Goal: Task Accomplishment & Management: Complete application form

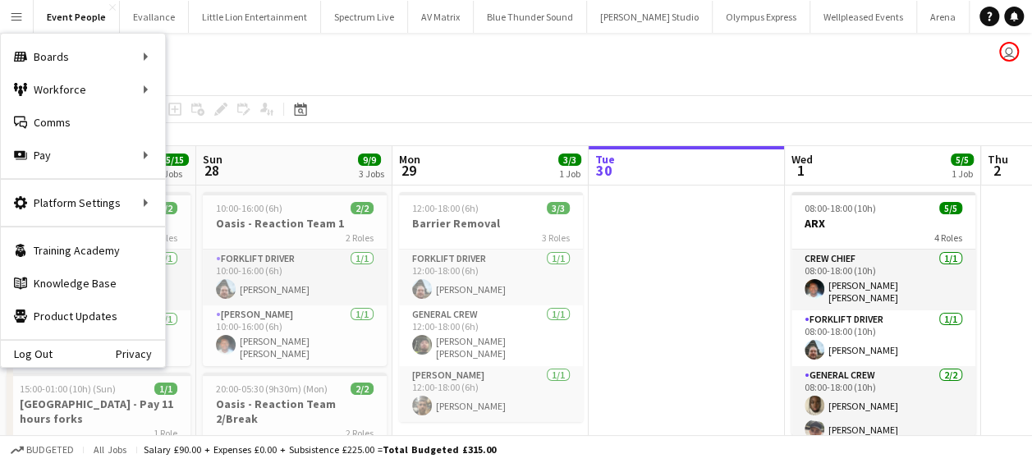
scroll to position [0, 392]
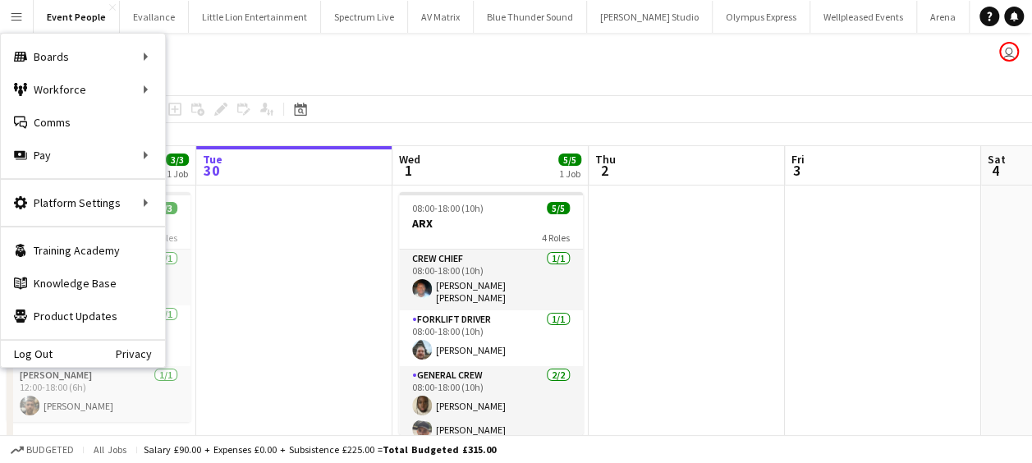
drag, startPoint x: 0, startPoint y: 0, endPoint x: 417, endPoint y: 66, distance: 422.2
click at [417, 66] on app-page-menu "View Day view expanded Day view collapsed Month view Date picker Jump to [DATE]…" at bounding box center [516, 79] width 1032 height 31
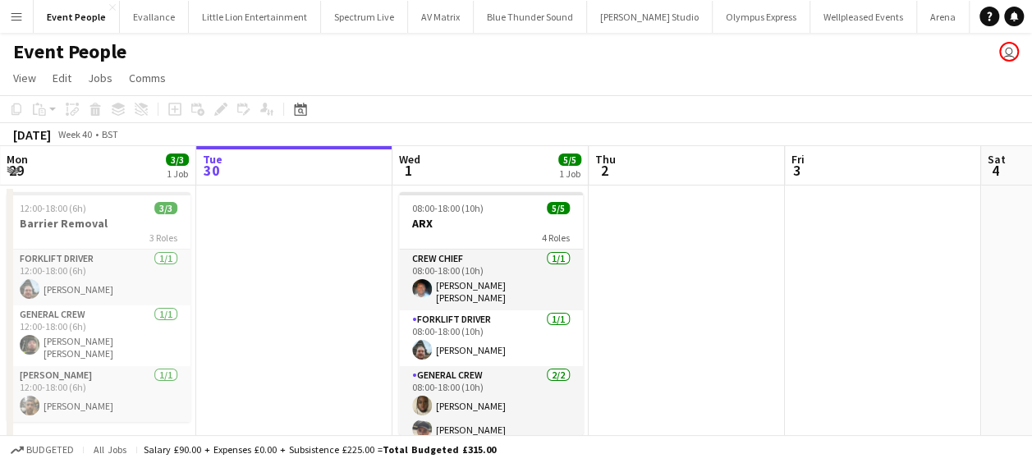
click at [11, 16] on app-icon "Menu" at bounding box center [16, 16] width 13 height 13
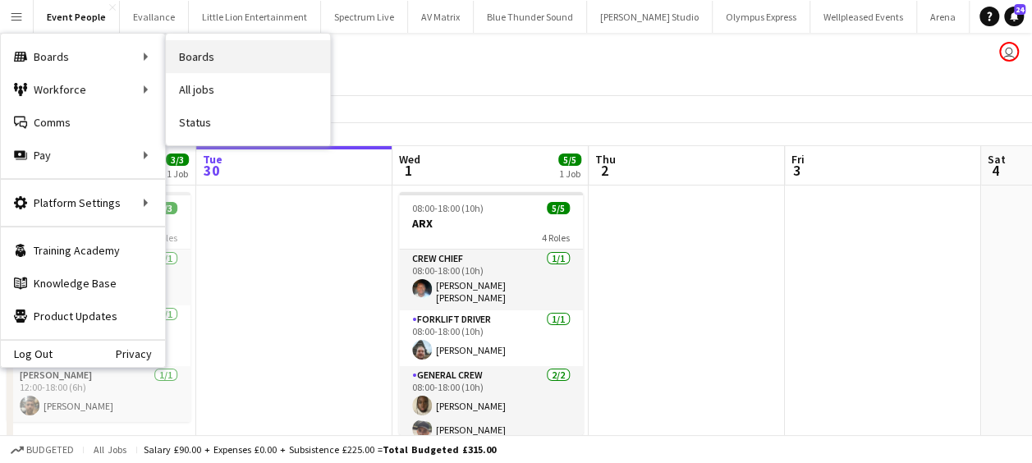
click at [218, 64] on link "Boards" at bounding box center [248, 56] width 164 height 33
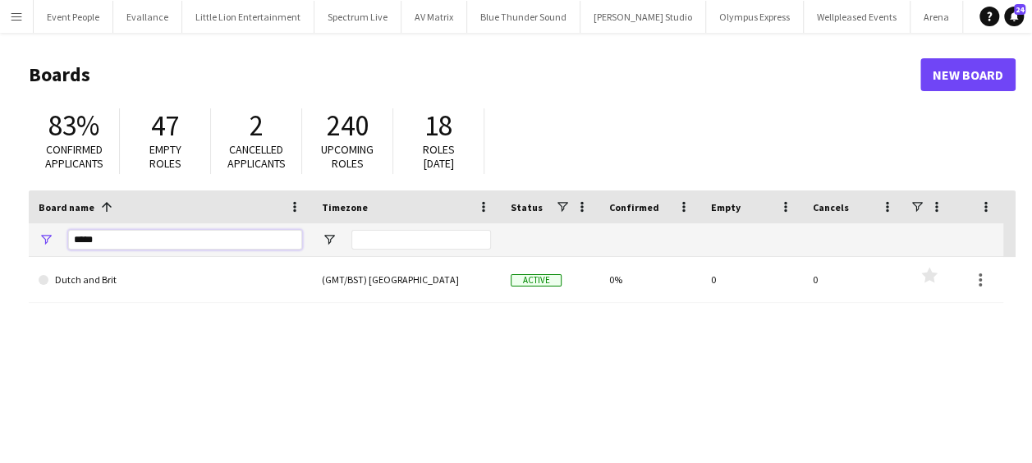
drag, startPoint x: 115, startPoint y: 240, endPoint x: 26, endPoint y: 241, distance: 88.7
click at [26, 241] on main "Boards New Board 83% Confirmed applicants 47 Empty roles 2 Cancelled applicants…" at bounding box center [516, 329] width 1032 height 593
type input "******"
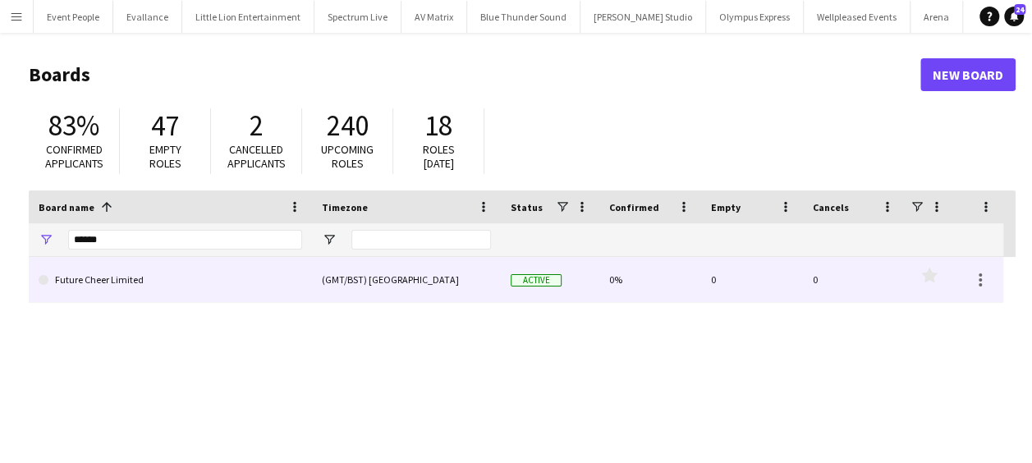
click at [249, 284] on link "Future Cheer Limited" at bounding box center [171, 280] width 264 height 46
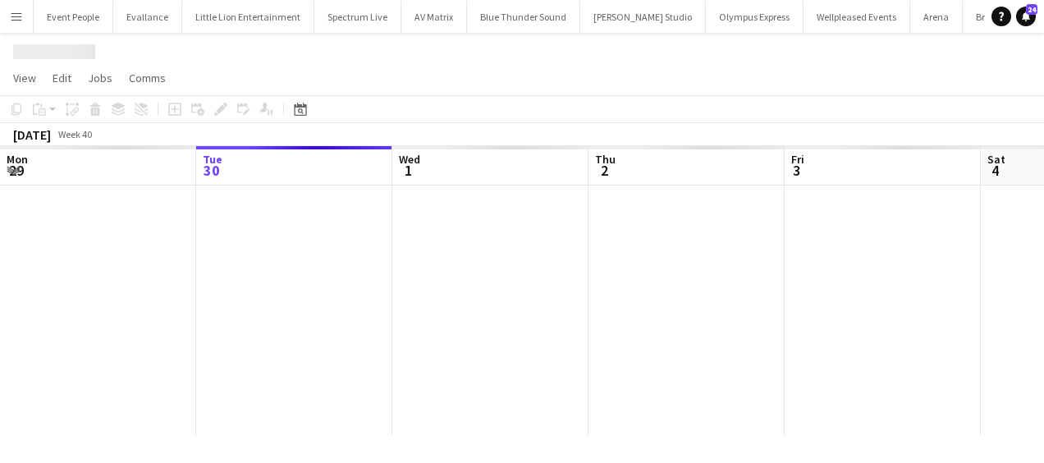
scroll to position [0, 4749]
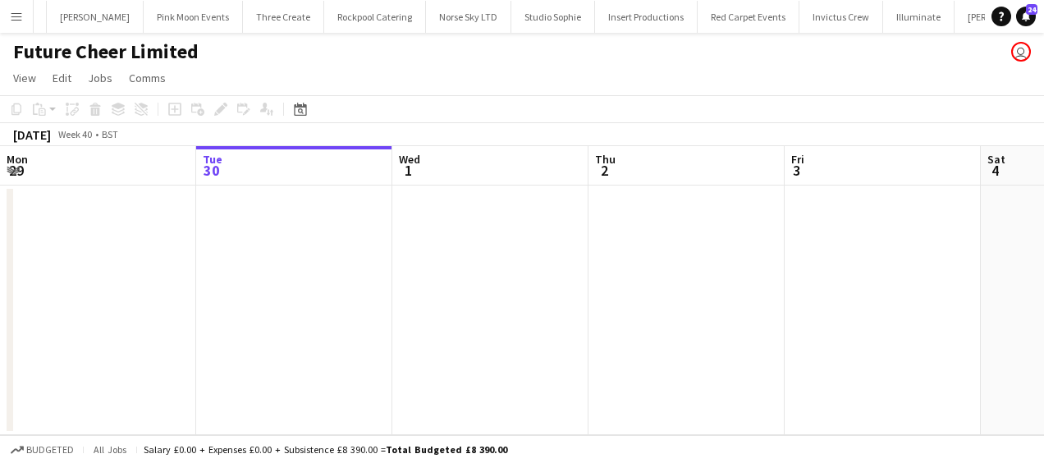
drag, startPoint x: 603, startPoint y: 277, endPoint x: 295, endPoint y: 227, distance: 311.9
click at [322, 236] on app-calendar-viewport "Sat 27 Sun 28 Mon 29 Tue 30 Wed 1 Thu 2 Fri 3 Sat 4 Sun 5 Mon 6 Tue 7" at bounding box center [522, 290] width 1044 height 289
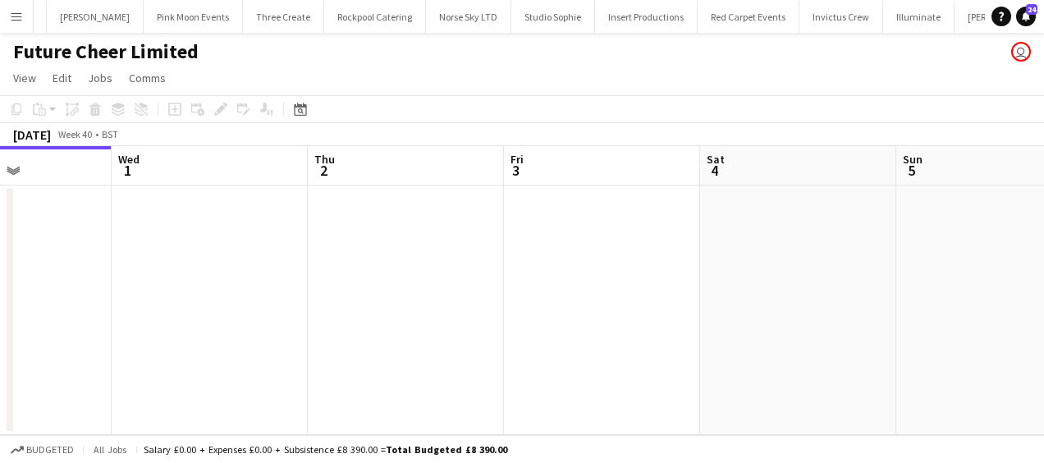
drag, startPoint x: 691, startPoint y: 265, endPoint x: 643, endPoint y: 223, distance: 64.0
click at [360, 217] on app-calendar-viewport "Sat 27 Sun 28 Mon 29 Tue 30 Wed 1 Thu 2 Fri 3 Sat 4 Sun 5 Mon 6 Tue 7" at bounding box center [522, 290] width 1044 height 289
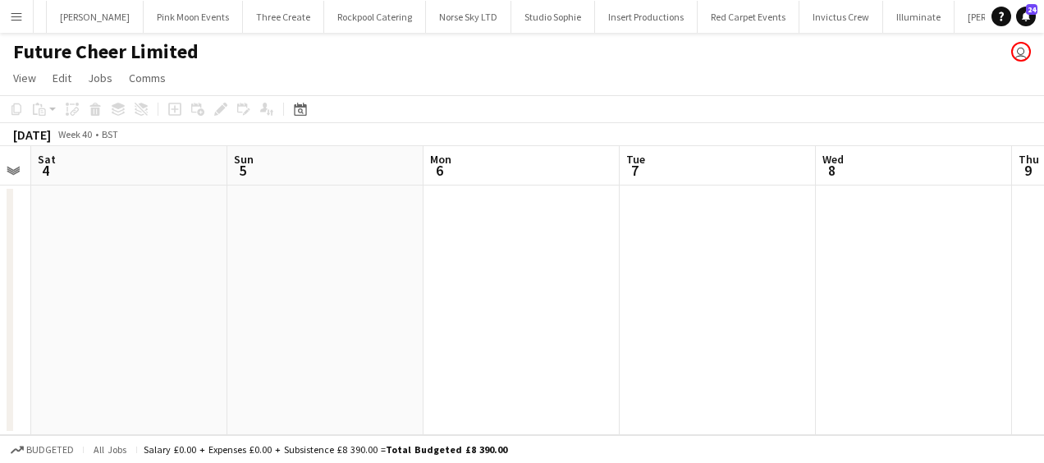
click at [140, 220] on app-calendar-viewport "Wed 1 Thu 2 Fri 3 Sat 4 Sun 5 Mon 6 Tue 7 Wed 8 Thu 9 Fri 10 Sat 11" at bounding box center [522, 290] width 1044 height 289
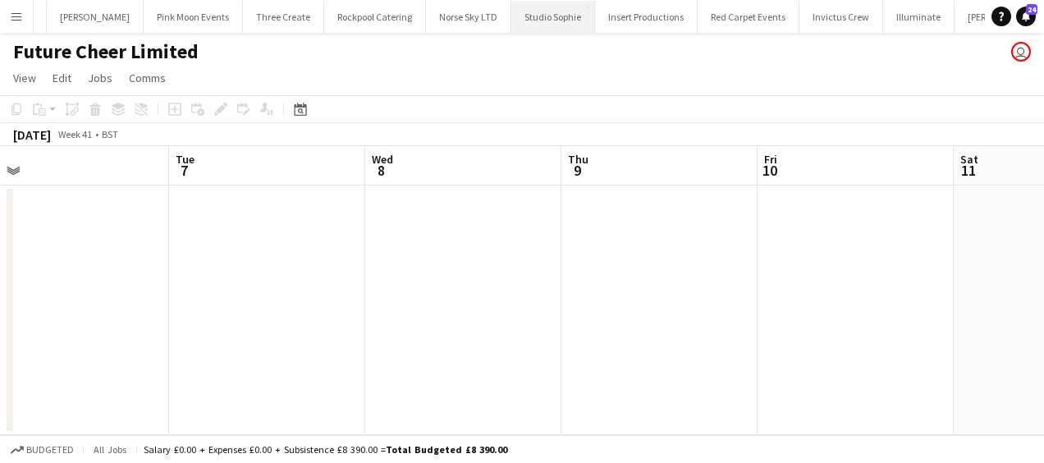
drag, startPoint x: 331, startPoint y: 245, endPoint x: 320, endPoint y: 2, distance: 243.2
click at [172, 186] on app-calendar-viewport "Fri 3 Sat 4 Sun 5 Mon 6 Tue 7 Wed 8 Thu 9 Fri 10 Sat 11 Sun 12 Mon 13" at bounding box center [522, 290] width 1044 height 289
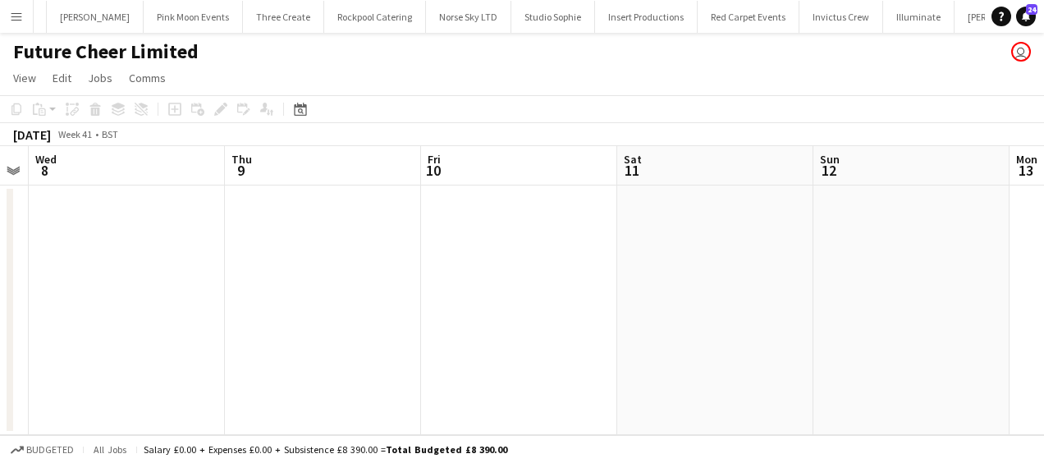
drag, startPoint x: 215, startPoint y: 321, endPoint x: 510, endPoint y: 310, distance: 295.0
click at [468, 312] on app-calendar-viewport "Sun 5 Mon 6 Tue 7 Wed 8 Thu 9 Fri 10 Sat 11 Sun 12 Mon 13 Tue 14 Wed 15" at bounding box center [522, 290] width 1044 height 289
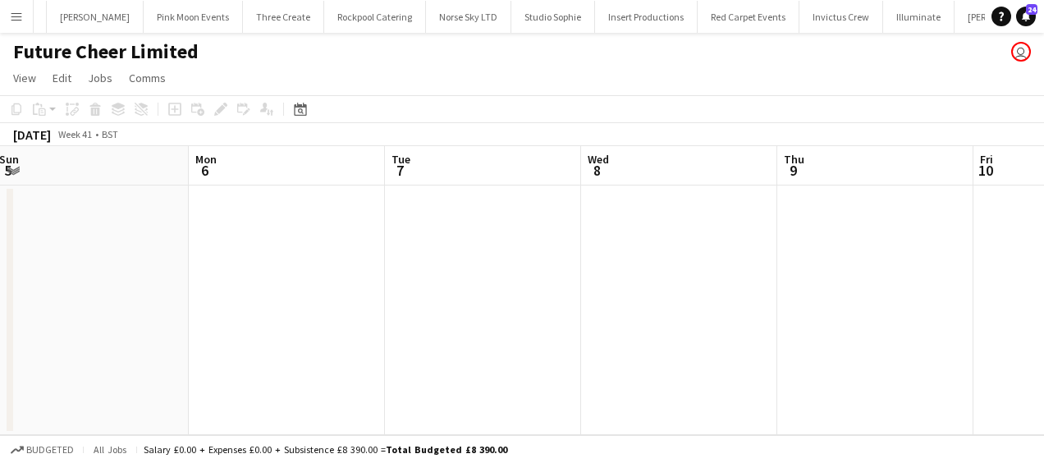
drag, startPoint x: 540, startPoint y: 333, endPoint x: 553, endPoint y: 348, distance: 19.8
click at [868, 369] on app-calendar-viewport "Fri 3 Sat 4 Sun 5 Mon 6 Tue 7 Wed 8 Thu 9 Fri 10 Sat 11 Sun 12 Mon 13" at bounding box center [522, 290] width 1044 height 289
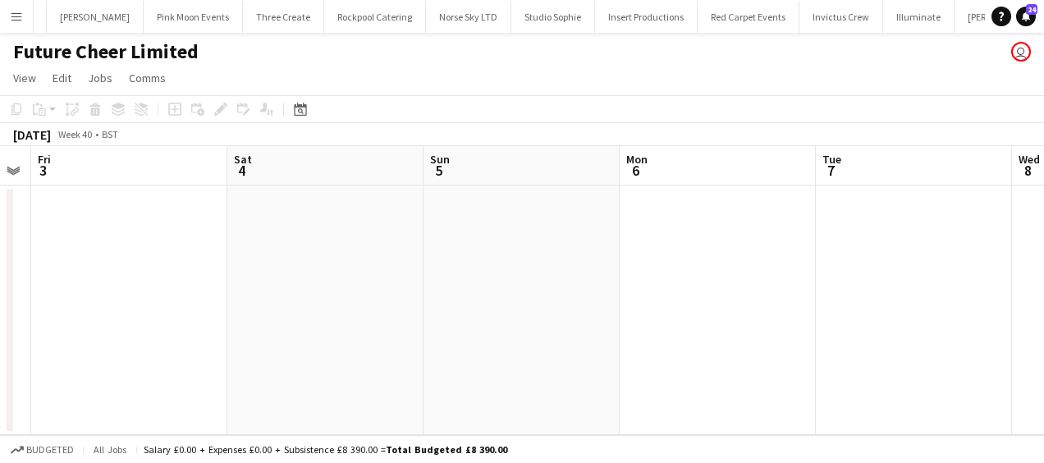
drag, startPoint x: 294, startPoint y: 323, endPoint x: 415, endPoint y: 305, distance: 121.9
click at [939, 351] on app-calendar-viewport "Wed 1 Thu 2 Fri 3 Sat 4 Sun 5 Mon 6 Tue 7 Wed 8 Thu 9 Fri 10 Sat 11" at bounding box center [522, 290] width 1044 height 289
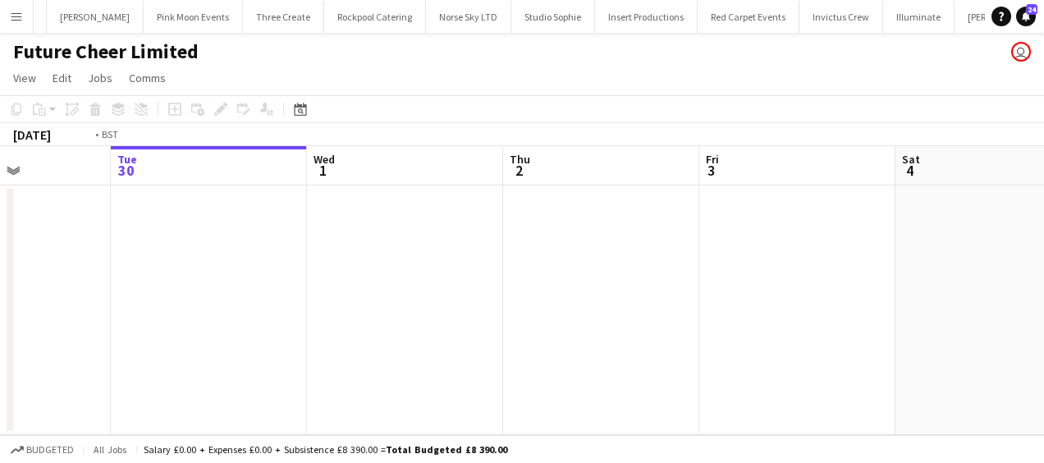
click at [1008, 326] on app-calendar-viewport "Sat 27 Sun 28 Mon 29 Tue 30 Wed 1 Thu 2 Fri 3 Sat 4 Sun 5 Mon 6 Tue 7" at bounding box center [522, 290] width 1044 height 289
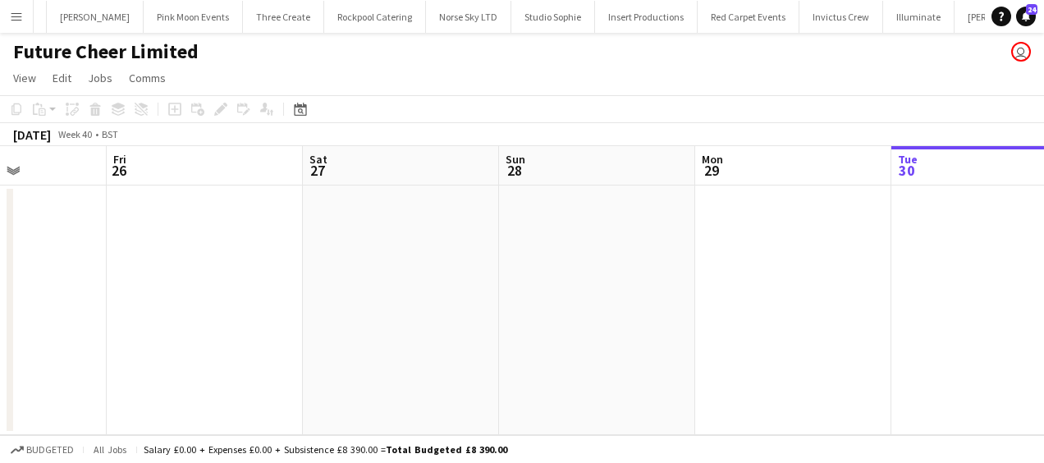
drag, startPoint x: 355, startPoint y: 296, endPoint x: 904, endPoint y: 310, distance: 549.4
click at [980, 310] on app-calendar-viewport "Tue 23 Wed 24 Thu 25 Fri 26 Sat 27 Sun 28 Mon 29 Tue 30 Wed 1 Thu 2 Fri 3" at bounding box center [522, 290] width 1044 height 289
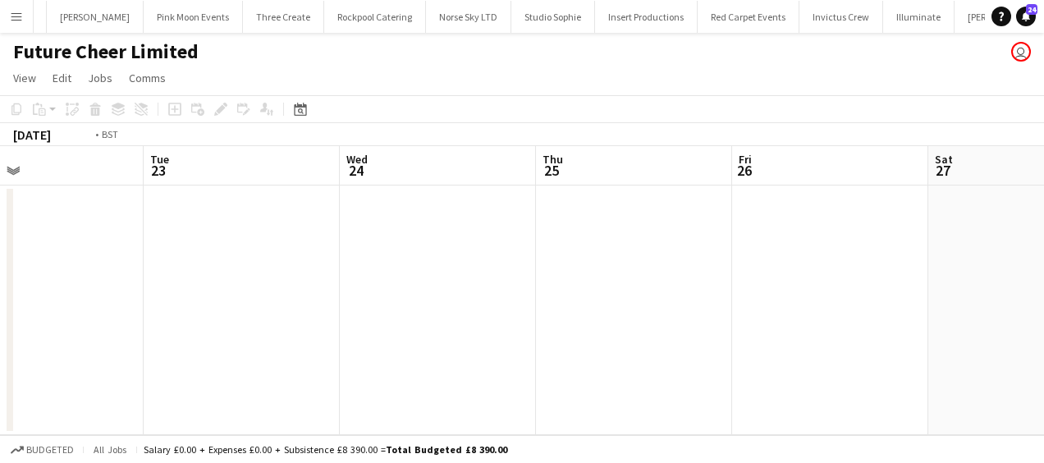
drag, startPoint x: 764, startPoint y: 315, endPoint x: 959, endPoint y: 316, distance: 195.4
click at [964, 316] on app-calendar-viewport "Sat 20 Sun 21 Mon 22 Tue 23 Wed 24 Thu 25 Fri 26 Sat 27 Sun 28 Mon 29 Tue 30" at bounding box center [522, 290] width 1044 height 289
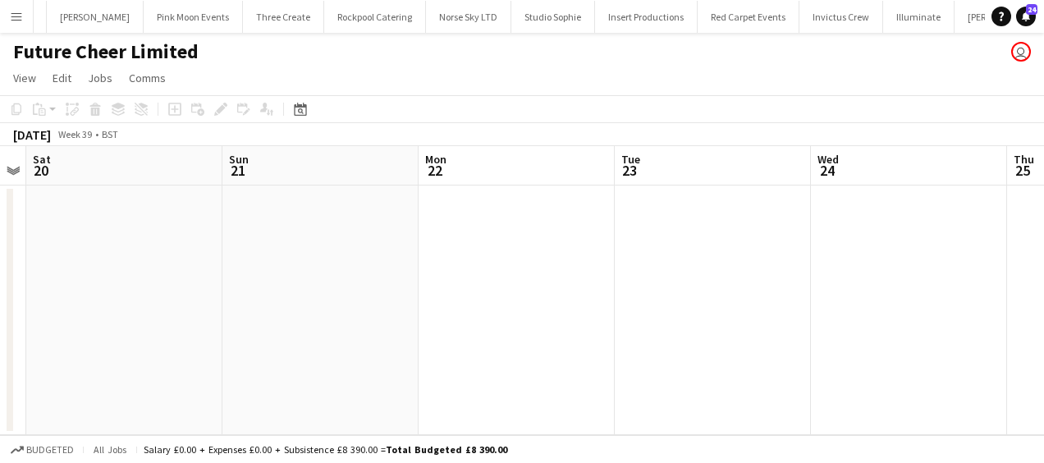
drag, startPoint x: 1011, startPoint y: 300, endPoint x: 1039, endPoint y: 300, distance: 27.9
click at [1043, 300] on html "Menu Boards Boards Boards All jobs Status Workforce Workforce My Workforce Recr…" at bounding box center [522, 231] width 1044 height 463
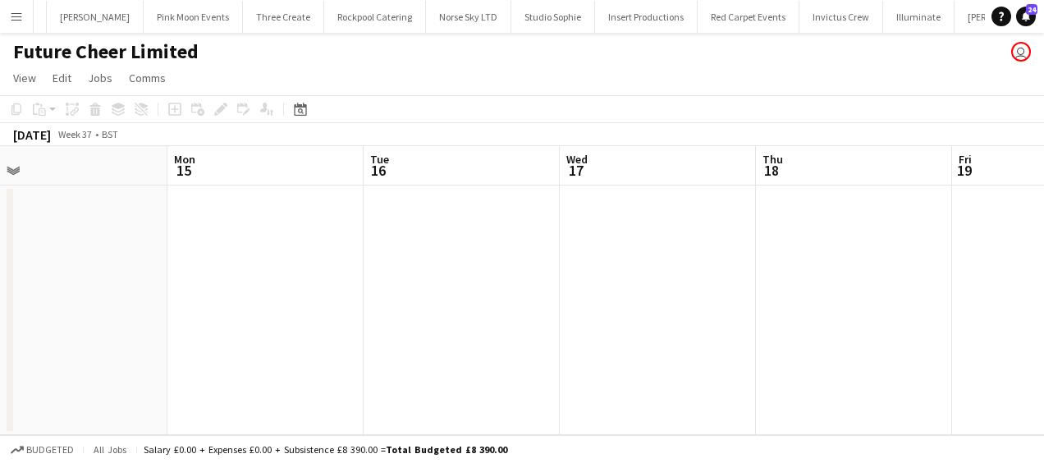
drag, startPoint x: 950, startPoint y: 281, endPoint x: 199, endPoint y: 236, distance: 752.5
click at [952, 281] on app-calendar-viewport "Fri 12 Sat 13 Sun 14 Mon 15 Tue 16 Wed 17 Thu 18 Fri 19 Sat 20 Sun 21 Mon 22" at bounding box center [522, 290] width 1044 height 289
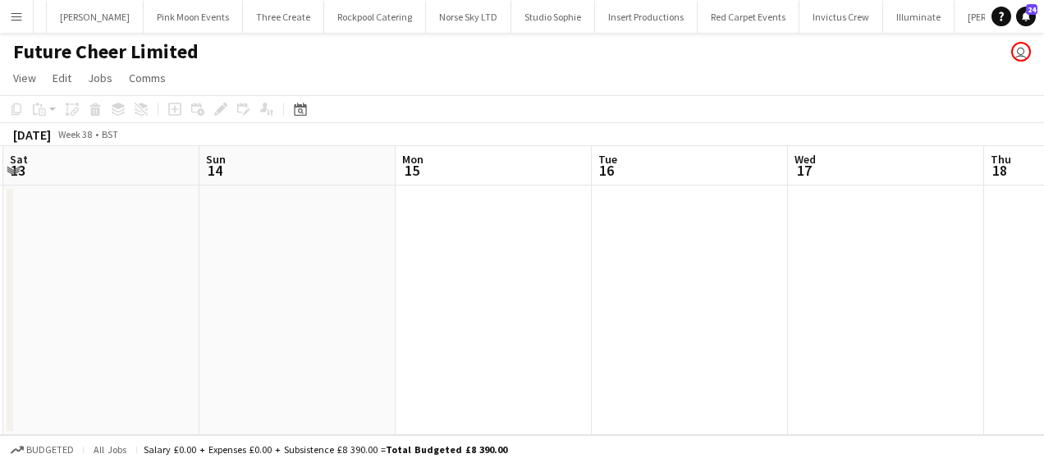
drag, startPoint x: 513, startPoint y: 255, endPoint x: 802, endPoint y: 261, distance: 289.0
click at [804, 261] on app-calendar-viewport "Wed 10 Thu 11 Fri 12 Sat 13 Sun 14 Mon 15 Tue 16 Wed 17 Thu 18 Fri 19 Sat 20" at bounding box center [522, 290] width 1044 height 289
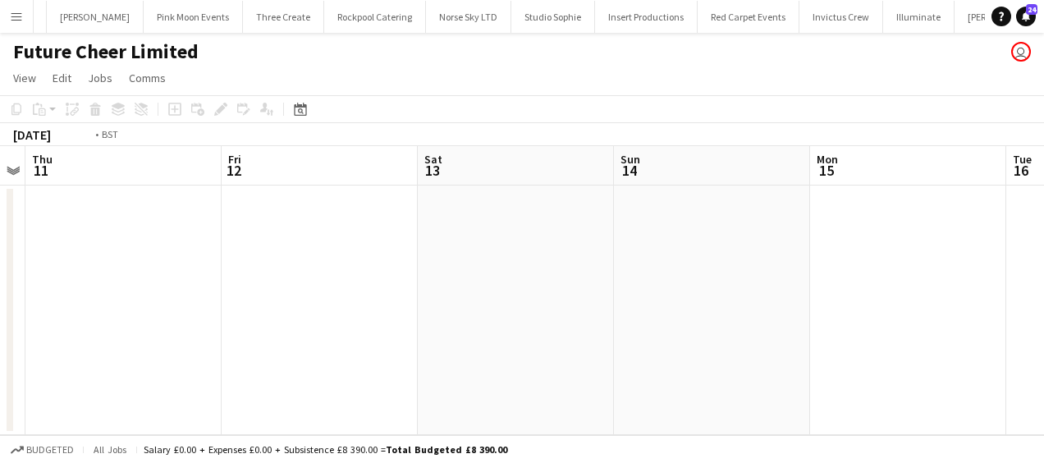
click at [691, 268] on app-calendar-viewport "Mon 8 Tue 9 Wed 10 Thu 11 Fri 12 Sat 13 Sun 14 Mon 15 Tue 16 Wed 17 Thu 18" at bounding box center [522, 290] width 1044 height 289
drag, startPoint x: 232, startPoint y: 254, endPoint x: 445, endPoint y: 282, distance: 215.3
click at [714, 281] on app-calendar-viewport "Fri 5 Sat 6 Sun 7 Mon 8 Tue 9 Wed 10 Thu 11 Fri 12 Sat 13 Sun 14 Mon 15" at bounding box center [522, 290] width 1044 height 289
drag, startPoint x: 535, startPoint y: 302, endPoint x: 594, endPoint y: 300, distance: 59.2
click at [698, 299] on app-calendar-viewport "Tue 2 Wed 3 Thu 4 Fri 5 Sat 6 Sun 7 Mon 8 Tue 9 Wed 10 Thu 11 Fri 12" at bounding box center [522, 290] width 1044 height 289
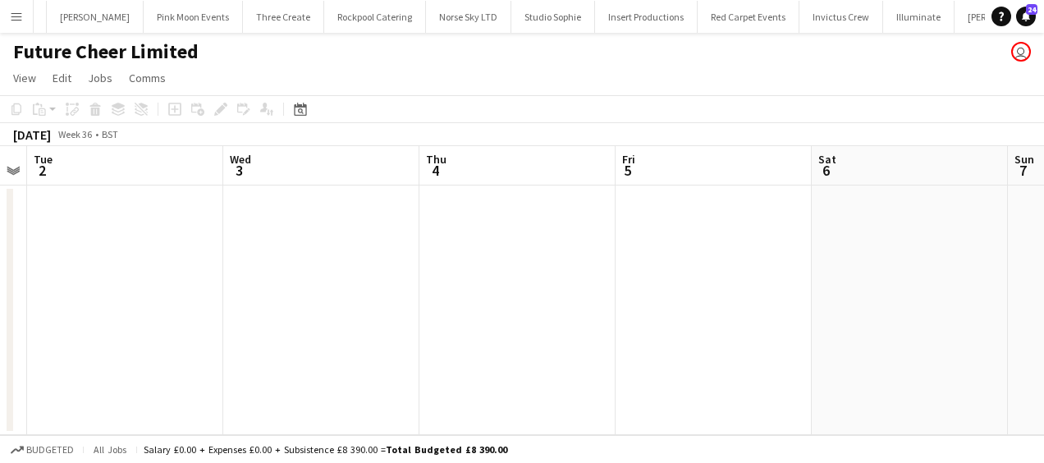
click at [413, 309] on app-calendar-viewport "Sun 31 Mon 1 Tue 2 Wed 3 Thu 4 Fri 5 Sat 6 Sun 7 Mon 8 Tue 9 Wed 10" at bounding box center [522, 290] width 1044 height 289
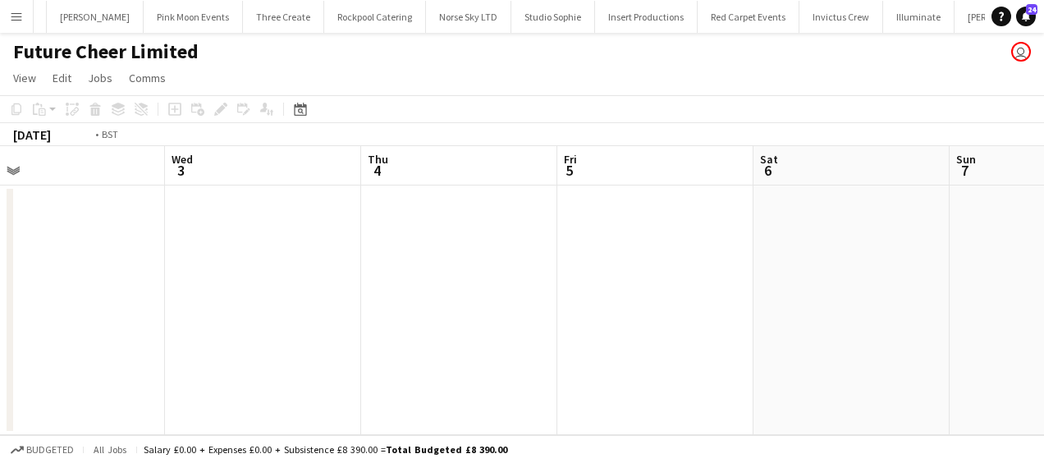
drag, startPoint x: 438, startPoint y: 300, endPoint x: 954, endPoint y: 319, distance: 515.9
click at [954, 319] on app-calendar-viewport "Sun 31 Mon 1 Tue 2 Wed 3 Thu 4 Fri 5 Sat 6 Sun 7 Mon 8 Tue 9 Wed 10" at bounding box center [522, 290] width 1044 height 289
click at [806, 274] on app-calendar-viewport "Tue 26 Wed 27 Thu 28 Fri 29 Sat 30 Sun 31 Mon 1 Tue 2 Wed 3 Thu 4 Fri 5" at bounding box center [522, 290] width 1044 height 289
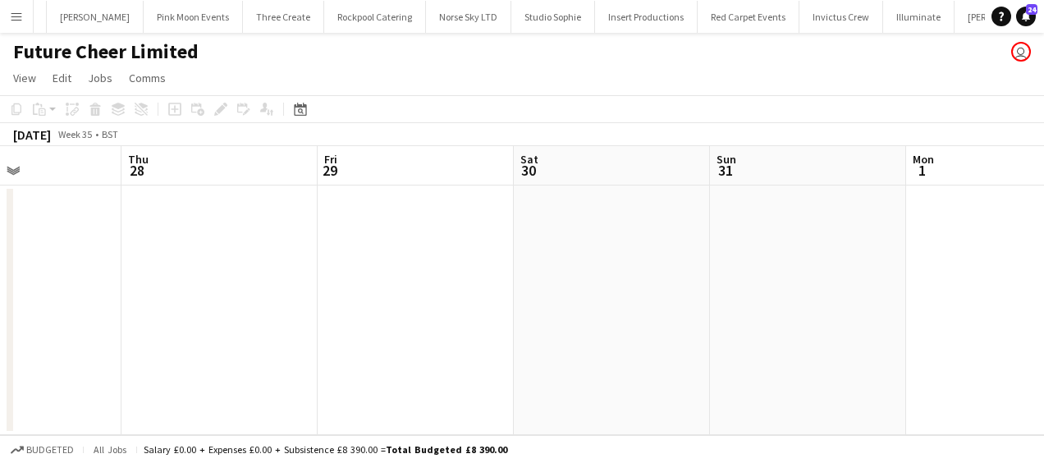
drag, startPoint x: 319, startPoint y: 281, endPoint x: 426, endPoint y: 296, distance: 107.7
click at [660, 287] on app-calendar-viewport "Mon 25 Tue 26 Wed 27 Thu 28 Fri 29 Sat 30 Sun 31 Mon 1 Tue 2 Wed 3 Thu 4" at bounding box center [522, 290] width 1044 height 289
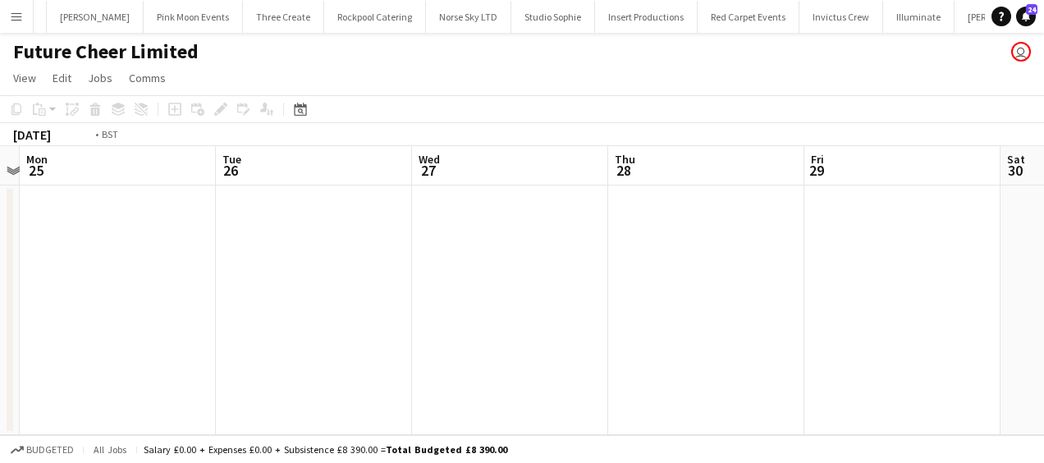
click at [874, 291] on app-calendar-viewport "Sat 23 Sun 24 Mon 25 Tue 26 Wed 27 Thu 28 Fri 29 Sat 30 Sun 31 Mon 1 Tue 2" at bounding box center [522, 290] width 1044 height 289
click at [1043, 288] on html "Menu Boards Boards Boards All jobs Status Workforce Workforce My Workforce Recr…" at bounding box center [522, 231] width 1044 height 463
drag, startPoint x: 686, startPoint y: 295, endPoint x: 887, endPoint y: 295, distance: 201.1
click at [887, 295] on app-calendar-viewport "Sun 17 Mon 18 Tue 19 Wed 20 Thu 21 Fri 22 Sat 23 Sun 24 Mon 25 Tue 26 Wed 27" at bounding box center [522, 290] width 1044 height 289
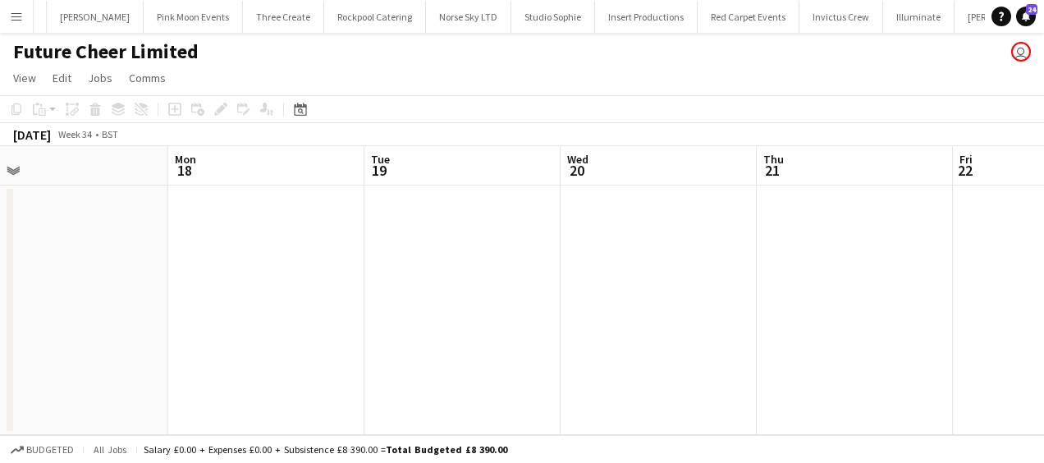
click at [713, 268] on app-calendar-viewport "Fri 15 Sat 16 Sun 17 Mon 18 Tue 19 Wed 20 Thu 21 Fri 22 Sat 23 Sun 24 Mon 25" at bounding box center [522, 290] width 1044 height 289
drag, startPoint x: 749, startPoint y: 266, endPoint x: 795, endPoint y: 269, distance: 46.1
click at [795, 269] on app-calendar-viewport "Tue 12 Wed 13 Thu 14 Fri 15 Sat 16 Sun 17 Mon 18 Tue 19 Wed 20 Thu 21 Fri 22" at bounding box center [522, 290] width 1044 height 289
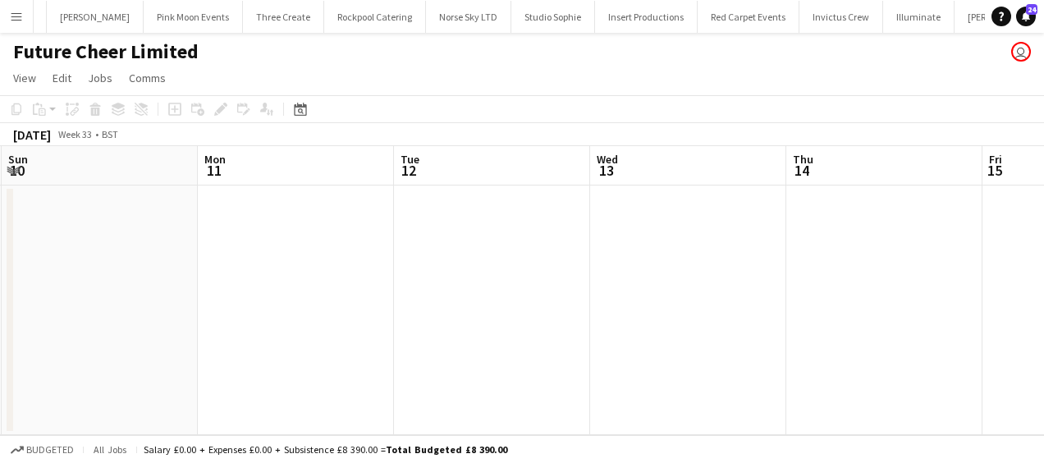
drag, startPoint x: 437, startPoint y: 253, endPoint x: 219, endPoint y: 256, distance: 217.6
click at [738, 256] on app-calendar-viewport "Fri 8 Sat 9 Sun 10 Mon 11 Tue 12 Wed 13 Thu 14 Fri 15 Sat 16 Sun 17 Mon 18" at bounding box center [522, 290] width 1044 height 289
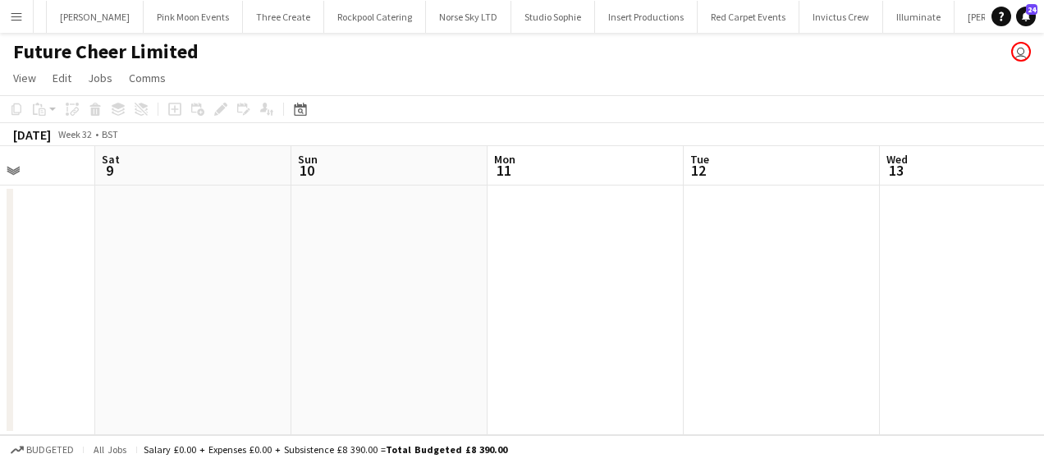
drag, startPoint x: 478, startPoint y: 267, endPoint x: 330, endPoint y: 267, distance: 147.8
click at [658, 267] on app-calendar-viewport "Wed 6 Thu 7 Fri 8 Sat 9 Sun 10 Mon 11 Tue 12 Wed 13 Thu 14 Fri 15 Sat 16" at bounding box center [522, 290] width 1044 height 289
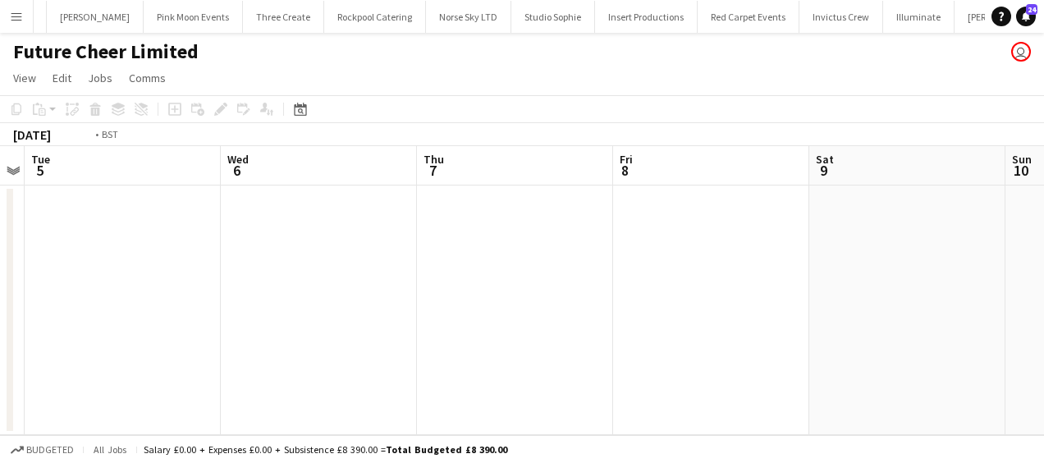
drag, startPoint x: 488, startPoint y: 273, endPoint x: 699, endPoint y: 279, distance: 211.9
click at [700, 277] on app-calendar-viewport "Sun 3 Mon 4 Tue 5 Wed 6 Thu 7 Fri 8 Sat 9 Sun 10 Mon 11 Tue 12 Wed 13" at bounding box center [522, 290] width 1044 height 289
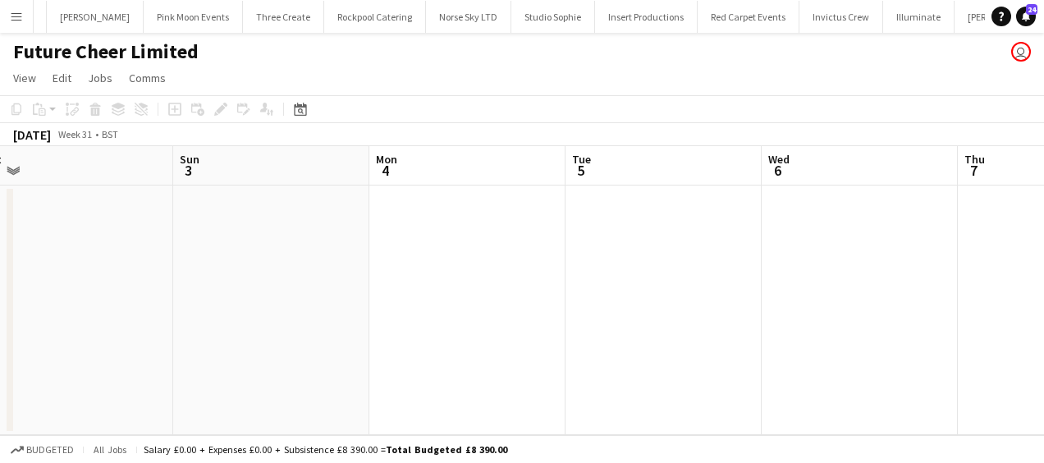
drag, startPoint x: 420, startPoint y: 275, endPoint x: 550, endPoint y: 279, distance: 130.6
click at [670, 273] on app-calendar-viewport "Thu 31 Fri 1 Sat 2 Sun 3 Mon 4 Tue 5 Wed 6 Thu 7 Fri 8 Sat 9 Sun 10" at bounding box center [522, 290] width 1044 height 289
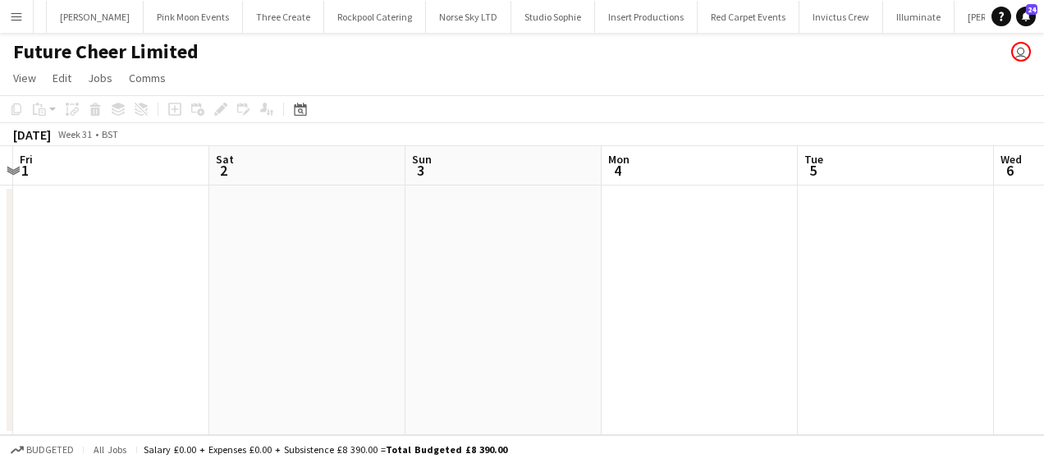
drag, startPoint x: 144, startPoint y: 264, endPoint x: 504, endPoint y: 276, distance: 359.8
click at [660, 270] on app-calendar-viewport "Wed 30 Thu 31 Fri 1 Sat 2 Sun 3 Mon 4 Tue 5 Wed 6 Thu 7 Fri 8 Sat 9" at bounding box center [522, 290] width 1044 height 289
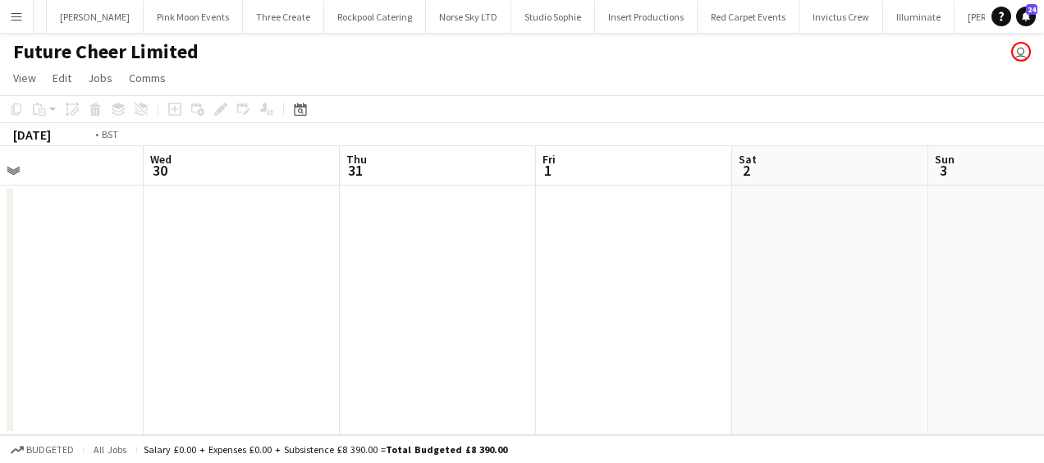
drag, startPoint x: 261, startPoint y: 267, endPoint x: 412, endPoint y: 273, distance: 151.2
click at [621, 267] on app-calendar-viewport "Sun 27 Mon 28 Tue 29 Wed 30 Thu 31 Fri 1 Sat 2 Sun 3 Mon 4 Tue 5 Wed 6" at bounding box center [522, 290] width 1044 height 289
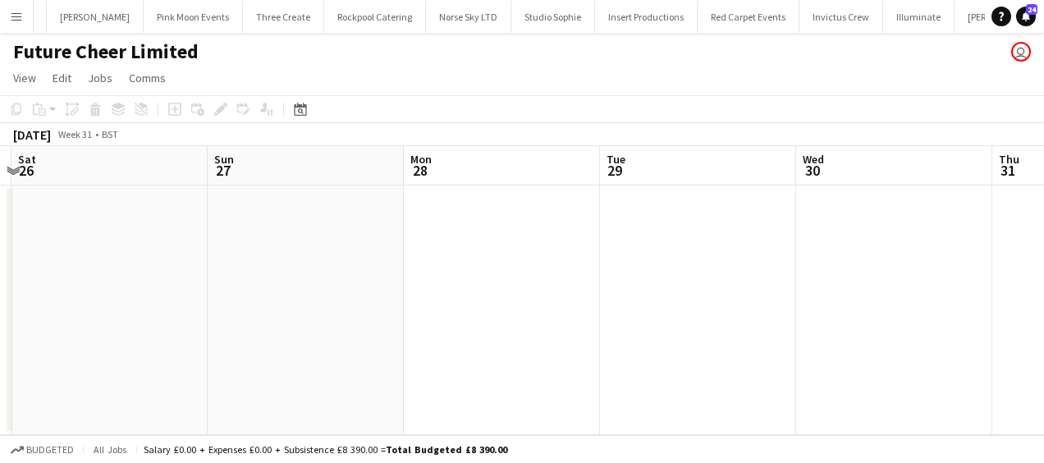
drag, startPoint x: 477, startPoint y: 277, endPoint x: 674, endPoint y: 278, distance: 197.0
click at [674, 278] on app-calendar-viewport "Thu 24 Fri 25 Sat 26 Sun 27 Mon 28 Tue 29 Wed 30 Thu 31 Fri 1 Sat 2 Sun 3" at bounding box center [522, 290] width 1044 height 289
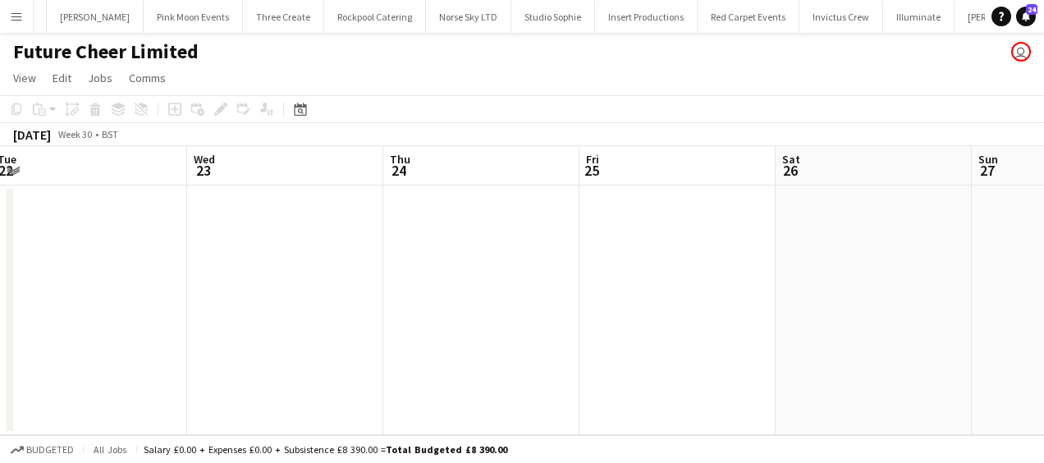
drag, startPoint x: 559, startPoint y: 277, endPoint x: 337, endPoint y: 292, distance: 223.0
click at [701, 286] on app-calendar-viewport "Sun 20 Mon 21 Tue 22 Wed 23 Thu 24 Fri 25 Sat 26 Sun 27 Mon 28 Tue 29 Wed 30" at bounding box center [522, 290] width 1044 height 289
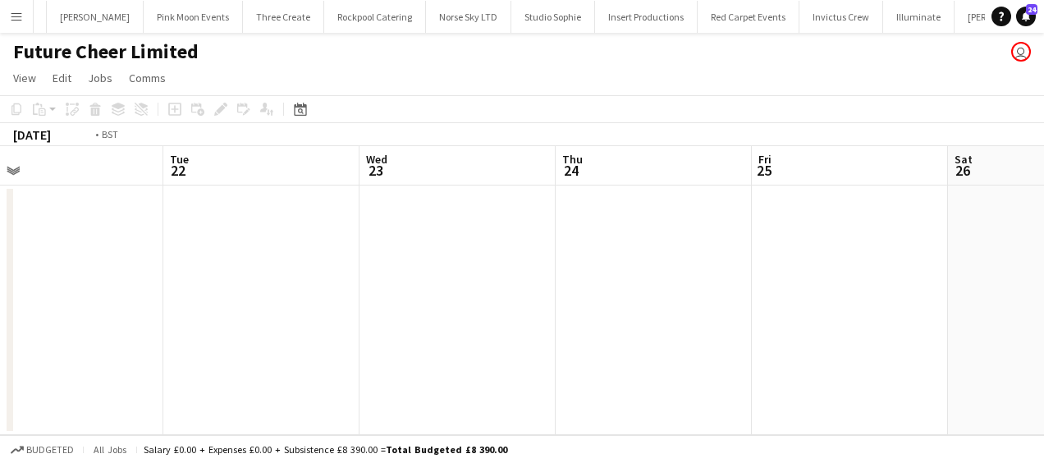
drag, startPoint x: 589, startPoint y: 282, endPoint x: 255, endPoint y: 282, distance: 334.1
click at [727, 282] on app-calendar-viewport "Sat 19 Sun 20 Mon 21 Tue 22 Wed 23 Thu 24 Fri 25 Sat 26 Sun 27 Mon 28 Tue 29" at bounding box center [522, 290] width 1044 height 289
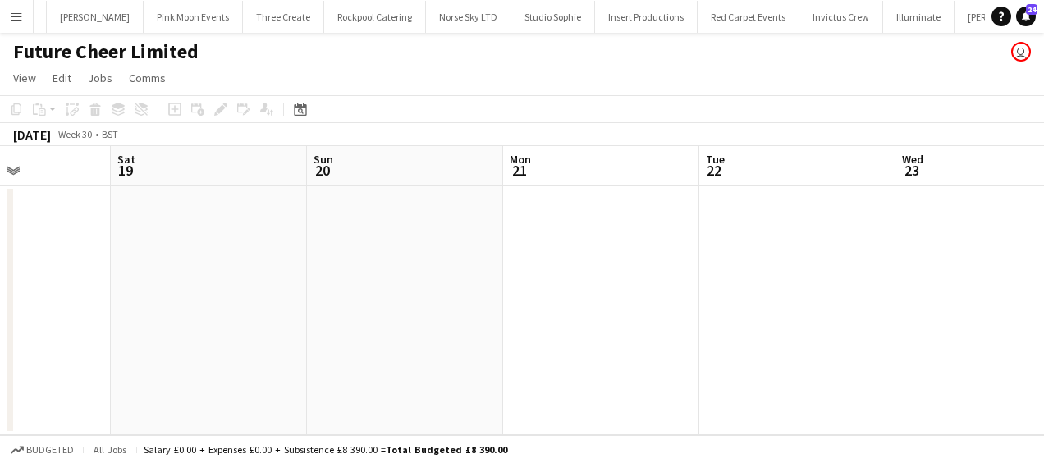
drag, startPoint x: 464, startPoint y: 278, endPoint x: 614, endPoint y: 282, distance: 150.3
click at [639, 282] on app-calendar-viewport "Wed 16 Thu 17 Fri 18 Sat 19 Sun 20 Mon 21 Tue 22 Wed 23 Thu 24 Fri 25 Sat 26" at bounding box center [522, 290] width 1044 height 289
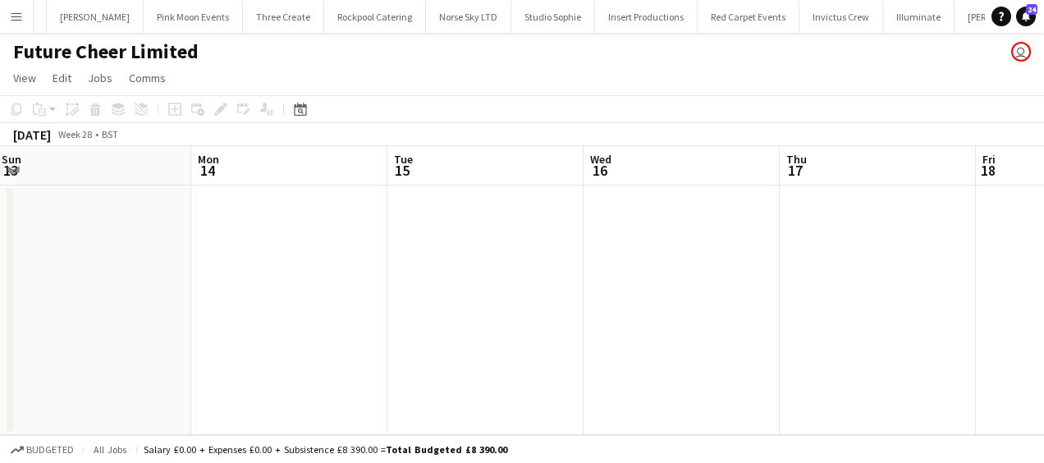
drag, startPoint x: 520, startPoint y: 271, endPoint x: 622, endPoint y: 271, distance: 102.6
click at [622, 271] on app-calendar-viewport "Fri 11 Sat 12 Sun 13 Mon 14 Tue 15 Wed 16 Thu 17 Fri 18 Sat 19 Sun 20 Mon 21" at bounding box center [522, 290] width 1044 height 289
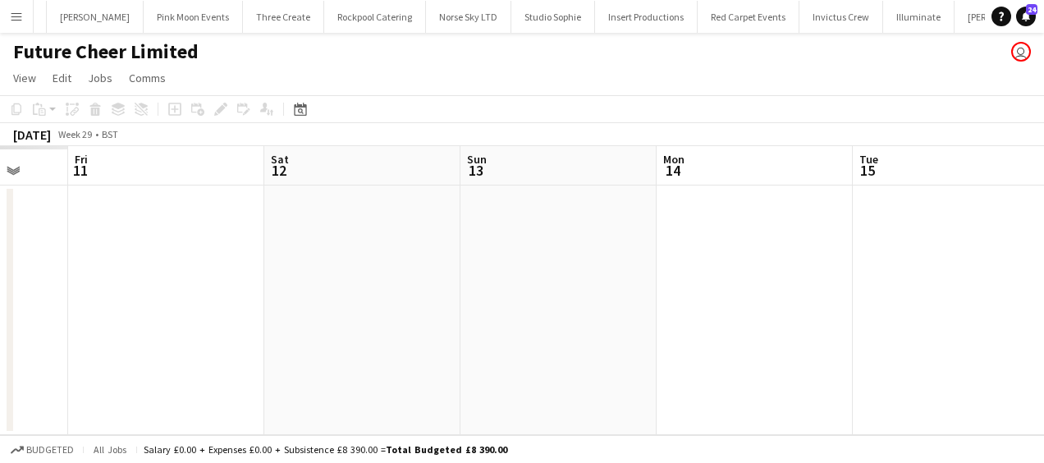
drag, startPoint x: 586, startPoint y: 269, endPoint x: 270, endPoint y: 273, distance: 316.1
click at [655, 274] on app-calendar-viewport "Wed 9 Thu 10 Fri 11 Sat 12 Sun 13 Mon 14 Tue 15 Wed 16 Thu 17 Fri 18 Sat 19" at bounding box center [522, 290] width 1044 height 289
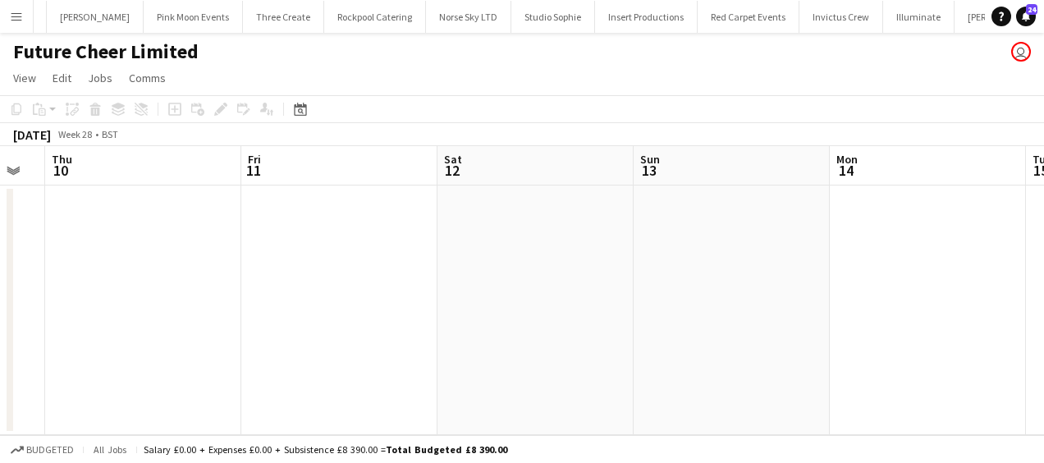
drag, startPoint x: 424, startPoint y: 273, endPoint x: 673, endPoint y: 275, distance: 248.8
click at [678, 275] on app-calendar-viewport "Tue 8 Wed 9 Thu 10 Fri 11 Sat 12 Sun 13 Mon 14 Tue 15 Wed 16 Thu 17 Fri 18" at bounding box center [522, 290] width 1044 height 289
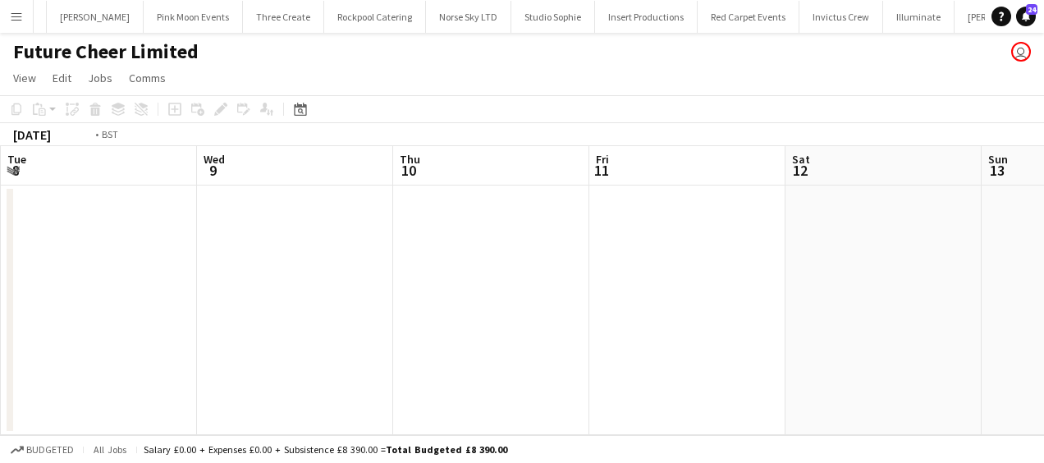
drag
click at [791, 264] on app-calendar-viewport "Sun 6 Mon 7 Tue 8 Wed 9 Thu 10 Fri 11 Sat 12 Sun 13 Mon 14 Tue 15 Wed 16" at bounding box center [522, 290] width 1044 height 289
click at [847, 263] on app-calendar-viewport "Fri 4 Sat 5 Sun 6 Mon 7 Tue 8 Wed 9 Thu 10 Fri 11 Sat 12 Sun 13 Mon 14" at bounding box center [522, 290] width 1044 height 289
click at [799, 276] on app-calendar-viewport "Tue 1 Wed 2 Thu 3 Fri 4 Sat 5 Sun 6 Mon 7 Tue 8 Wed 9 Thu 10 Fri 11" at bounding box center [522, 290] width 1044 height 289
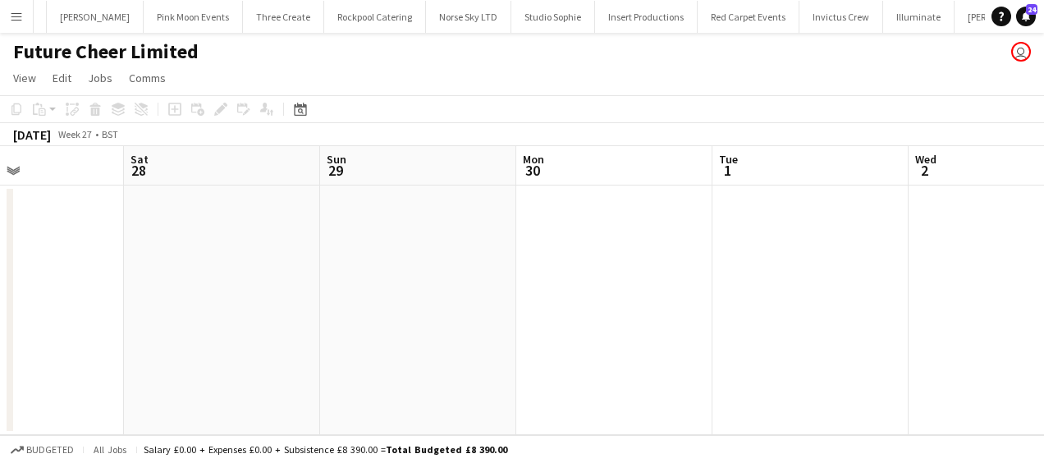
click at [706, 288] on app-calendar-viewport "Wed 25 Thu 26 Fri 27 Sat 28 Sun 29 Mon 30 Tue 1 Wed 2 Thu 3 Fri 4 Sat 5" at bounding box center [522, 290] width 1044 height 289
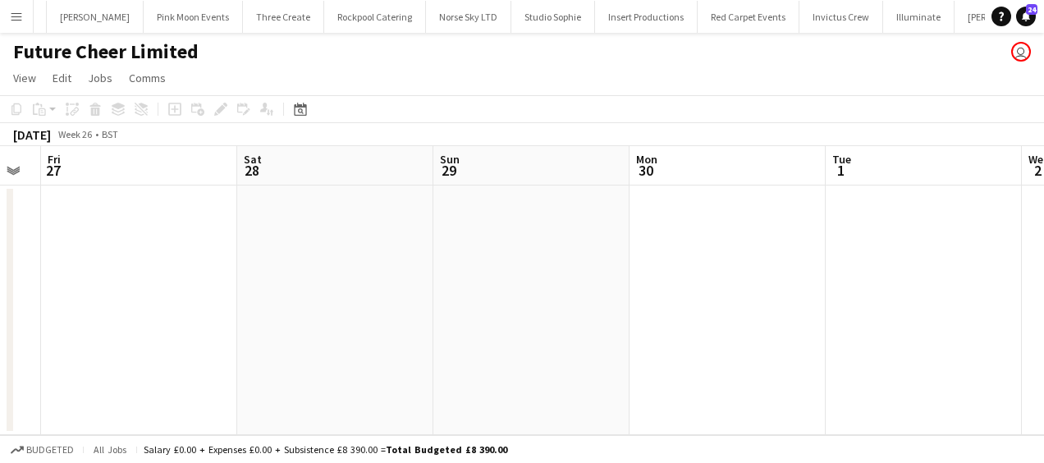
click at [768, 291] on app-calendar-viewport "Wed 25 Thu 26 Fri 27 Sat 28 Sun 29 Mon 30 Tue 1 Wed 2 Thu 3 Fri 4 Sat 5" at bounding box center [522, 290] width 1044 height 289
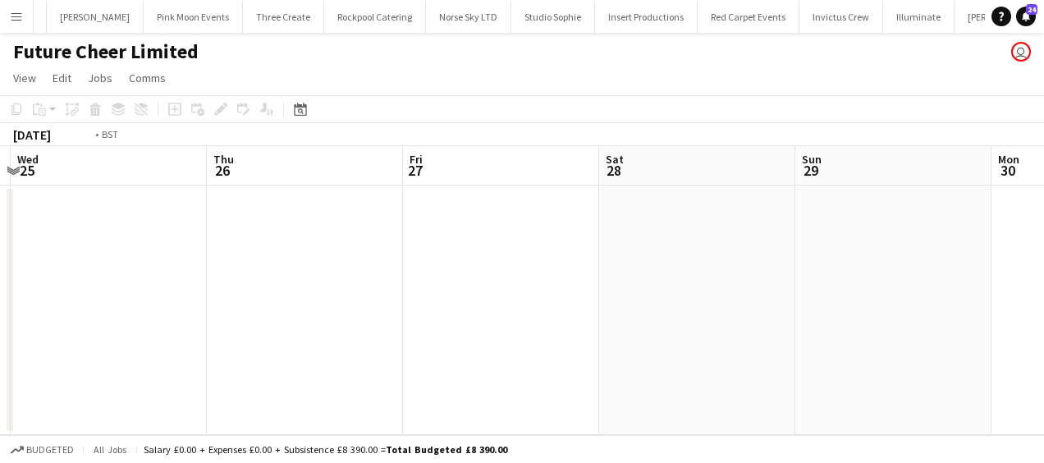
click at [780, 301] on app-calendar-viewport "Mon 23 Tue 24 Wed 25 Thu 26 Fri 27 Sat 28 Sun 29 Mon 30 Tue 1 Wed 2 Thu 3" at bounding box center [522, 290] width 1044 height 289
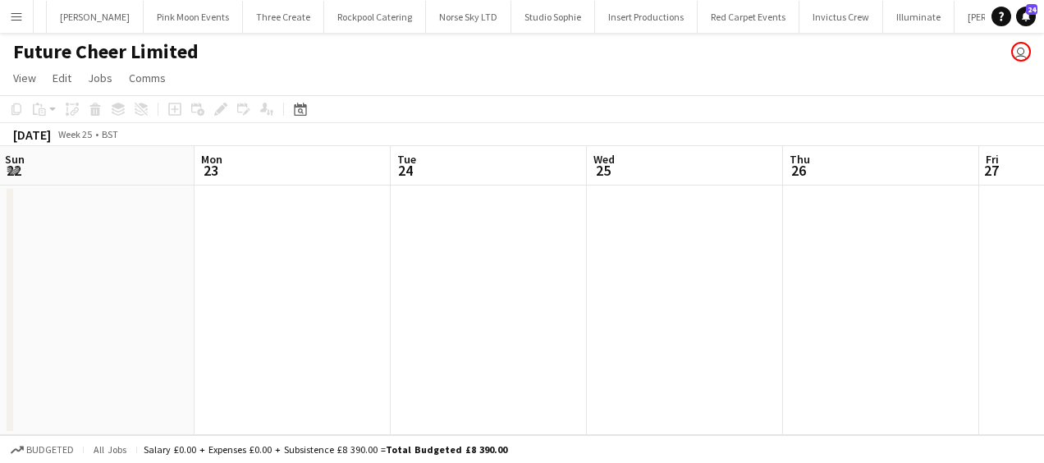
click at [433, 284] on app-date-cell at bounding box center [489, 311] width 196 height 250
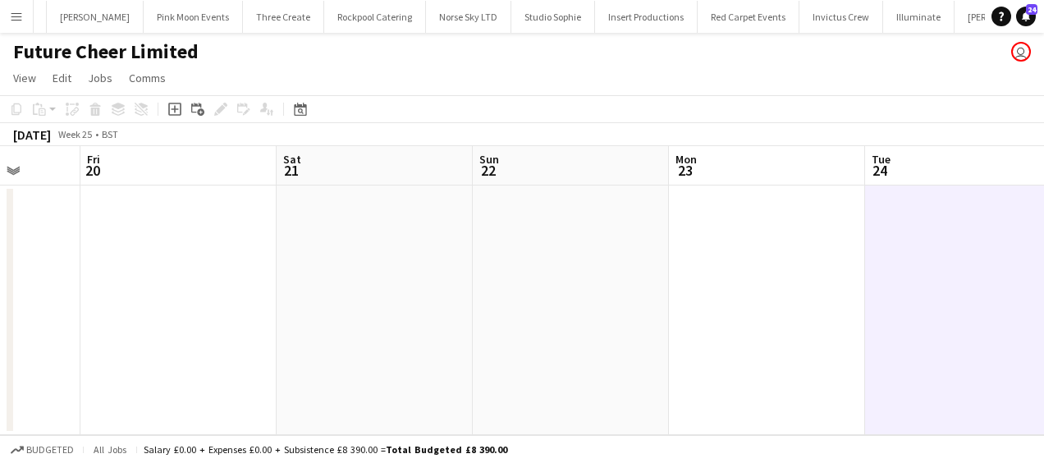
click at [759, 275] on app-calendar-viewport "Tue 17 Wed 18 Thu 19 Fri 20 Sat 21 Sun 22 Mon 23 Tue 24 Wed 25 Thu 26 Fri 27" at bounding box center [522, 290] width 1044 height 289
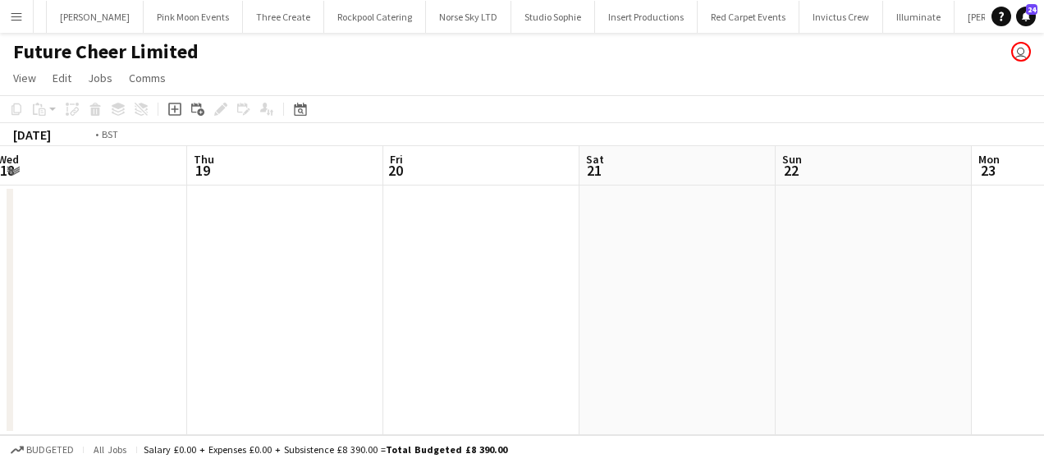
click at [672, 261] on app-calendar-viewport "Mon 16 Tue 17 Wed 18 Thu 19 Fri 20 Sat 21 Sun 22 Mon 23 Tue 24 Wed 25 Thu 26" at bounding box center [522, 290] width 1044 height 289
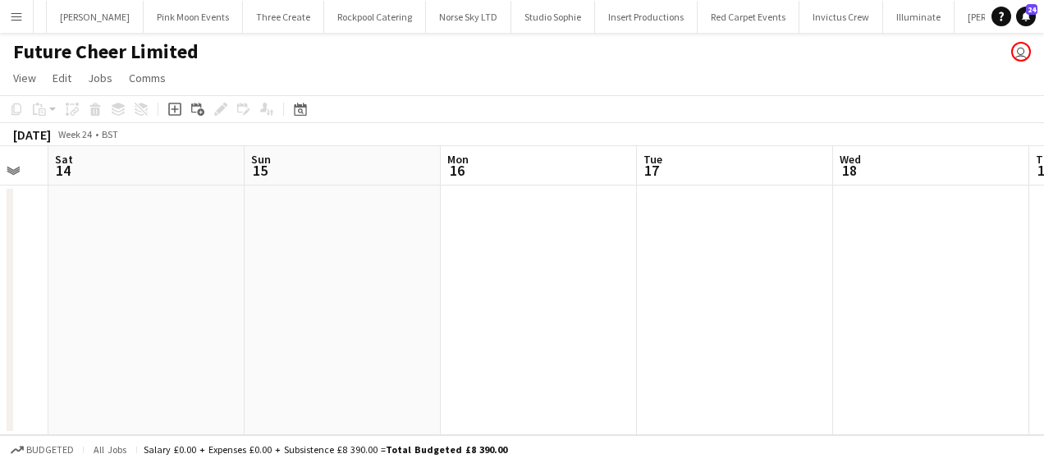
click at [887, 286] on app-calendar-viewport "Thu 12 Fri 13 Sat 14 Sun 15 Mon 16 Tue 17 Wed 18 Thu 19 Fri 20 Sat 21 Sun 22" at bounding box center [522, 290] width 1044 height 289
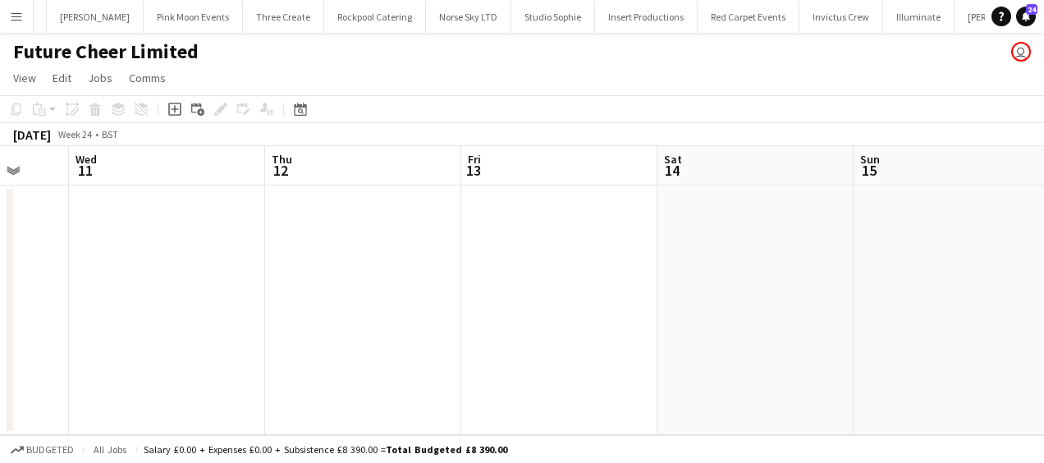
click at [903, 263] on app-calendar-viewport "Mon 9 Tue 10 Wed 11 Thu 12 Fri 13 Sat 14 Sun 15 Mon 16 Tue 17 Wed 18 Thu 19" at bounding box center [522, 290] width 1044 height 289
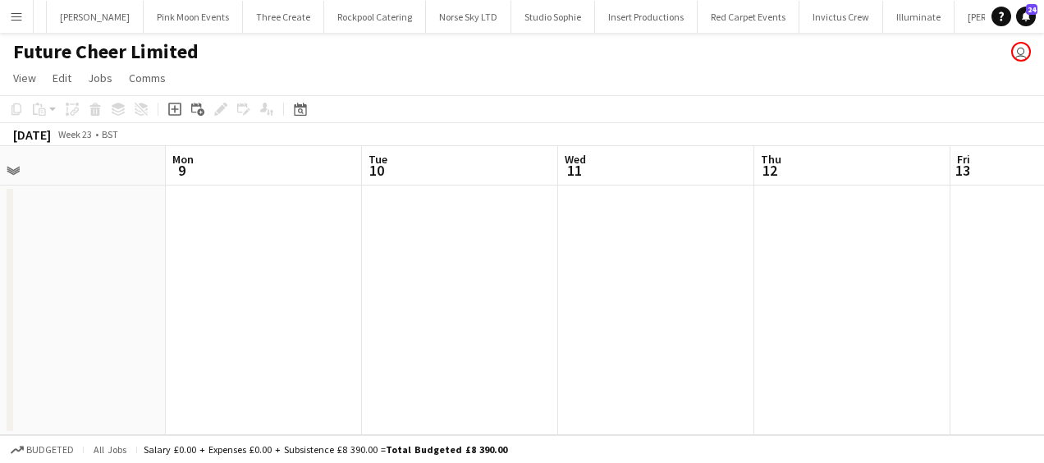
click at [564, 237] on app-calendar-viewport "Fri 6 Sat 7 Sun 8 Mon 9 Tue 10 Wed 11 Thu 12 Fri 13 Sat 14 Sun 15 Mon 16" at bounding box center [522, 290] width 1044 height 289
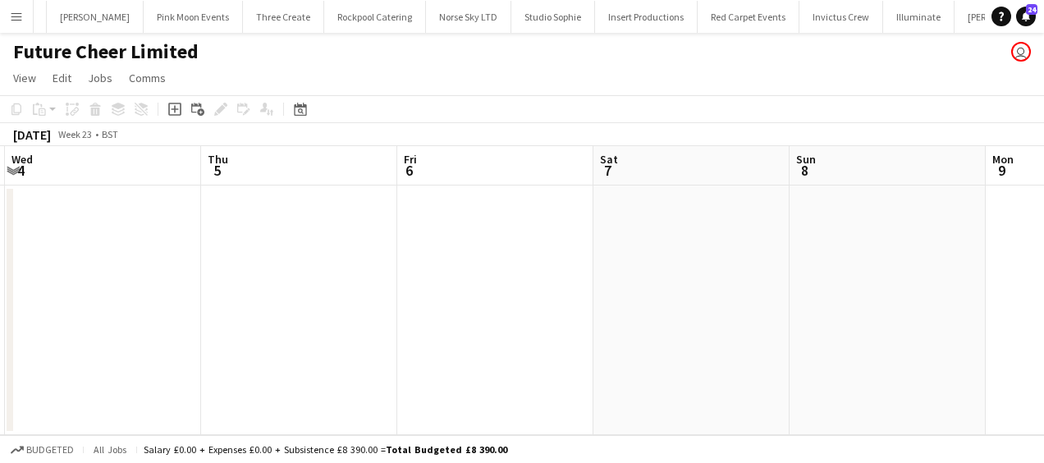
click at [477, 236] on app-calendar-viewport "Mon 2 Tue 3 Wed 4 Thu 5 Fri 6 Sat 7 Sun 8 Mon 9 Tue 10 Wed 11 Thu 12" at bounding box center [522, 290] width 1044 height 289
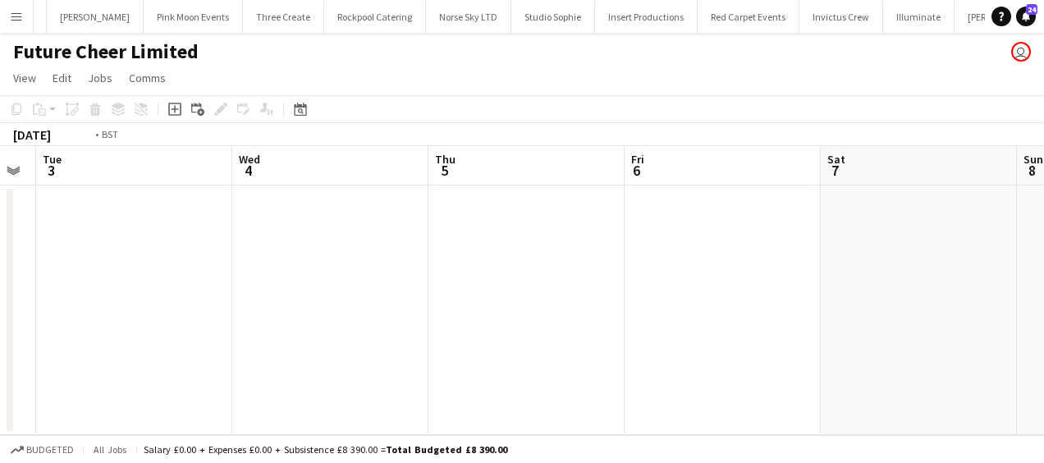
click at [558, 248] on app-calendar-viewport "Sun 1 Mon 2 Tue 3 Wed 4 Thu 5 Fri 6 Sat 7 Sun 8 Mon 9 Tue 10 Wed 11" at bounding box center [522, 290] width 1044 height 289
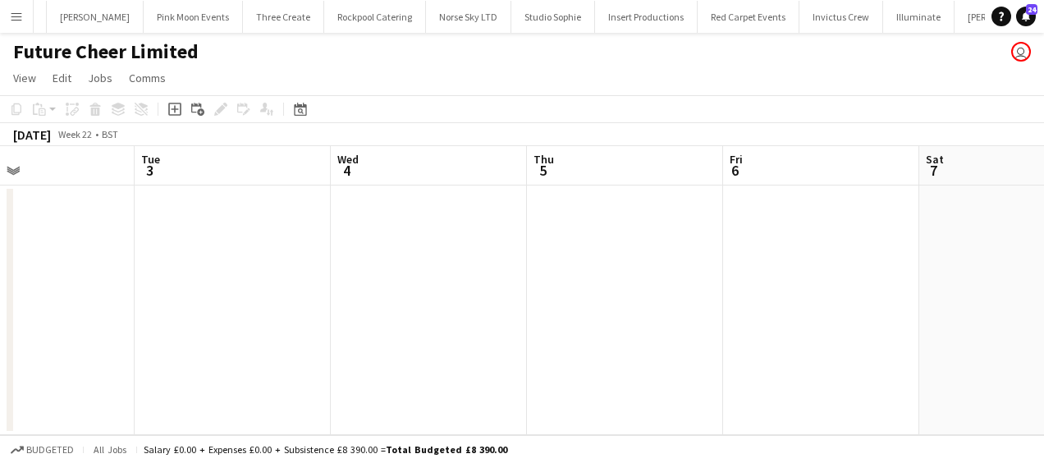
click at [514, 245] on app-calendar-viewport "Sat 31 Sun 1 Mon 2 Tue 3 Wed 4 Thu 5 Fri 6 Sat 7 Sun 8 Mon 9 Tue 10" at bounding box center [522, 290] width 1044 height 289
click at [576, 255] on app-calendar-viewport "Mon 26 Tue 27 Wed 28 Thu 29 Fri 30 Sat 31 Sun 1 Mon 2 Tue 3 Wed 4 Thu 5" at bounding box center [522, 290] width 1044 height 289
click at [674, 256] on app-calendar-viewport "Fri 23 Sat 24 Sun 25 Mon 26 Tue 27 Wed 28 Thu 29 Fri 30 Sat 31 Sun 1 Mon 2" at bounding box center [522, 290] width 1044 height 289
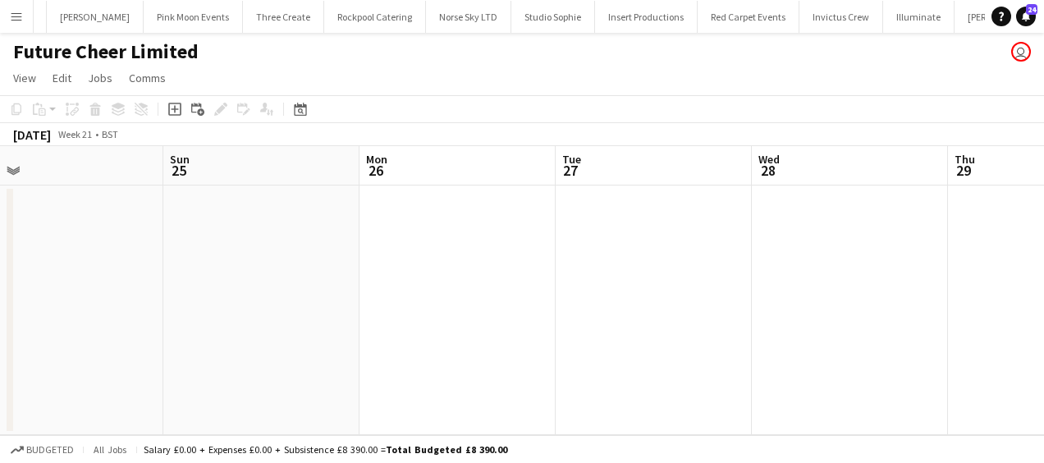
click at [523, 236] on app-calendar-viewport "Thu 22 Fri 23 Sat 24 Sun 25 Mon 26 Tue 27 Wed 28 Thu 29 Fri 30 Sat 31 Sun 1" at bounding box center [522, 290] width 1044 height 289
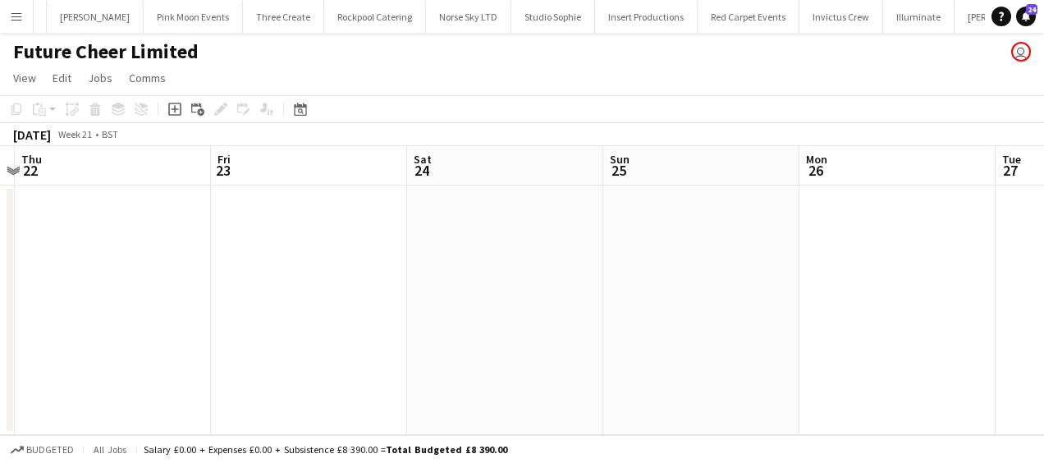
click at [512, 236] on app-calendar-viewport "Tue 20 Wed 21 Thu 22 Fri 23 Sat 24 Sun 25 Mon 26 Tue 27 Wed 28 Thu 29 Fri 30" at bounding box center [522, 290] width 1044 height 289
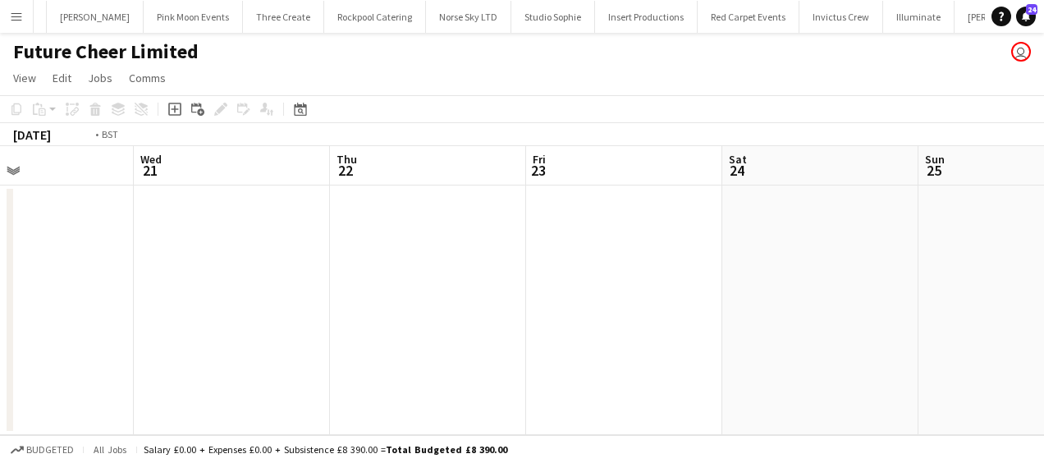
click at [463, 245] on app-calendar-viewport "Sun 18 Mon 19 Tue 20 Wed 21 Thu 22 Fri 23 Sat 24 Sun 25 Mon 26 Tue 27 Wed 28" at bounding box center [522, 290] width 1044 height 289
click at [561, 235] on app-calendar-viewport "Wed 14 Thu 15 Fri 16 Sat 17 Sun 18 Mon 19 Tue 20 Wed 21 Thu 22 Fri 23 Sat 24" at bounding box center [522, 290] width 1044 height 289
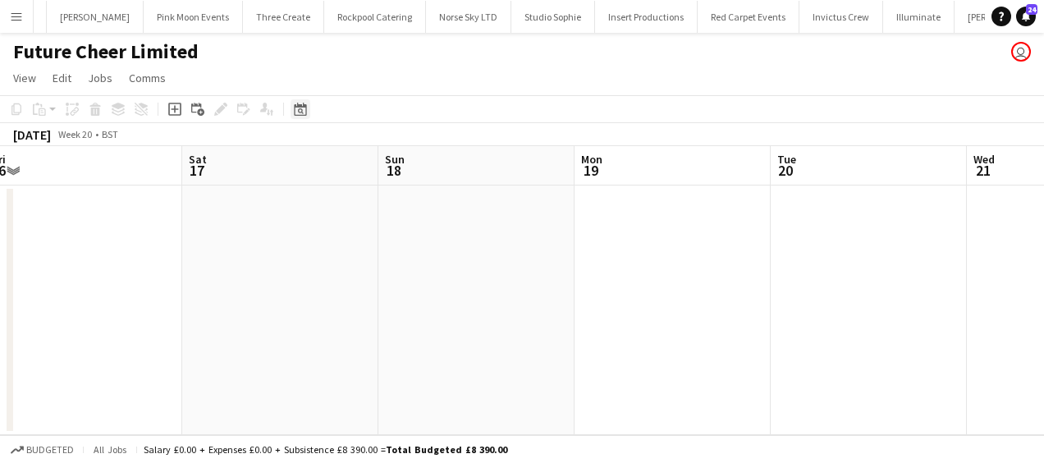
click at [299, 103] on icon "Date picker" at bounding box center [300, 109] width 13 height 13
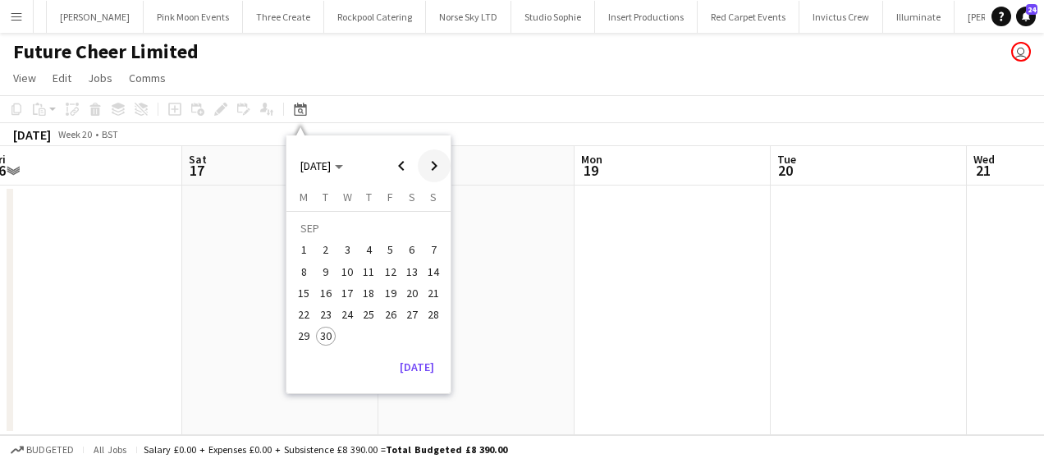
click at [429, 160] on span "Next month" at bounding box center [434, 165] width 33 height 33
click at [417, 274] on span "15" at bounding box center [412, 276] width 20 height 20
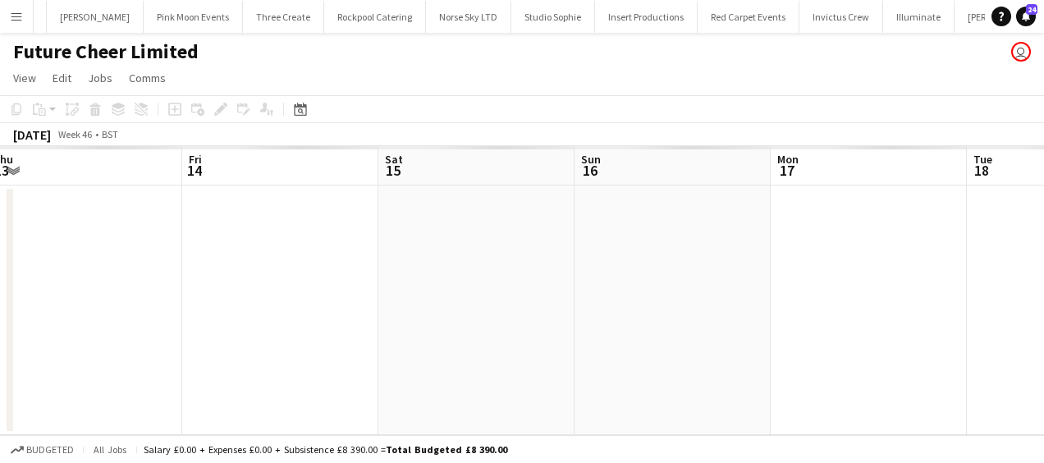
scroll to position [0, 565]
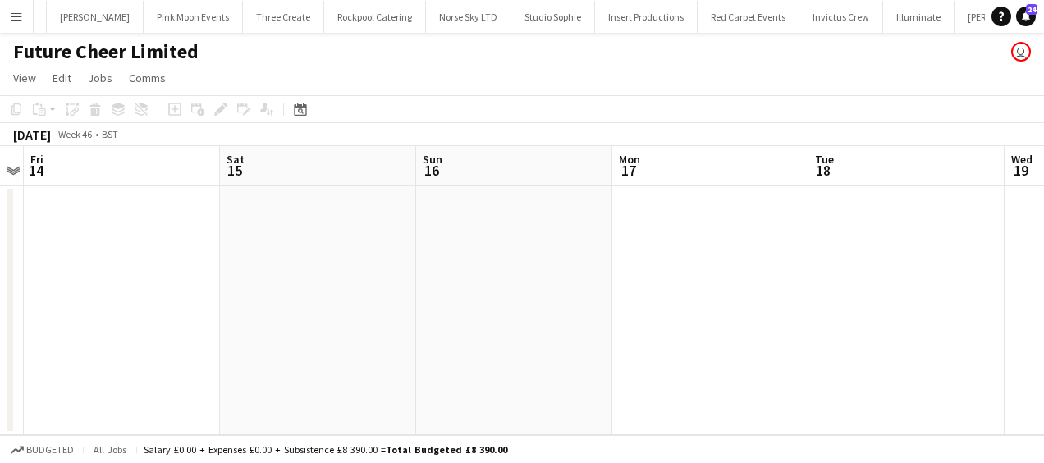
click at [337, 264] on app-date-cell at bounding box center [318, 311] width 196 height 250
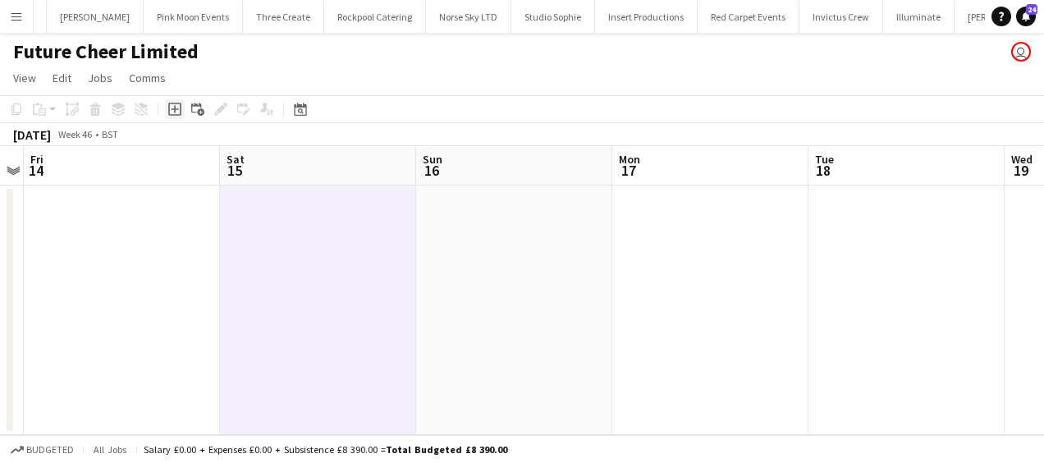
click at [171, 106] on icon "Add job" at bounding box center [174, 109] width 13 height 13
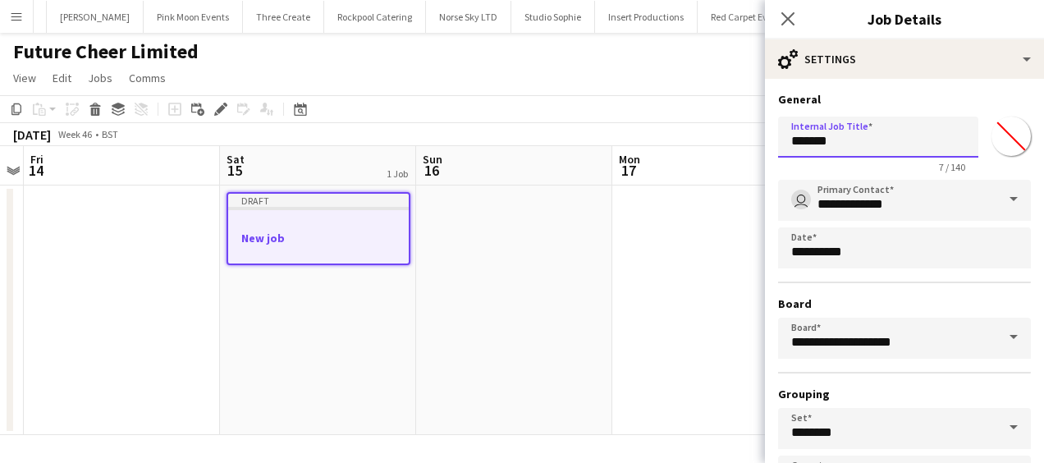
drag, startPoint x: 906, startPoint y: 140, endPoint x: 681, endPoint y: 147, distance: 225.9
click at [681, 147] on body "Menu Boards Boards Boards All jobs Status Workforce Workforce My Workforce Recr…" at bounding box center [522, 231] width 1044 height 463
type input "*"
type input "**********"
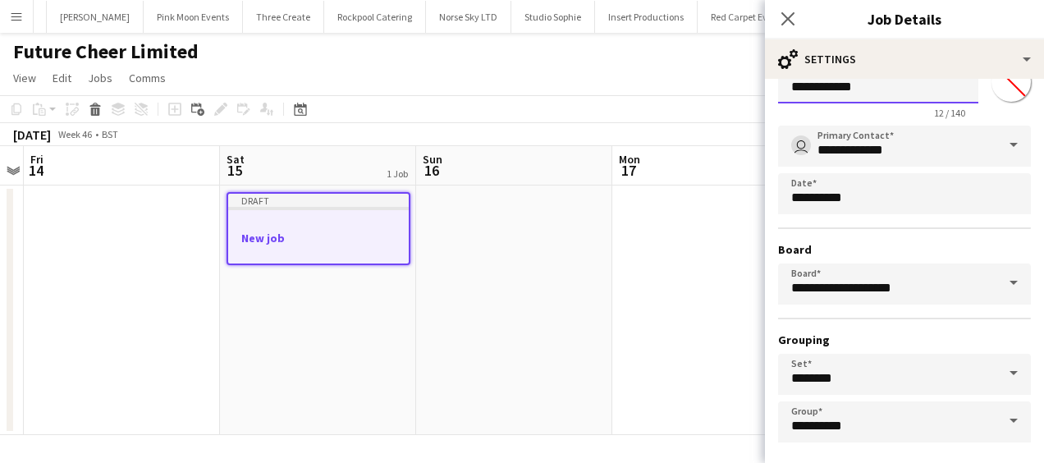
scroll to position [126, 0]
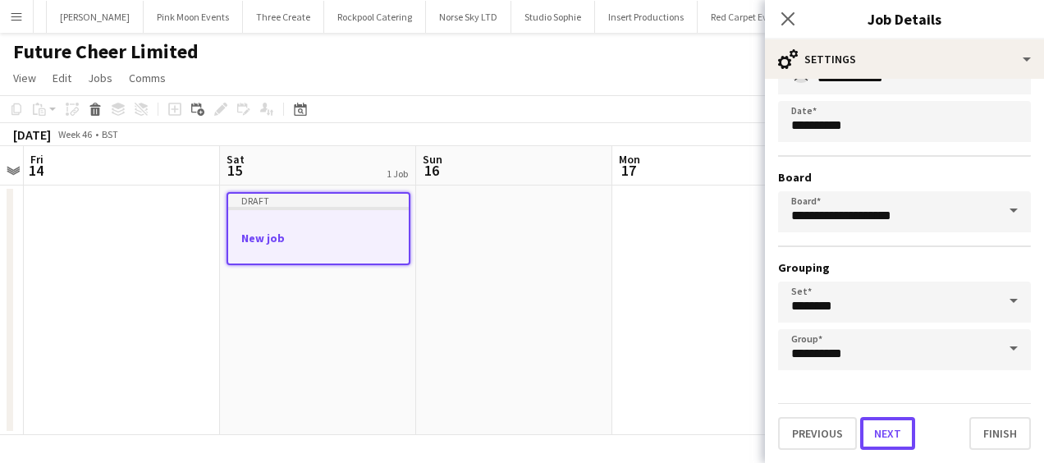
click at [902, 422] on button "Next" at bounding box center [887, 433] width 55 height 33
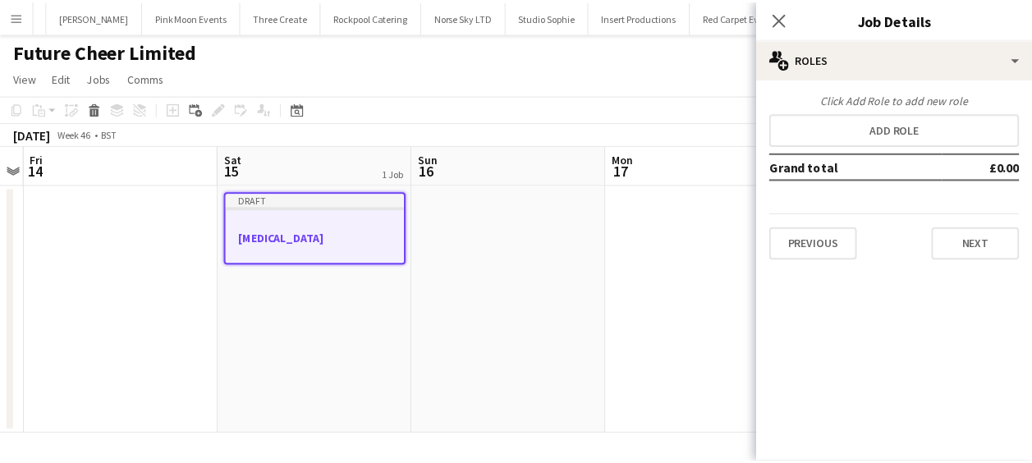
scroll to position [0, 0]
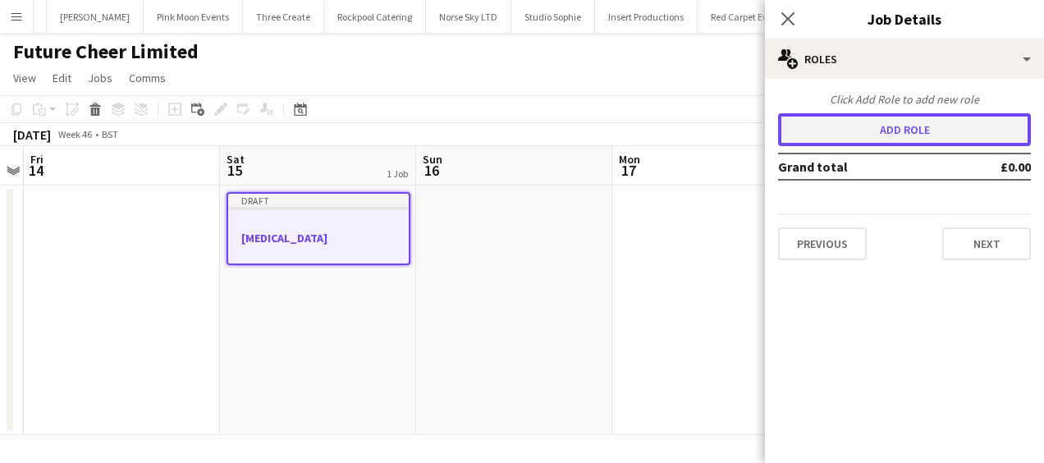
click at [880, 131] on button "Add role" at bounding box center [904, 129] width 253 height 33
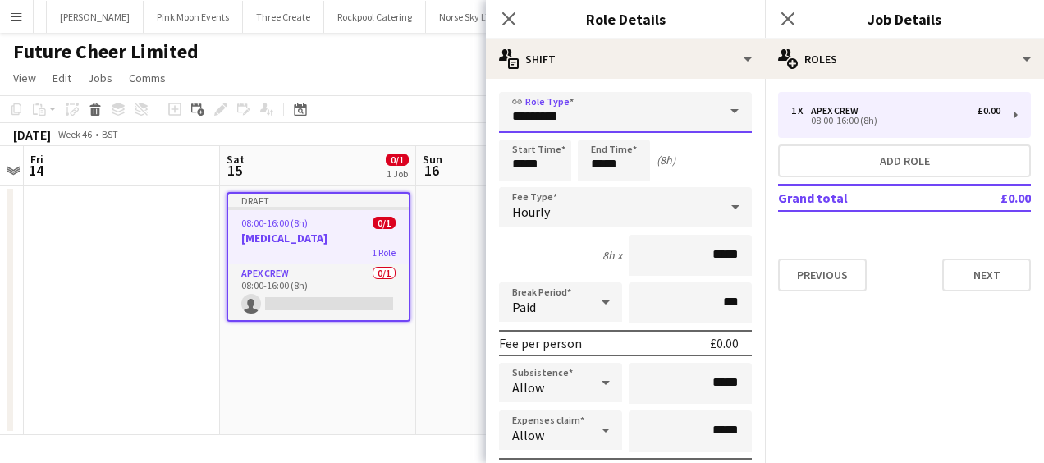
drag, startPoint x: 585, startPoint y: 117, endPoint x: 380, endPoint y: 121, distance: 204.5
click at [384, 122] on body "Menu Boards Boards Boards All jobs Status Workforce Workforce My Workforce Recr…" at bounding box center [522, 231] width 1044 height 463
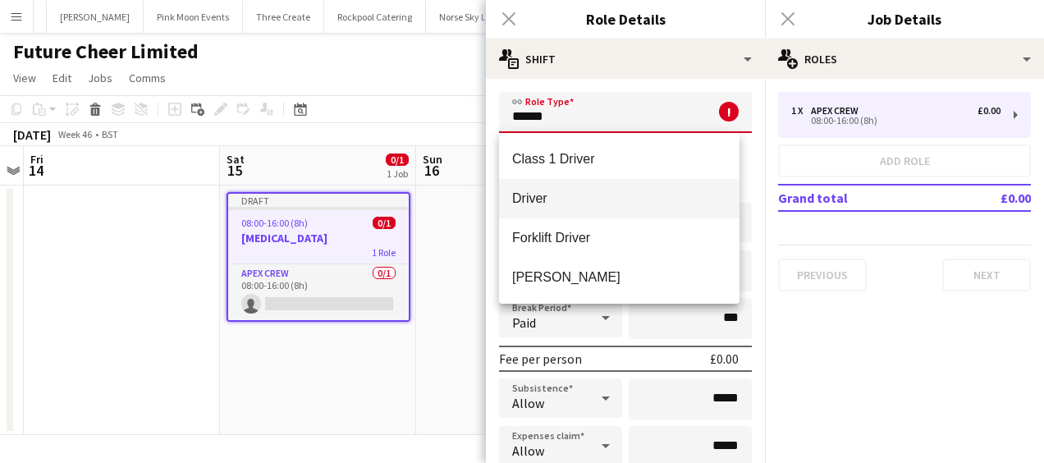
click at [540, 199] on span "Driver" at bounding box center [619, 198] width 214 height 16
type input "******"
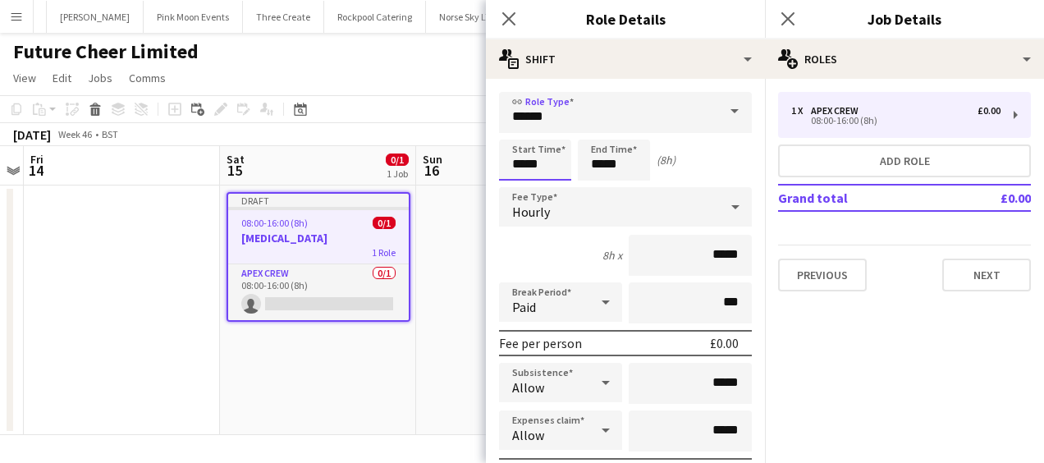
click at [514, 162] on input "*****" at bounding box center [535, 160] width 72 height 41
click at [521, 183] on div at bounding box center [518, 189] width 33 height 16
type input "*****"
click at [521, 183] on div at bounding box center [518, 189] width 33 height 16
click at [621, 145] on input "*****" at bounding box center [614, 160] width 72 height 41
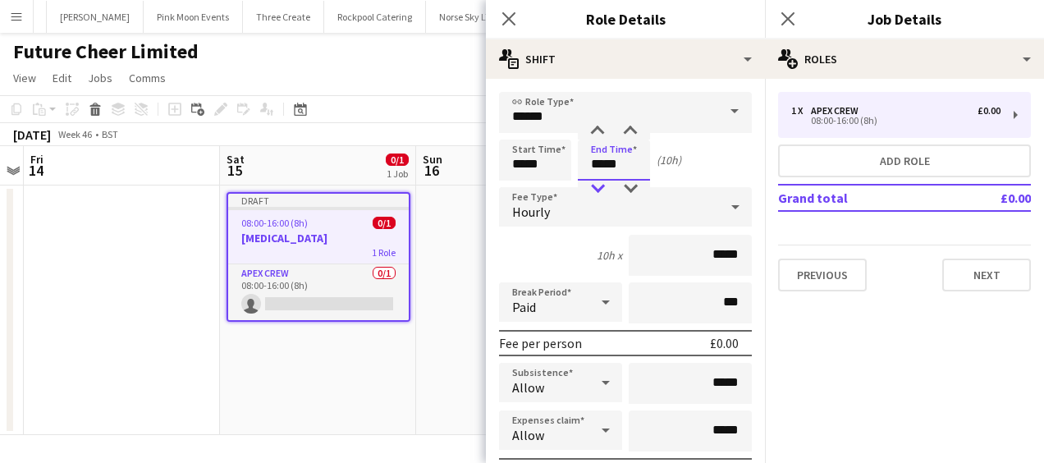
click at [591, 190] on div at bounding box center [597, 189] width 33 height 16
type input "*****"
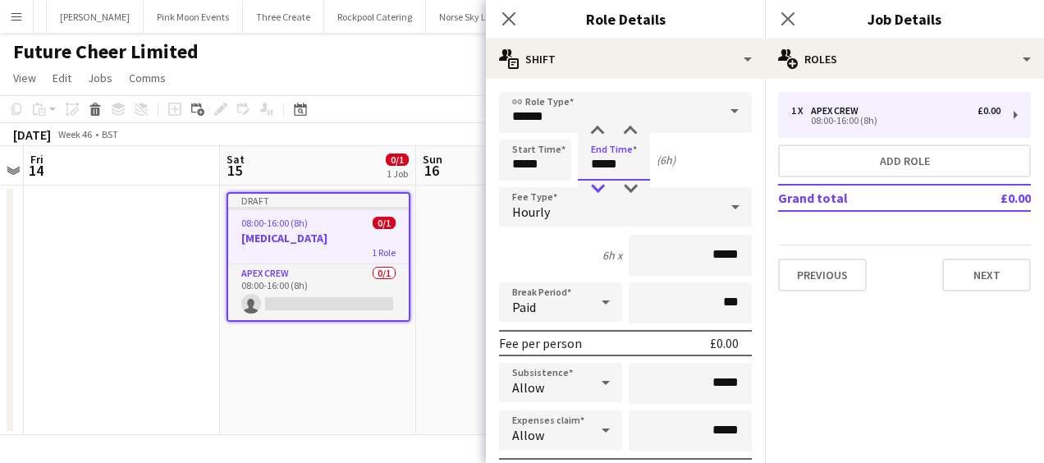
click at [591, 190] on div at bounding box center [597, 189] width 33 height 16
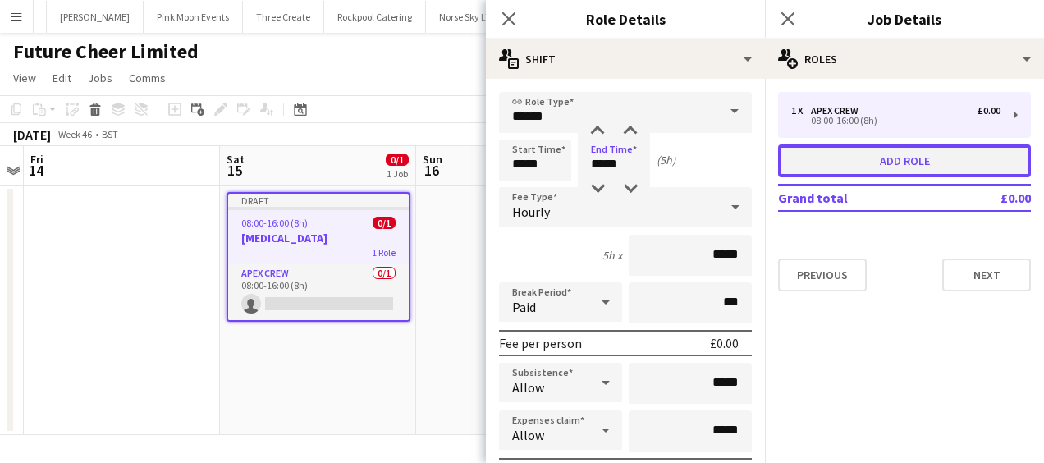
click at [844, 157] on button "Add role" at bounding box center [904, 160] width 253 height 33
type input "*********"
type input "*****"
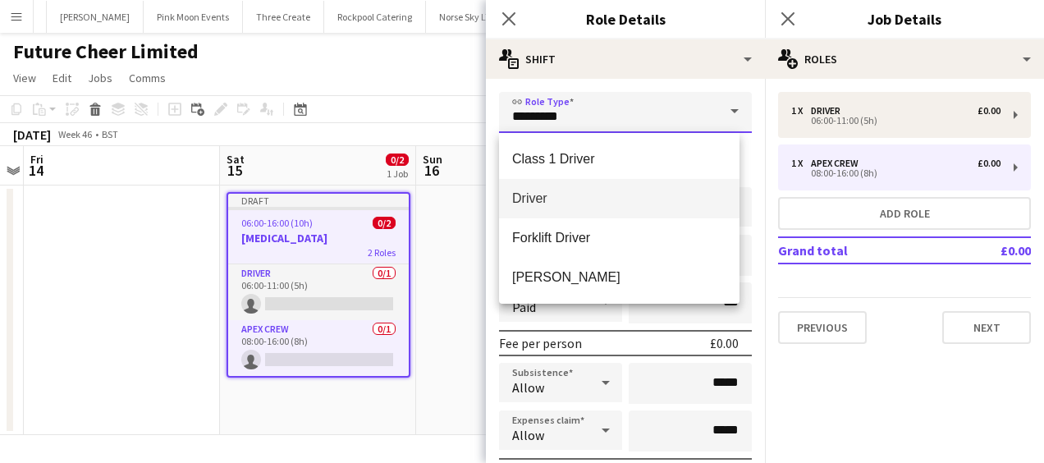
drag, startPoint x: 582, startPoint y: 115, endPoint x: 438, endPoint y: 136, distance: 145.2
click at [438, 136] on body "Menu Boards Boards Boards All jobs Status Workforce Workforce My Workforce Recr…" at bounding box center [522, 231] width 1044 height 463
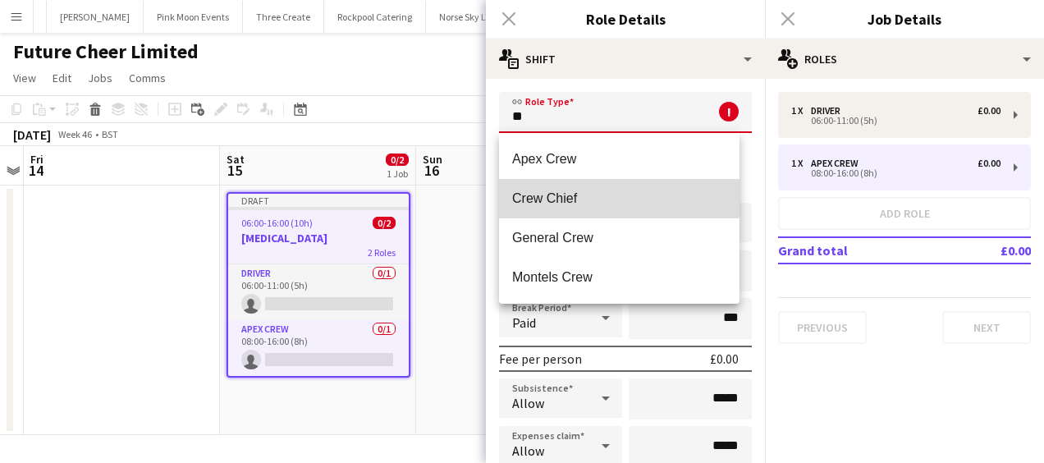
click at [585, 192] on span "Crew Chief" at bounding box center [619, 198] width 214 height 16
type input "**********"
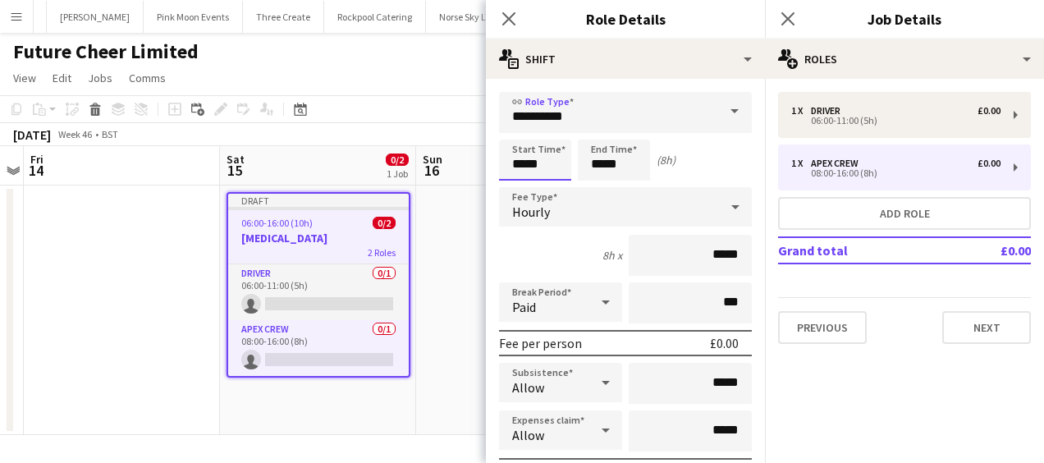
click at [525, 167] on input "*****" at bounding box center [535, 160] width 72 height 41
click at [516, 185] on div at bounding box center [518, 189] width 33 height 16
type input "*****"
click at [516, 185] on div at bounding box center [518, 189] width 33 height 16
click at [608, 168] on input "*****" at bounding box center [614, 160] width 72 height 41
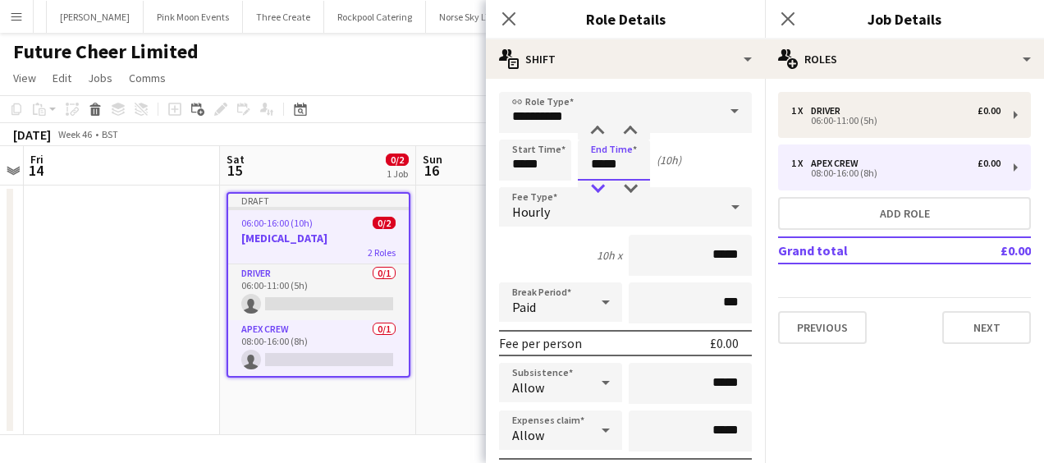
click at [596, 190] on div at bounding box center [597, 189] width 33 height 16
type input "*****"
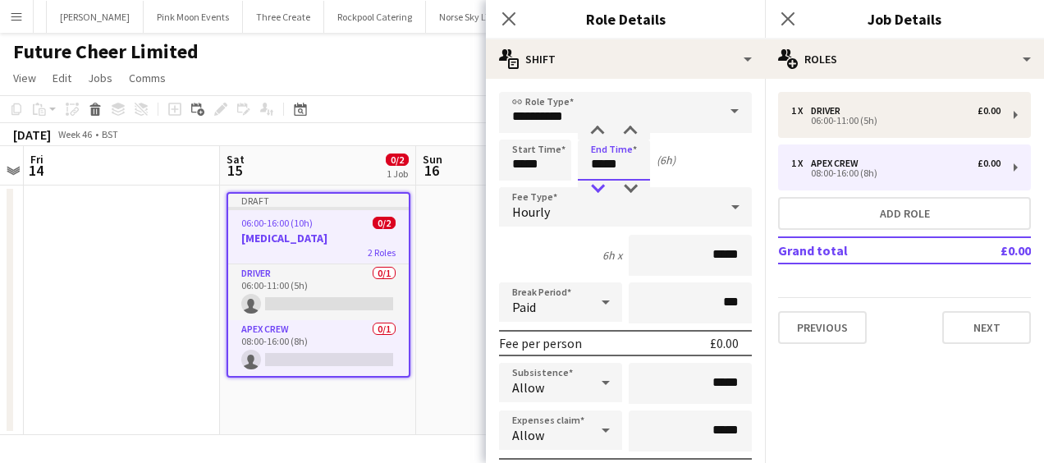
click at [596, 190] on div at bounding box center [597, 189] width 33 height 16
click at [511, 21] on icon at bounding box center [509, 19] width 16 height 16
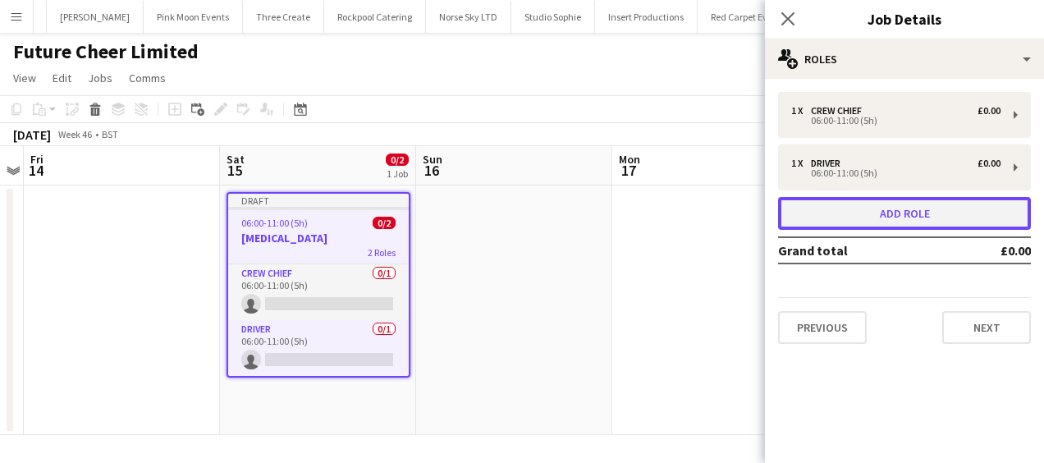
click at [877, 206] on button "Add role" at bounding box center [904, 213] width 253 height 33
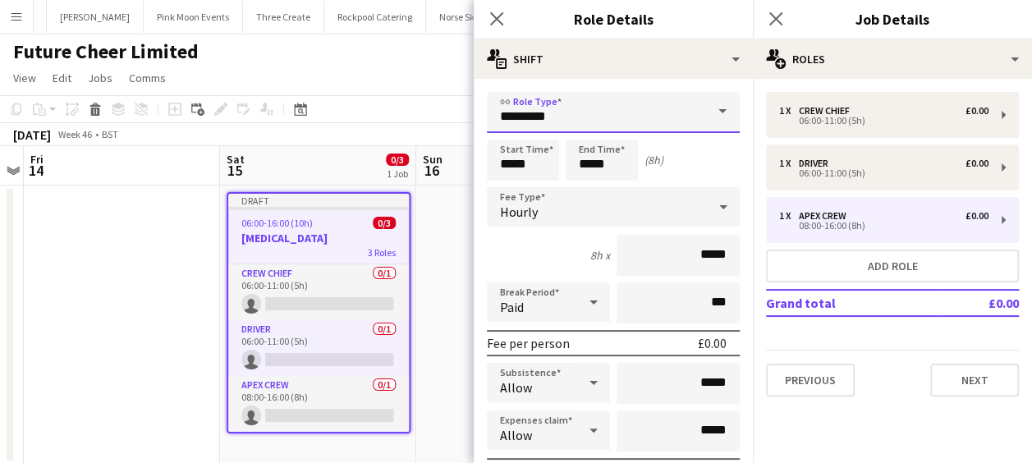
drag, startPoint x: 572, startPoint y: 119, endPoint x: 397, endPoint y: 128, distance: 175.1
click at [397, 128] on body "Menu Boards Boards Boards All jobs Status Workforce Workforce My Workforce Recr…" at bounding box center [516, 246] width 1032 height 493
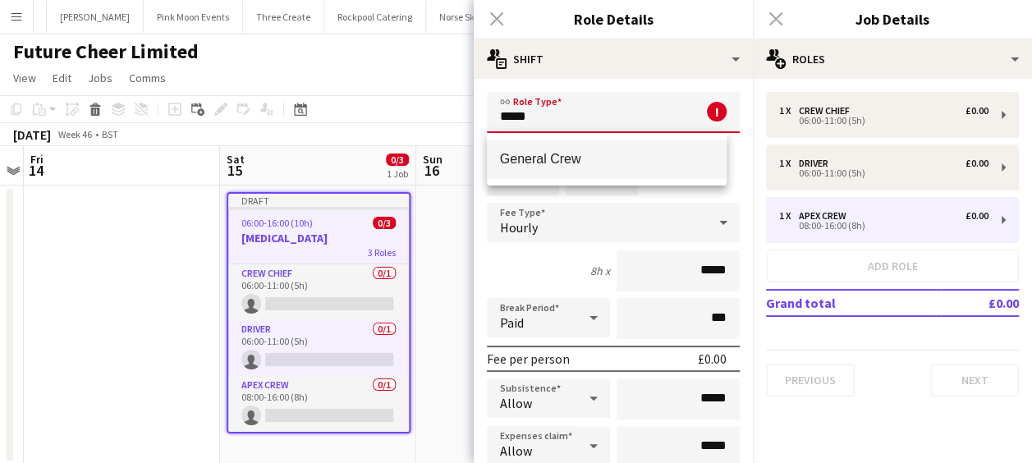
click at [550, 152] on span "General Crew" at bounding box center [607, 159] width 214 height 16
type input "**********"
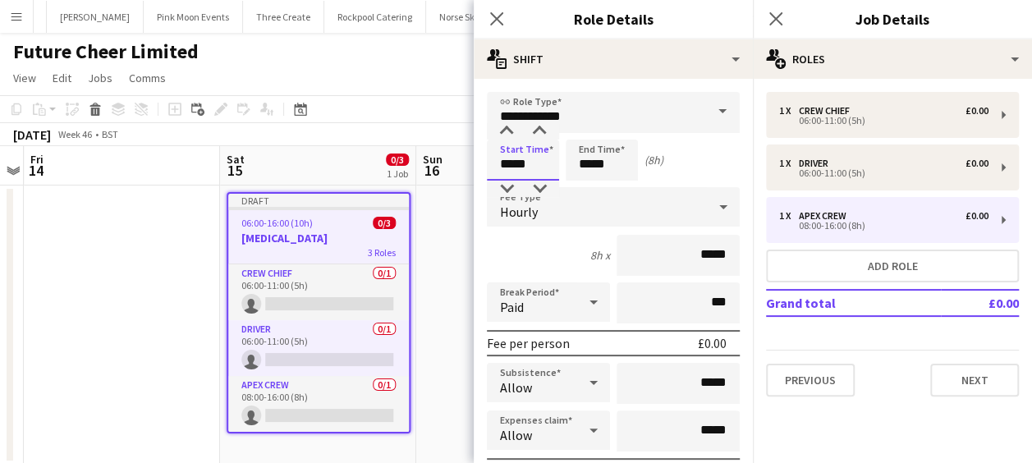
click at [509, 171] on input "*****" at bounding box center [523, 160] width 72 height 41
click at [504, 185] on div at bounding box center [506, 189] width 33 height 16
type input "*****"
click at [504, 185] on div at bounding box center [506, 189] width 33 height 16
click at [573, 164] on input "*****" at bounding box center [602, 160] width 72 height 41
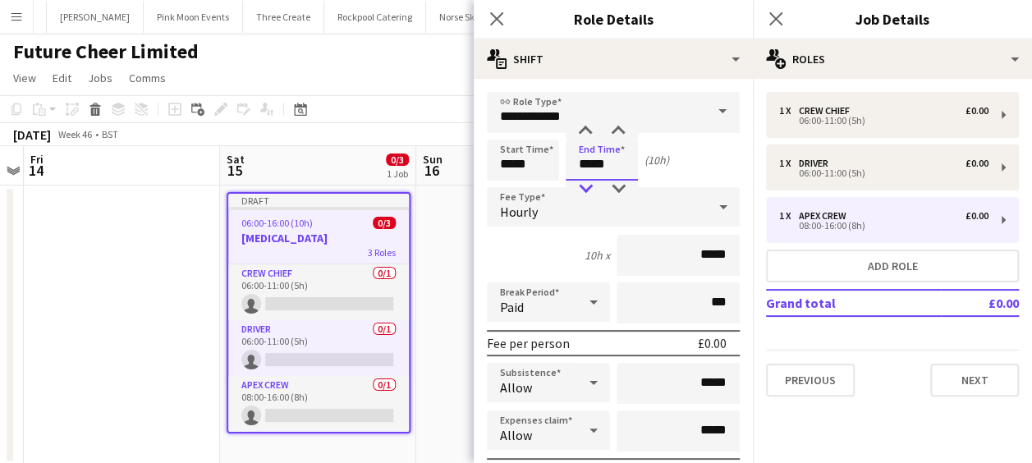
click at [583, 184] on div at bounding box center [585, 189] width 33 height 16
type input "*****"
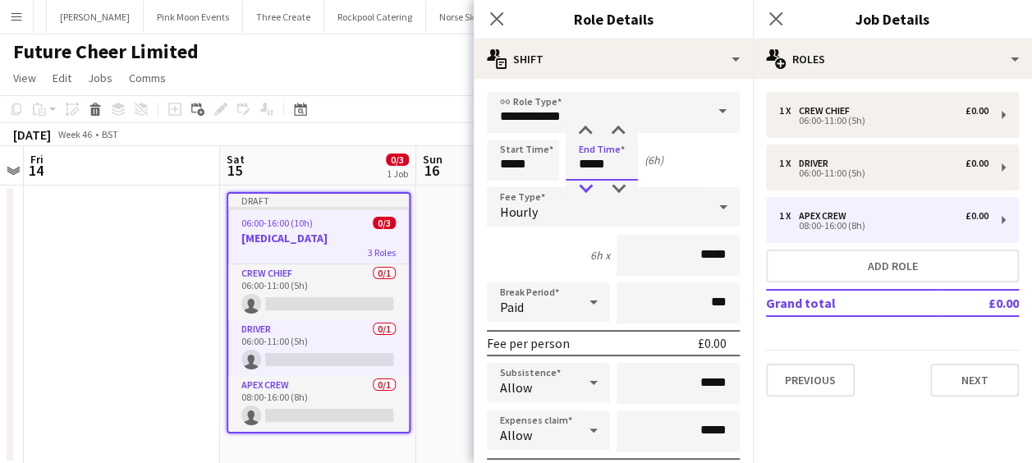
click at [583, 184] on div at bounding box center [585, 189] width 33 height 16
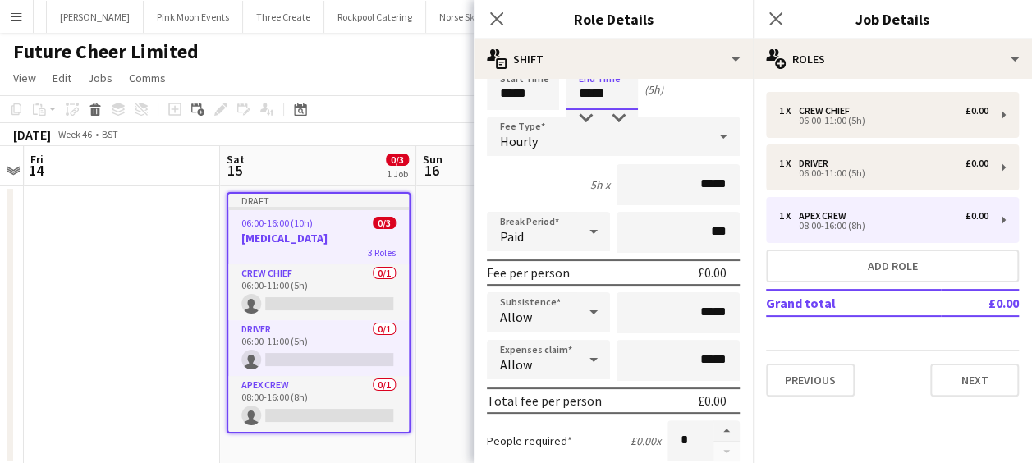
scroll to position [164, 0]
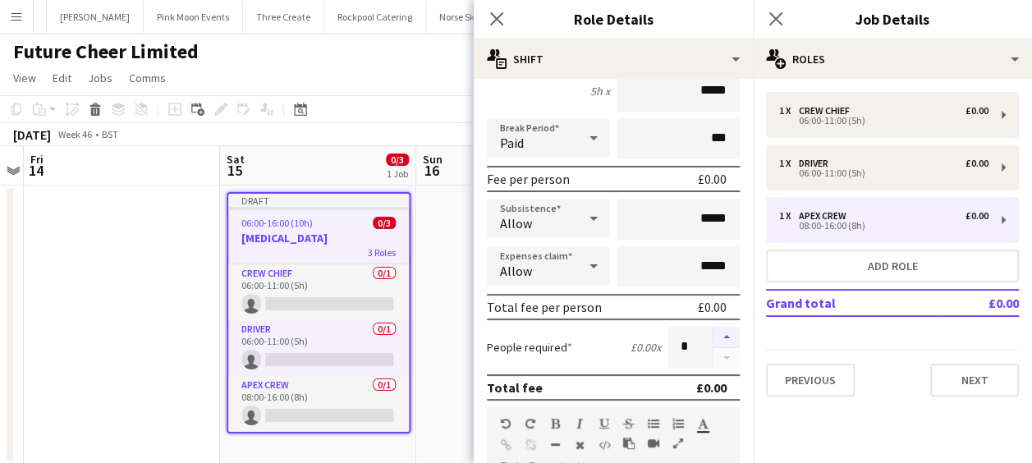
click at [716, 335] on button "button" at bounding box center [726, 337] width 26 height 21
type input "*"
click at [498, 18] on icon "Close pop-in" at bounding box center [496, 19] width 16 height 16
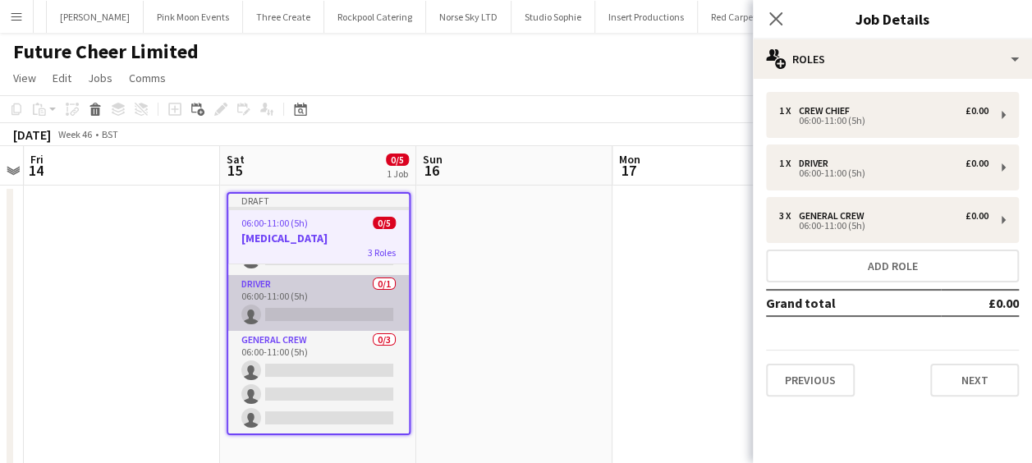
scroll to position [0, 0]
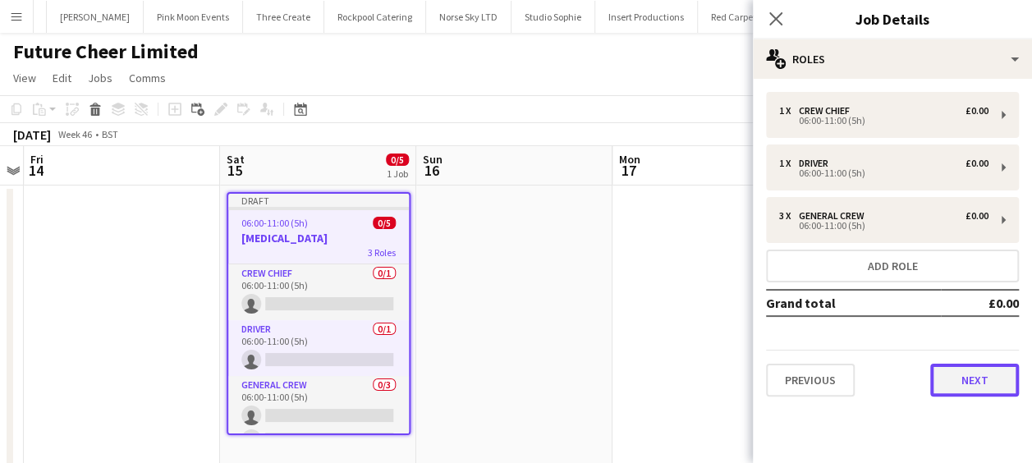
click at [956, 374] on button "Next" at bounding box center [974, 380] width 89 height 33
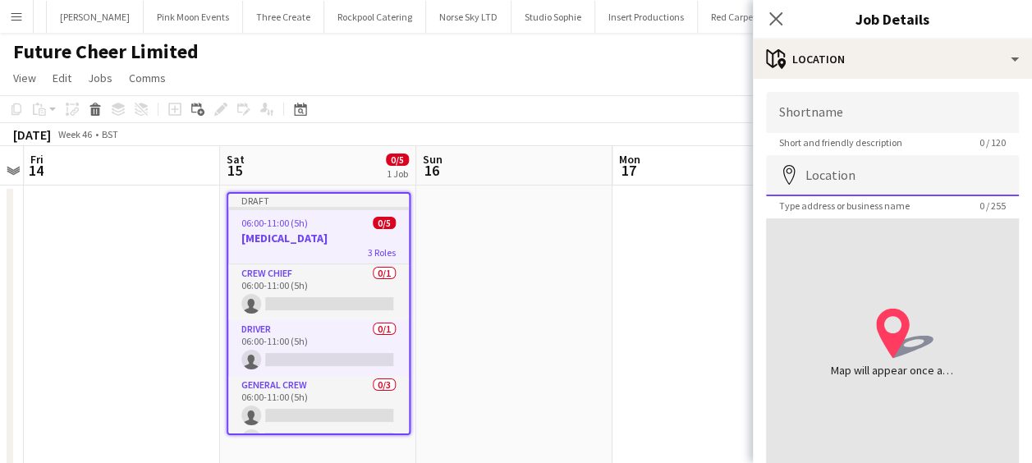
click at [898, 180] on input "Location" at bounding box center [892, 175] width 253 height 41
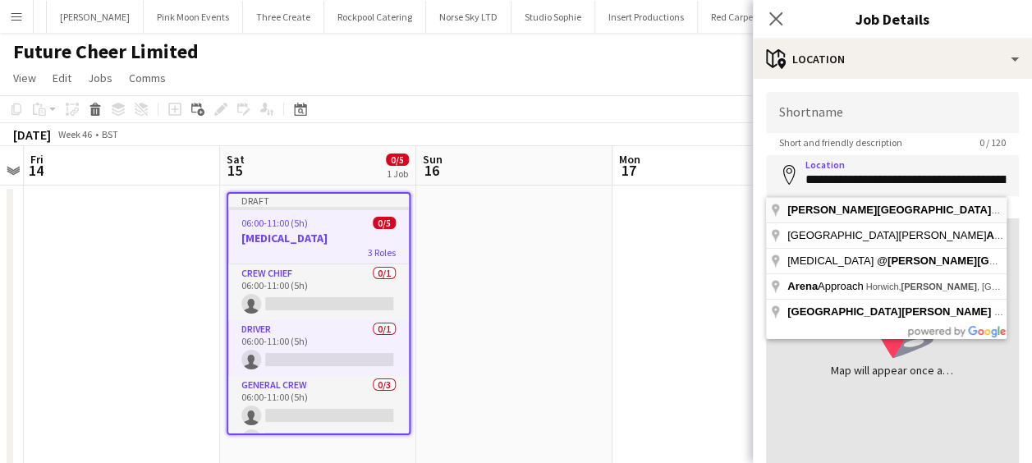
type input "**********"
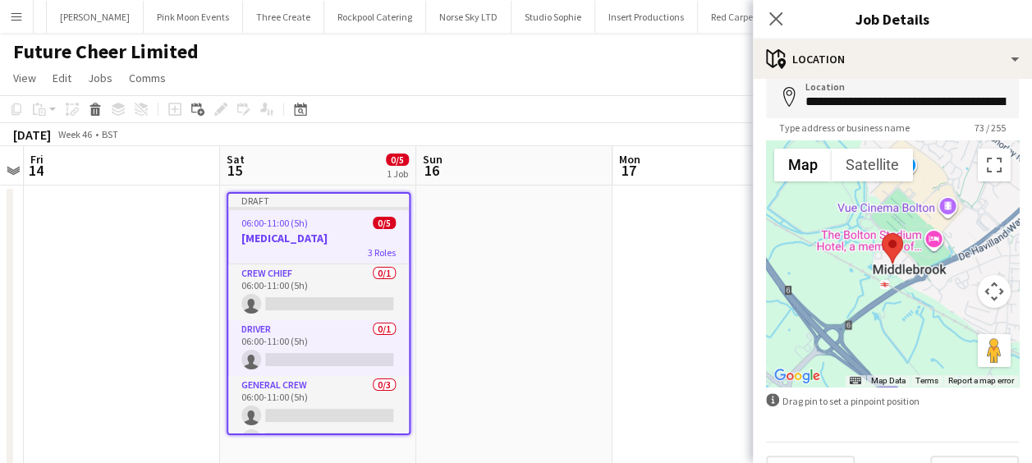
scroll to position [117, 0]
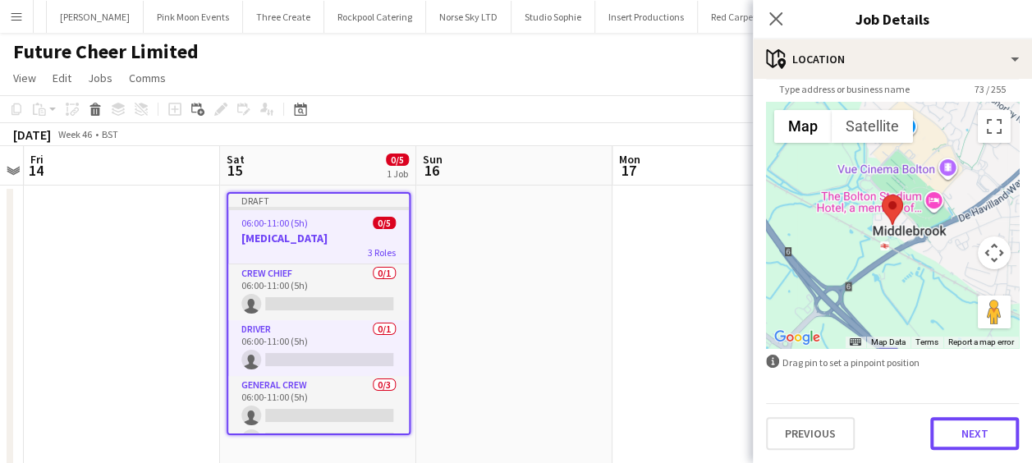
click at [956, 425] on button "Next" at bounding box center [974, 433] width 89 height 33
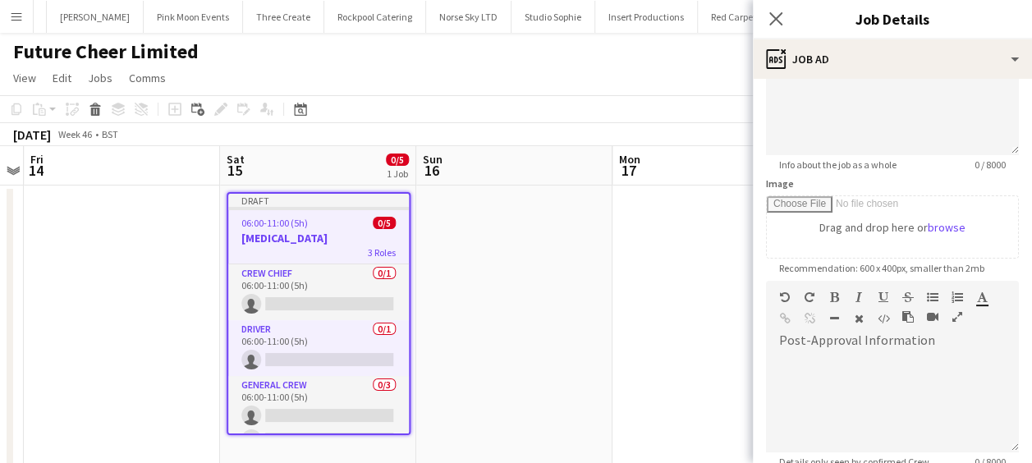
scroll to position [410, 0]
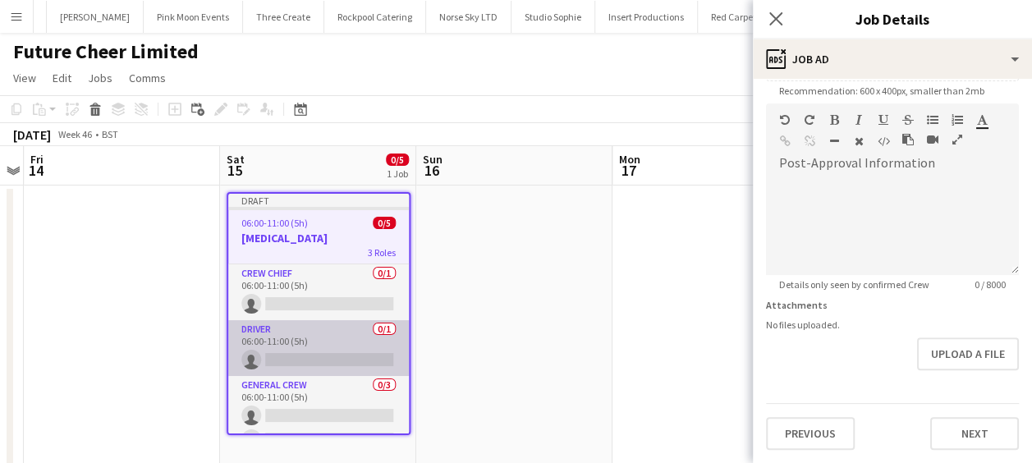
click at [337, 357] on app-card-role "Driver 0/1 06:00-11:00 (5h) single-neutral-actions" at bounding box center [318, 348] width 181 height 56
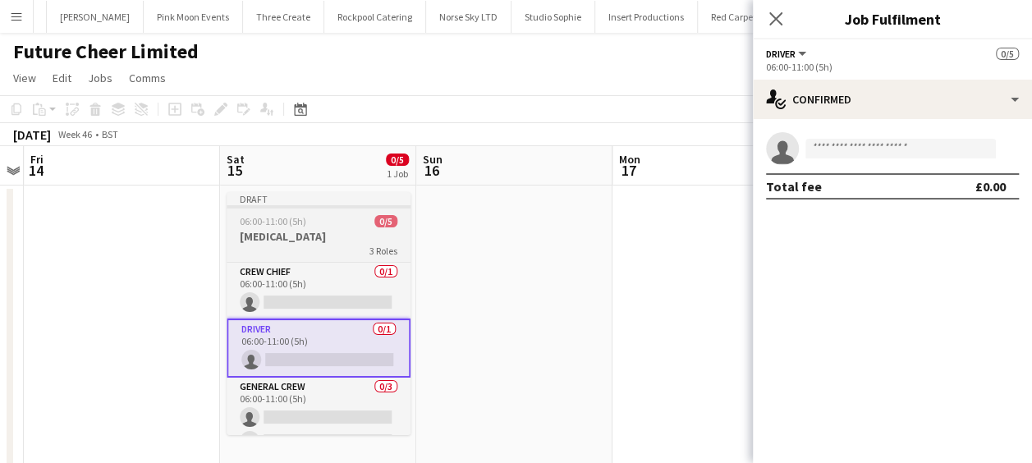
drag, startPoint x: 330, startPoint y: 236, endPoint x: 325, endPoint y: 218, distance: 18.7
click at [330, 236] on h3 "[MEDICAL_DATA]" at bounding box center [319, 236] width 184 height 15
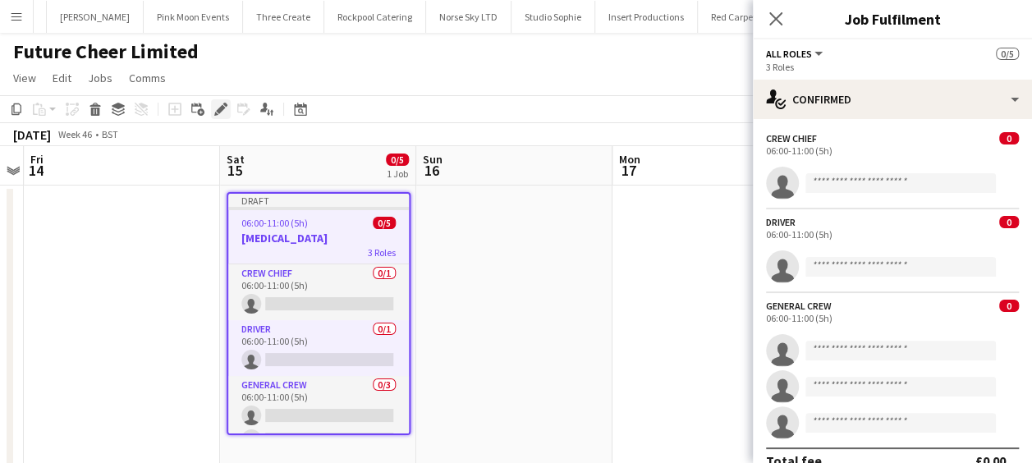
click at [223, 106] on icon at bounding box center [220, 109] width 9 height 9
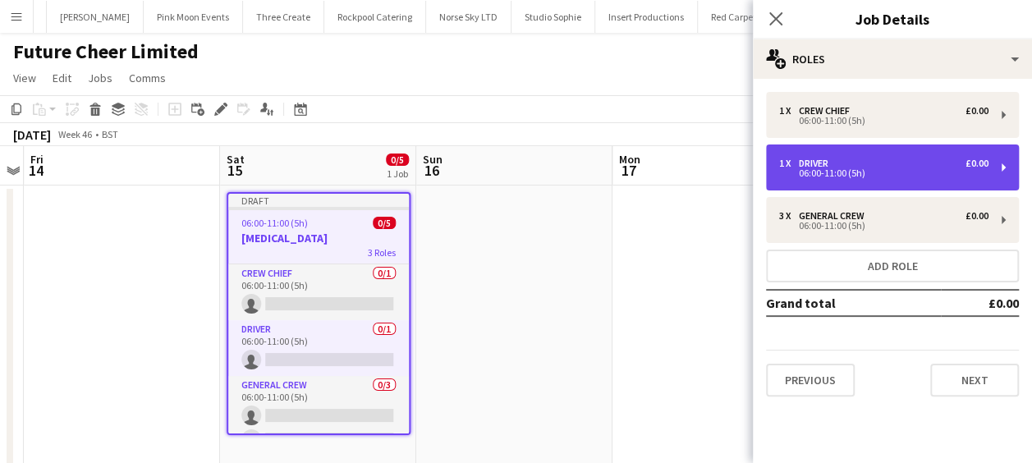
click at [862, 165] on div "1 x Driver £0.00" at bounding box center [883, 163] width 209 height 11
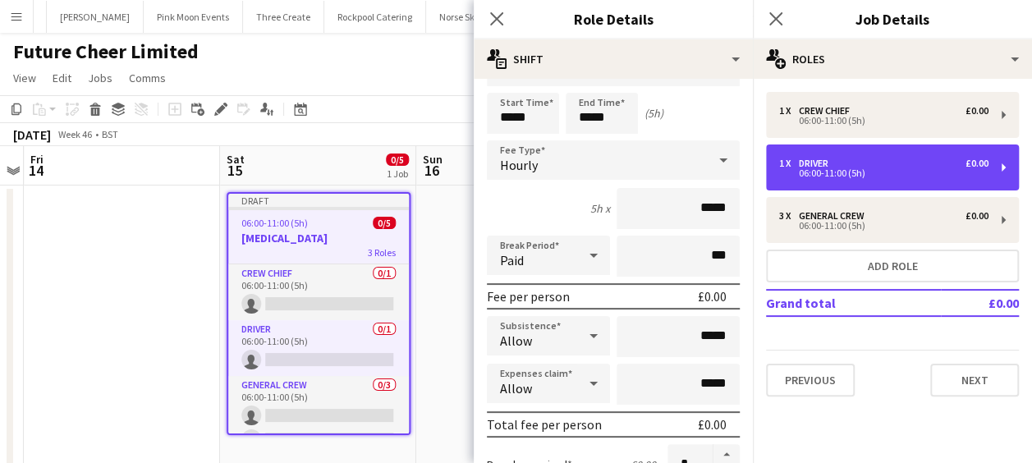
scroll to position [82, 0]
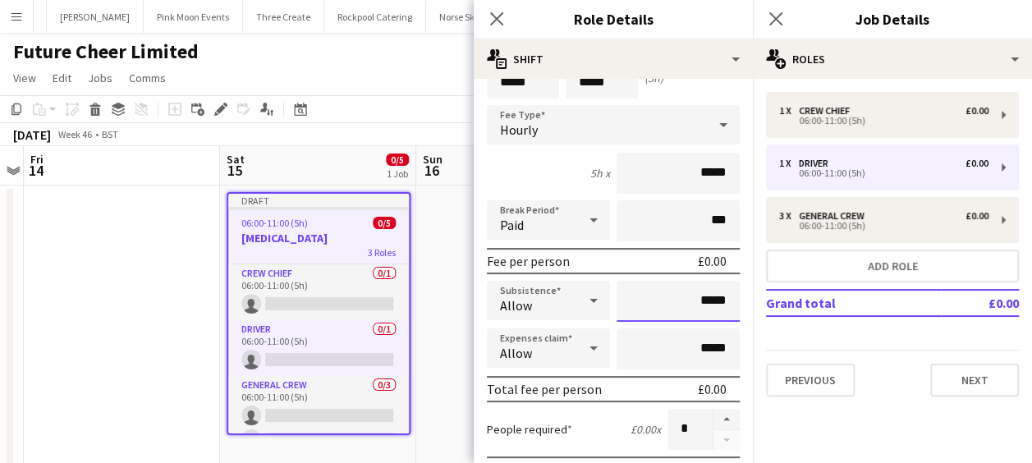
drag, startPoint x: 685, startPoint y: 299, endPoint x: 720, endPoint y: 297, distance: 35.3
click at [718, 297] on input "*****" at bounding box center [678, 301] width 123 height 41
type input "******"
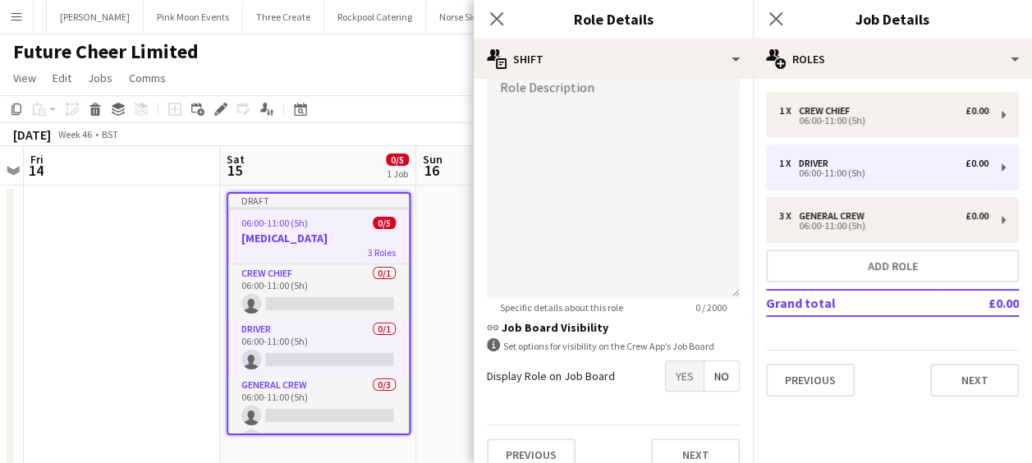
scroll to position [564, 0]
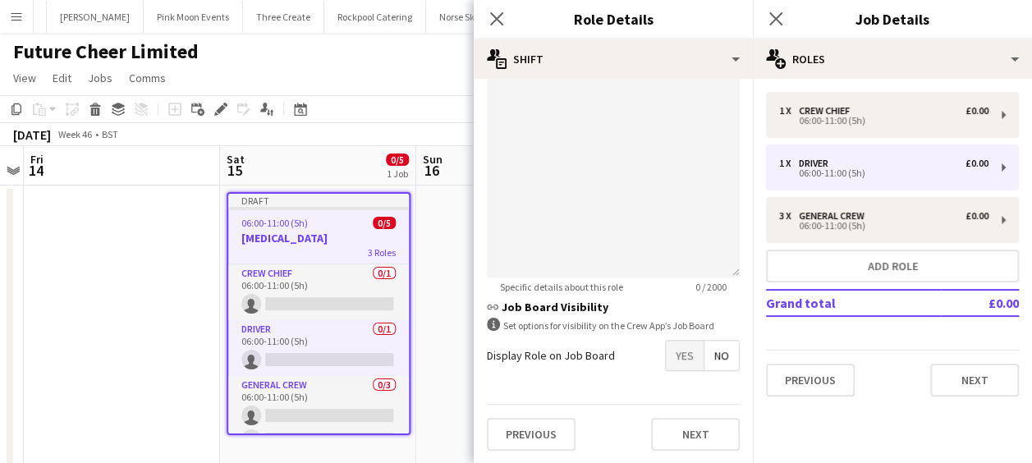
click at [672, 356] on span "Yes" at bounding box center [685, 356] width 38 height 30
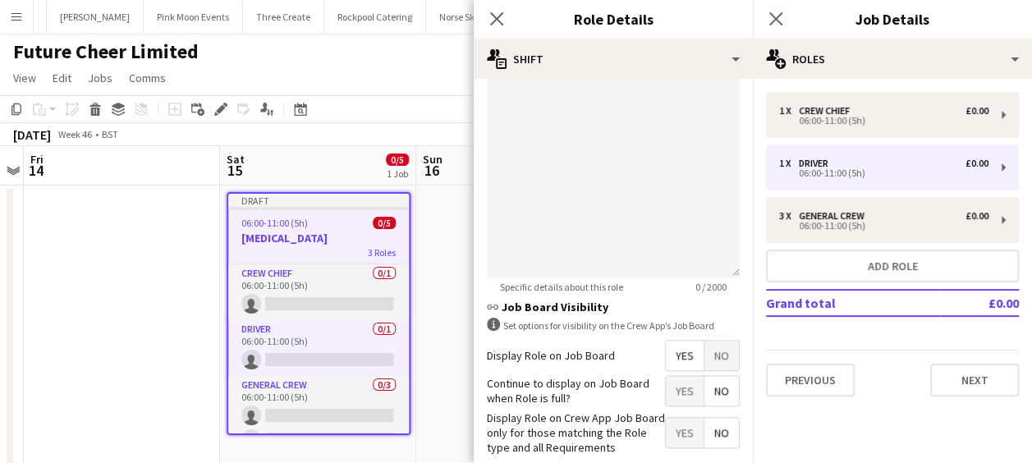
click at [673, 392] on span "Yes" at bounding box center [685, 391] width 38 height 30
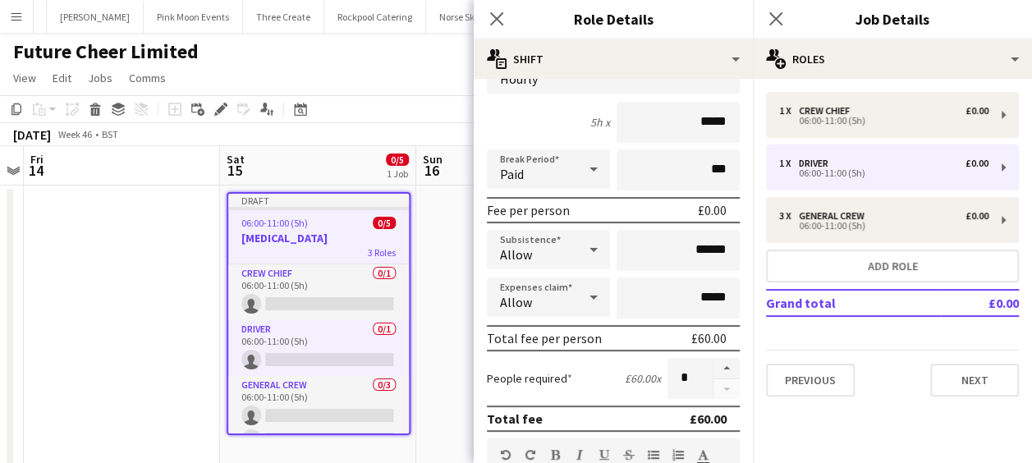
scroll to position [0, 0]
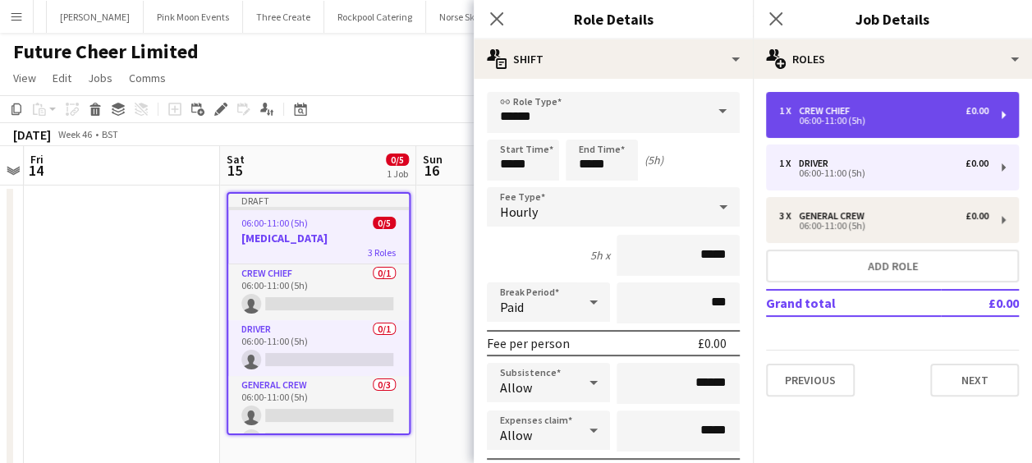
click at [858, 118] on div "06:00-11:00 (5h)" at bounding box center [883, 121] width 209 height 8
type input "**********"
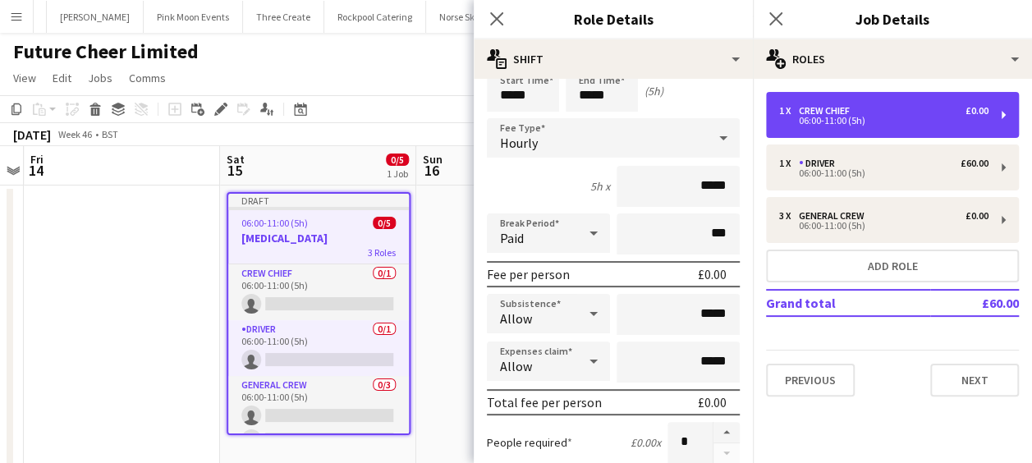
scroll to position [164, 0]
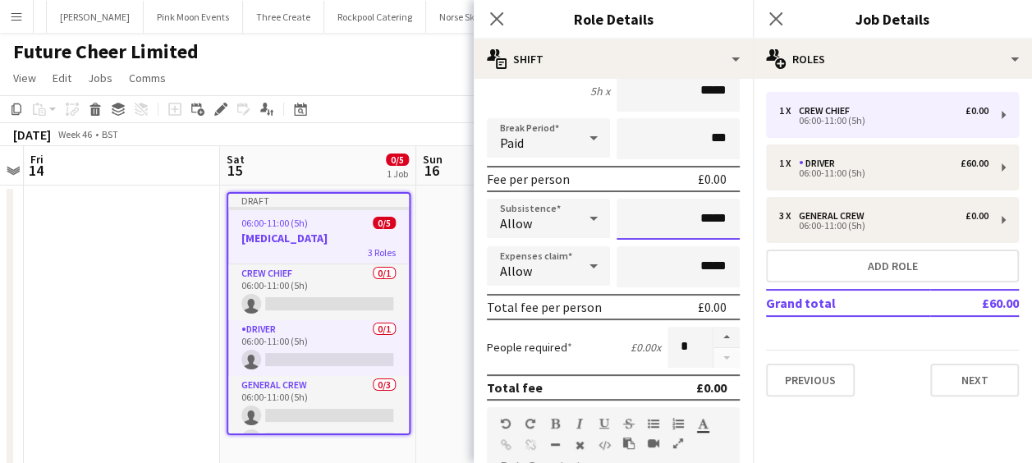
drag, startPoint x: 683, startPoint y: 227, endPoint x: 734, endPoint y: 227, distance: 50.9
click at [734, 227] on form "**********" at bounding box center [613, 396] width 279 height 936
type input "******"
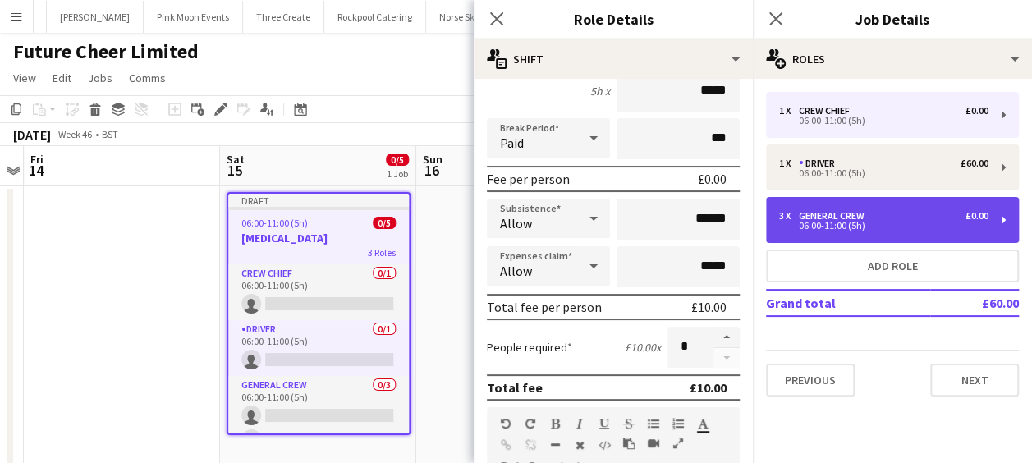
click at [802, 223] on div "06:00-11:00 (5h)" at bounding box center [883, 226] width 209 height 8
type input "**********"
type input "*****"
type input "*"
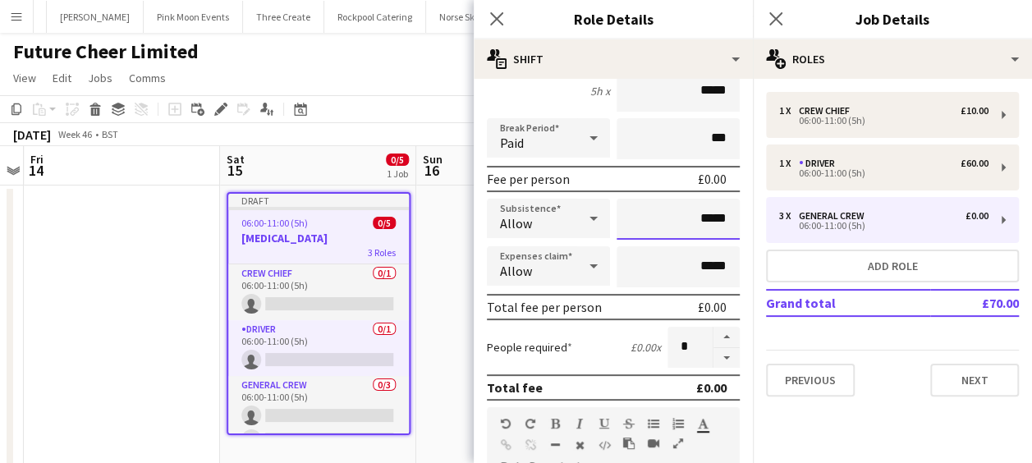
drag, startPoint x: 686, startPoint y: 215, endPoint x: 729, endPoint y: 227, distance: 45.2
click at [729, 228] on form "**********" at bounding box center [613, 396] width 279 height 936
type input "******"
click at [499, 13] on icon "Close pop-in" at bounding box center [496, 19] width 16 height 16
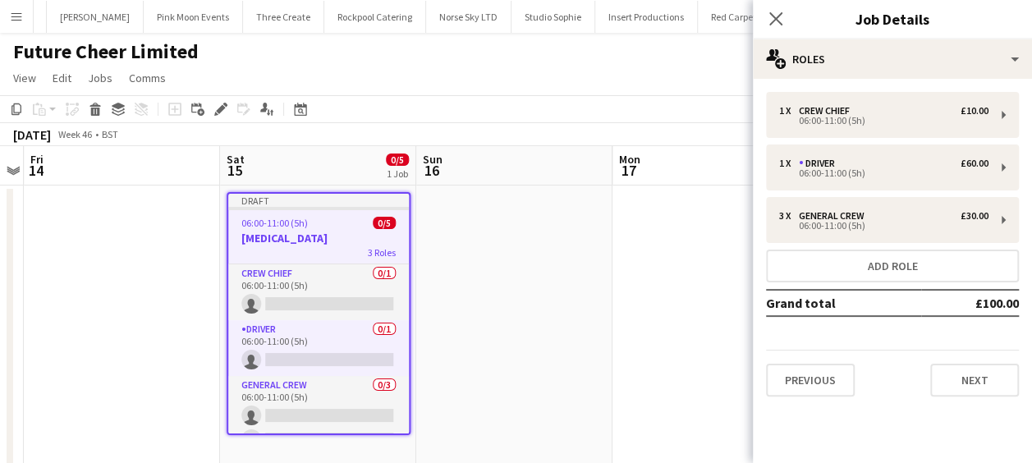
click at [498, 218] on app-date-cell at bounding box center [514, 327] width 196 height 282
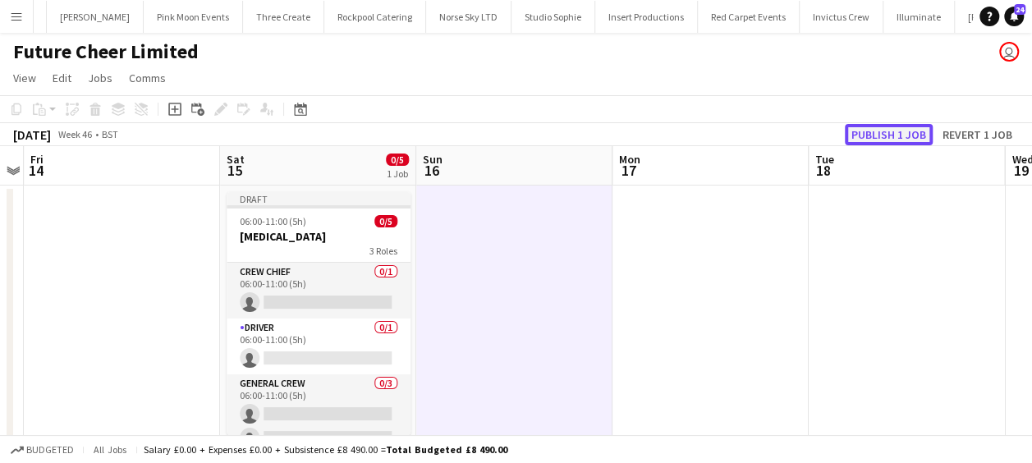
click at [906, 138] on button "Publish 1 job" at bounding box center [889, 134] width 88 height 21
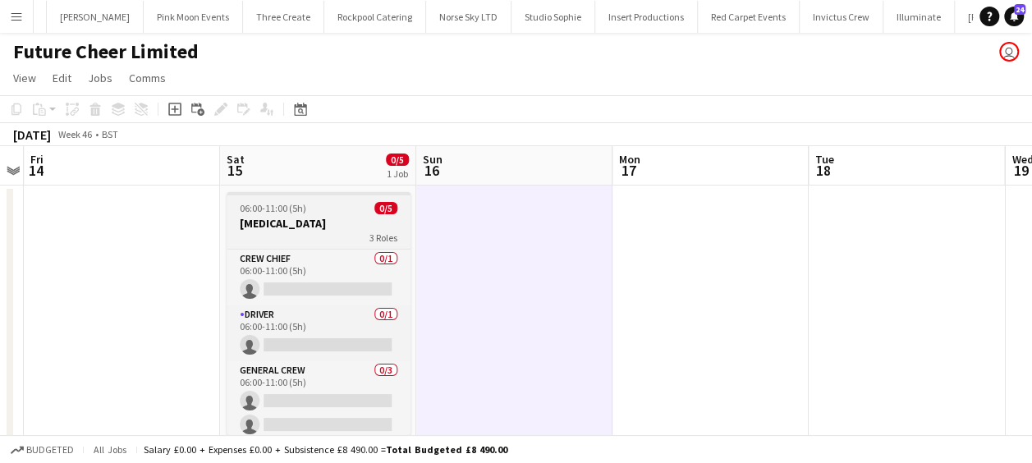
click at [288, 217] on h3 "[MEDICAL_DATA]" at bounding box center [319, 223] width 184 height 15
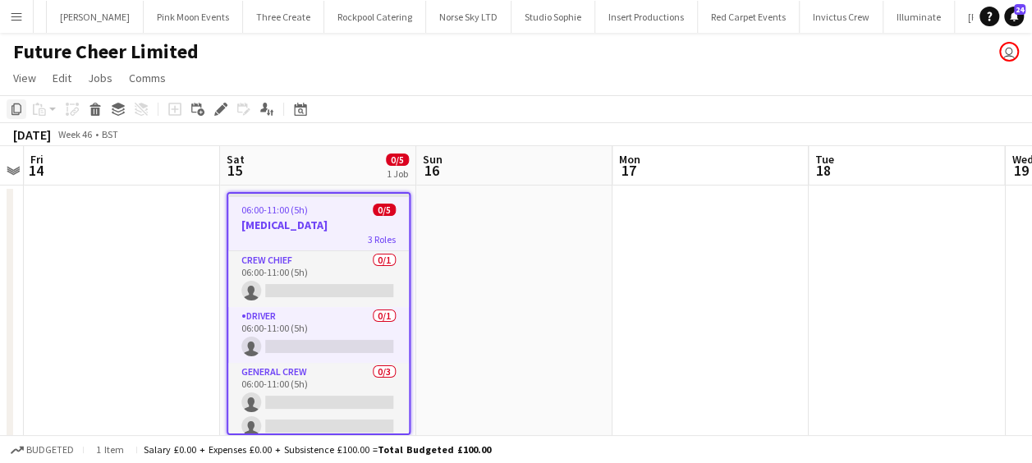
click at [14, 110] on icon at bounding box center [16, 108] width 10 height 11
click at [471, 235] on app-date-cell at bounding box center [514, 327] width 196 height 282
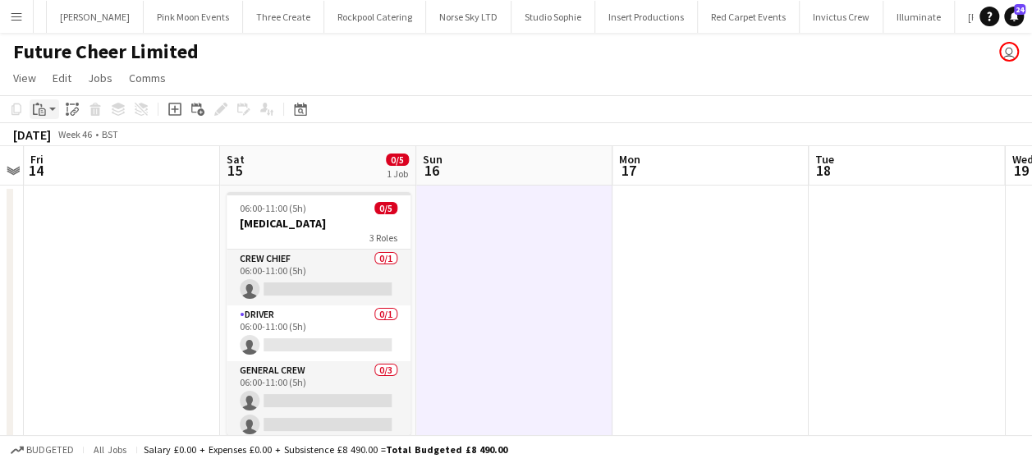
click at [51, 108] on app-action-btn "Paste" at bounding box center [45, 109] width 30 height 20
click at [78, 143] on link "Paste Ctrl+V" at bounding box center [121, 140] width 154 height 15
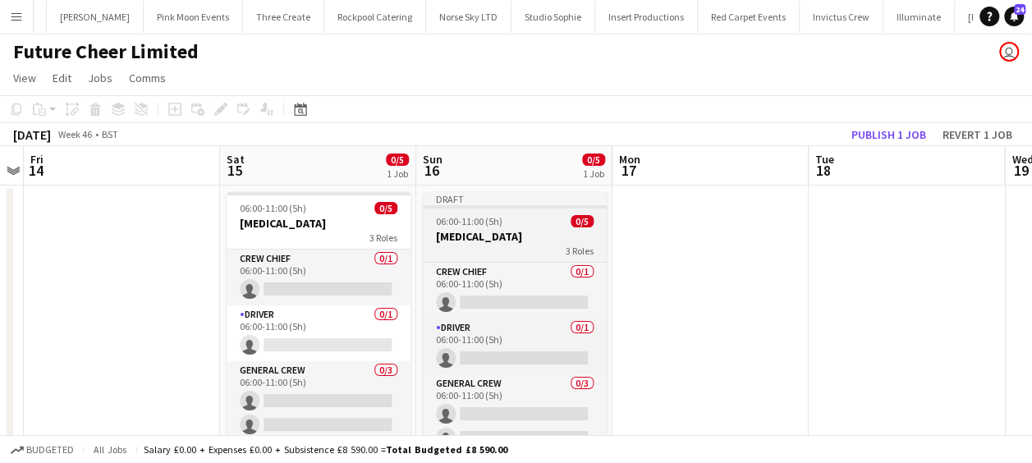
click at [545, 236] on h3 "[MEDICAL_DATA]" at bounding box center [515, 236] width 184 height 15
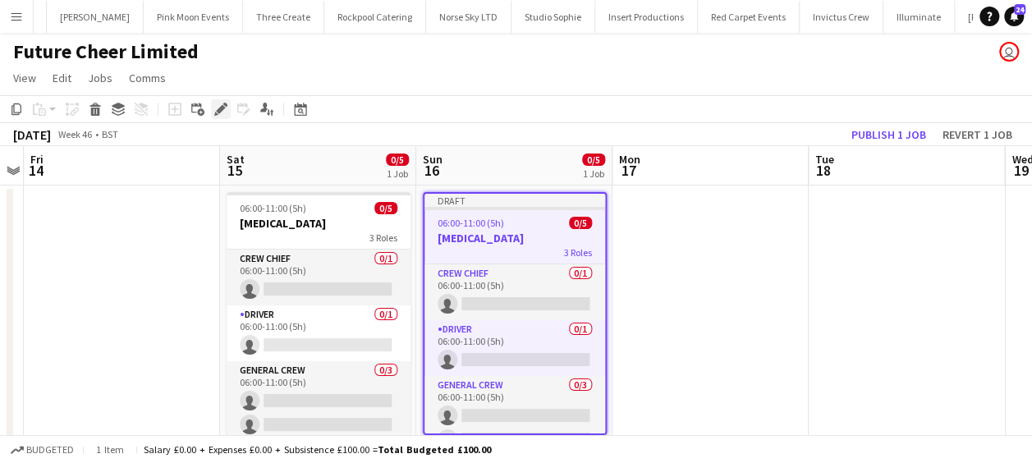
click at [220, 106] on icon "Edit" at bounding box center [220, 109] width 13 height 13
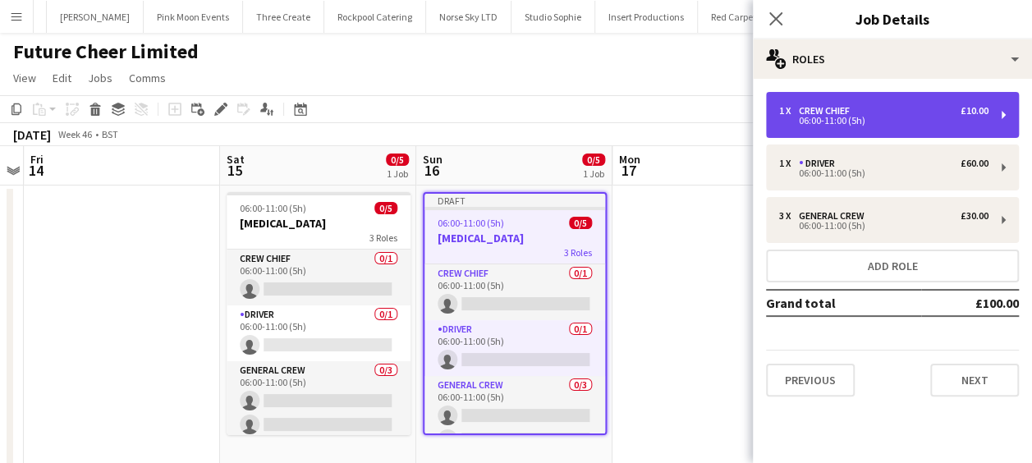
click at [802, 122] on div "06:00-11:00 (5h)" at bounding box center [883, 121] width 209 height 8
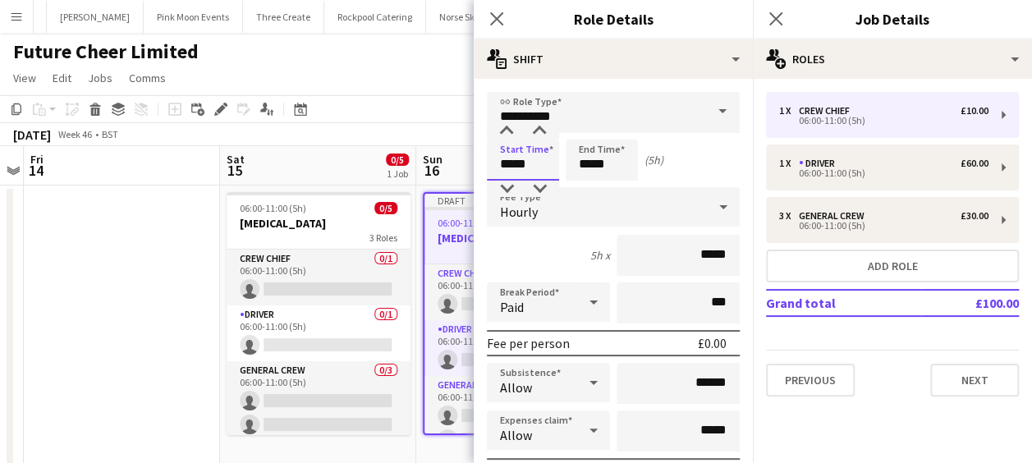
drag, startPoint x: 543, startPoint y: 169, endPoint x: 410, endPoint y: 169, distance: 133.0
click at [410, 169] on body "Menu Boards Boards Boards All jobs Status Workforce Workforce My Workforce Recr…" at bounding box center [516, 248] width 1032 height 496
type input "*****"
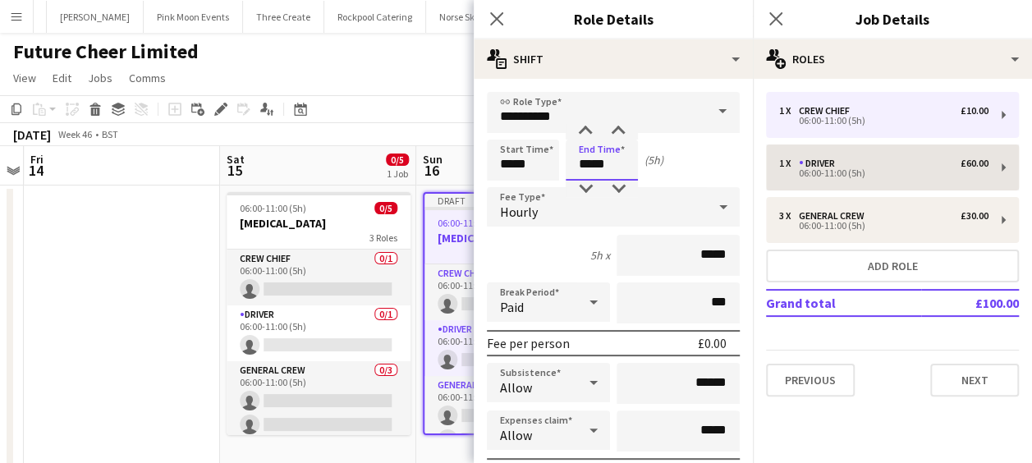
type input "*****"
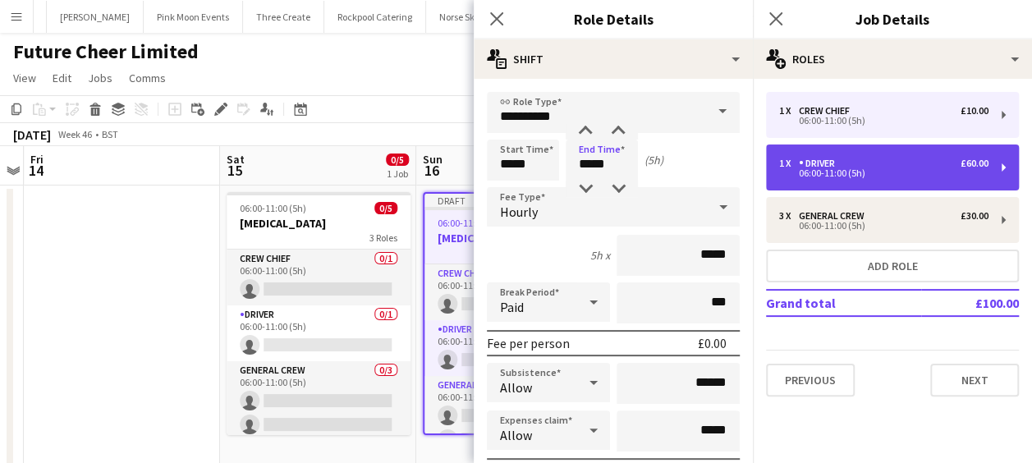
click at [852, 169] on div "06:00-11:00 (5h)" at bounding box center [883, 173] width 209 height 8
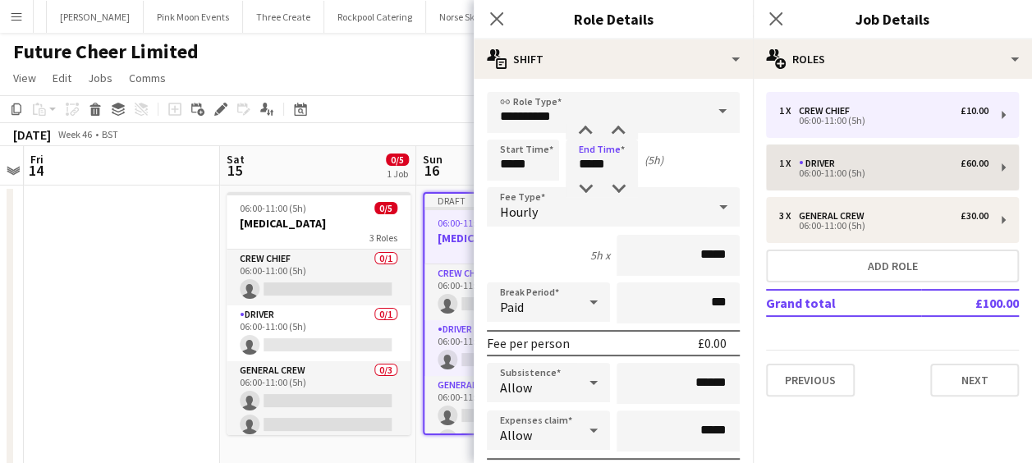
type input "******"
type input "*****"
type input "******"
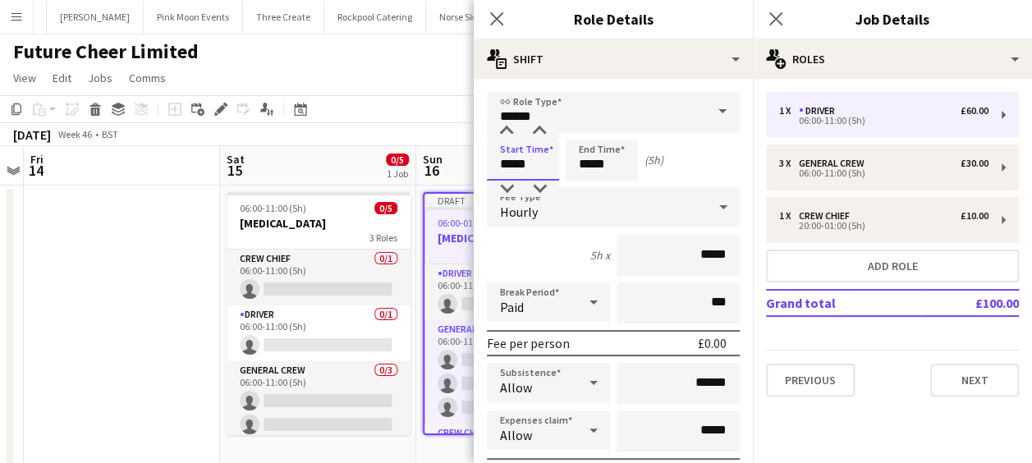
drag, startPoint x: 540, startPoint y: 164, endPoint x: 424, endPoint y: 167, distance: 116.6
click at [424, 167] on body "Menu Boards Boards Boards All jobs Status Workforce Workforce My Workforce Recr…" at bounding box center [516, 248] width 1032 height 496
type input "*****"
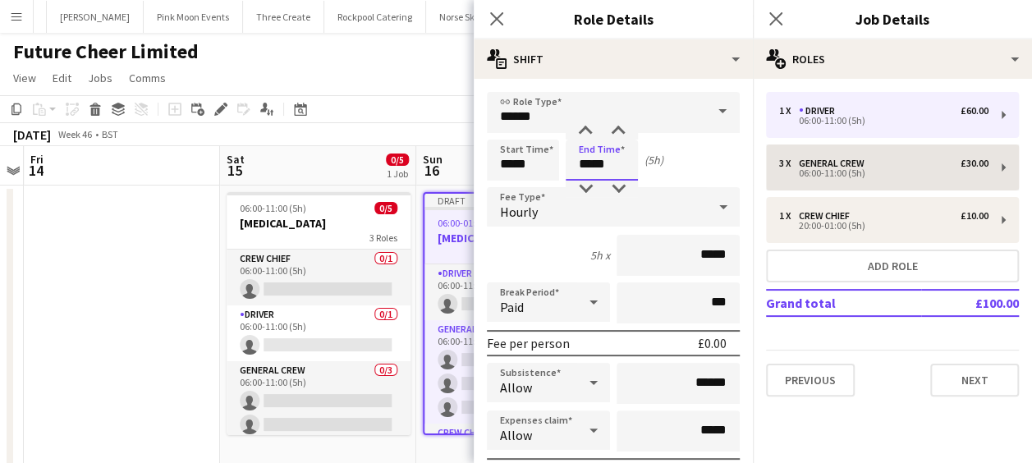
type input "*****"
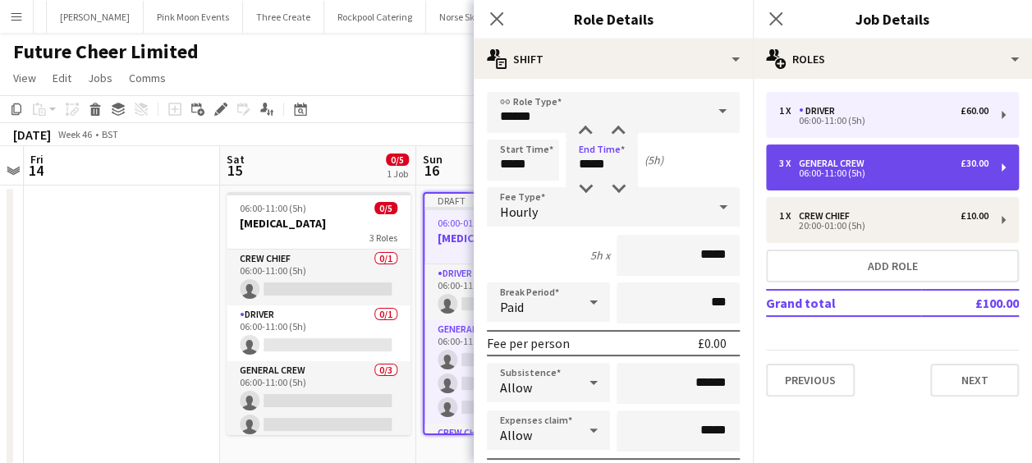
click at [838, 160] on div "General Crew" at bounding box center [835, 163] width 72 height 11
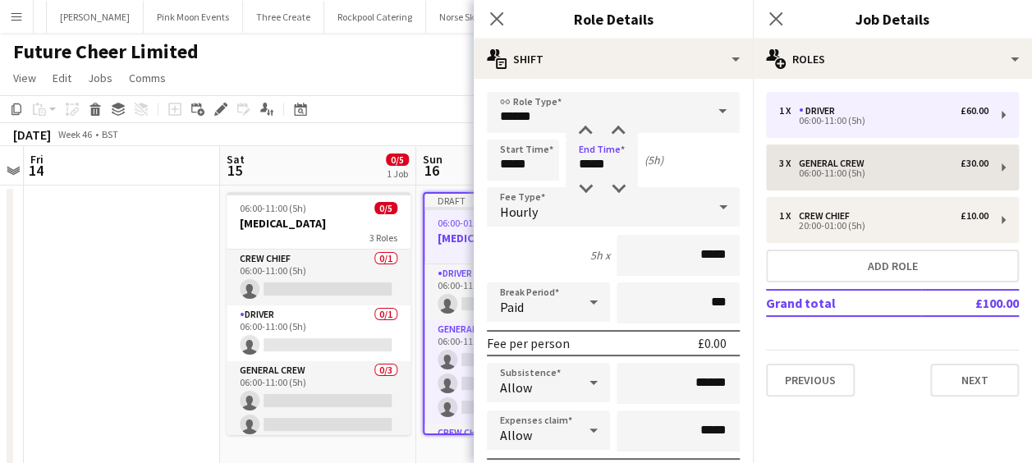
type input "**********"
type input "*****"
type input "******"
type input "*"
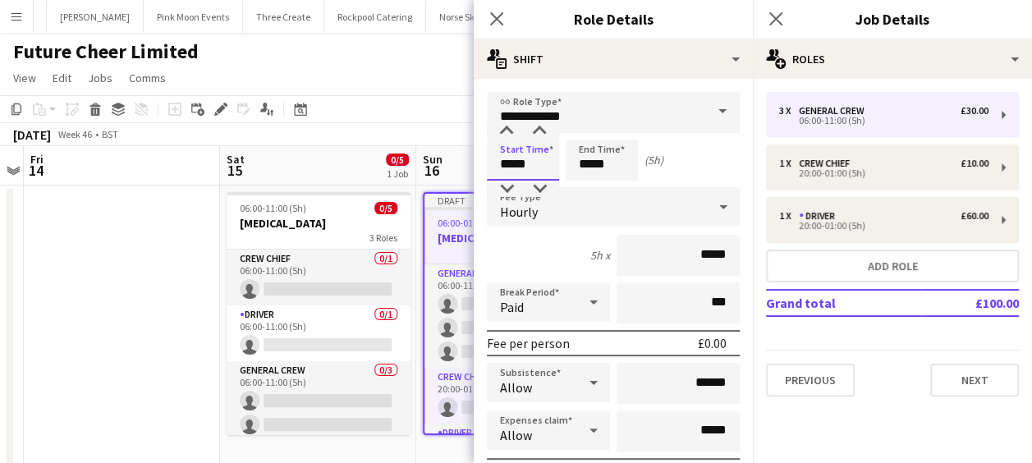
drag, startPoint x: 535, startPoint y: 165, endPoint x: 471, endPoint y: 176, distance: 64.9
click at [471, 176] on body "Menu Boards Boards Boards All jobs Status Workforce Workforce My Workforce Recr…" at bounding box center [516, 248] width 1032 height 496
type input "*****"
click at [504, 15] on icon "Close pop-in" at bounding box center [496, 19] width 16 height 16
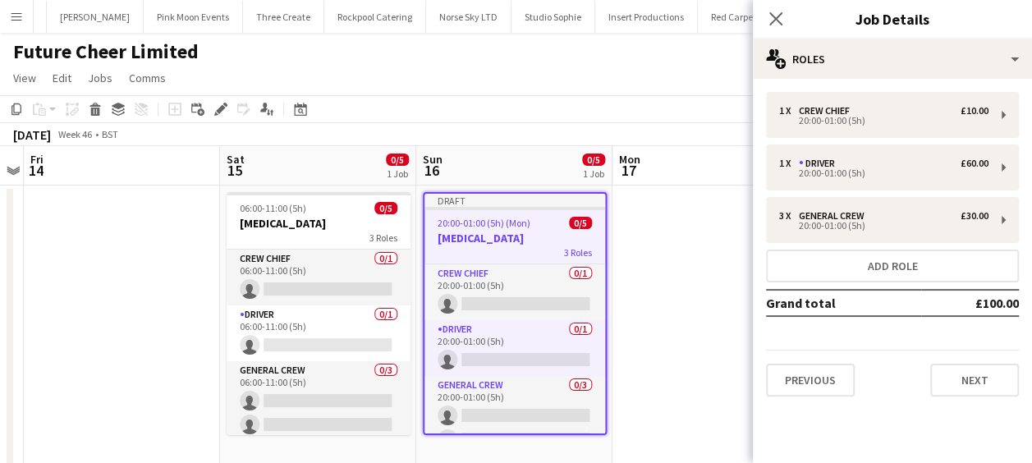
click at [705, 317] on app-date-cell at bounding box center [710, 327] width 196 height 282
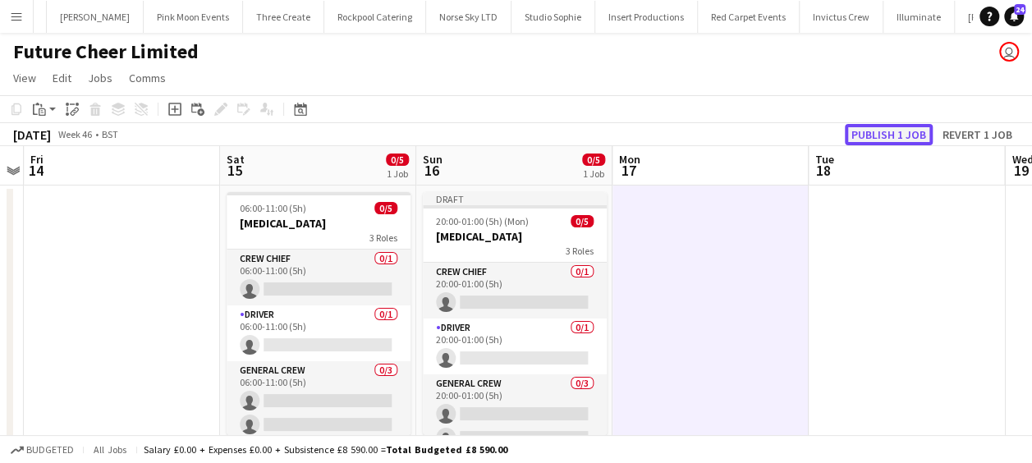
click at [885, 132] on button "Publish 1 job" at bounding box center [889, 134] width 88 height 21
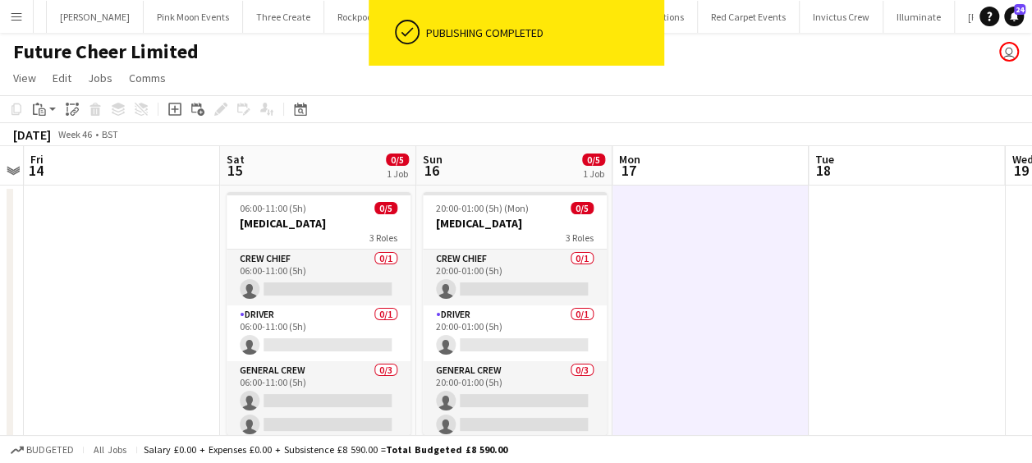
click at [638, 250] on app-date-cell at bounding box center [710, 327] width 196 height 282
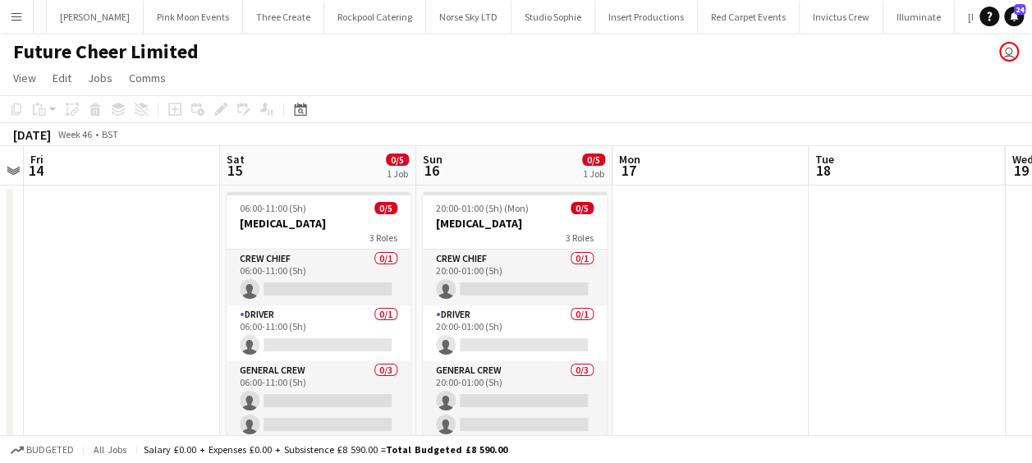
drag, startPoint x: 737, startPoint y: 281, endPoint x: 718, endPoint y: 281, distance: 19.7
click at [722, 281] on app-calendar-viewport "Tue 11 Wed 12 Thu 13 Fri 14 Sat 15 0/5 1 Job Sun 16 0/5 1 Job Mon 17 Tue 18 Wed…" at bounding box center [516, 307] width 1032 height 322
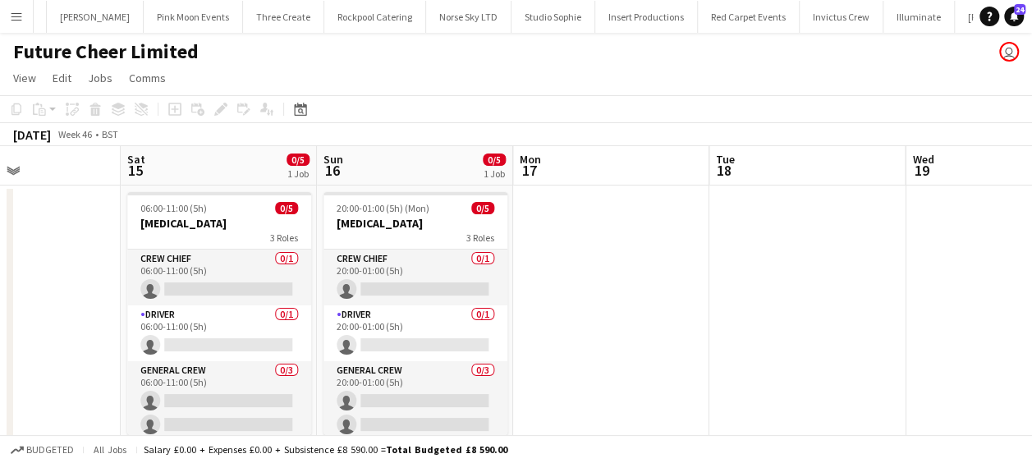
click at [654, 292] on app-calendar-viewport "Tue 11 Wed 12 Thu 13 Fri 14 Sat 15 0/5 1 Job Sun 16 0/5 1 Job Mon 17 Tue 18 Wed…" at bounding box center [516, 307] width 1032 height 322
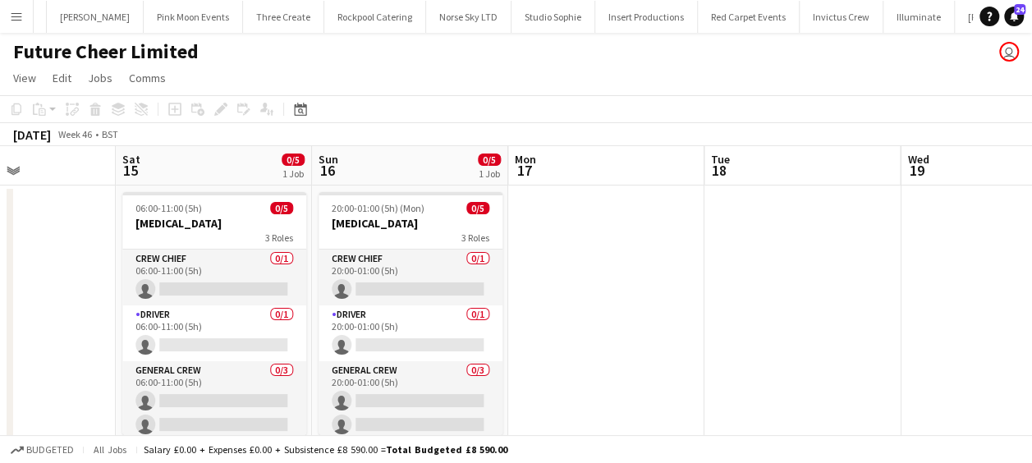
drag, startPoint x: 657, startPoint y: 292, endPoint x: 547, endPoint y: 291, distance: 110.0
click at [599, 297] on app-calendar-viewport "Tue 11 Wed 12 Thu 13 Fri 14 Sat 15 0/5 1 Job Sun 16 0/5 1 Job Mon 17 Tue 18 Wed…" at bounding box center [516, 307] width 1032 height 322
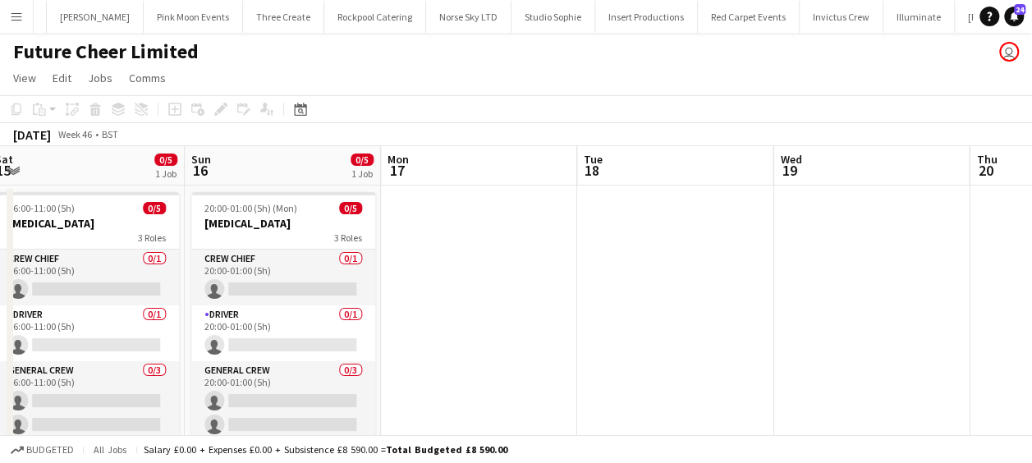
drag, startPoint x: 652, startPoint y: 305, endPoint x: 569, endPoint y: 305, distance: 82.9
click at [573, 305] on app-calendar-viewport "Tue 11 Wed 12 Thu 13 Fri 14 Sat 15 0/5 1 Job Sun 16 0/5 1 Job Mon 17 Tue 18 Wed…" at bounding box center [516, 307] width 1032 height 322
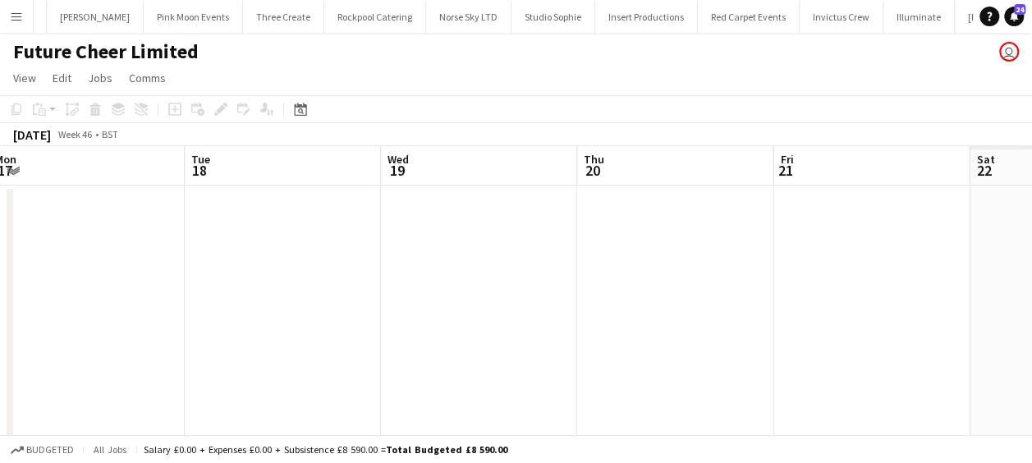
scroll to position [0, 450]
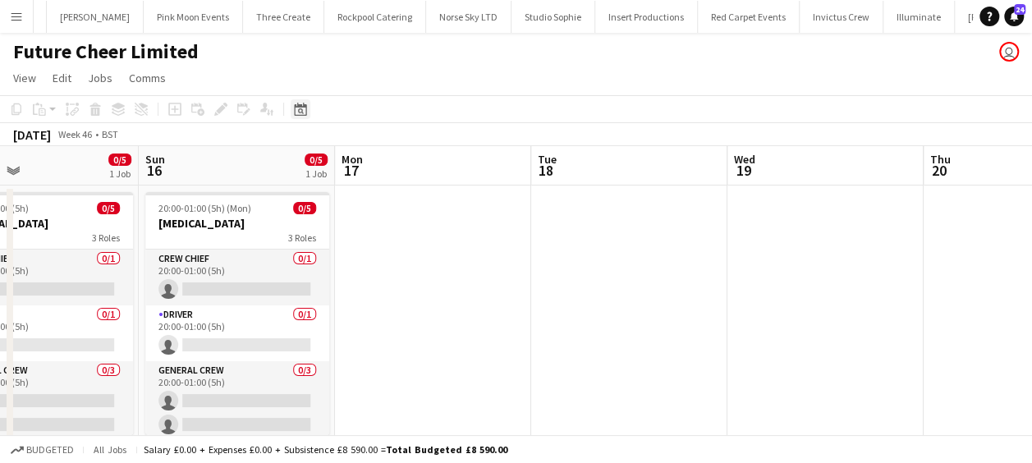
click at [309, 115] on div "Date picker" at bounding box center [301, 109] width 20 height 20
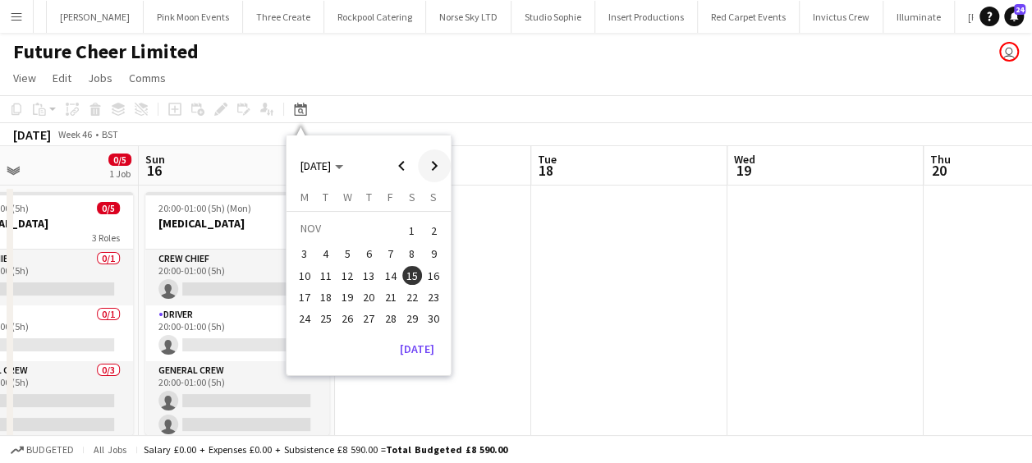
click at [440, 164] on span "Next month" at bounding box center [434, 165] width 33 height 33
click at [404, 246] on span "6" at bounding box center [412, 251] width 20 height 20
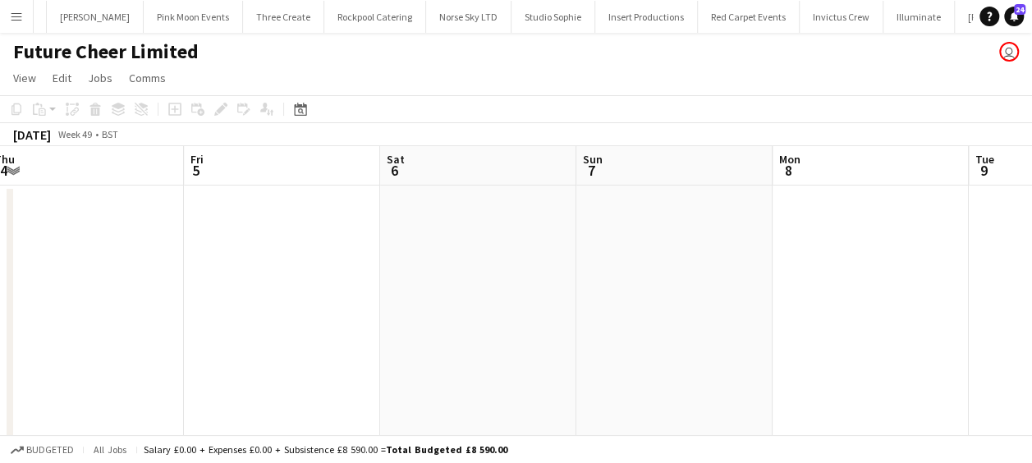
drag, startPoint x: 655, startPoint y: 275, endPoint x: 701, endPoint y: 282, distance: 46.6
click at [699, 282] on app-calendar-viewport "Tue 2 Wed 3 Thu 4 Fri 5 Sat 6 Sun 7 Mon 8 Tue 9 Wed 10 Thu 11 Fri 12" at bounding box center [516, 307] width 1032 height 322
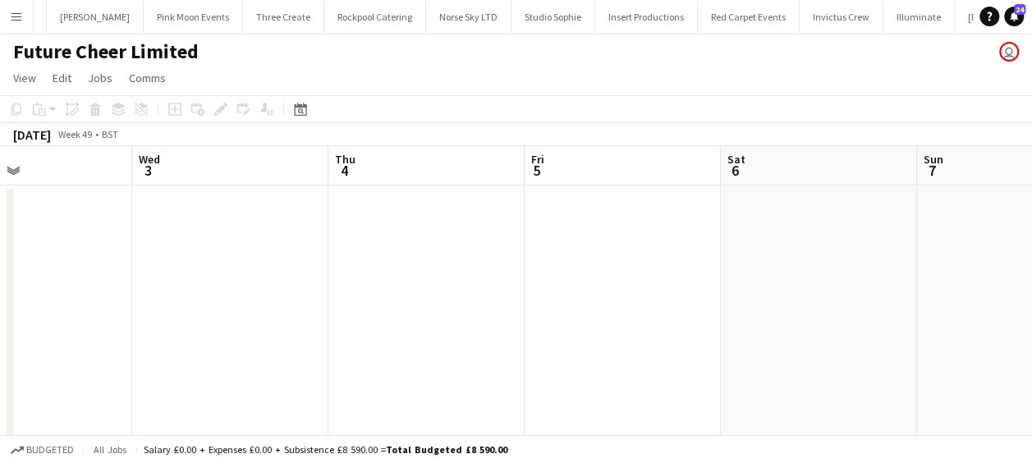
drag, startPoint x: 427, startPoint y: 312, endPoint x: 715, endPoint y: 319, distance: 288.2
click at [690, 318] on app-calendar-viewport "Sun 30 Mon 1 Tue 2 Wed 3 Thu 4 Fri 5 Sat 6 Sun 7 Mon 8 Tue 9 Wed 10" at bounding box center [516, 307] width 1032 height 322
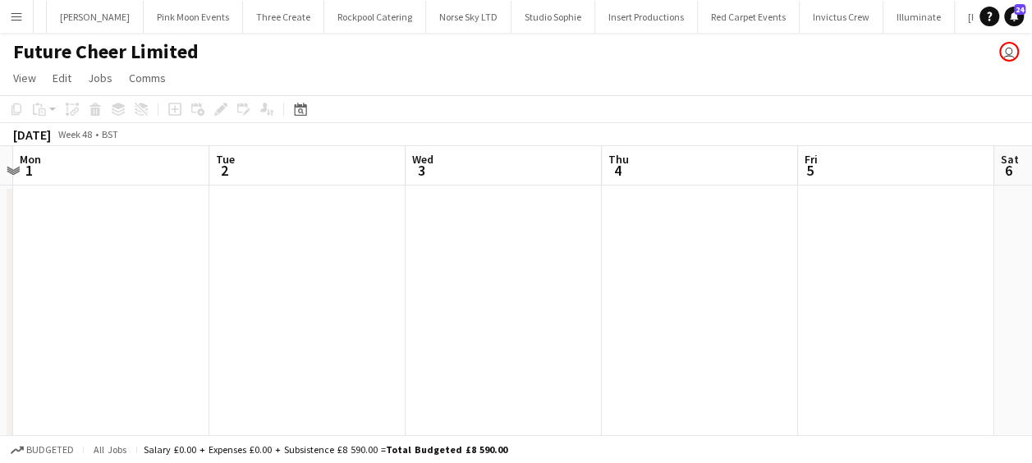
drag, startPoint x: 227, startPoint y: 296, endPoint x: 660, endPoint y: 333, distance: 435.1
click at [671, 330] on app-calendar-viewport "Sat 29 Sun 30 Mon 1 Tue 2 Wed 3 Thu 4 Fri 5 Sat 6 Sun 7 Mon 8 Tue 9" at bounding box center [516, 307] width 1032 height 322
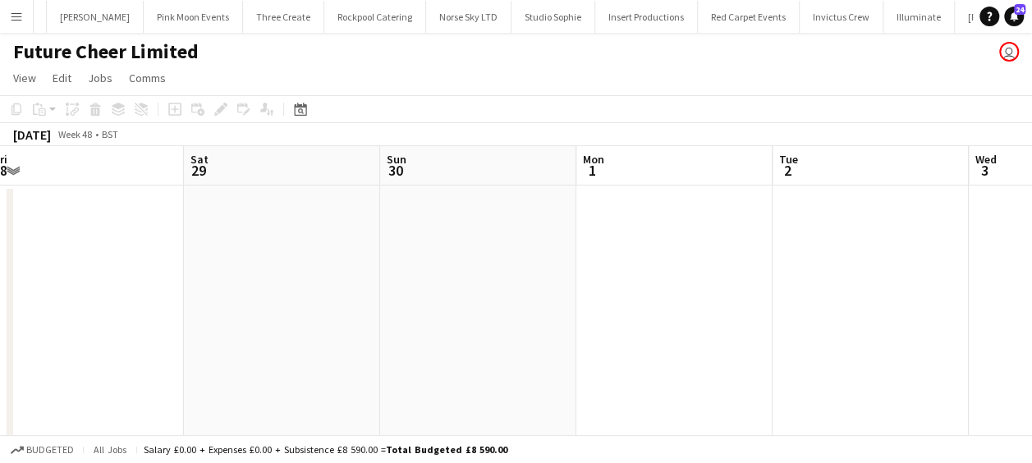
drag, startPoint x: 415, startPoint y: 351, endPoint x: 780, endPoint y: 373, distance: 366.0
click at [780, 373] on app-calendar-viewport "Wed 26 Thu 27 Fri 28 Sat 29 Sun 30 Mon 1 Tue 2 Wed 3 Thu 4 Fri 5 Sat 6" at bounding box center [516, 307] width 1032 height 322
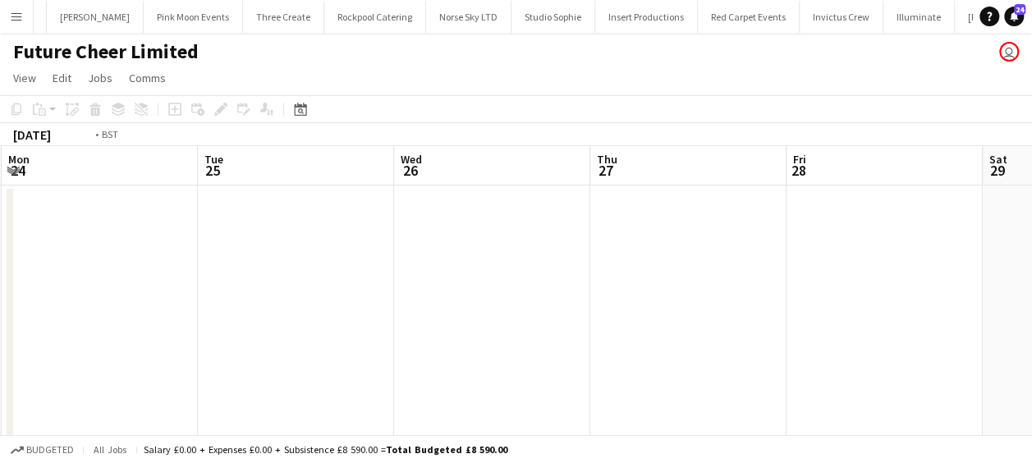
drag, startPoint x: 300, startPoint y: 322, endPoint x: 722, endPoint y: 346, distance: 423.5
click at [733, 346] on app-calendar-viewport "Sat 22 Sun 23 Mon 24 Tue 25 Wed 26 Thu 27 Fri 28 Sat 29 Sun 30 Mon 1 Tue 2" at bounding box center [516, 307] width 1032 height 322
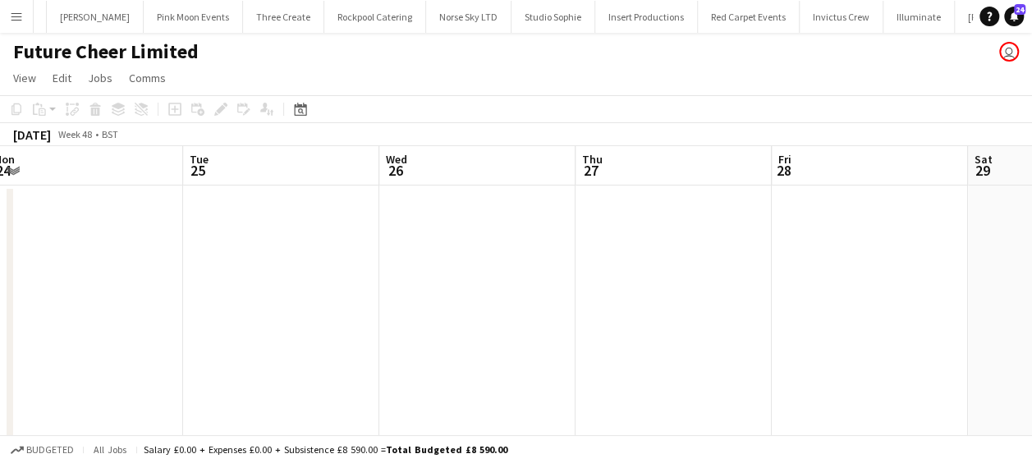
drag, startPoint x: 259, startPoint y: 288, endPoint x: 721, endPoint y: 296, distance: 461.5
click at [730, 296] on app-calendar-viewport "Sat 22 Sun 23 Mon 24 Tue 25 Wed 26 Thu 27 Fri 28 Sat 29 Sun 30 Mon 1 Tue 2" at bounding box center [516, 307] width 1032 height 322
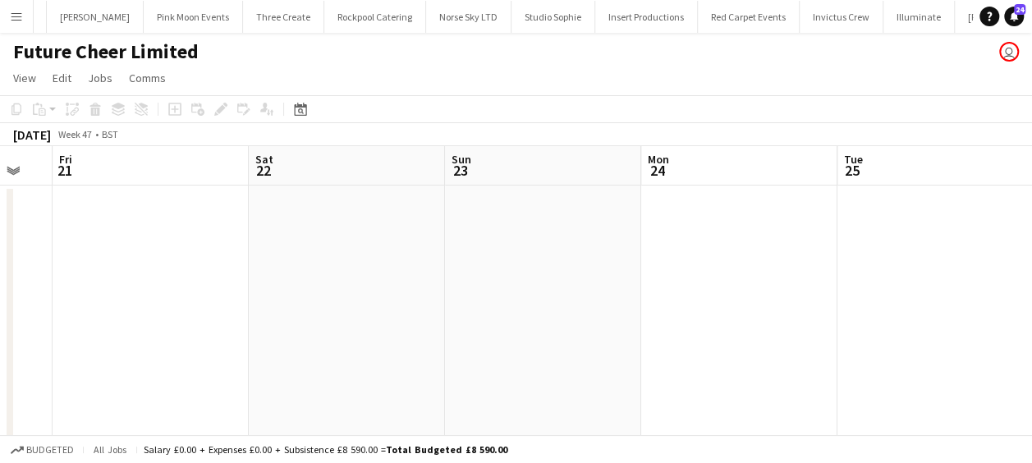
drag, startPoint x: 360, startPoint y: 270, endPoint x: 484, endPoint y: 269, distance: 124.8
click at [484, 269] on app-calendar-viewport "Wed 19 Thu 20 Fri 21 Sat 22 Sun 23 Mon 24 Tue 25 Wed 26 Thu 27 Fri 28 Sat 29" at bounding box center [516, 307] width 1032 height 322
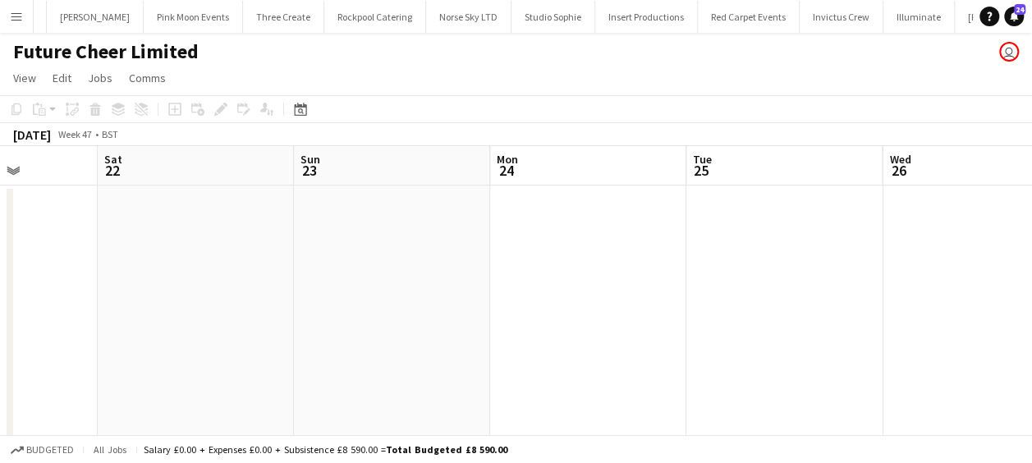
drag, startPoint x: 649, startPoint y: 287, endPoint x: 95, endPoint y: 238, distance: 555.5
click at [79, 240] on app-calendar-viewport "Tue 18 Wed 19 Thu 20 Fri 21 Sat 22 Sun 23 Mon 24 Tue 25 Wed 26 Thu 27 Fri 28" at bounding box center [516, 307] width 1032 height 322
drag, startPoint x: 288, startPoint y: 258, endPoint x: 236, endPoint y: 247, distance: 52.8
click at [236, 247] on app-calendar-viewport "Sat 22 Sun 23 Mon 24 Tue 25 Wed 26 Thu 27 Fri 28 Sat 29 Sun 30 Mon 1 Tue 2" at bounding box center [516, 307] width 1032 height 322
drag, startPoint x: 488, startPoint y: 268, endPoint x: 184, endPoint y: 250, distance: 304.3
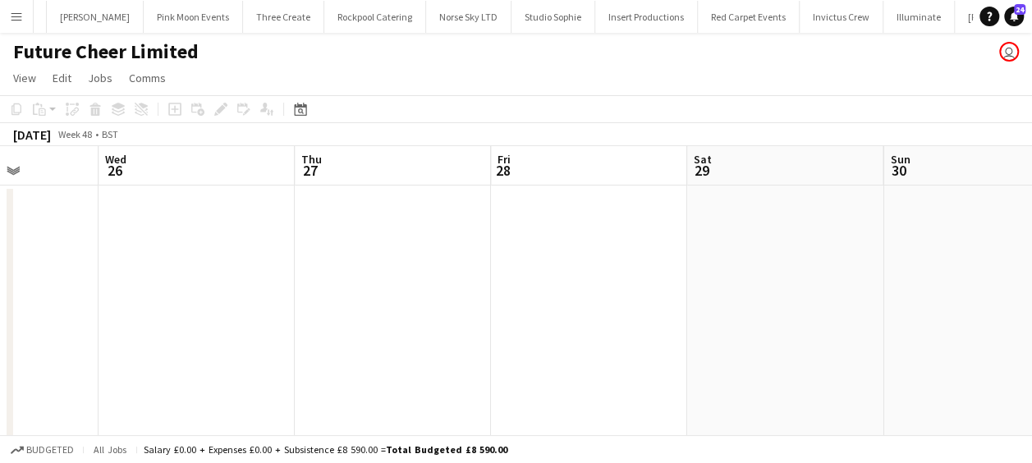
click at [118, 250] on app-calendar-viewport "Sat 22 Sun 23 Mon 24 Tue 25 Wed 26 Thu 27 Fri 28 Sat 29 Sun 30 Mon 1 Tue 2" at bounding box center [516, 307] width 1032 height 322
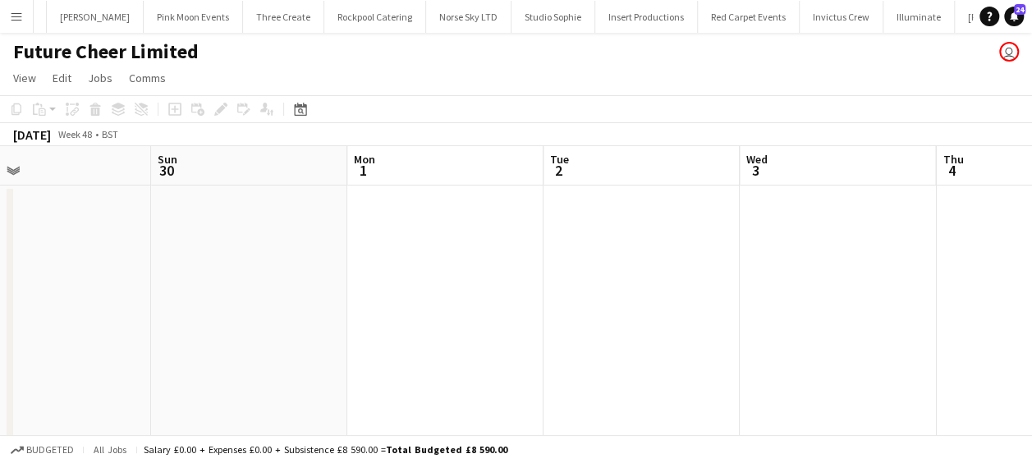
drag, startPoint x: 89, startPoint y: 258, endPoint x: 566, endPoint y: 268, distance: 477.1
click at [94, 254] on app-calendar-viewport "Wed 26 Thu 27 Fri 28 Sat 29 Sun 30 Mon 1 Tue 2 Wed 3 Thu 4 Fri 5 Sat 6" at bounding box center [516, 307] width 1032 height 322
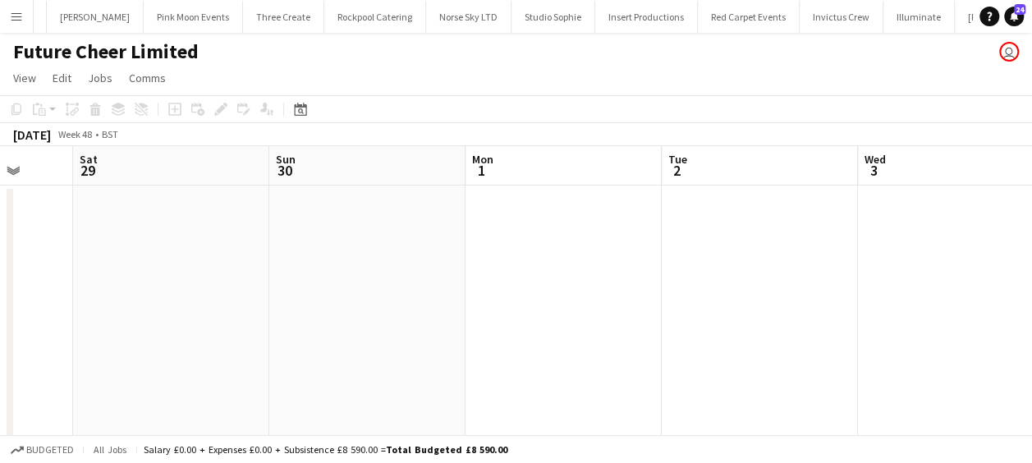
click at [205, 255] on app-calendar-viewport "Wed 26 Thu 27 Fri 28 Sat 29 Sun 30 Mon 1 Tue 2 Wed 3 Thu 4 Fri 5 Sat 6" at bounding box center [516, 307] width 1032 height 322
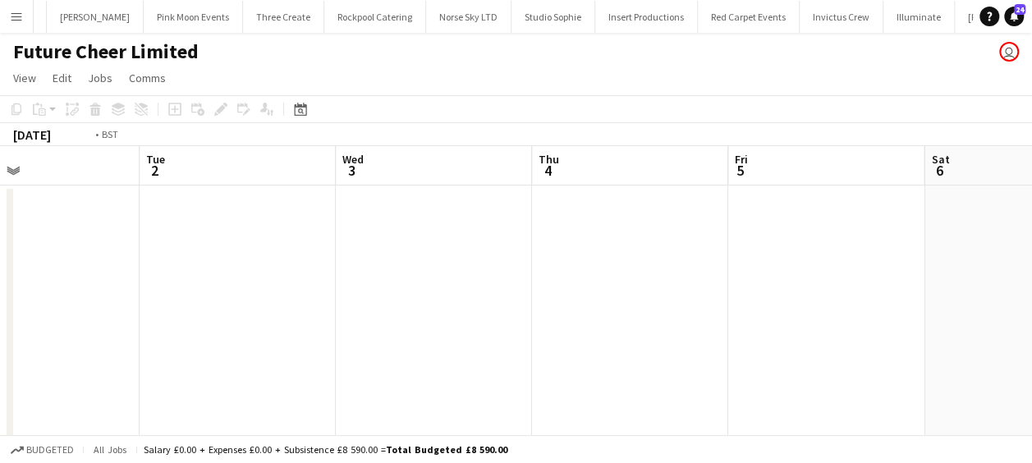
drag, startPoint x: 305, startPoint y: 259, endPoint x: 184, endPoint y: 258, distance: 120.7
click at [184, 258] on app-calendar-viewport "Fri 28 Sat 29 Sun 30 Mon 1 Tue 2 Wed 3 Thu 4 Fri 5 Sat 6 Sun 7 Mon 8" at bounding box center [516, 307] width 1032 height 322
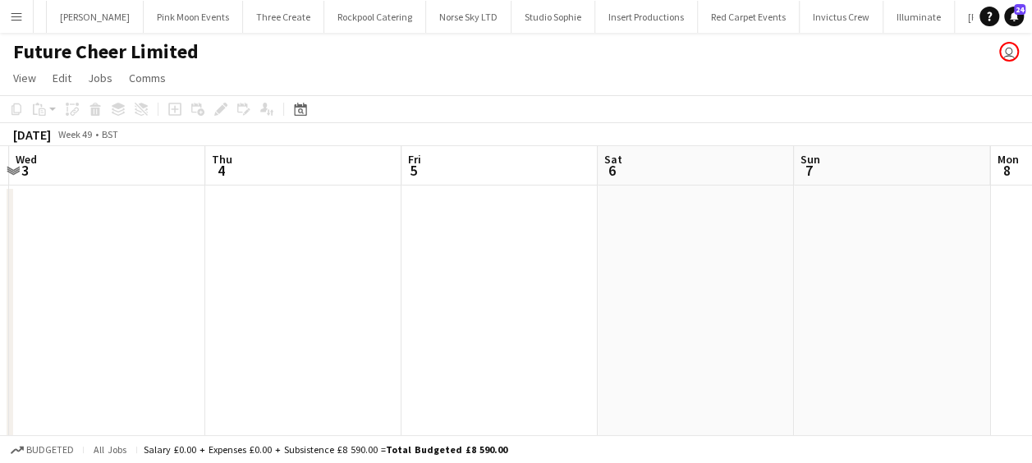
drag, startPoint x: 553, startPoint y: 282, endPoint x: 227, endPoint y: 263, distance: 327.3
click at [227, 263] on app-calendar-viewport "Sun 30 Mon 1 Tue 2 Wed 3 Thu 4 Fri 5 Sat 6 Sun 7 Mon 8 Tue 9 Wed 10" at bounding box center [516, 307] width 1032 height 322
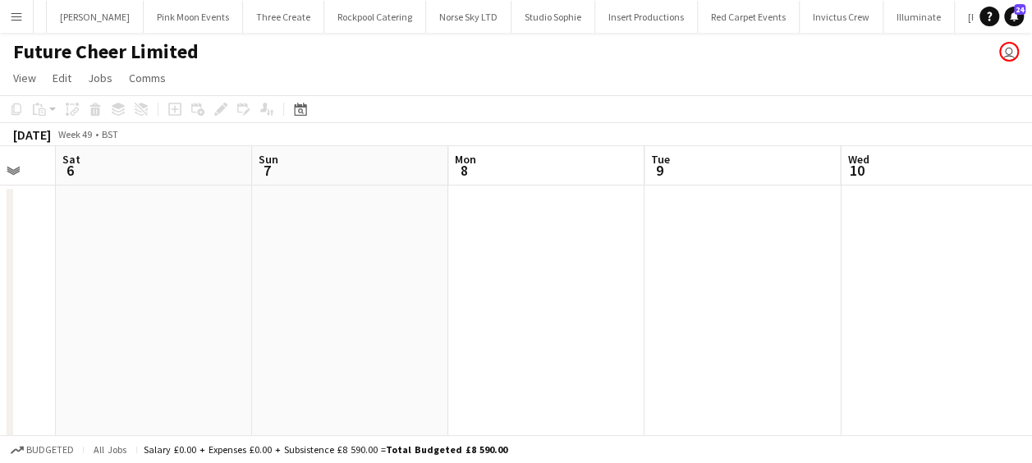
scroll to position [0, 458]
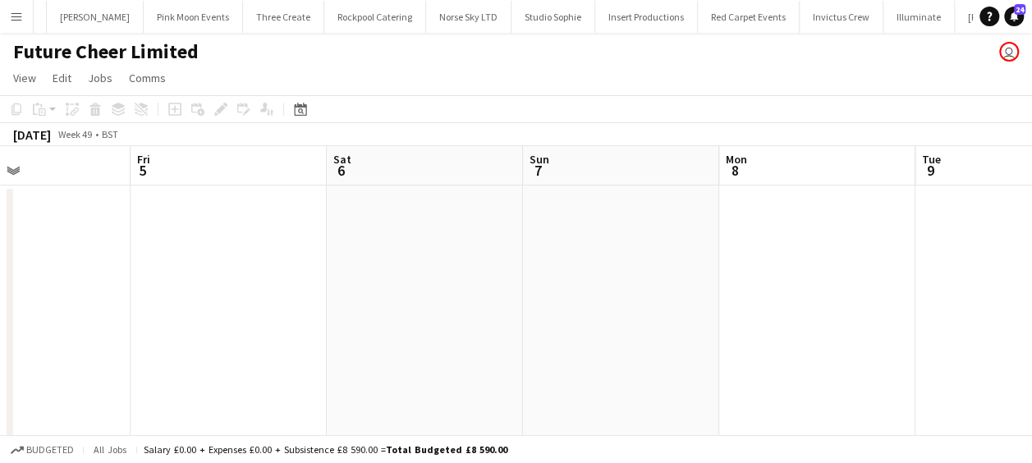
drag, startPoint x: 422, startPoint y: 270, endPoint x: 176, endPoint y: 253, distance: 246.9
click at [167, 260] on app-calendar-viewport "Tue 2 Wed 3 Thu 4 Fri 5 Sat 6 Sun 7 Mon 8 Tue 9 Wed 10 Thu 11 Fri 12" at bounding box center [516, 307] width 1032 height 322
click at [422, 227] on app-date-cell at bounding box center [425, 327] width 196 height 282
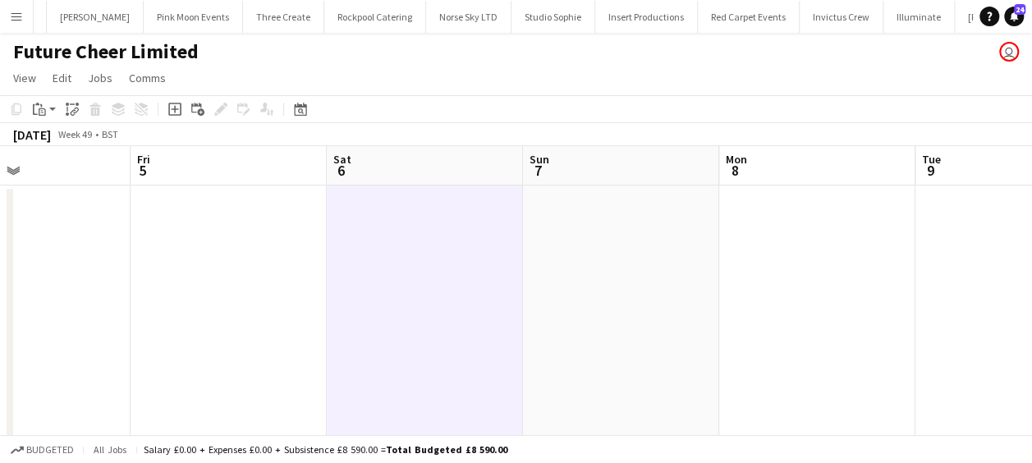
scroll to position [0, 460]
click at [174, 106] on icon at bounding box center [174, 109] width 7 height 7
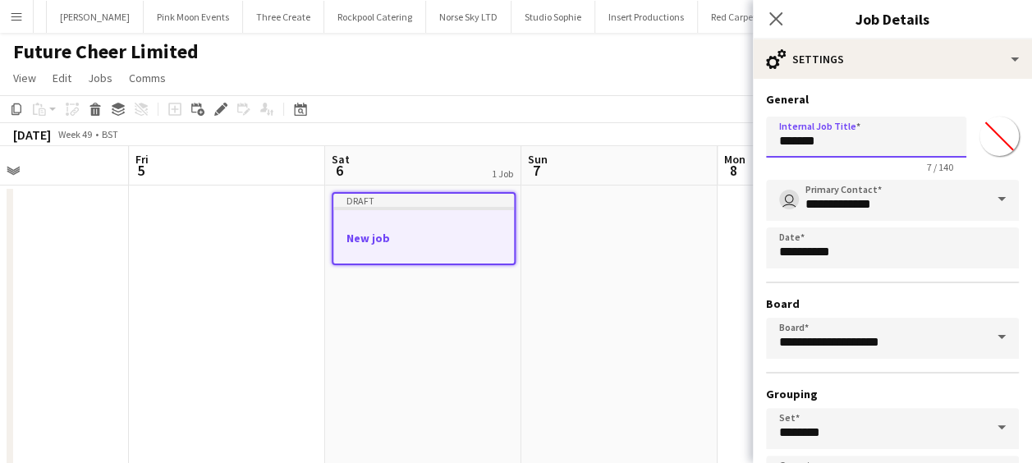
drag, startPoint x: 837, startPoint y: 143, endPoint x: 693, endPoint y: 144, distance: 144.5
click at [693, 144] on body "Menu Boards Boards Boards All jobs Status Workforce Workforce My Workforce Recr…" at bounding box center [516, 248] width 1032 height 496
type input "**********"
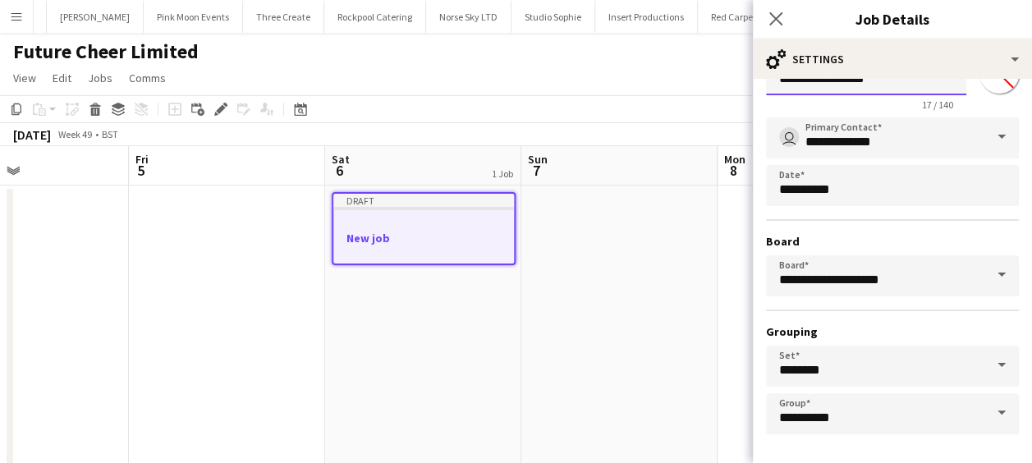
scroll to position [126, 0]
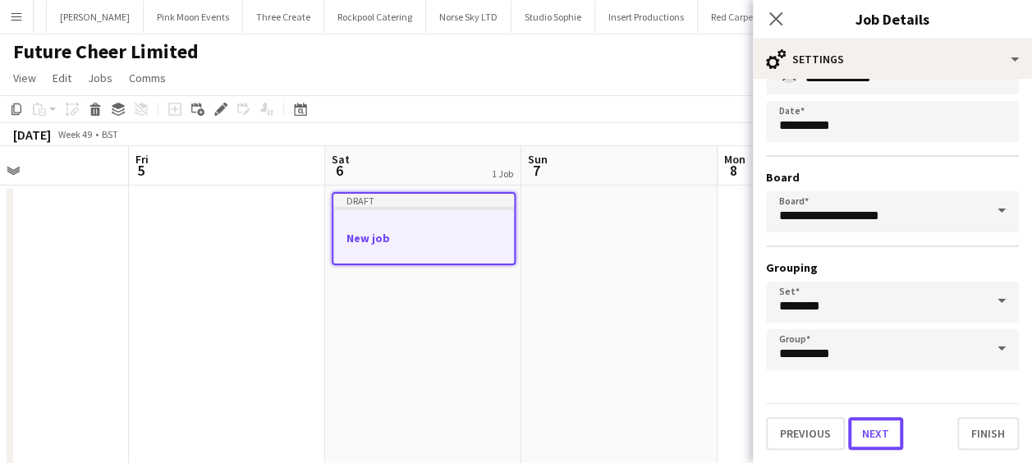
click at [872, 429] on button "Next" at bounding box center [875, 433] width 55 height 33
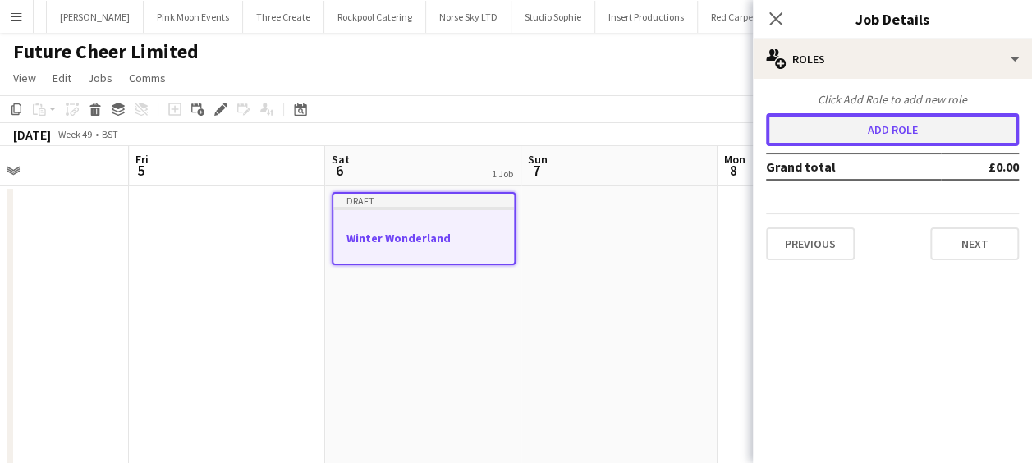
click at [882, 128] on button "Add role" at bounding box center [892, 129] width 253 height 33
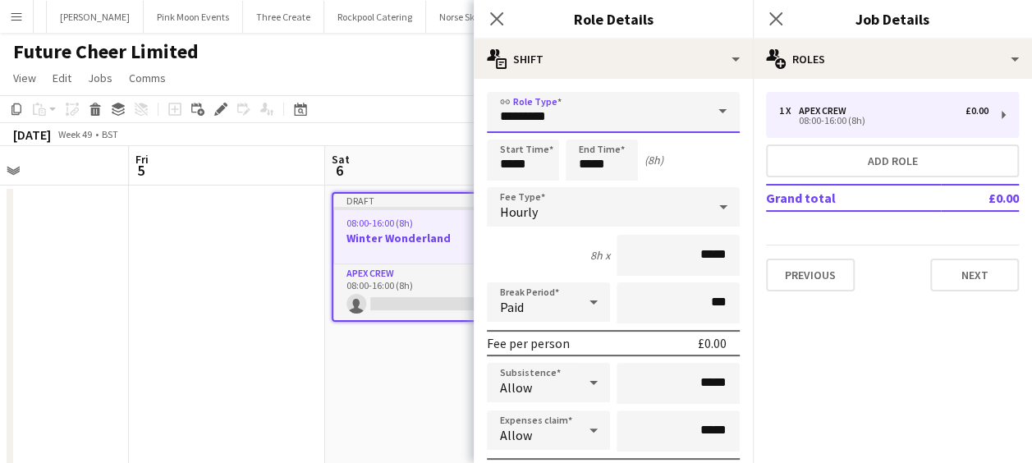
drag, startPoint x: 588, startPoint y: 118, endPoint x: 432, endPoint y: 128, distance: 156.3
click at [432, 128] on body "Menu Boards Boards Boards All jobs Status Workforce Workforce My Workforce Recr…" at bounding box center [516, 248] width 1032 height 496
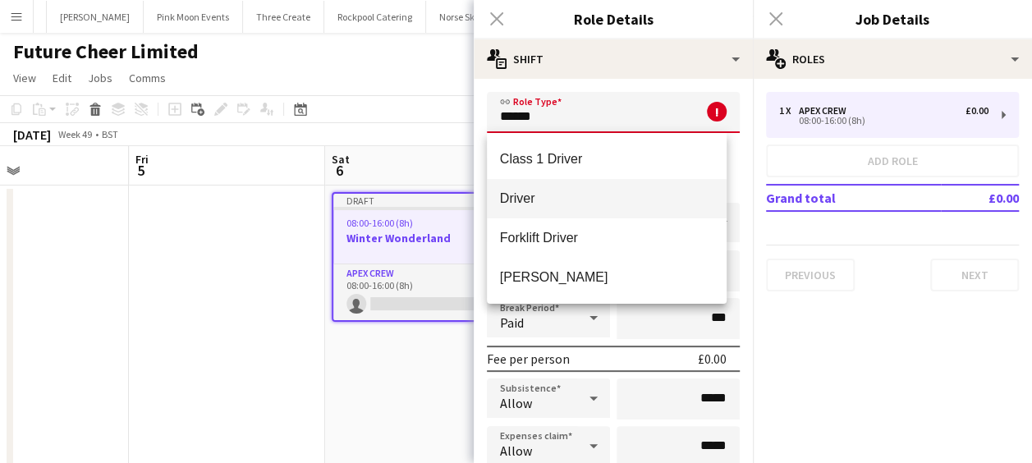
type input "******"
click at [534, 196] on span "Driver" at bounding box center [607, 198] width 214 height 16
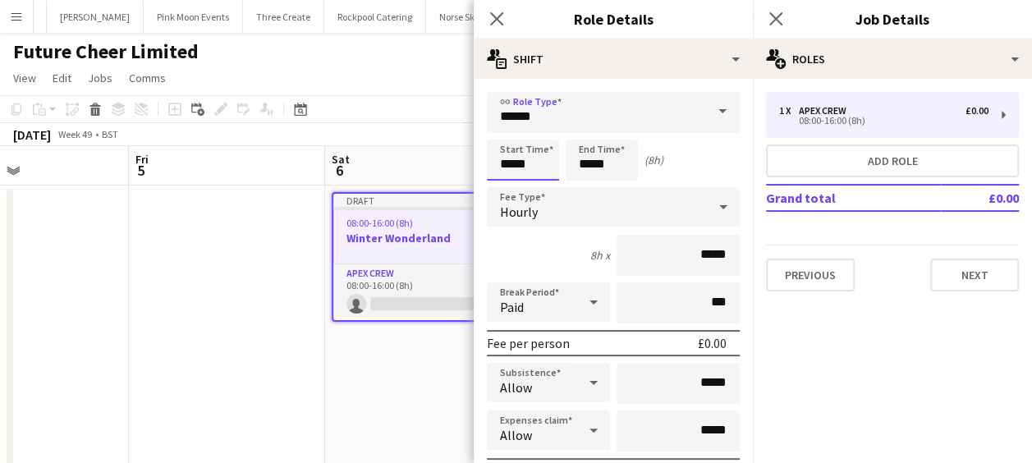
click at [498, 156] on input "*****" at bounding box center [523, 160] width 72 height 41
click at [507, 133] on div at bounding box center [506, 131] width 33 height 16
type input "*****"
click at [507, 133] on div at bounding box center [506, 131] width 33 height 16
click at [594, 157] on input "*****" at bounding box center [602, 160] width 72 height 41
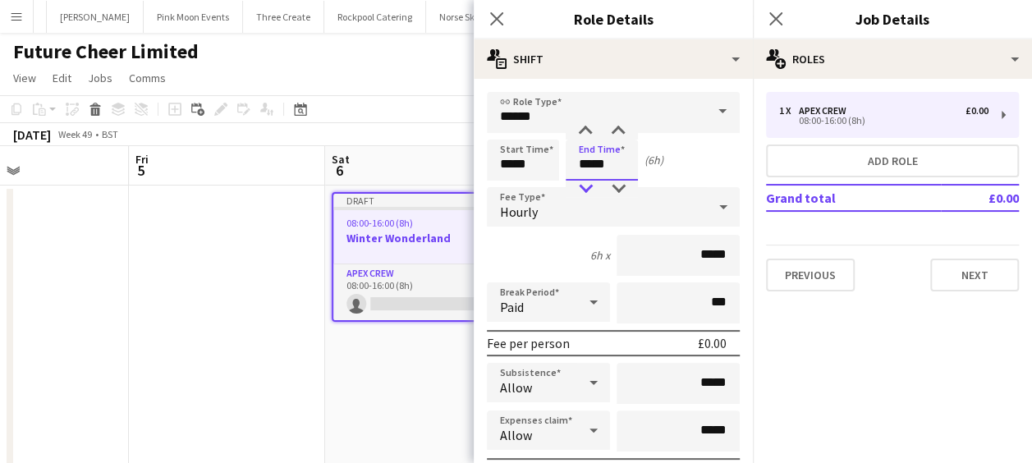
click at [588, 184] on div at bounding box center [585, 189] width 33 height 16
click at [583, 122] on input "******" at bounding box center [613, 112] width 253 height 41
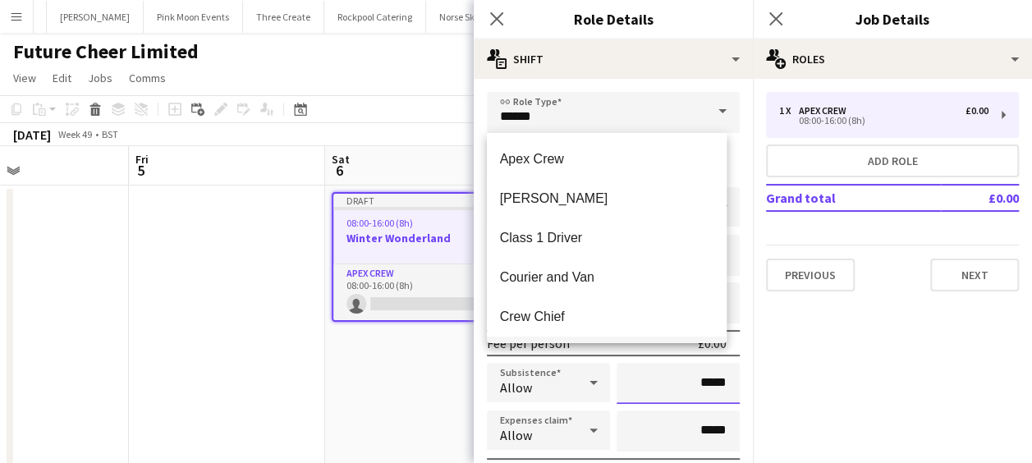
click at [620, 375] on input "*****" at bounding box center [678, 383] width 123 height 41
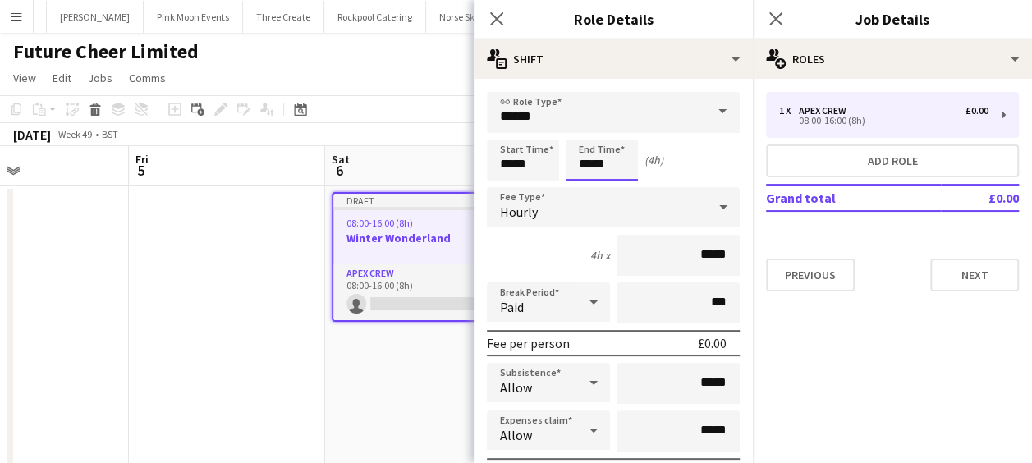
click at [586, 163] on input "*****" at bounding box center [602, 160] width 72 height 41
type input "*****"
click at [588, 130] on div at bounding box center [585, 131] width 33 height 16
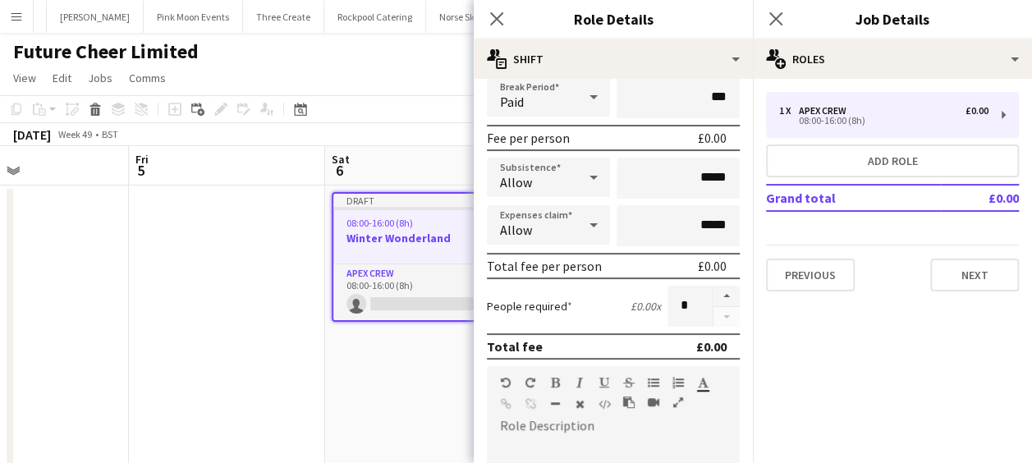
scroll to position [246, 0]
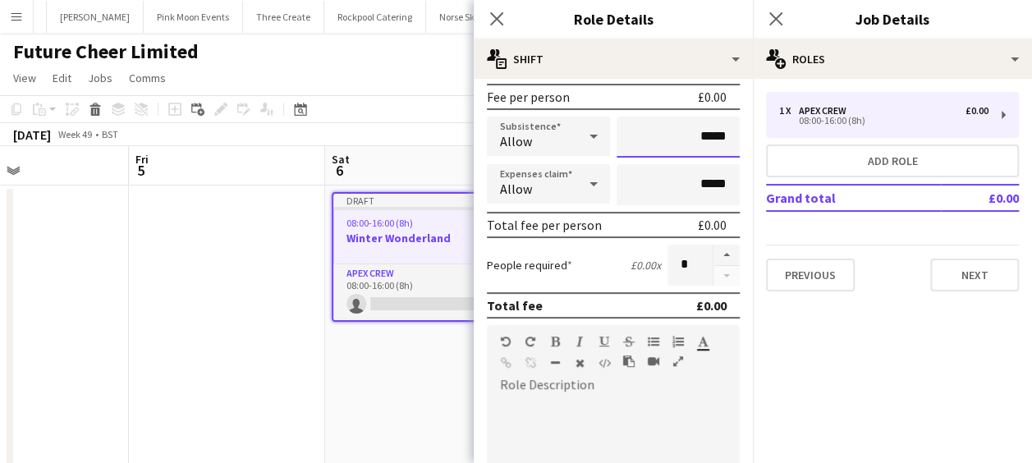
drag, startPoint x: 687, startPoint y: 127, endPoint x: 722, endPoint y: 131, distance: 35.5
click at [722, 131] on input "*****" at bounding box center [678, 137] width 123 height 41
type input "******"
click at [716, 258] on button "button" at bounding box center [726, 255] width 26 height 21
type input "*"
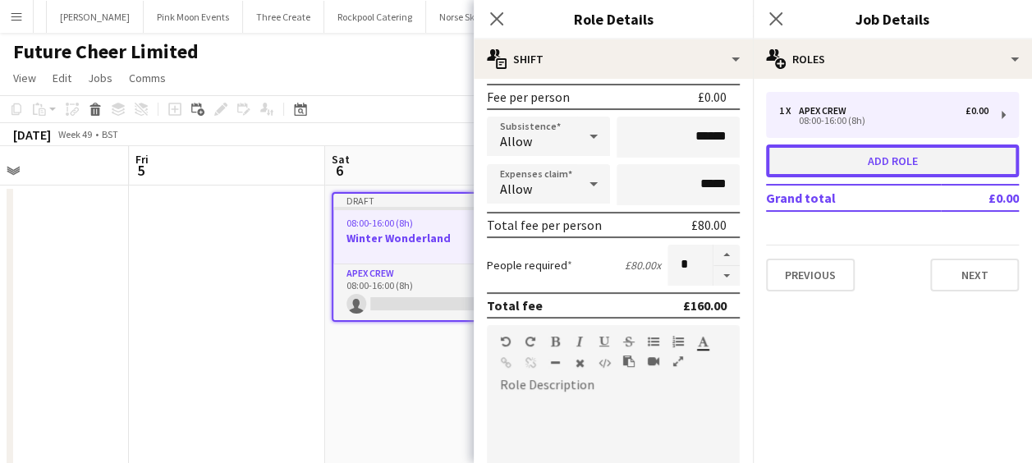
click at [860, 151] on button "Add role" at bounding box center [892, 160] width 253 height 33
type input "*********"
type input "*****"
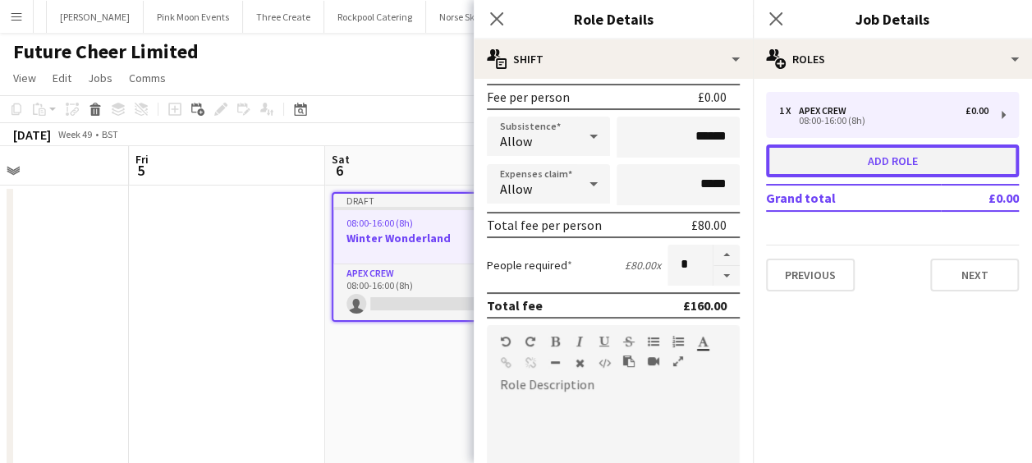
type input "*"
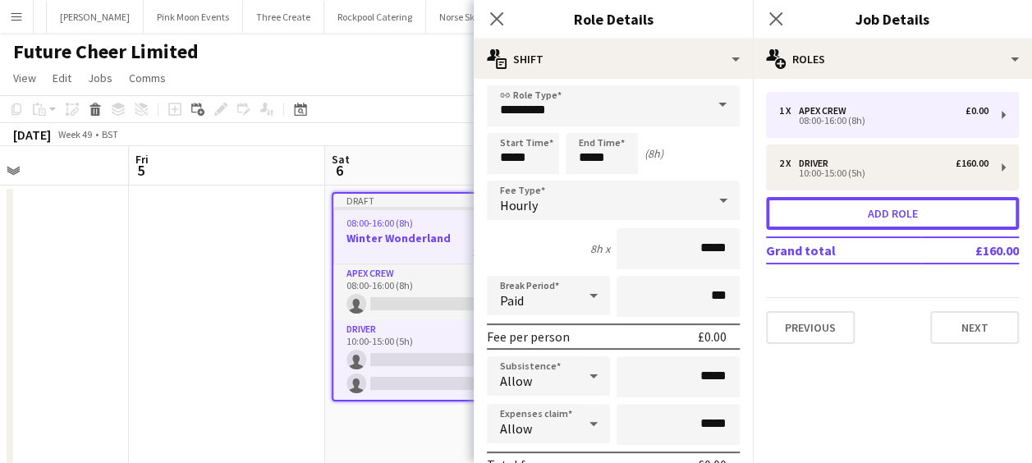
scroll to position [0, 0]
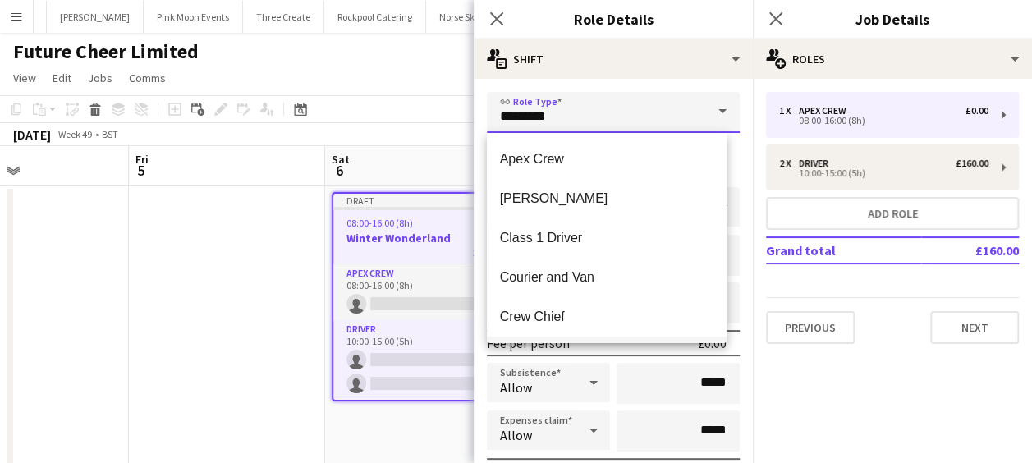
drag, startPoint x: 566, startPoint y: 113, endPoint x: 369, endPoint y: 115, distance: 197.0
click at [369, 115] on body "Menu Boards Boards Boards All jobs Status Workforce Workforce My Workforce Recr…" at bounding box center [516, 248] width 1032 height 496
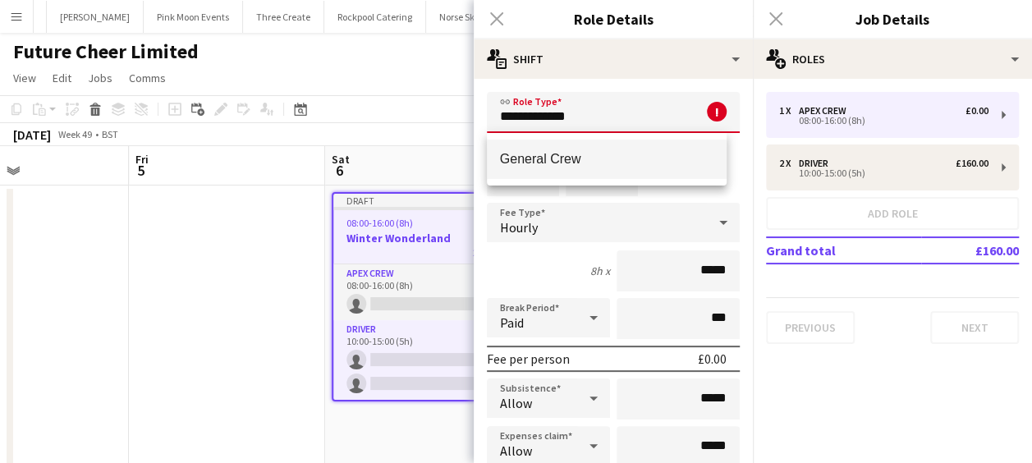
click at [529, 153] on span "General Crew" at bounding box center [607, 159] width 214 height 16
type input "**********"
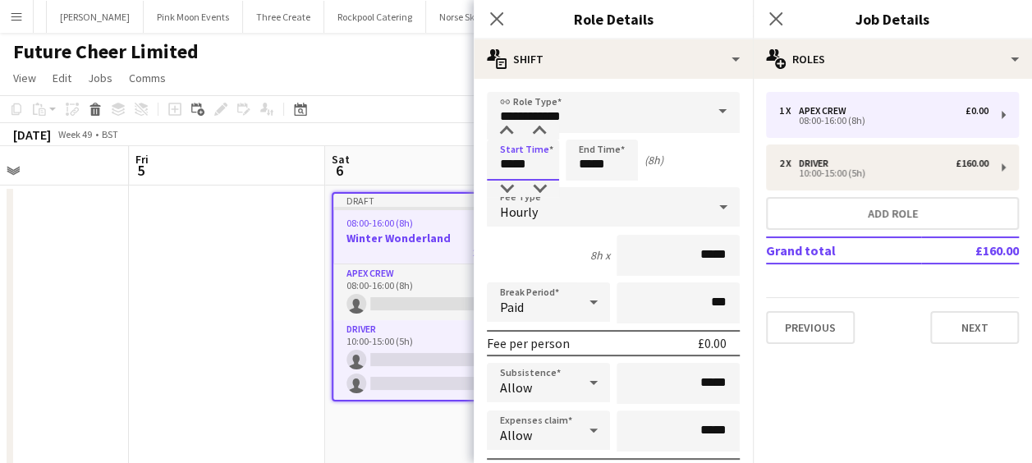
drag, startPoint x: 536, startPoint y: 167, endPoint x: 408, endPoint y: 176, distance: 128.3
click at [410, 176] on body "Menu Boards Boards Boards All jobs Status Workforce Workforce My Workforce Recr…" at bounding box center [516, 248] width 1032 height 496
type input "*****"
drag, startPoint x: 663, startPoint y: 388, endPoint x: 714, endPoint y: 388, distance: 50.9
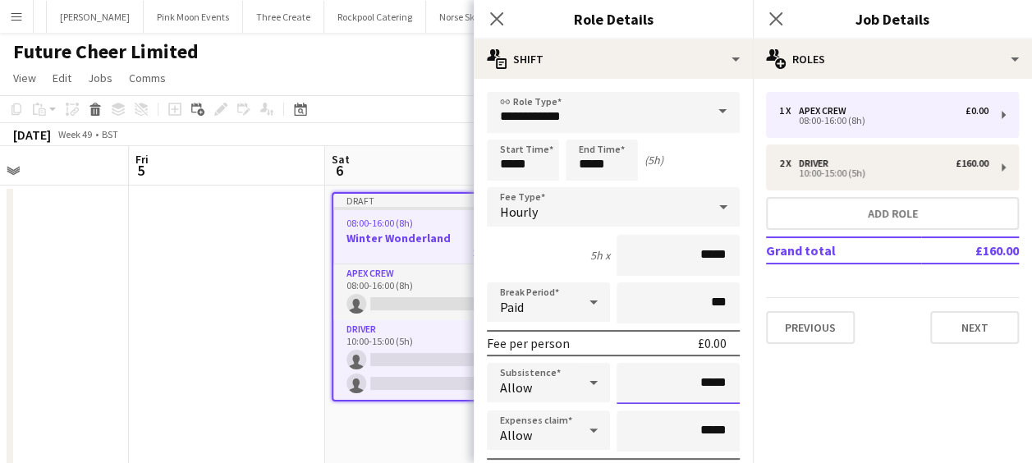
click at [714, 388] on input "*****" at bounding box center [678, 383] width 123 height 41
type input "******"
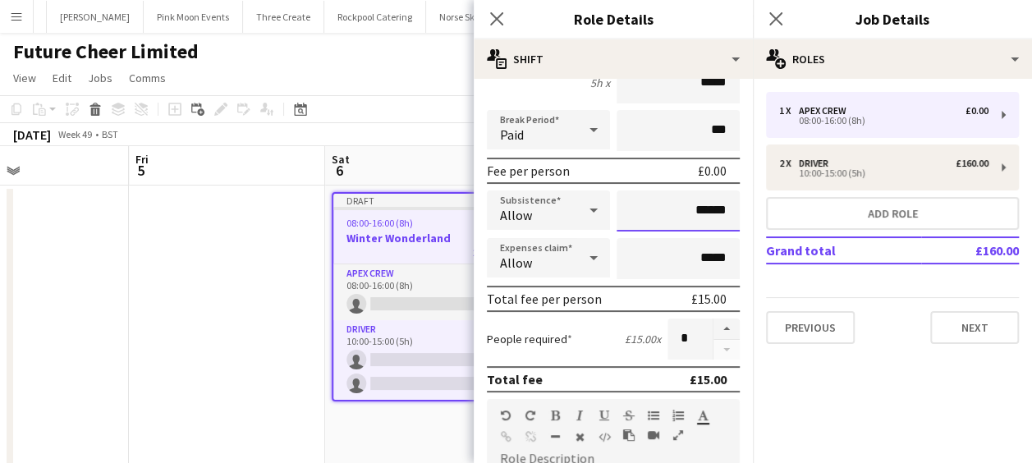
scroll to position [246, 0]
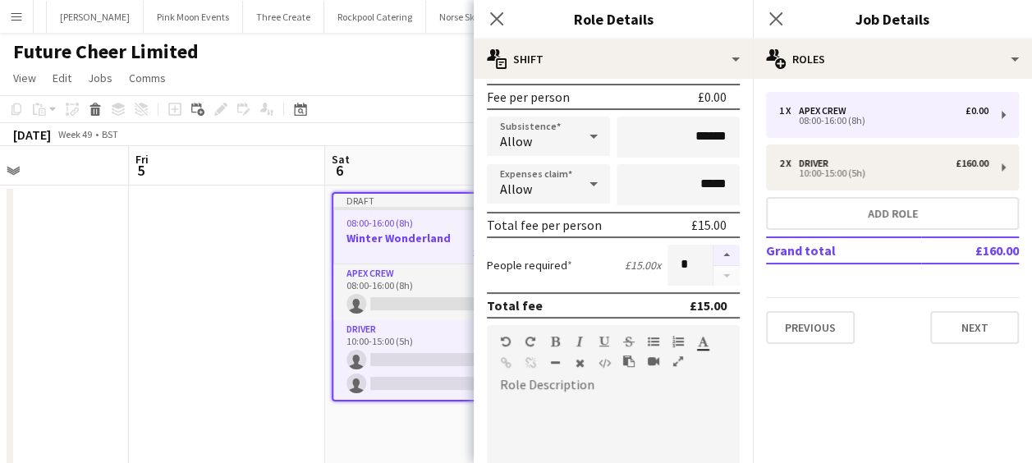
click at [714, 253] on button "button" at bounding box center [726, 255] width 26 height 21
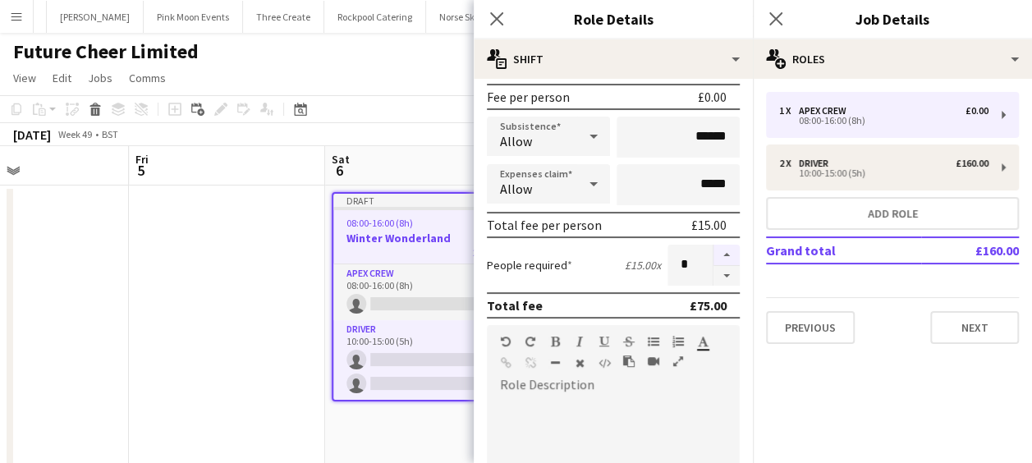
type input "*"
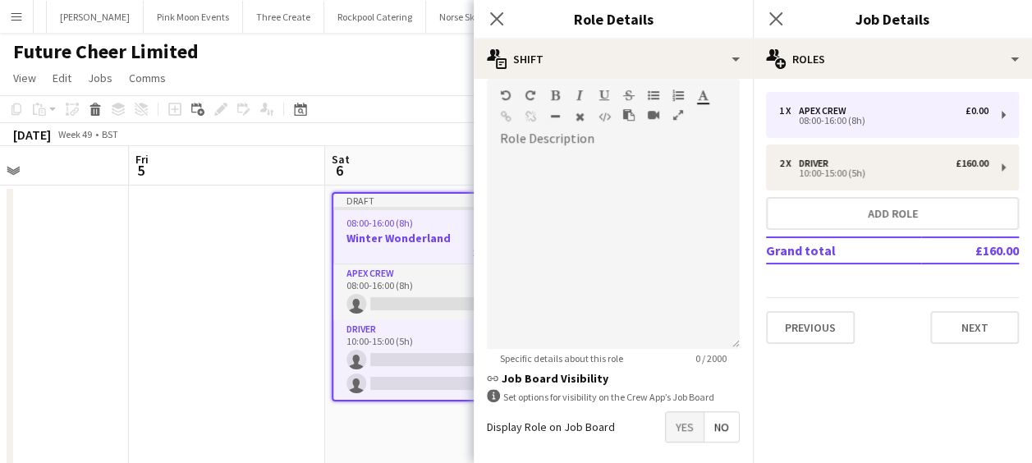
click at [666, 429] on span "Yes" at bounding box center [685, 427] width 38 height 30
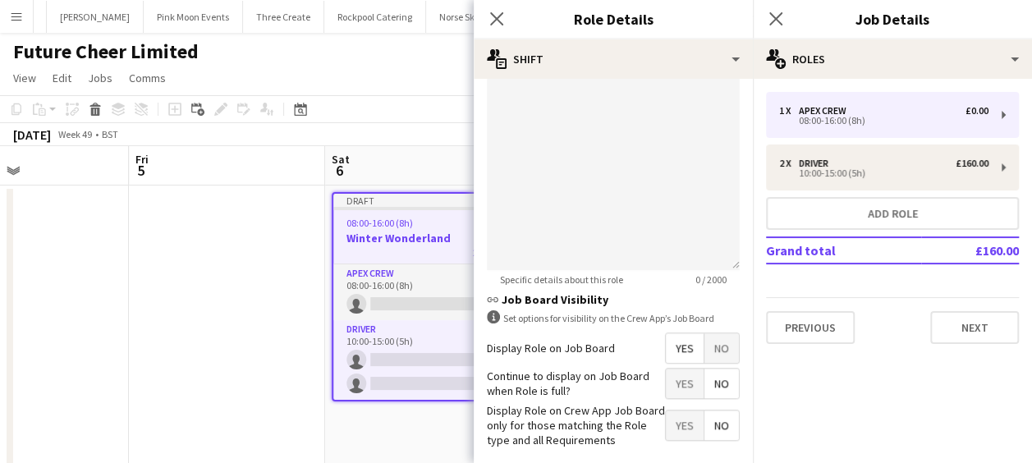
scroll to position [648, 0]
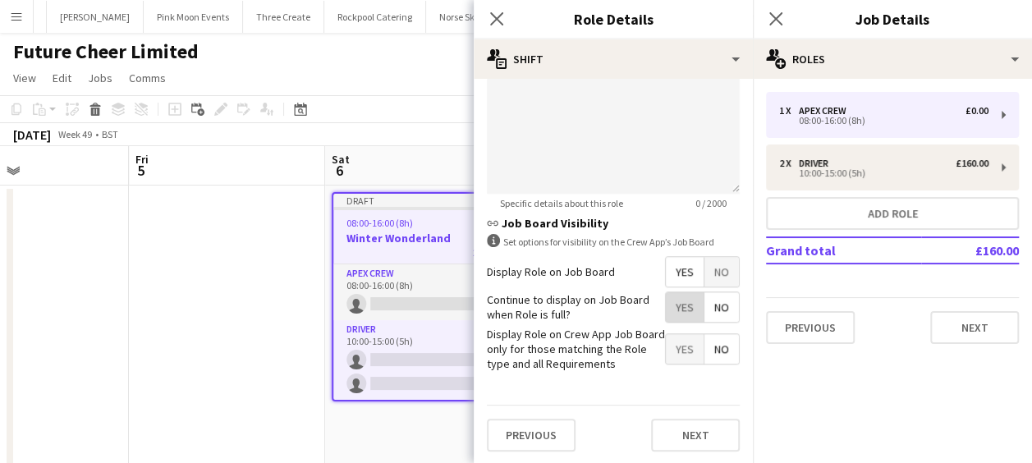
click at [676, 312] on span "Yes" at bounding box center [685, 307] width 38 height 30
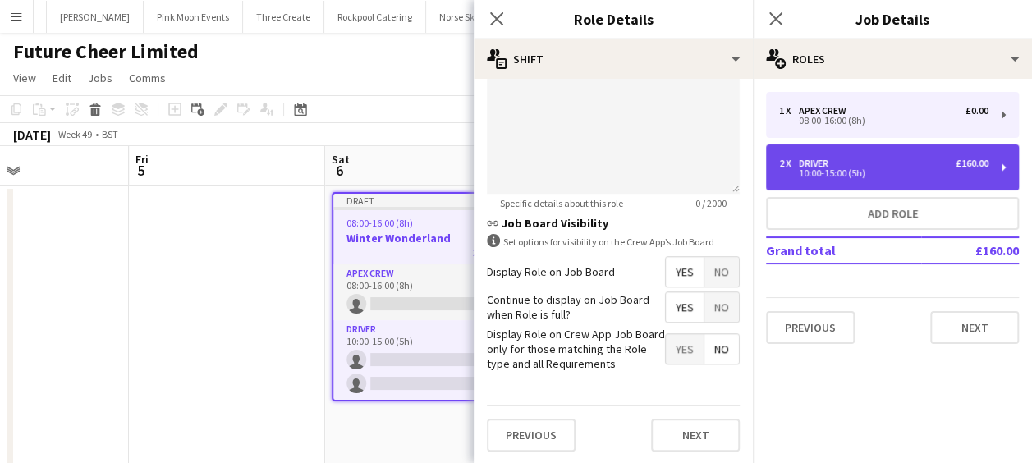
click at [823, 172] on div "10:00-15:00 (5h)" at bounding box center [883, 173] width 209 height 8
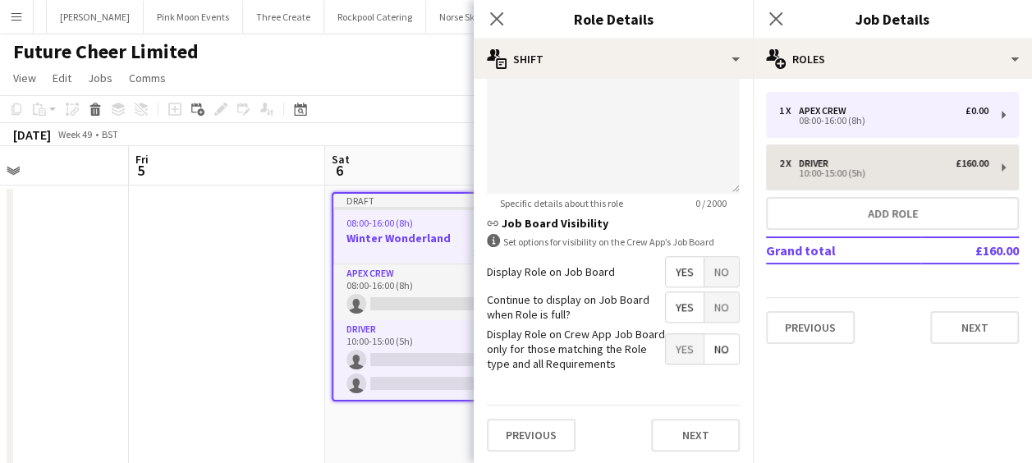
type input "******"
type input "*****"
type input "******"
type input "*"
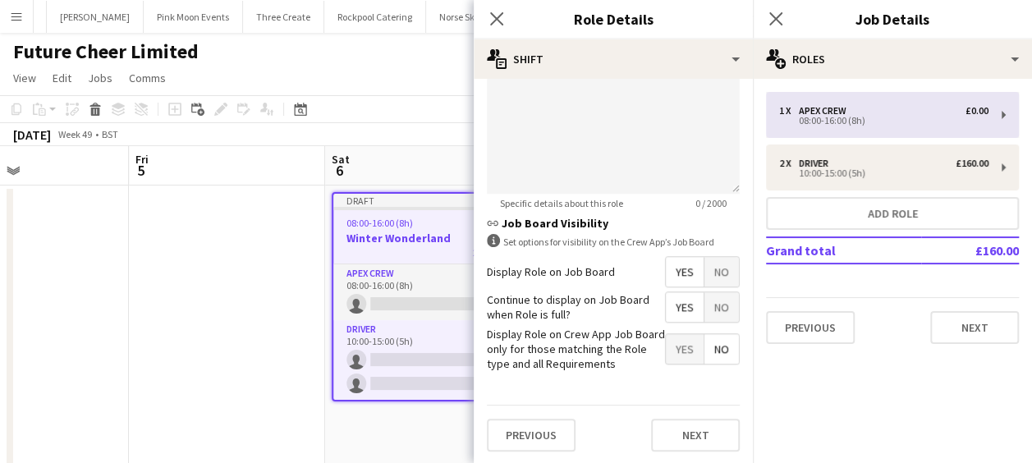
scroll to position [564, 0]
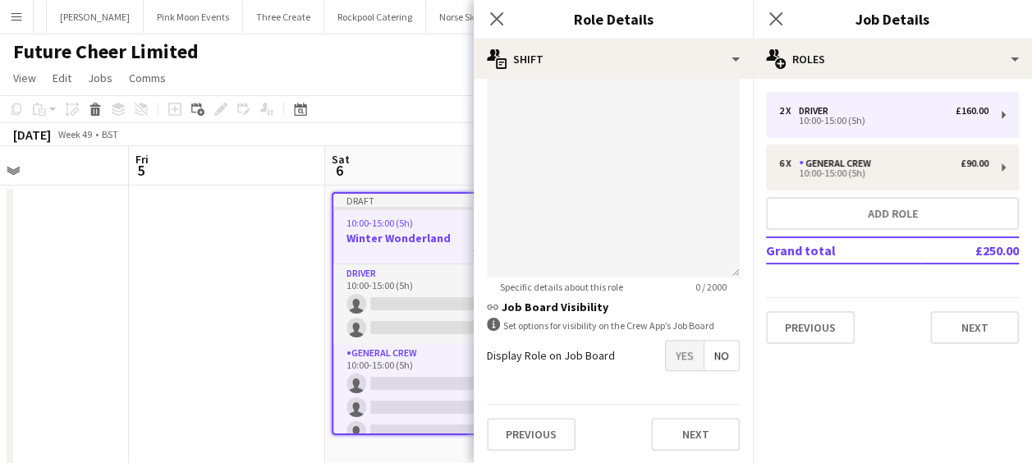
click at [666, 352] on span "Yes" at bounding box center [685, 356] width 38 height 30
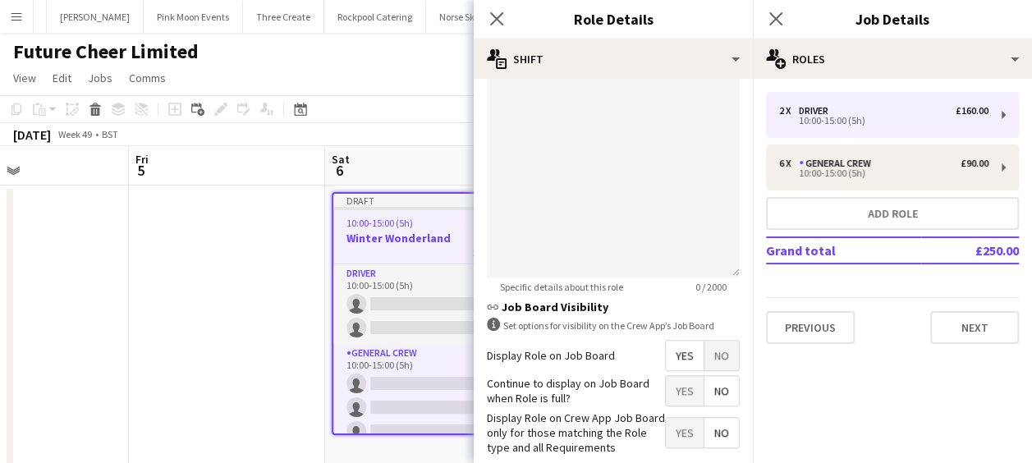
click at [666, 391] on span "Yes" at bounding box center [685, 391] width 38 height 30
click at [494, 20] on icon at bounding box center [496, 19] width 16 height 16
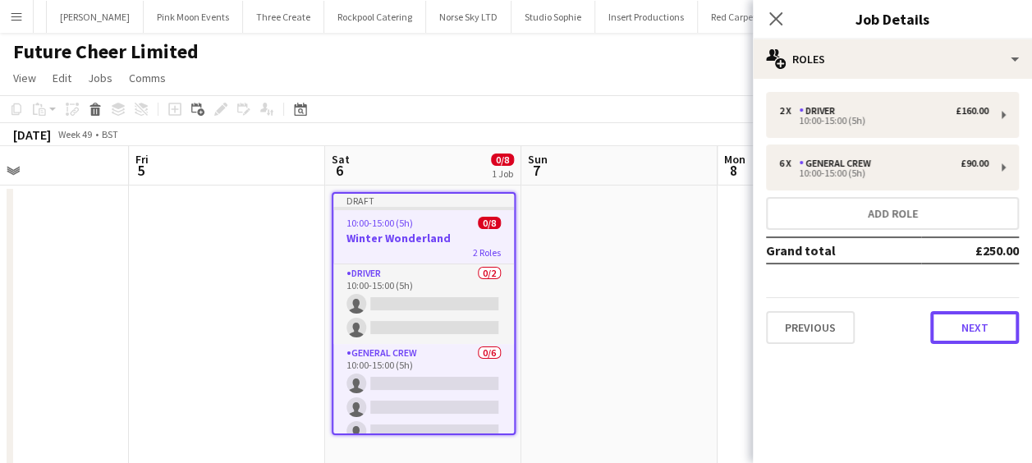
click at [957, 320] on button "Next" at bounding box center [974, 327] width 89 height 33
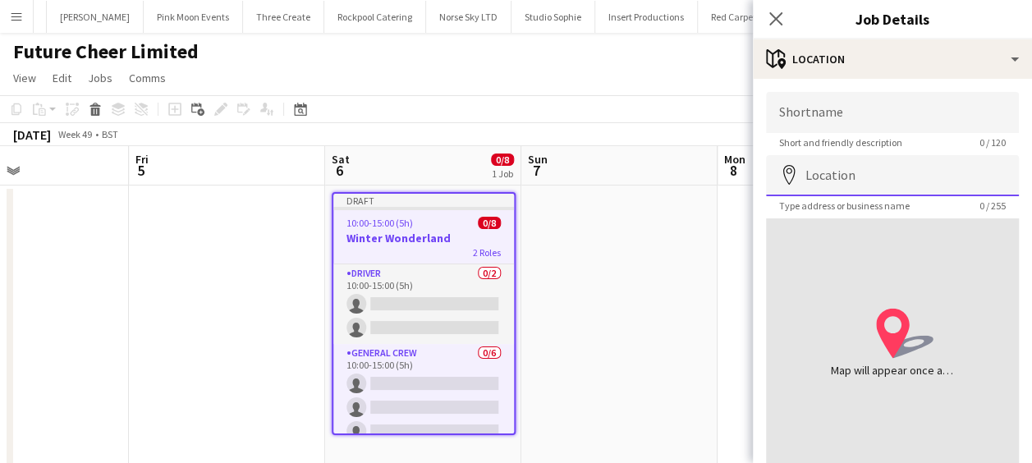
click at [879, 174] on input "Location" at bounding box center [892, 175] width 253 height 41
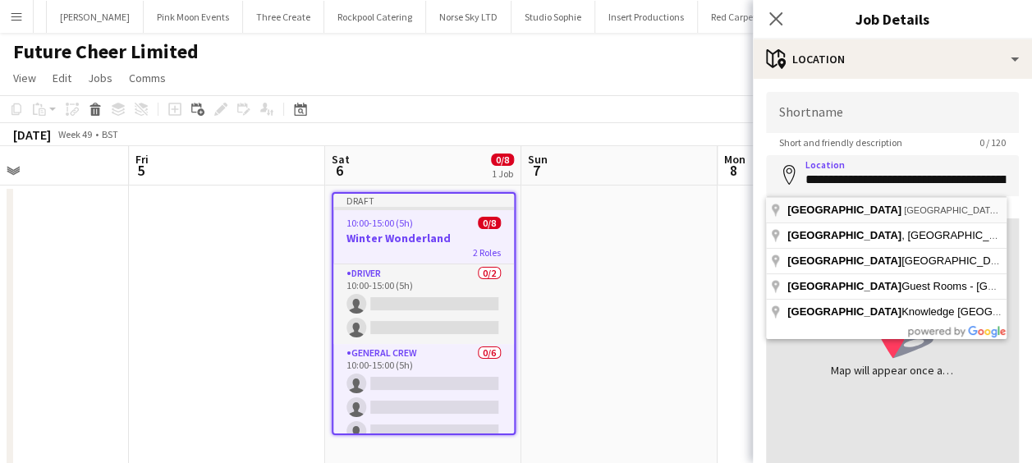
type input "**********"
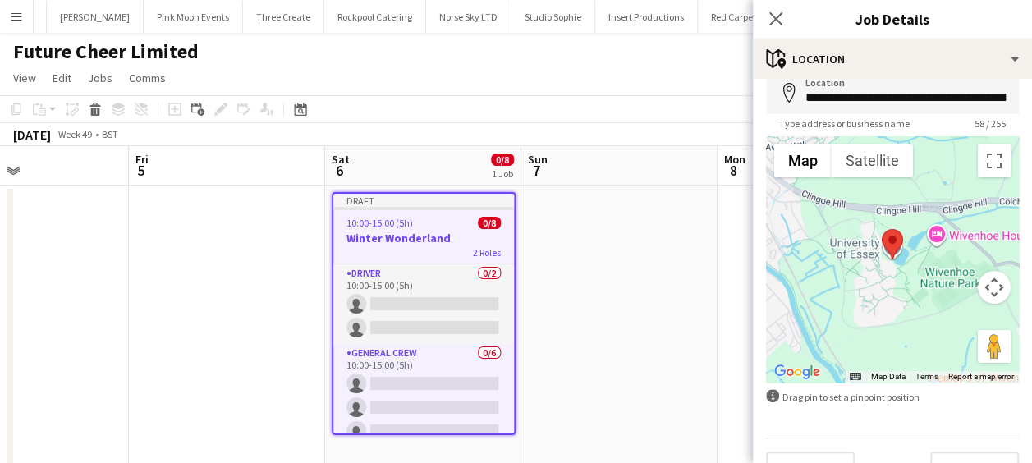
scroll to position [117, 0]
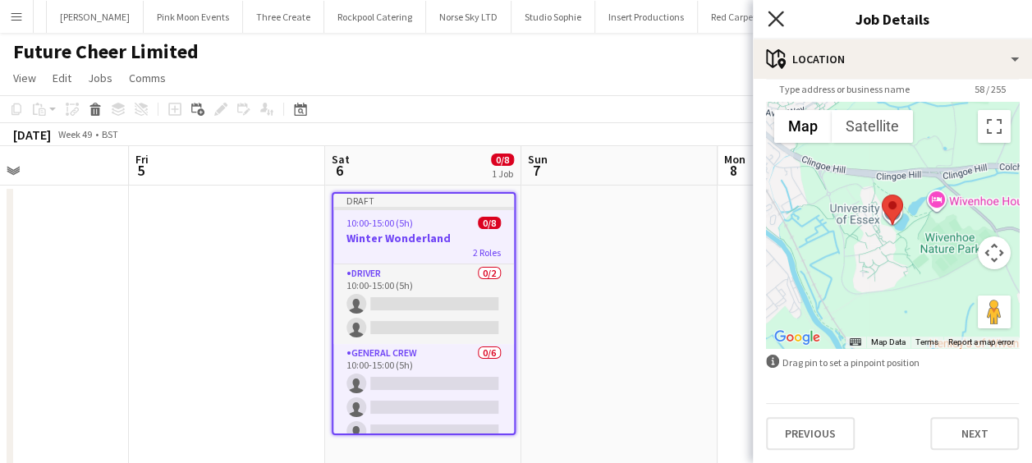
click at [780, 20] on icon "Close pop-in" at bounding box center [776, 19] width 16 height 16
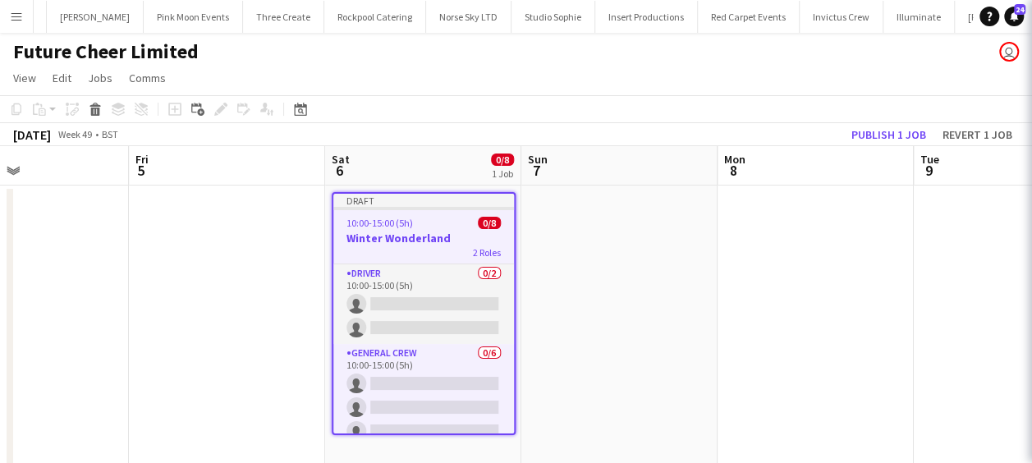
scroll to position [0, 0]
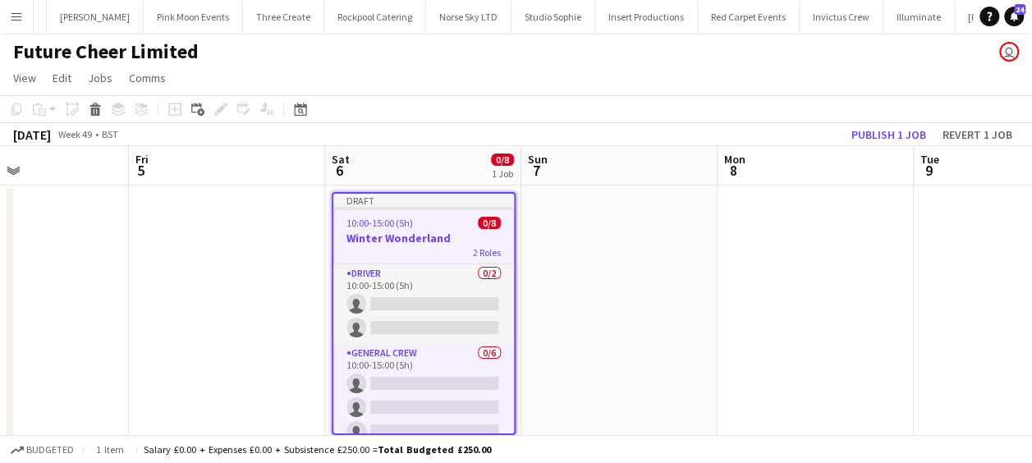
click at [684, 274] on app-date-cell at bounding box center [619, 327] width 196 height 282
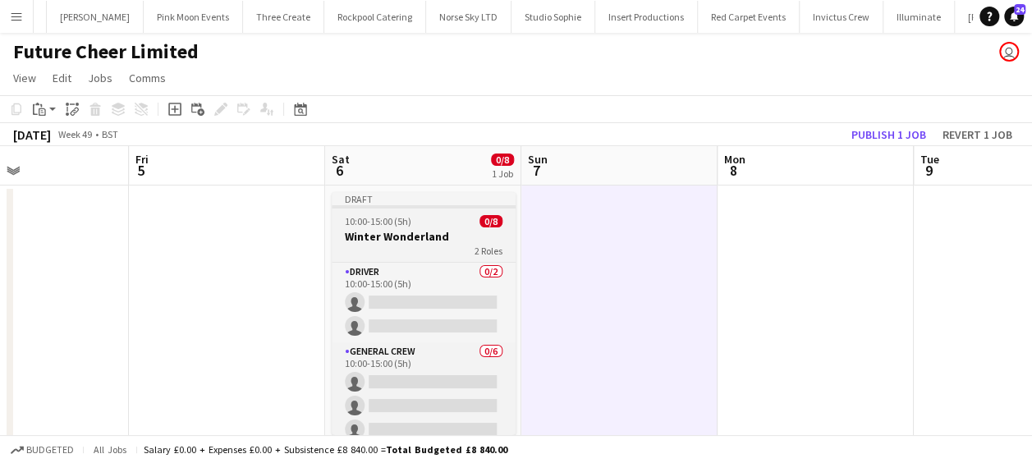
click at [391, 232] on h3 "Winter Wonderland" at bounding box center [424, 236] width 184 height 15
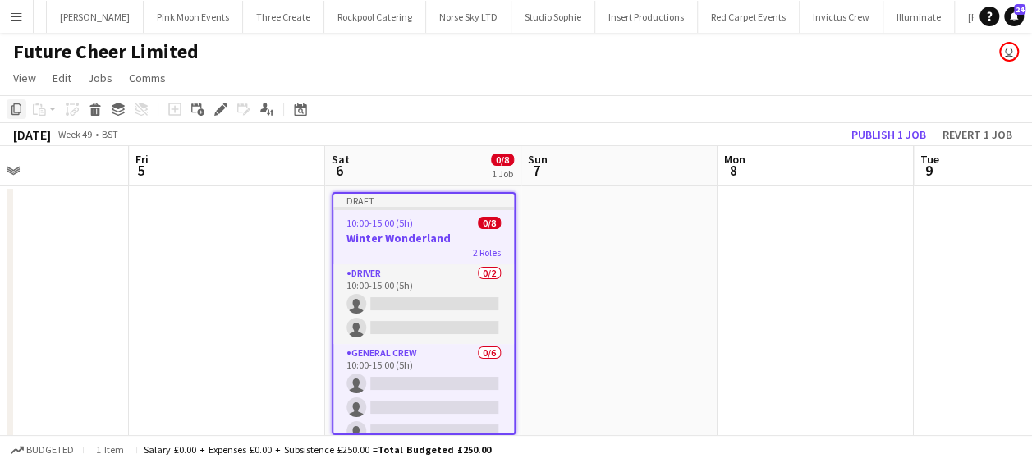
click at [9, 106] on div "Copy" at bounding box center [17, 109] width 20 height 20
click at [548, 251] on app-date-cell at bounding box center [619, 327] width 196 height 282
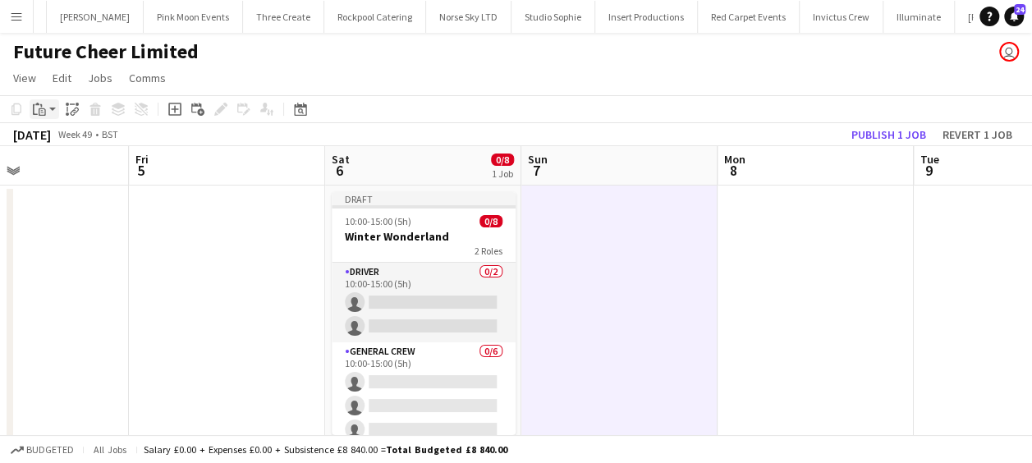
click at [51, 106] on app-action-btn "Paste" at bounding box center [45, 109] width 30 height 20
click at [67, 141] on link "Paste Ctrl+V" at bounding box center [121, 140] width 154 height 15
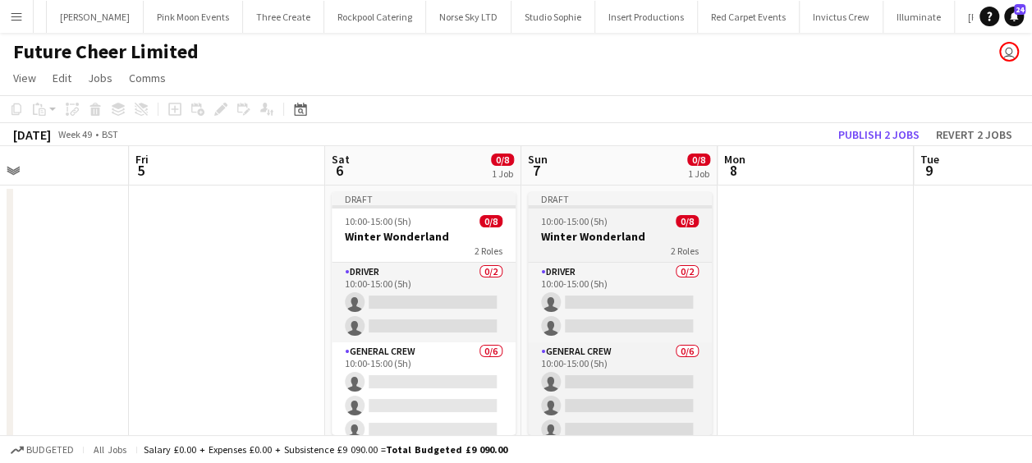
click at [591, 230] on h3 "Winter Wonderland" at bounding box center [620, 236] width 184 height 15
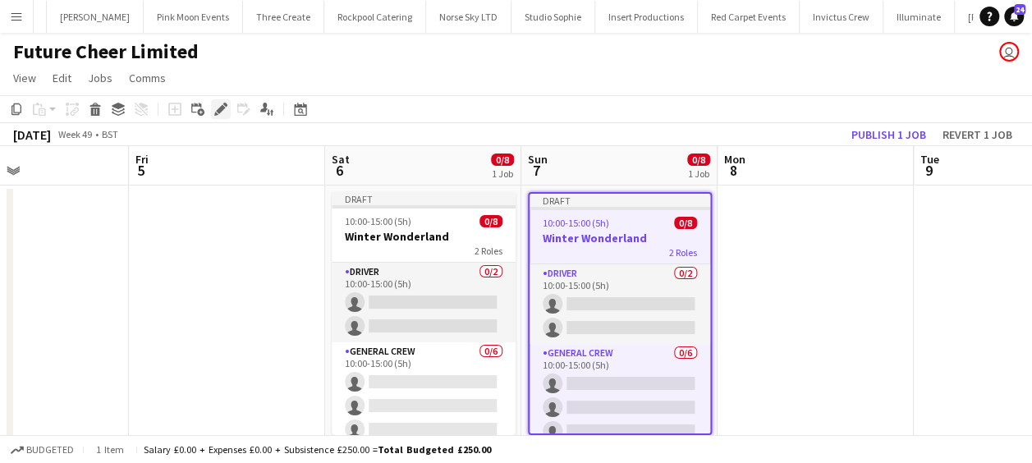
click at [224, 112] on icon "Edit" at bounding box center [220, 109] width 13 height 13
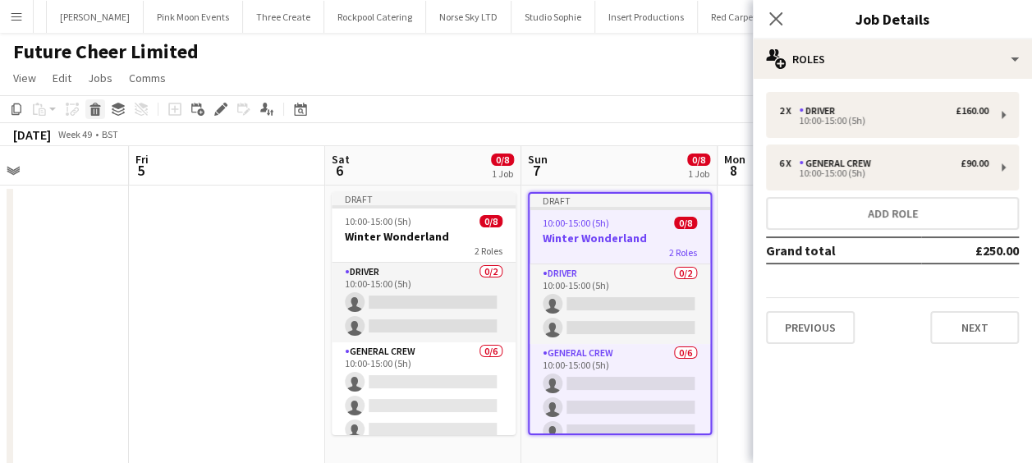
click at [99, 105] on icon at bounding box center [94, 105] width 11 height 4
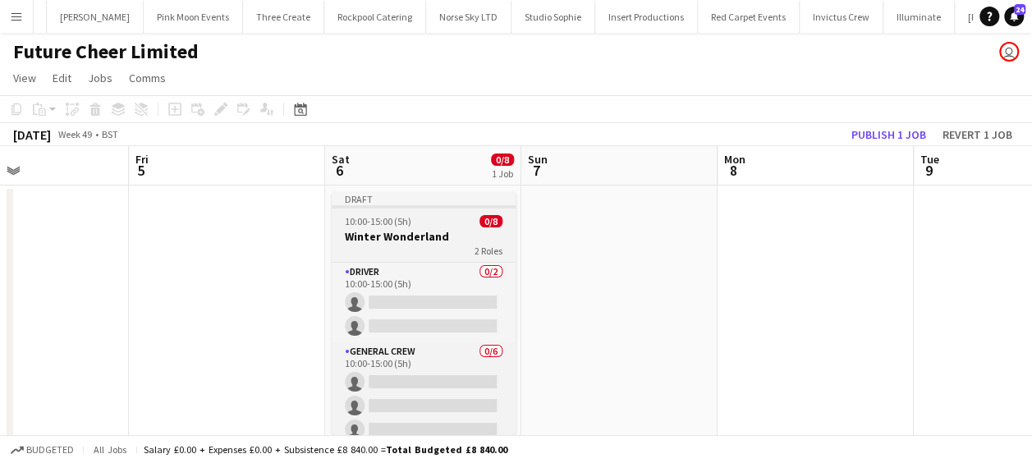
click at [406, 220] on span "10:00-15:00 (5h)" at bounding box center [378, 221] width 67 height 12
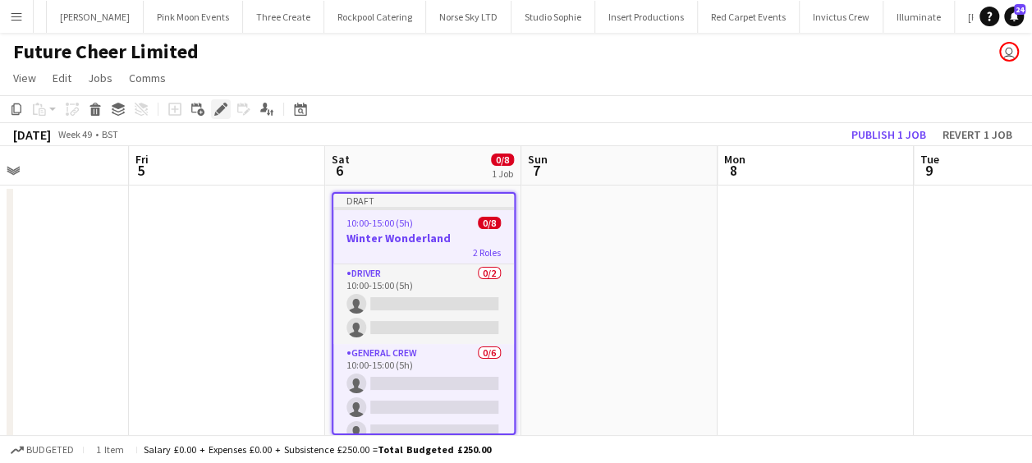
click at [222, 106] on icon at bounding box center [220, 109] width 9 height 9
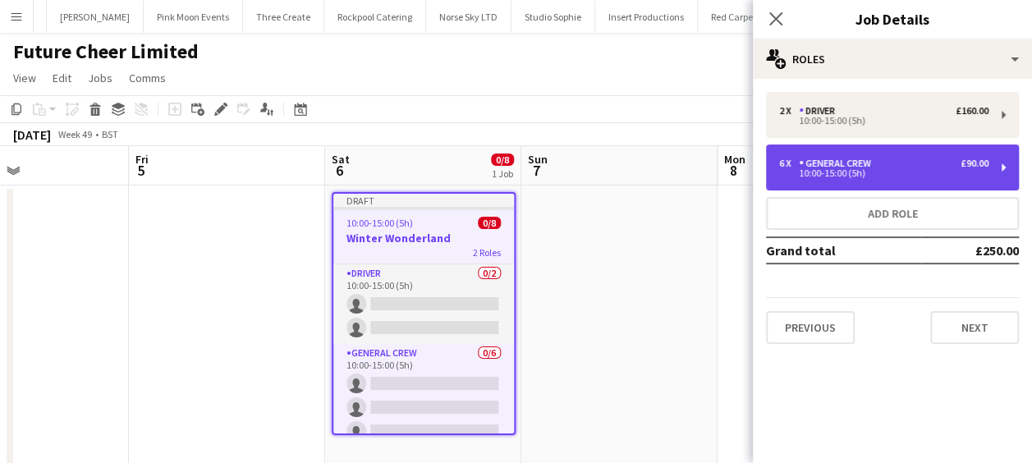
click at [864, 161] on div "General Crew" at bounding box center [838, 163] width 79 height 11
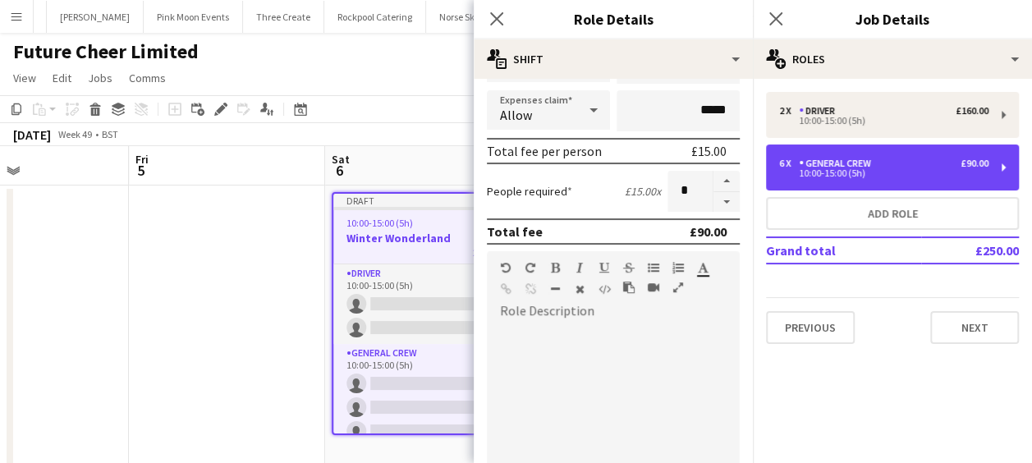
scroll to position [328, 0]
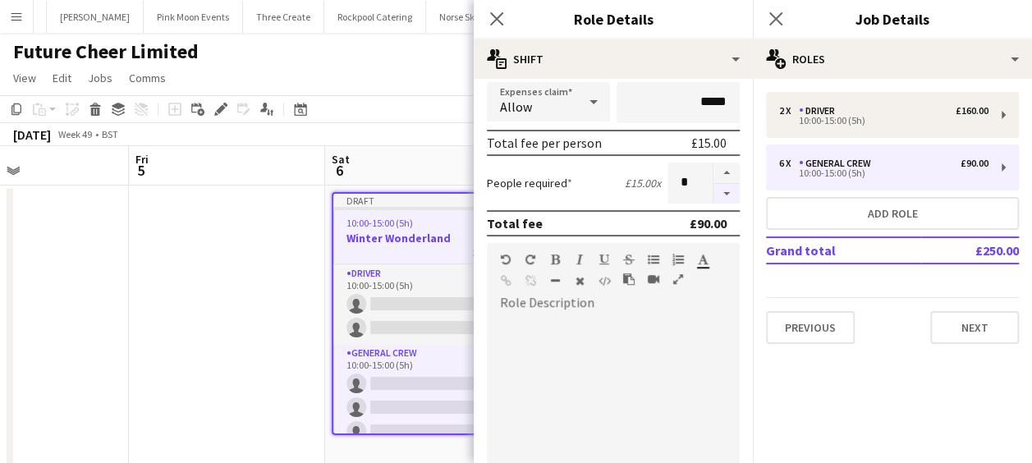
click at [713, 192] on button "button" at bounding box center [726, 194] width 26 height 21
type input "*"
click at [501, 19] on icon "Close pop-in" at bounding box center [496, 19] width 16 height 16
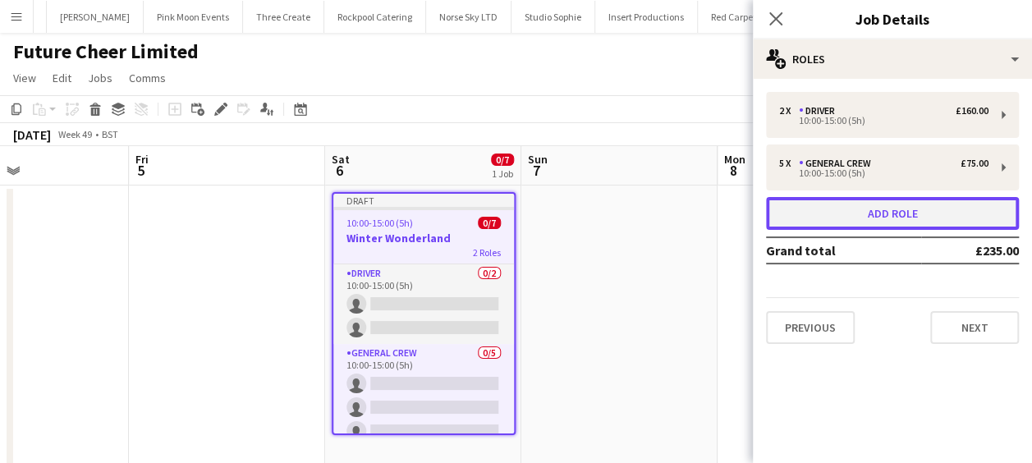
click at [872, 197] on button "Add role" at bounding box center [892, 213] width 253 height 33
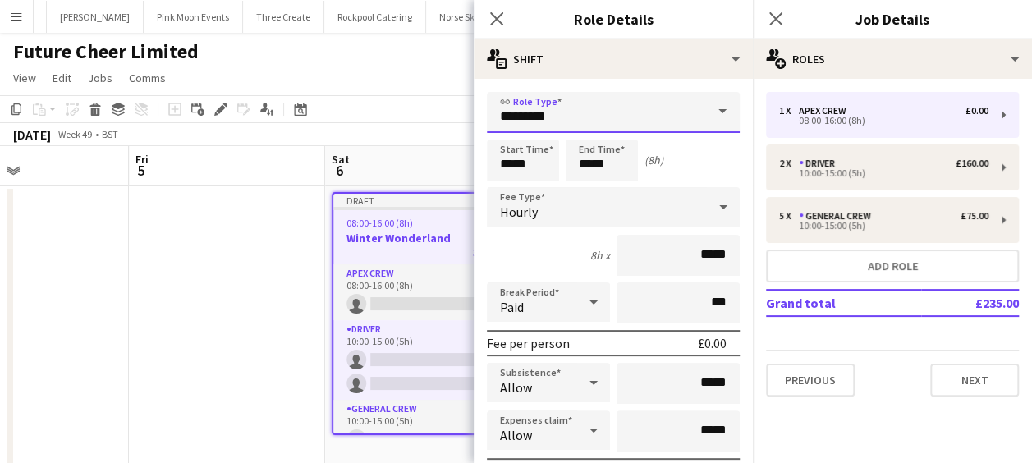
drag, startPoint x: 568, startPoint y: 117, endPoint x: 447, endPoint y: 118, distance: 121.5
click at [447, 118] on body "Menu Boards Boards Boards All jobs Status Workforce Workforce My Workforce Recr…" at bounding box center [516, 248] width 1032 height 496
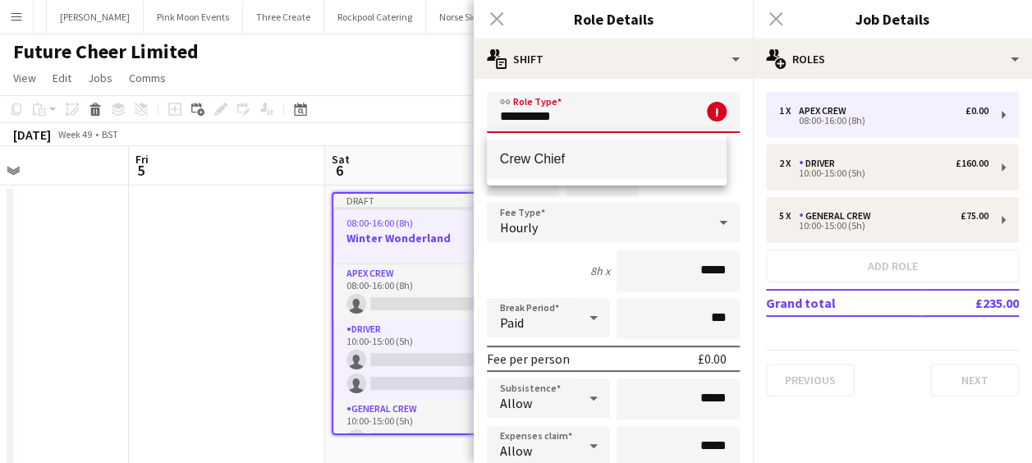
type input "**********"
click at [585, 160] on span "Crew Chief" at bounding box center [607, 159] width 214 height 16
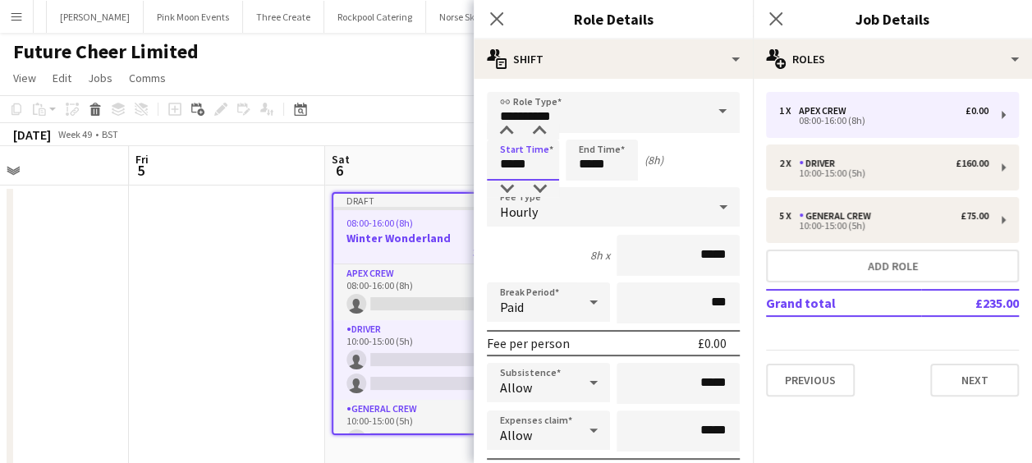
click at [522, 157] on input "*****" at bounding box center [523, 160] width 72 height 41
click at [510, 130] on div at bounding box center [506, 131] width 33 height 16
type input "*****"
click at [510, 130] on div at bounding box center [506, 131] width 33 height 16
click at [604, 159] on input "*****" at bounding box center [602, 160] width 72 height 41
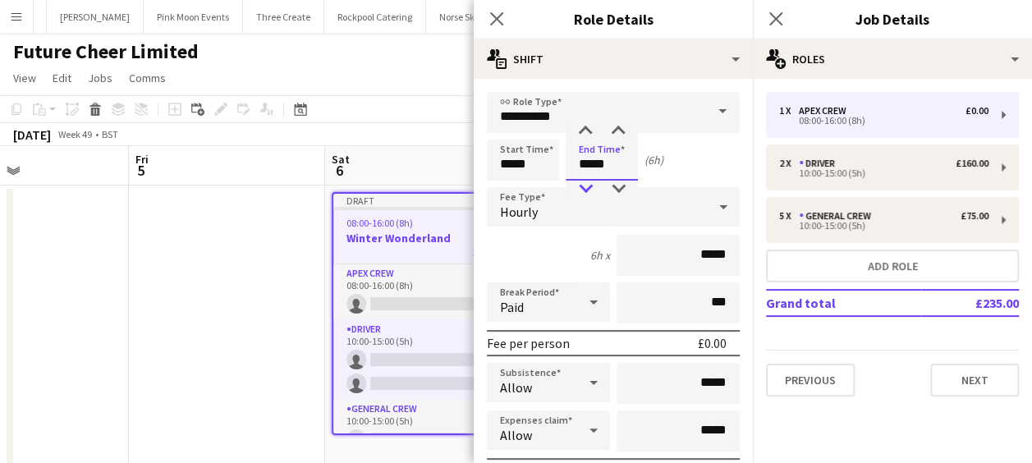
type input "*****"
click at [585, 184] on div at bounding box center [585, 189] width 33 height 16
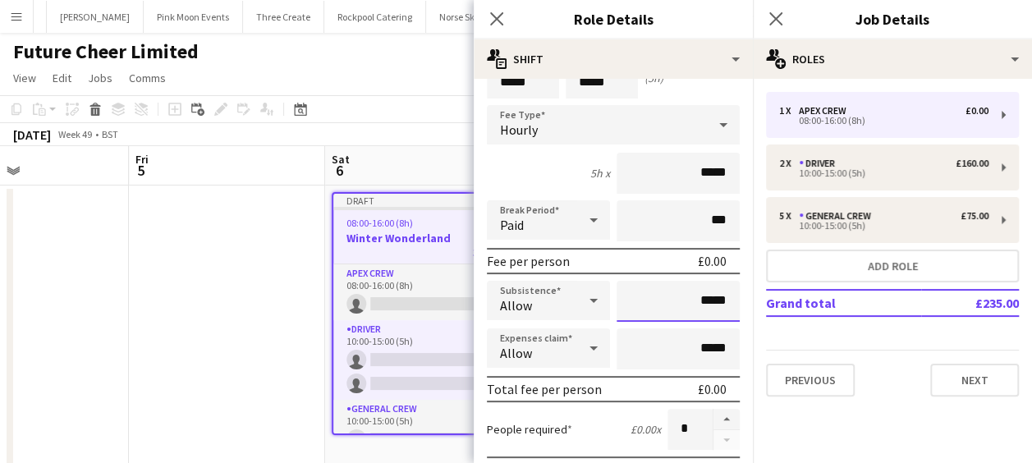
drag, startPoint x: 695, startPoint y: 305, endPoint x: 753, endPoint y: 305, distance: 57.5
click at [753, 305] on body "Menu Boards Boards Boards All jobs Status Workforce Workforce My Workforce Recr…" at bounding box center [516, 248] width 1032 height 496
drag, startPoint x: 713, startPoint y: 296, endPoint x: 676, endPoint y: 302, distance: 36.7
click at [676, 302] on input "*****" at bounding box center [678, 301] width 123 height 41
type input "******"
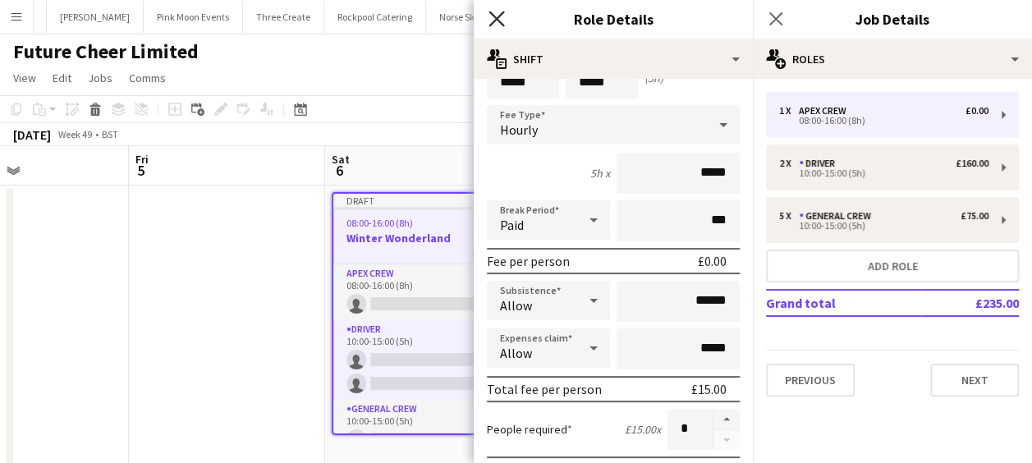
click at [500, 22] on icon at bounding box center [496, 19] width 16 height 16
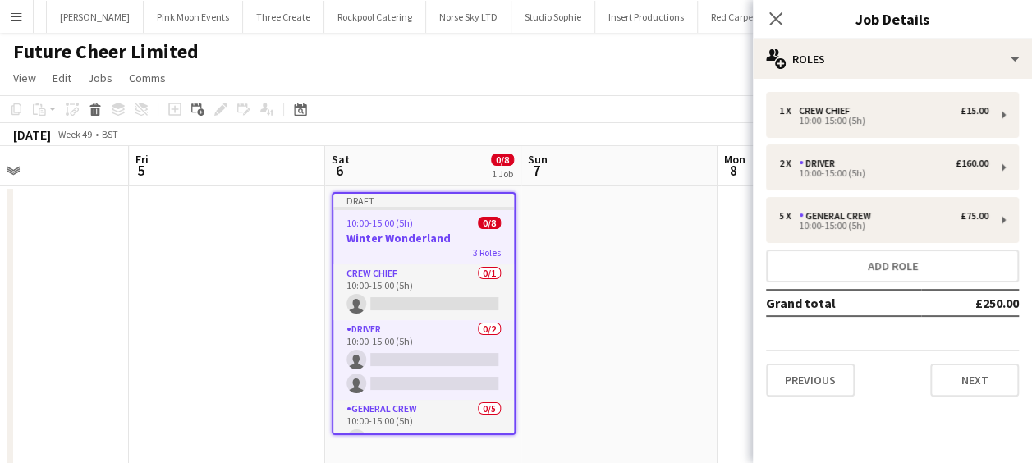
click at [593, 246] on app-date-cell at bounding box center [619, 327] width 196 height 282
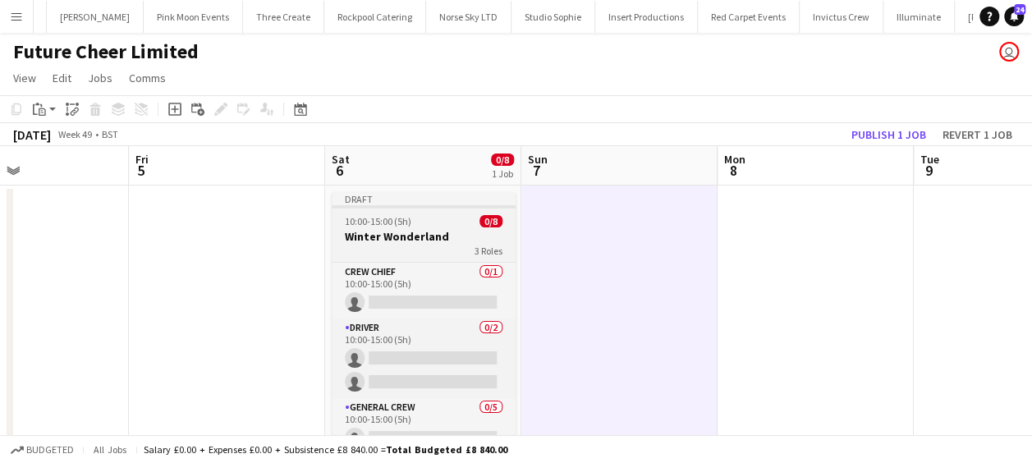
click at [433, 245] on div "3 Roles" at bounding box center [424, 250] width 184 height 13
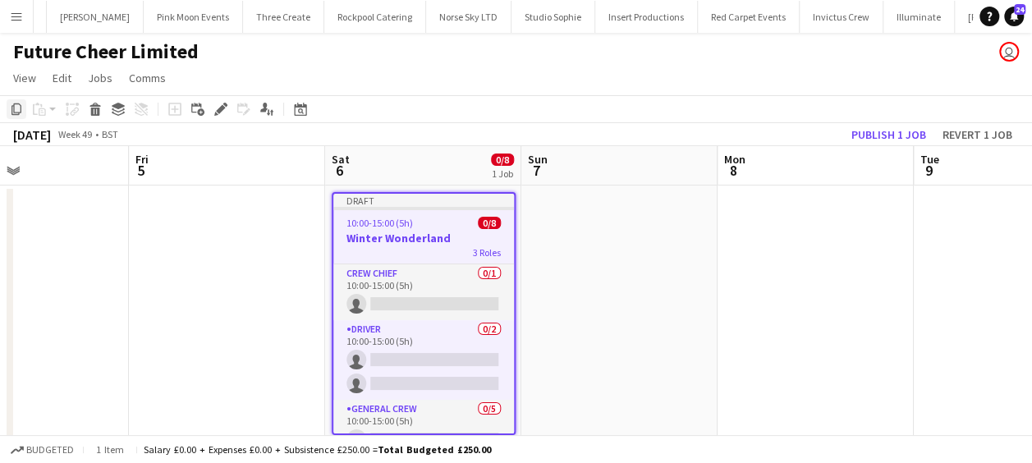
click at [18, 105] on icon "Copy" at bounding box center [16, 109] width 13 height 13
click at [565, 252] on app-date-cell at bounding box center [619, 327] width 196 height 282
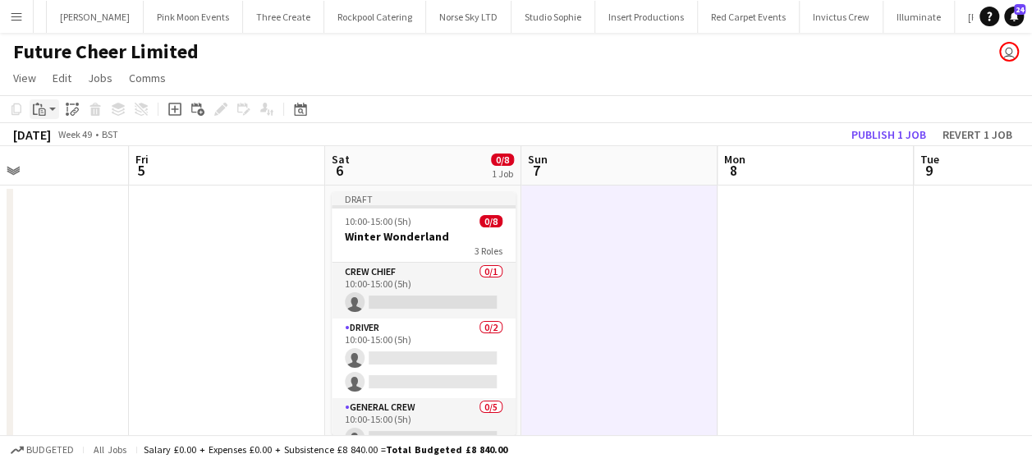
click at [41, 110] on icon "Paste" at bounding box center [39, 109] width 13 height 13
click at [71, 141] on link "Paste Ctrl+V" at bounding box center [121, 140] width 154 height 15
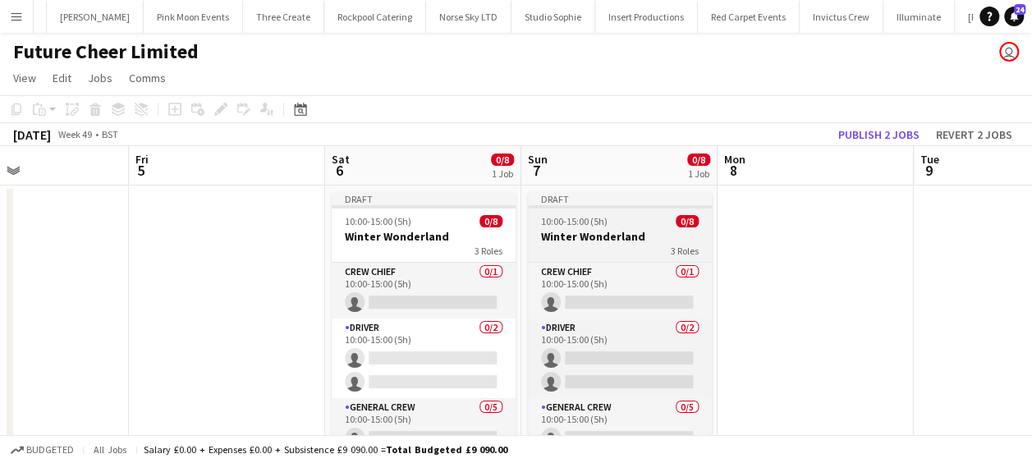
click at [592, 235] on h3 "Winter Wonderland" at bounding box center [620, 236] width 184 height 15
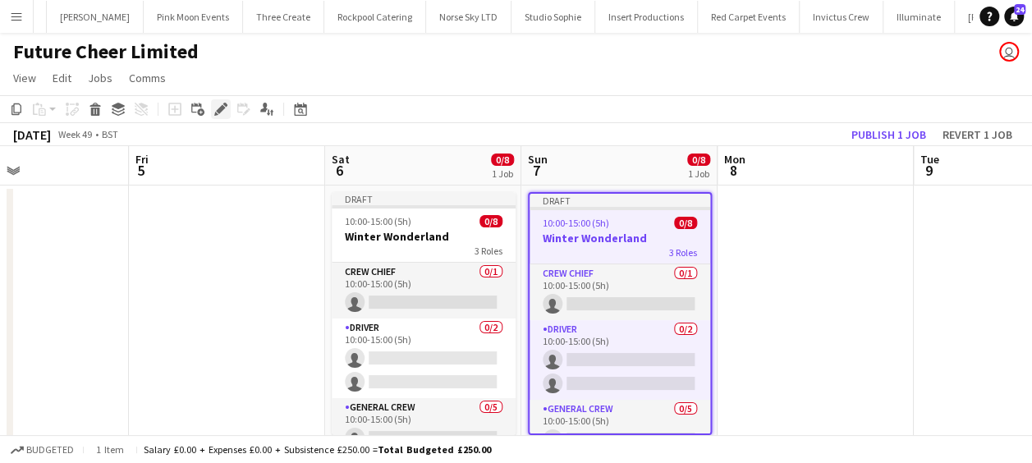
click at [223, 106] on icon at bounding box center [220, 109] width 9 height 9
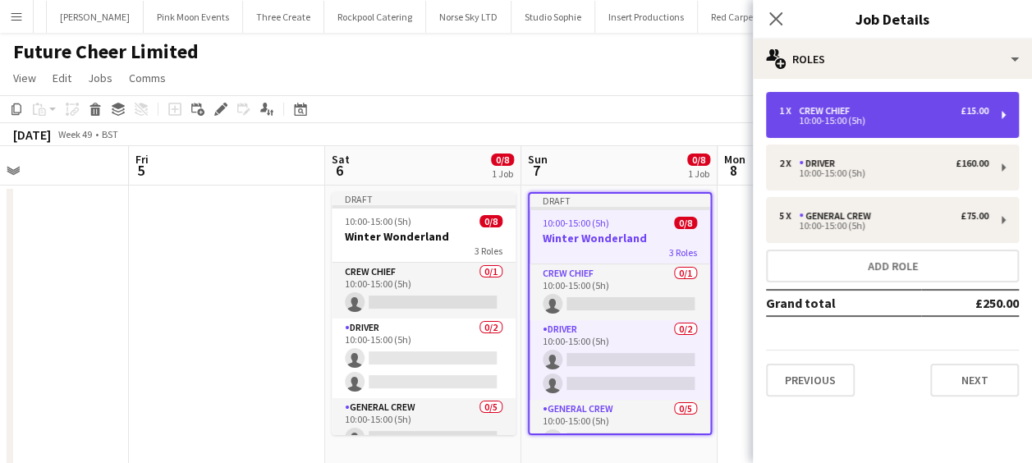
click at [852, 107] on div "Crew Chief" at bounding box center [827, 110] width 57 height 11
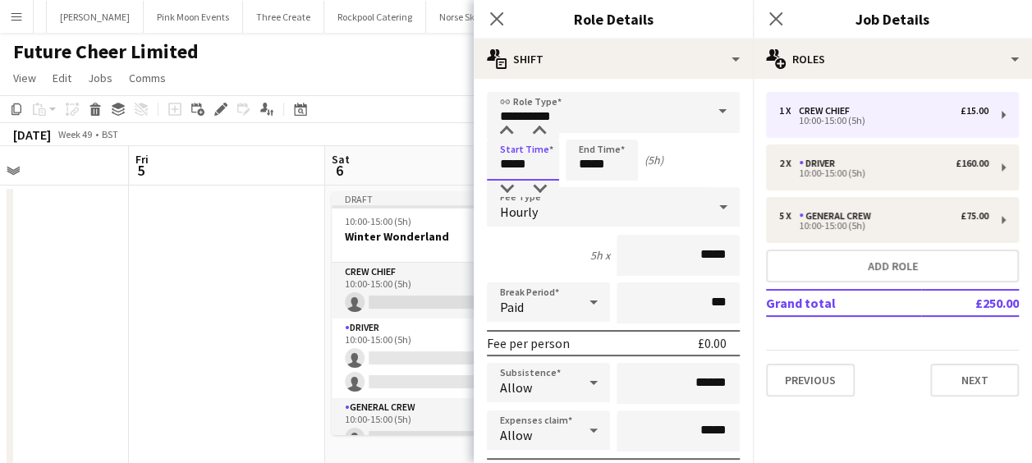
drag, startPoint x: 542, startPoint y: 163, endPoint x: 473, endPoint y: 166, distance: 69.0
click at [473, 166] on body "Menu Boards Boards Boards All jobs Status Workforce Workforce My Workforce Recr…" at bounding box center [516, 248] width 1032 height 496
type input "*****"
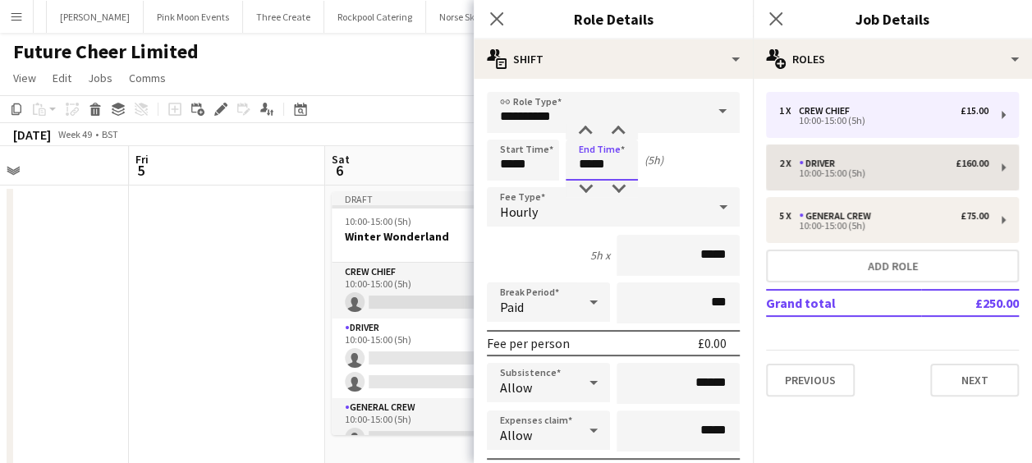
type input "*****"
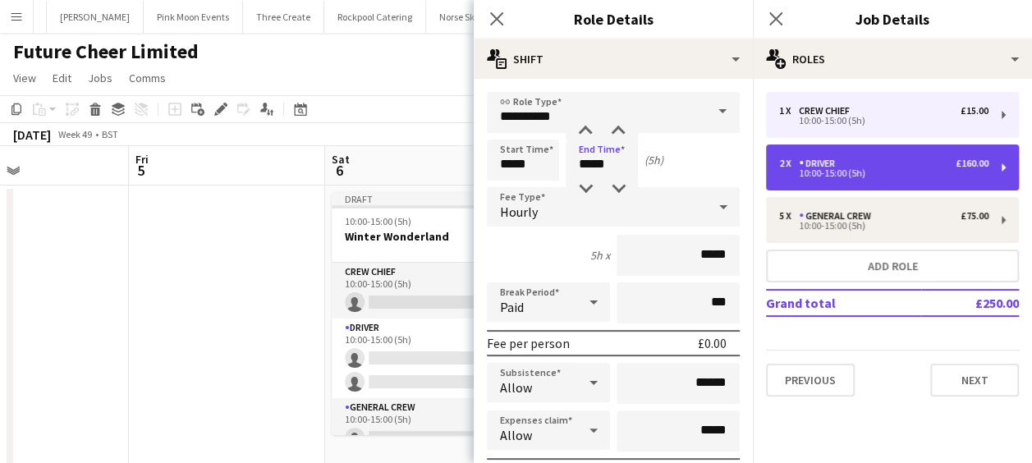
click at [819, 177] on div "10:00-15:00 (5h)" at bounding box center [883, 173] width 209 height 8
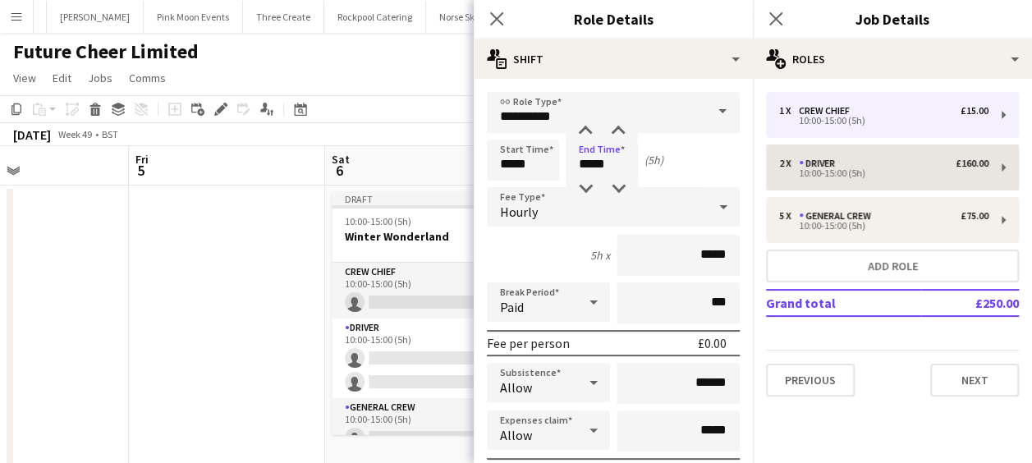
type input "******"
type input "*****"
type input "******"
type input "*"
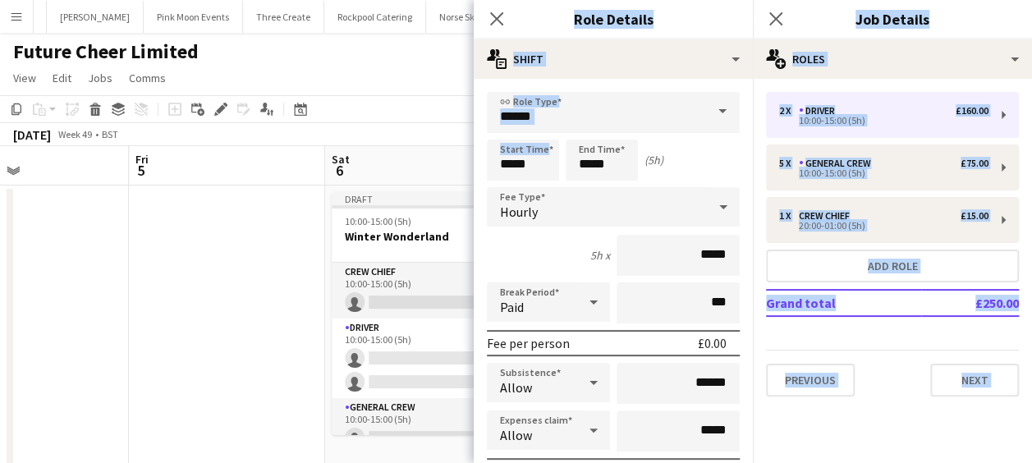
drag, startPoint x: 560, startPoint y: 164, endPoint x: 456, endPoint y: 166, distance: 103.5
click at [456, 166] on body "Menu Boards Boards Boards All jobs Status Workforce Workforce My Workforce Recr…" at bounding box center [516, 248] width 1032 height 496
drag, startPoint x: 456, startPoint y: 166, endPoint x: 532, endPoint y: 163, distance: 75.6
click at [532, 163] on input "*****" at bounding box center [523, 160] width 72 height 41
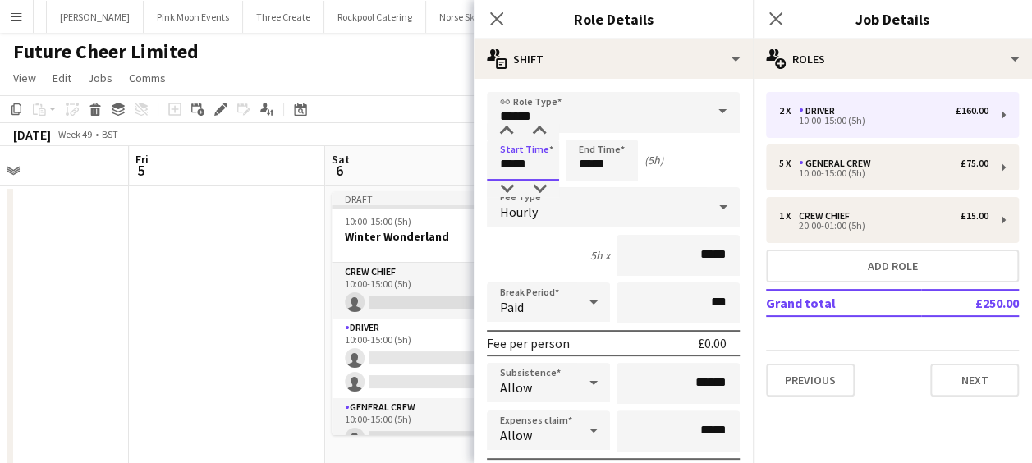
drag, startPoint x: 532, startPoint y: 163, endPoint x: 494, endPoint y: 163, distance: 37.8
click at [494, 163] on input "*****" at bounding box center [523, 160] width 72 height 41
type input "*****"
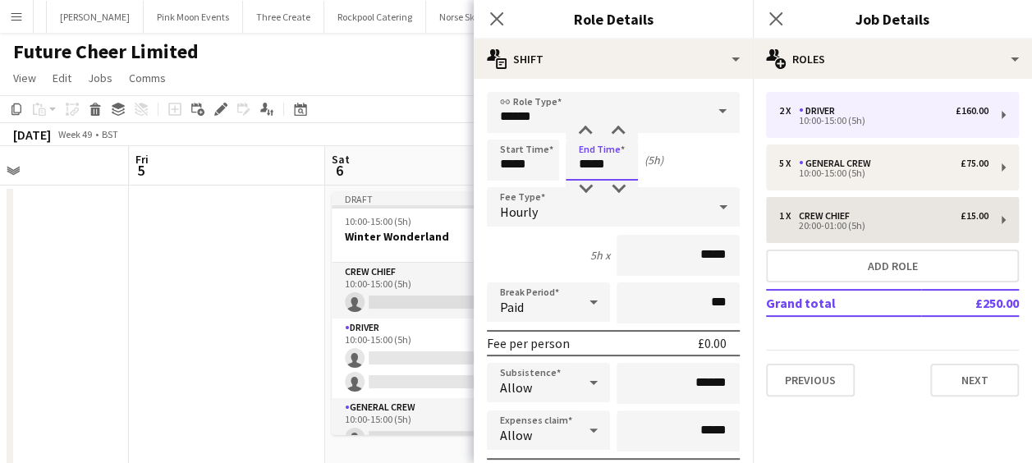
type input "*****"
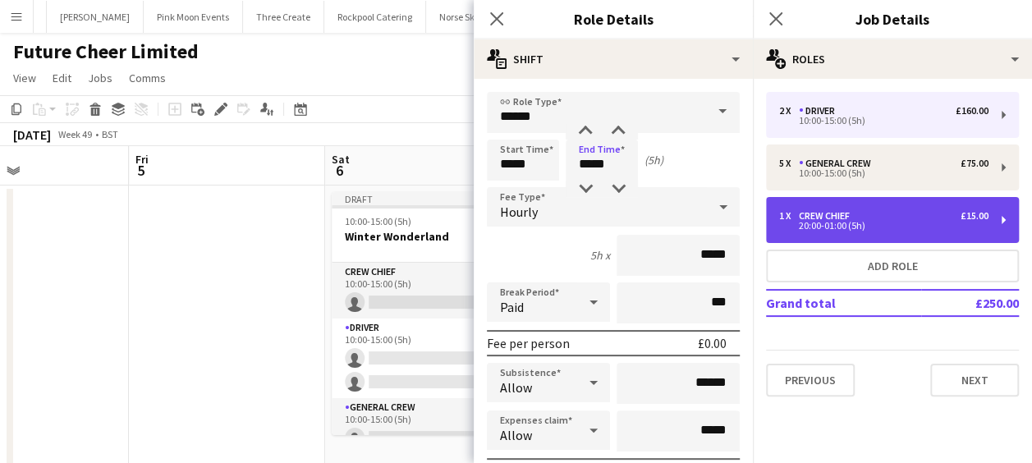
click at [869, 218] on div "1 x Crew Chief £15.00" at bounding box center [883, 215] width 209 height 11
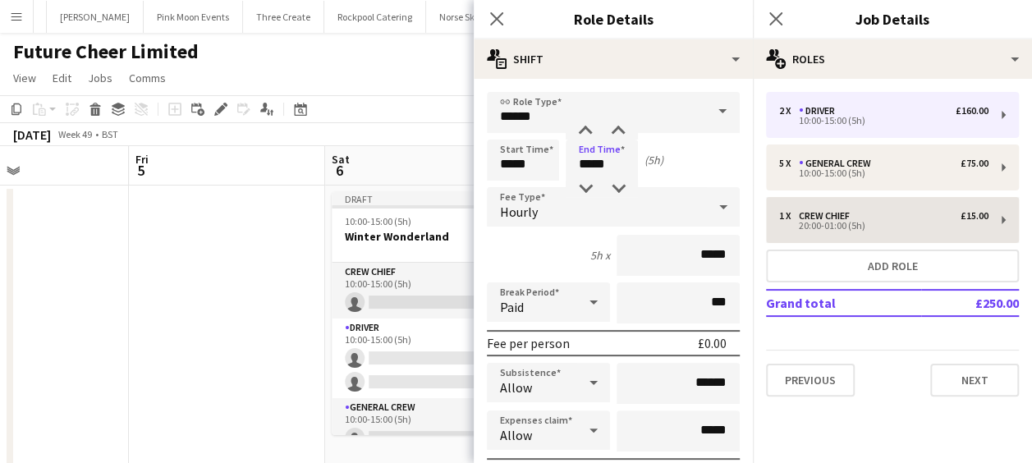
type input "**********"
type input "*****"
type input "******"
type input "*"
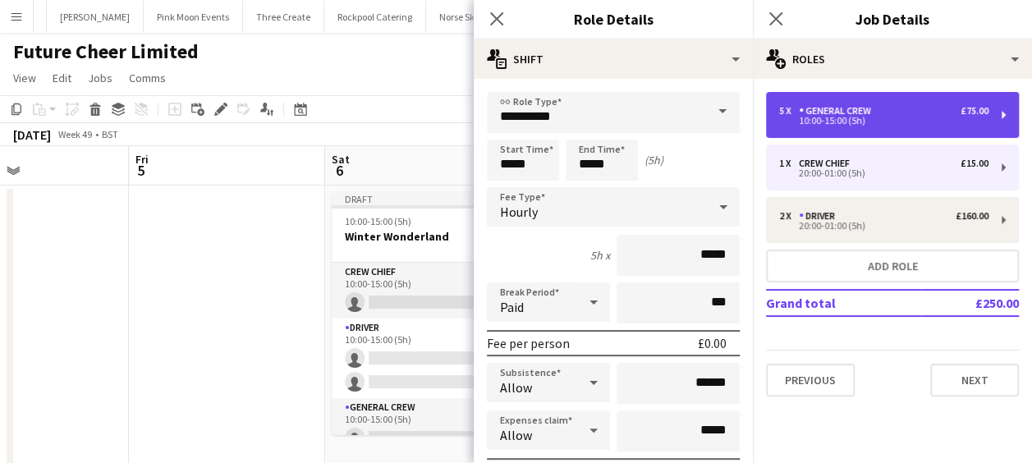
click at [820, 118] on div "10:00-15:00 (5h)" at bounding box center [883, 121] width 209 height 8
type input "**********"
type input "*****"
type input "*"
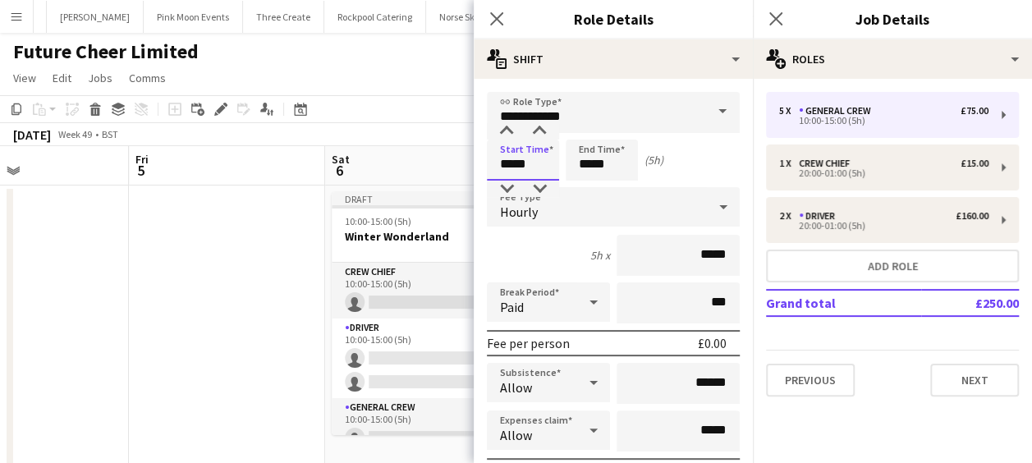
drag, startPoint x: 547, startPoint y: 165, endPoint x: 479, endPoint y: 163, distance: 68.2
type input "*****"
click at [492, 20] on icon "Close pop-in" at bounding box center [496, 19] width 16 height 16
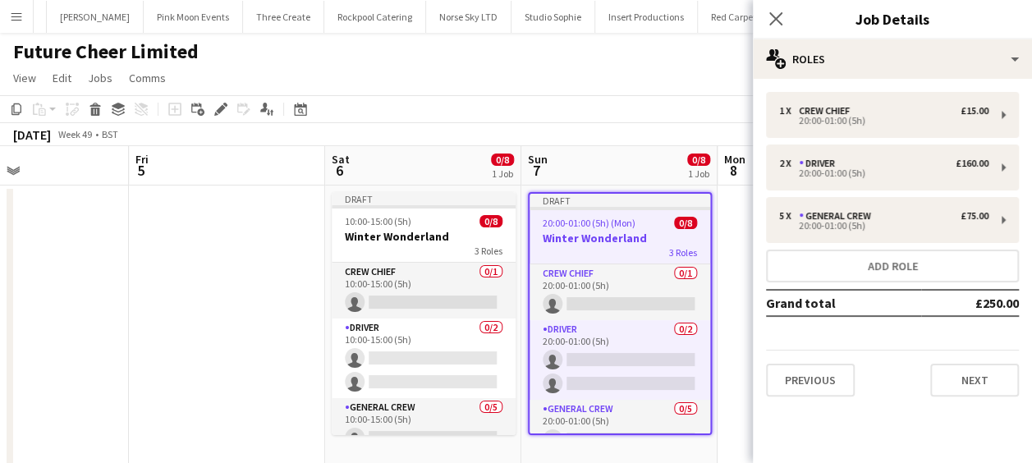
click at [292, 250] on app-date-cell at bounding box center [227, 327] width 196 height 282
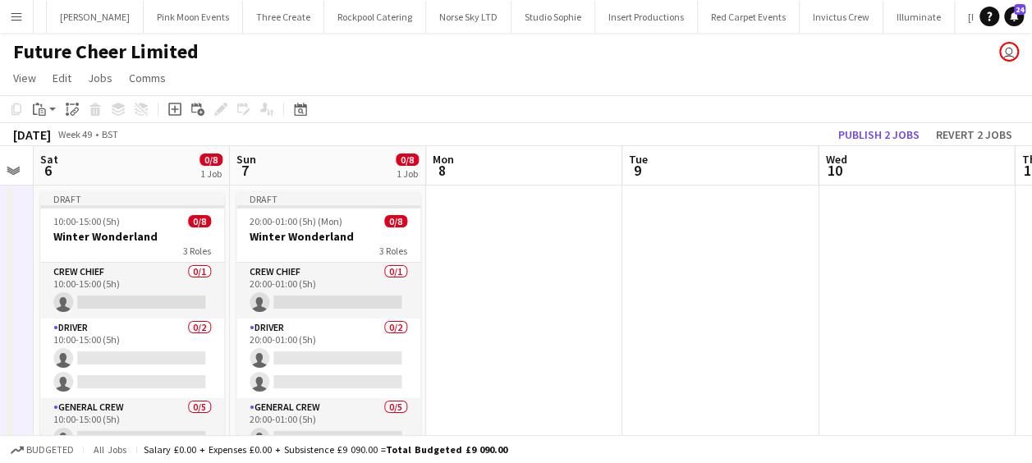
scroll to position [0, 752]
drag, startPoint x: 883, startPoint y: 286, endPoint x: 591, endPoint y: 308, distance: 293.1
click at [591, 308] on app-calendar-viewport "Tue 2 Wed 3 Thu 4 Fri 5 Sat 6 0/8 1 Job Sun 7 0/8 1 Job Mon 8 Tue 9 Wed 10 Thu …" at bounding box center [516, 307] width 1032 height 322
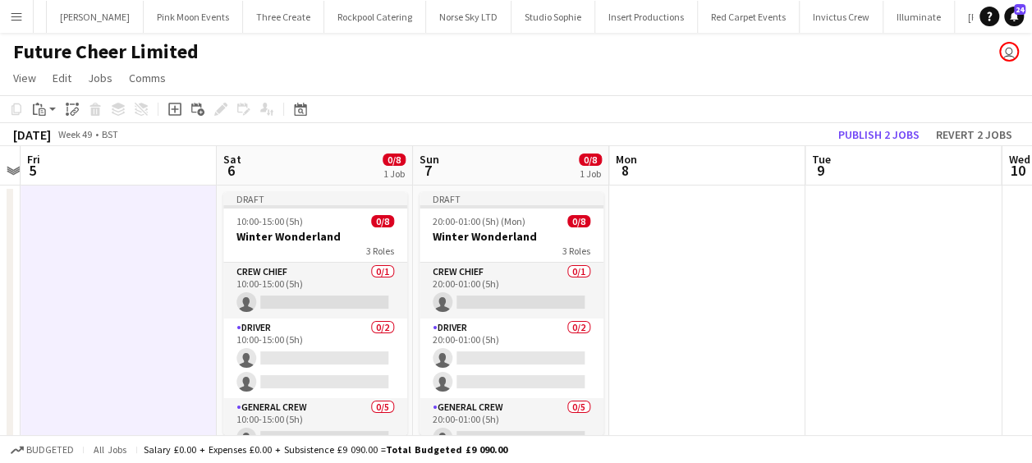
scroll to position [0, 553]
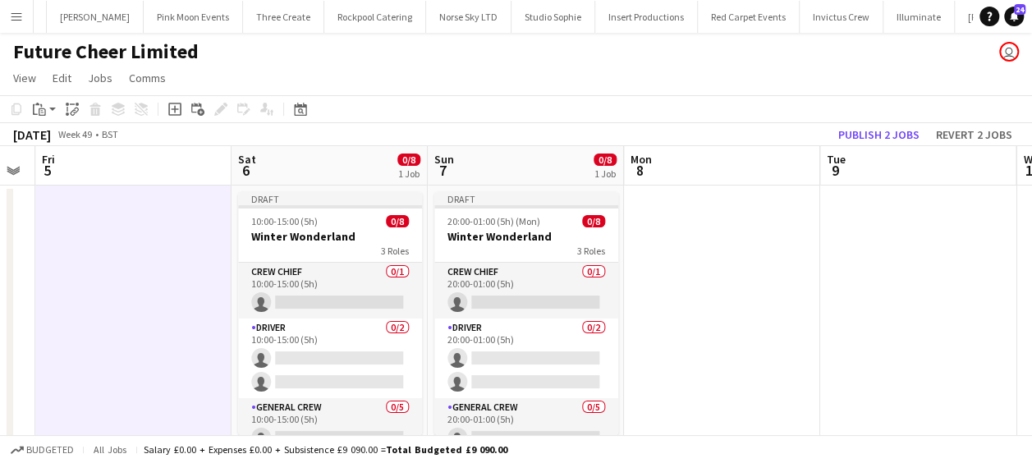
drag, startPoint x: 507, startPoint y: 300, endPoint x: 706, endPoint y: 302, distance: 198.7
click at [706, 302] on app-calendar-viewport "Tue 2 Wed 3 Thu 4 Fri 5 Sat 6 0/8 1 Job Sun 7 0/8 1 Job Mon 8 Tue 9 Wed 10 Thu …" at bounding box center [516, 307] width 1032 height 322
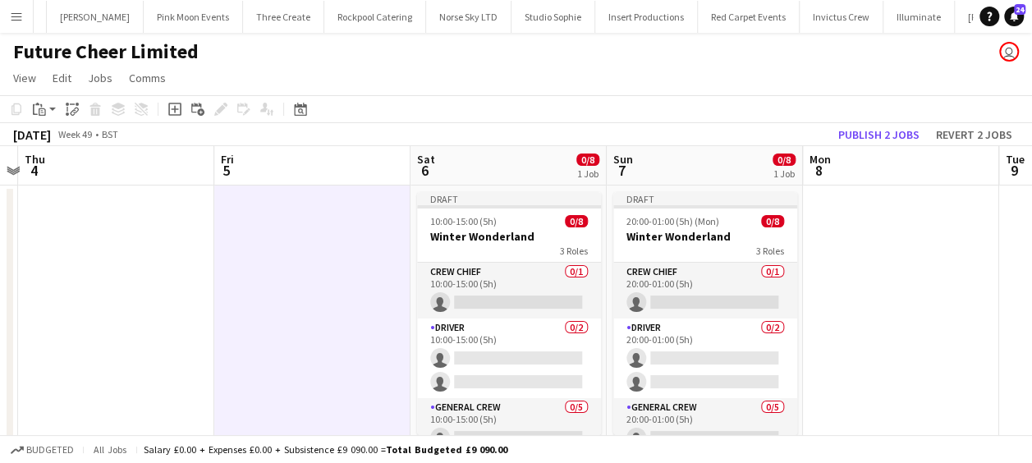
drag, startPoint x: 140, startPoint y: 245, endPoint x: 319, endPoint y: 251, distance: 179.1
click at [319, 251] on app-calendar-viewport "Tue 2 Wed 3 Thu 4 Fri 5 Sat 6 0/8 1 Job Sun 7 0/8 1 Job Mon 8 Tue 9 Wed 10 Thu …" at bounding box center [516, 307] width 1032 height 322
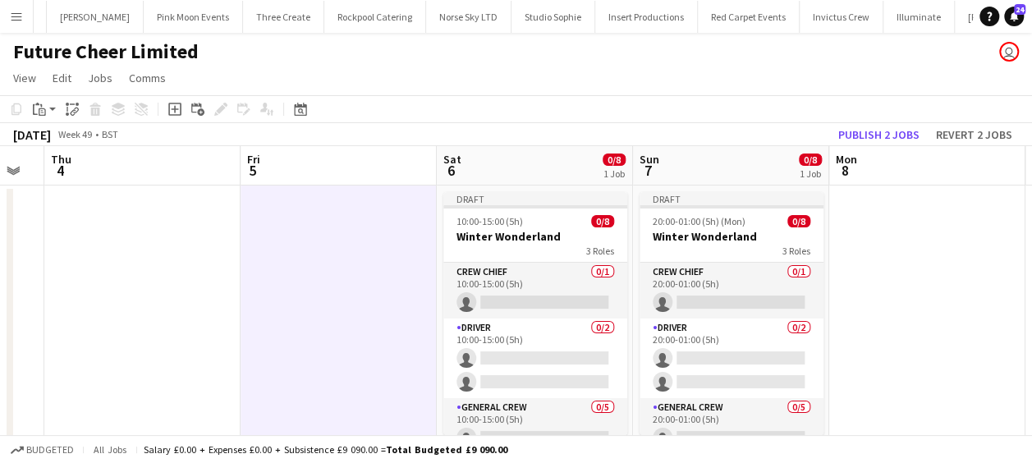
drag, startPoint x: 314, startPoint y: 248, endPoint x: 499, endPoint y: 245, distance: 185.6
click at [499, 245] on app-calendar-viewport "Tue 2 Wed 3 Thu 4 Fri 5 Sat 6 0/8 1 Job Sun 7 0/8 1 Job Mon 8 Tue 9 Wed 10 Thu …" at bounding box center [516, 307] width 1032 height 322
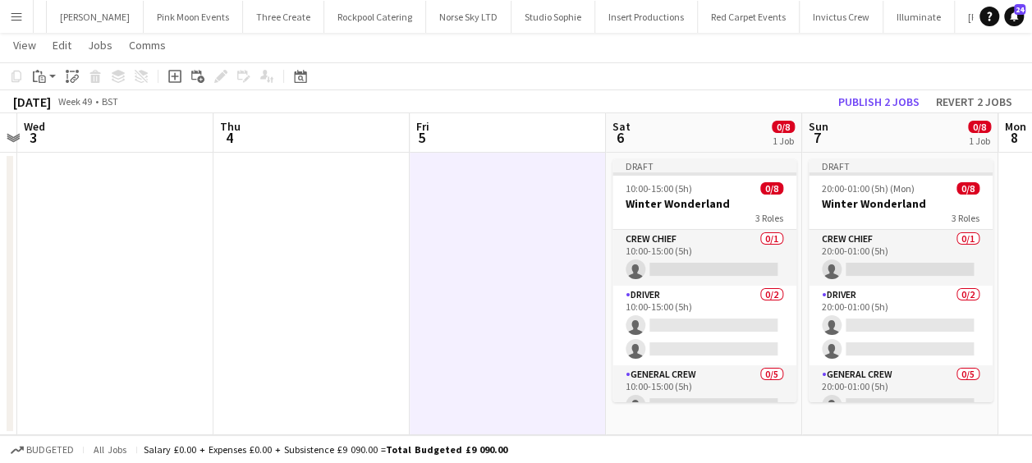
scroll to position [0, 0]
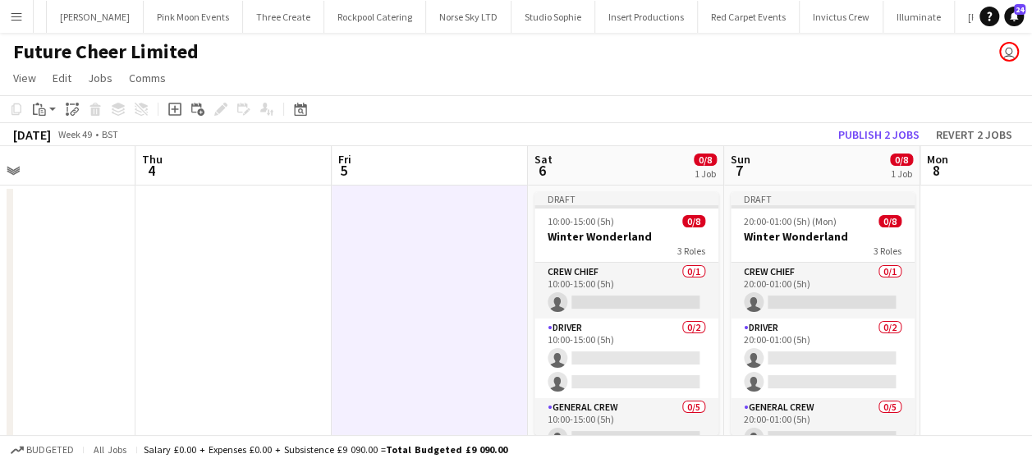
drag, startPoint x: 543, startPoint y: 296, endPoint x: 464, endPoint y: 300, distance: 79.7
click at [464, 300] on app-calendar-viewport "Mon 1 Tue 2 Wed 3 Thu 4 Fri 5 Sat 6 0/8 1 Job Sun 7 0/8 1 Job Mon 8 Tue 9 Wed 1…" at bounding box center [516, 307] width 1032 height 322
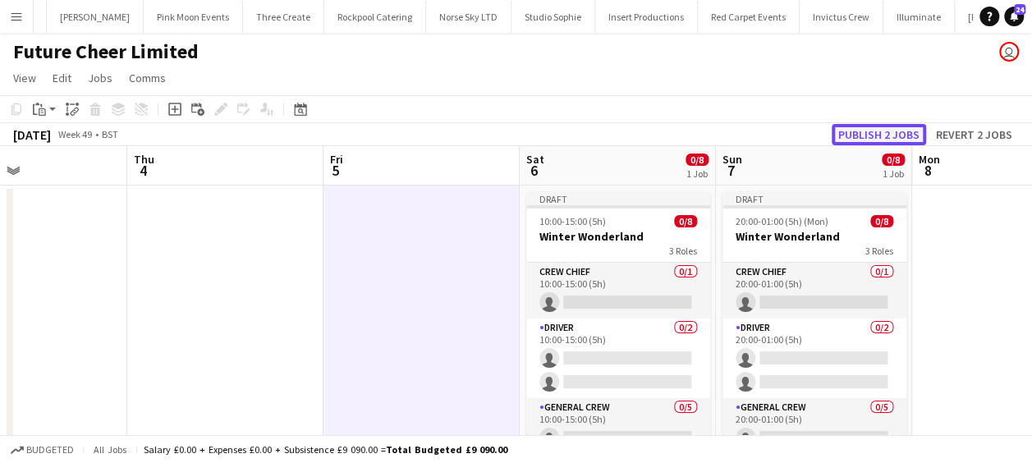
click at [862, 131] on button "Publish 2 jobs" at bounding box center [879, 134] width 94 height 21
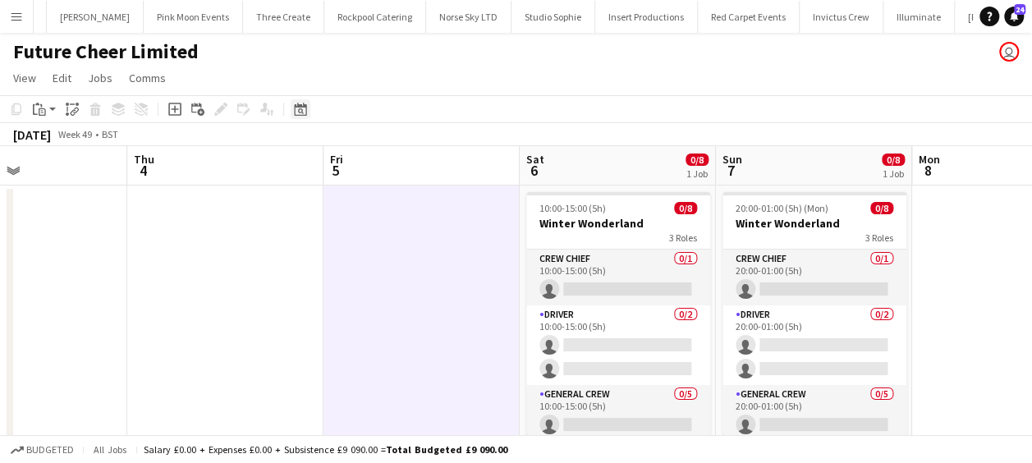
click at [300, 112] on icon "Date picker" at bounding box center [300, 109] width 13 height 13
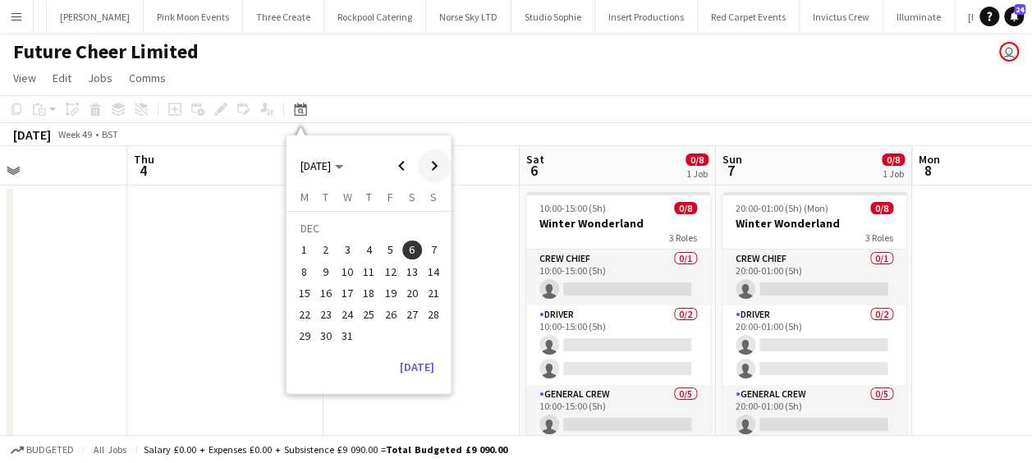
click at [434, 158] on span "Next month" at bounding box center [434, 165] width 33 height 33
click at [409, 281] on span "14" at bounding box center [412, 276] width 20 height 20
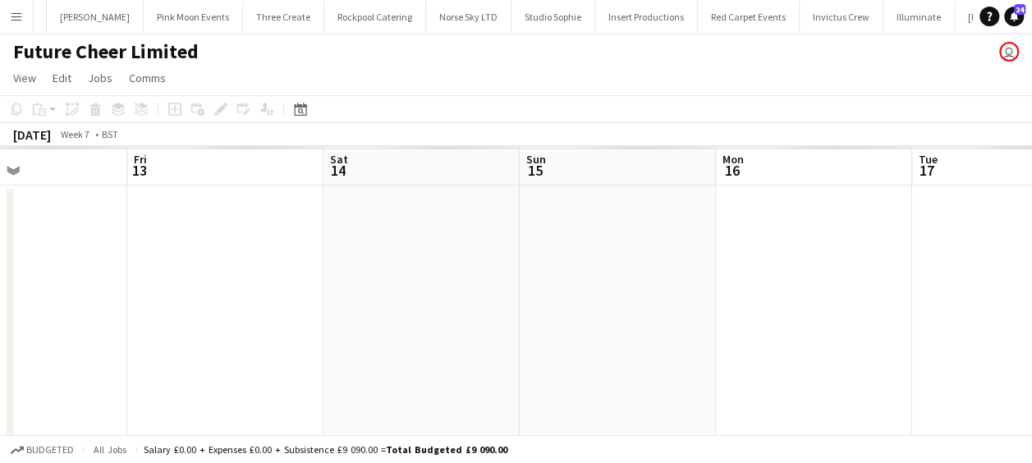
scroll to position [0, 565]
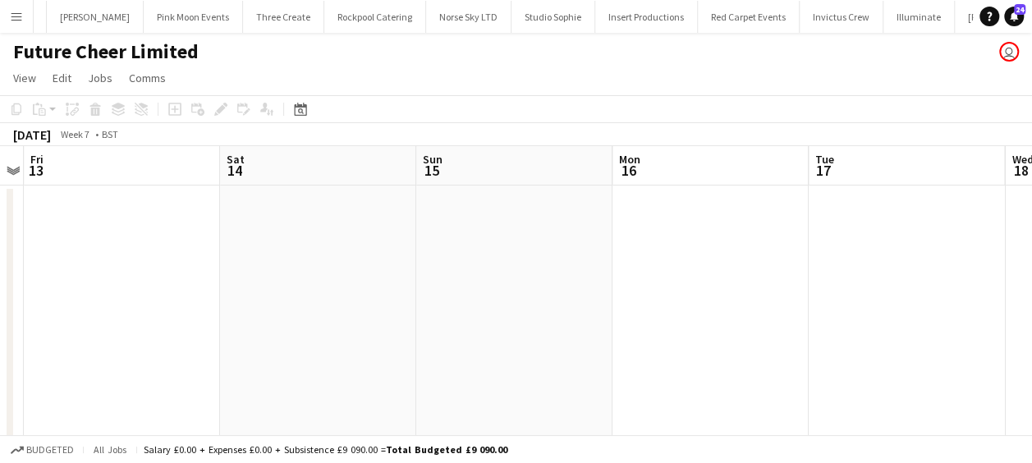
click at [324, 246] on app-date-cell at bounding box center [318, 327] width 196 height 282
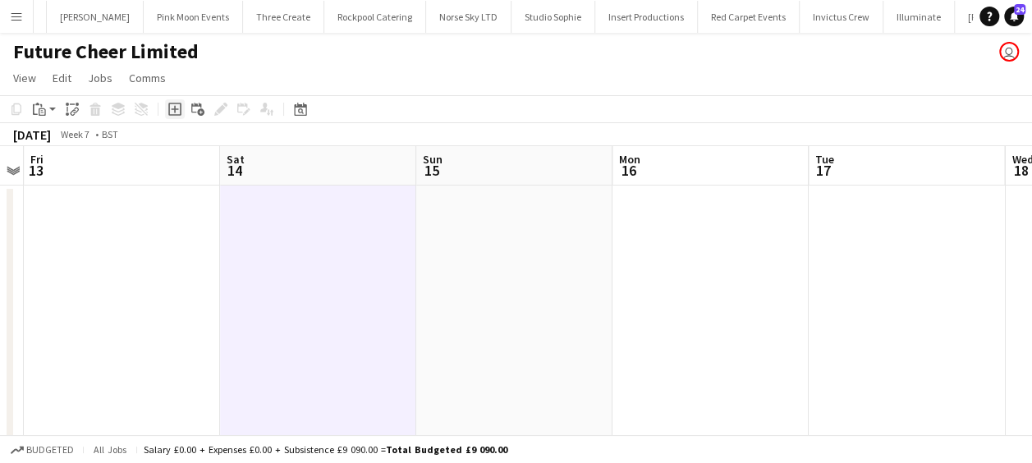
click at [180, 107] on icon at bounding box center [174, 109] width 13 height 13
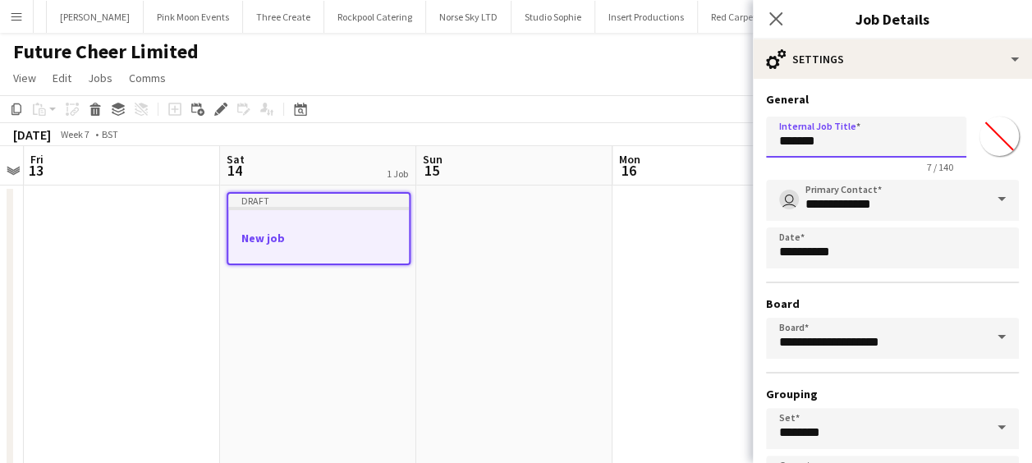
drag, startPoint x: 833, startPoint y: 136, endPoint x: 768, endPoint y: 146, distance: 66.4
click at [769, 146] on input "*******" at bounding box center [866, 137] width 200 height 41
type input "**********"
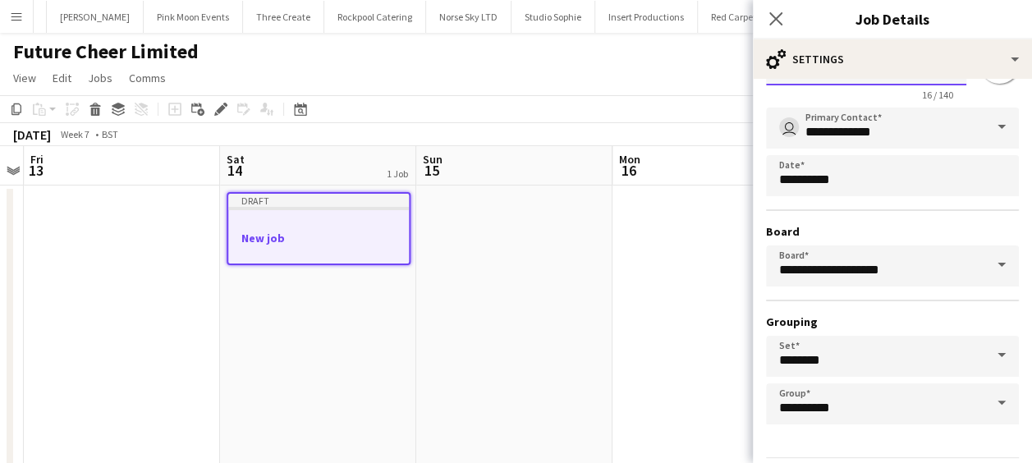
scroll to position [126, 0]
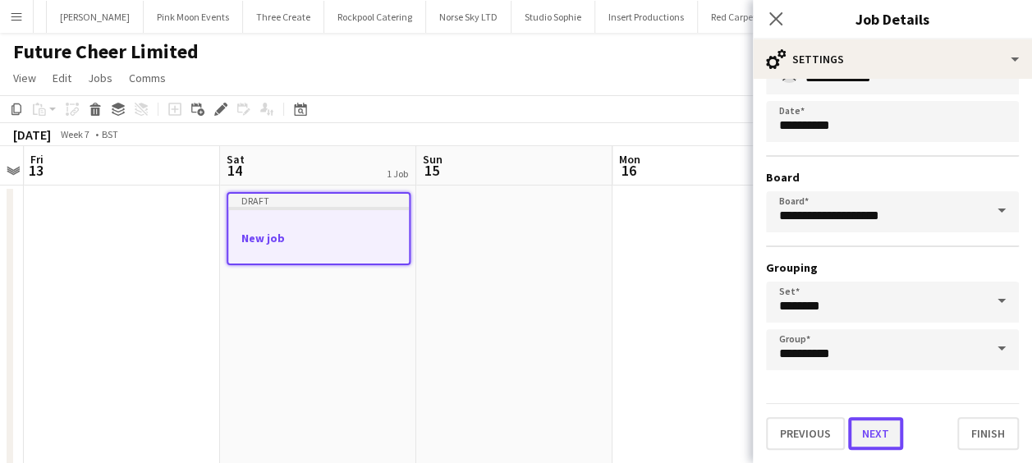
click at [873, 430] on button "Next" at bounding box center [875, 433] width 55 height 33
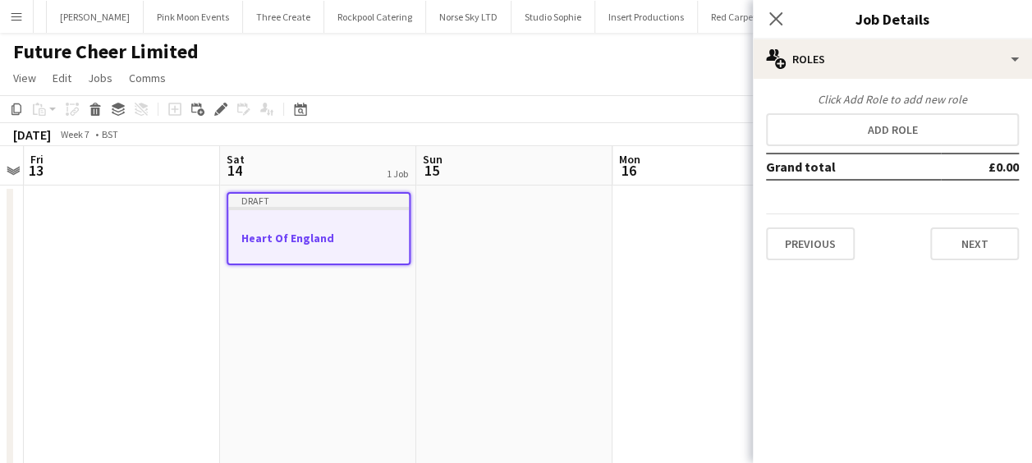
scroll to position [0, 0]
click at [316, 210] on app-job-card "Draft Heart Of England" at bounding box center [319, 228] width 184 height 73
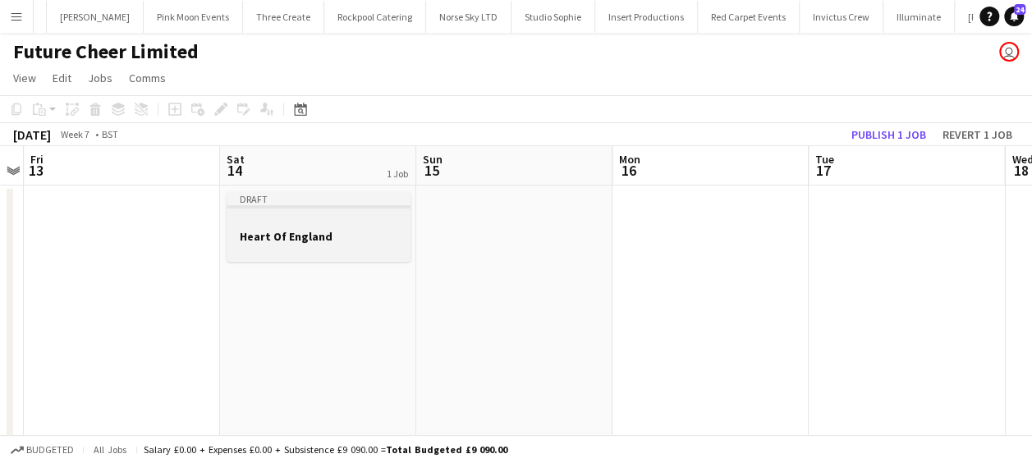
click at [303, 220] on div at bounding box center [319, 221] width 184 height 12
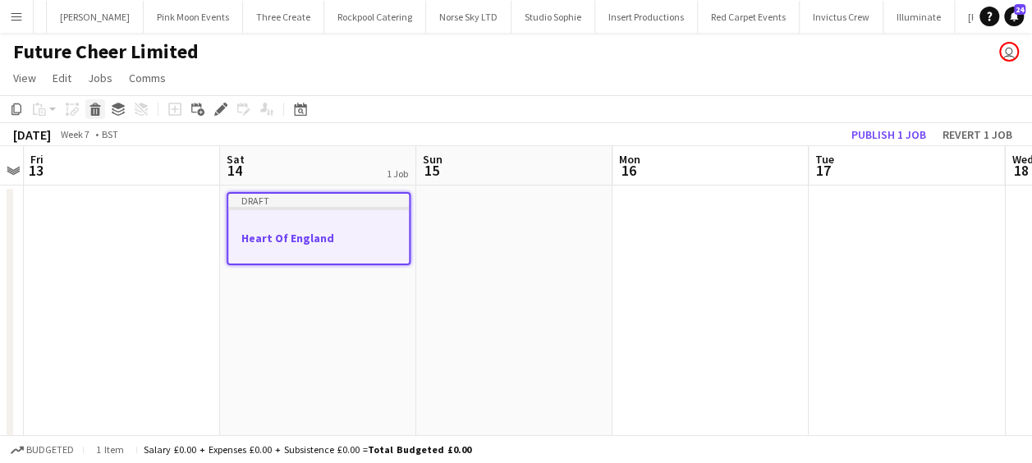
click at [95, 108] on icon at bounding box center [95, 112] width 9 height 8
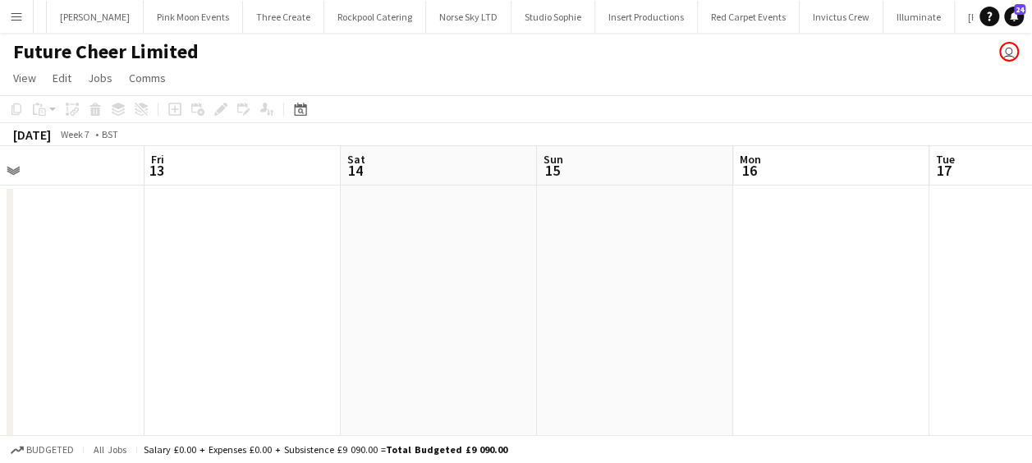
drag, startPoint x: 397, startPoint y: 290, endPoint x: 560, endPoint y: 284, distance: 162.7
click at [554, 286] on app-calendar-viewport "Tue 10 Wed 11 Thu 12 Fri 13 Sat 14 Sun 15 Mon 16 Tue 17 Wed 18 Thu 19 Fri 20" at bounding box center [516, 307] width 1032 height 322
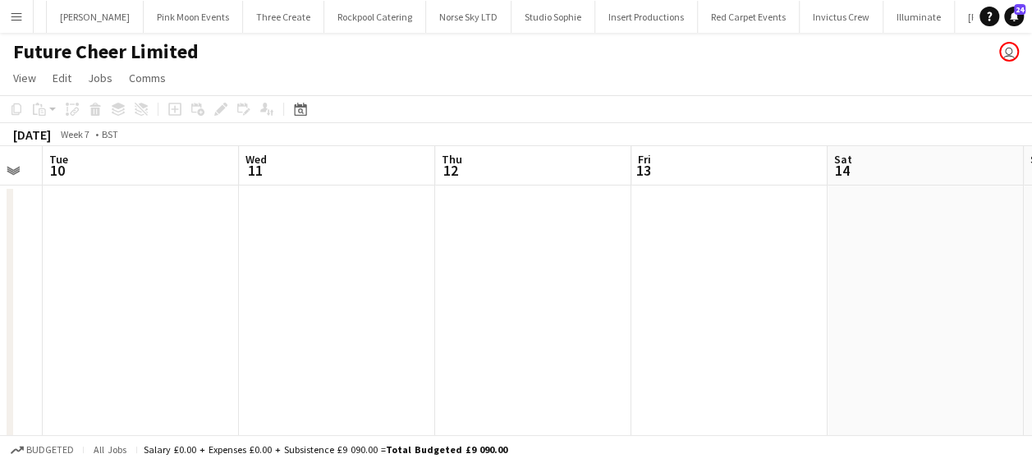
drag, startPoint x: 353, startPoint y: 292, endPoint x: 510, endPoint y: 287, distance: 156.9
click at [659, 282] on app-calendar-viewport "Sun 8 Mon 9 Tue 10 Wed 11 Thu 12 Fri 13 Sat 14 Sun 15 Mon 16 Tue 17 Wed 18" at bounding box center [516, 307] width 1032 height 322
drag, startPoint x: 201, startPoint y: 287, endPoint x: 459, endPoint y: 222, distance: 265.8
click at [480, 256] on app-calendar-viewport "Sat 7 Sun 8 Mon 9 Tue 10 Wed 11 Thu 12 Fri 13 Sat 14 Sun 15 Mon 16 Tue 17" at bounding box center [516, 307] width 1032 height 322
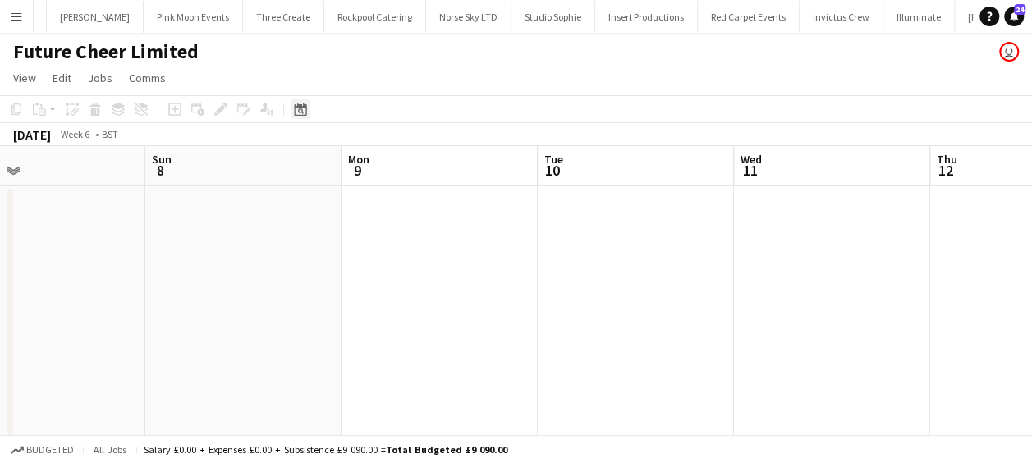
click at [296, 110] on icon "Date picker" at bounding box center [300, 109] width 13 height 13
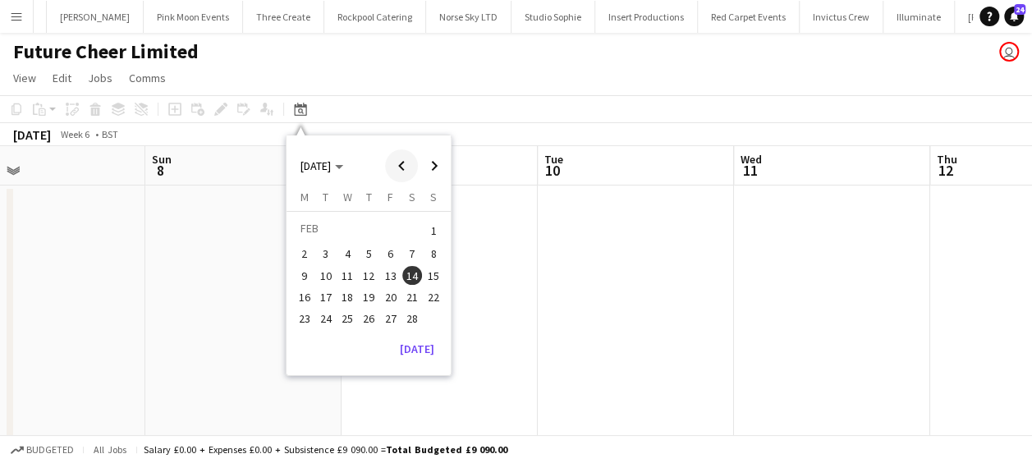
click at [394, 164] on span "Previous month" at bounding box center [401, 165] width 33 height 33
click at [395, 164] on span "Previous month" at bounding box center [401, 165] width 33 height 33
click at [389, 248] on span "5" at bounding box center [391, 251] width 20 height 20
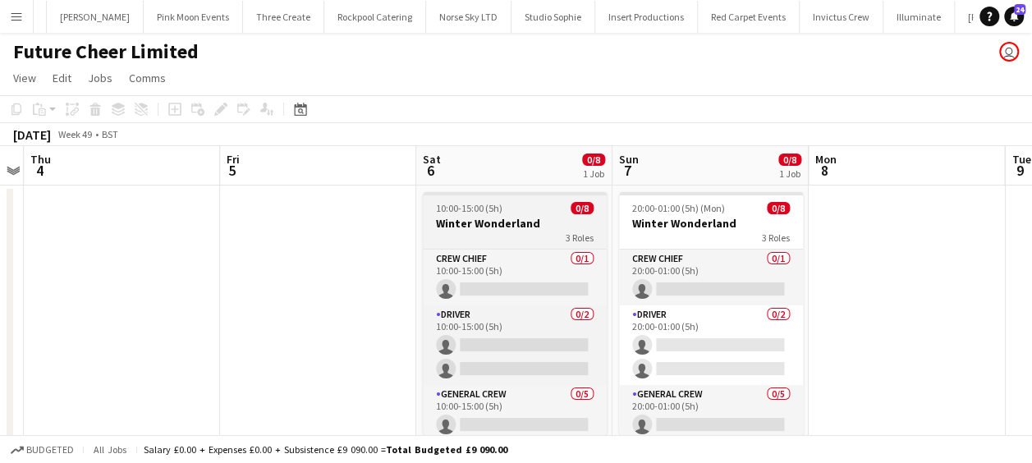
click at [452, 225] on h3 "Winter Wonderland" at bounding box center [515, 223] width 184 height 15
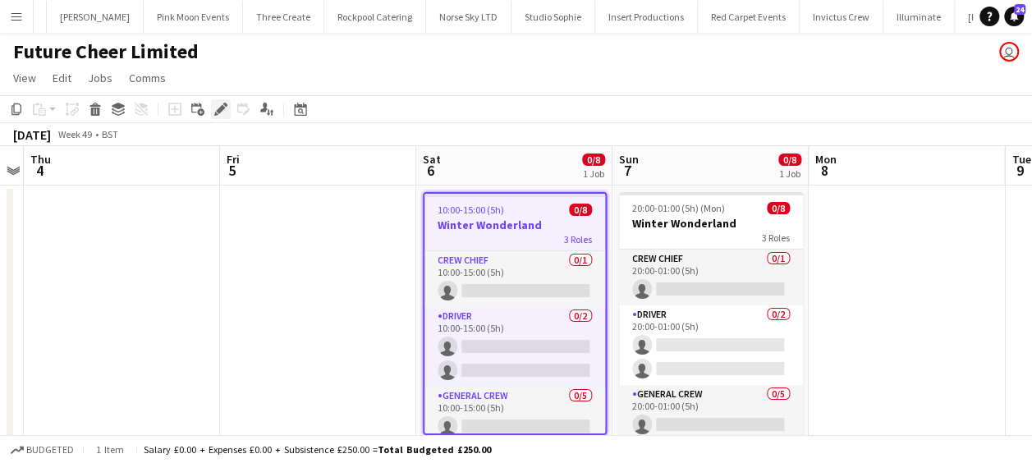
click at [218, 108] on icon "Edit" at bounding box center [220, 109] width 13 height 13
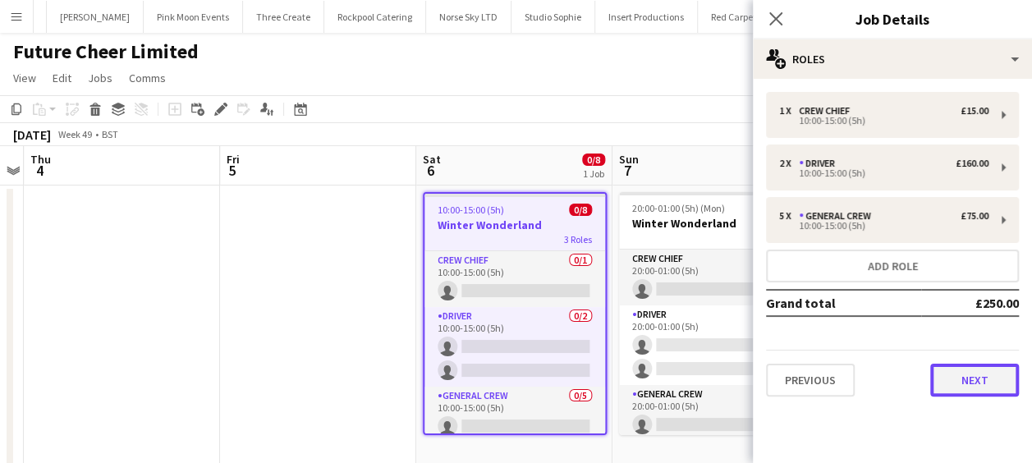
click at [970, 375] on button "Next" at bounding box center [974, 380] width 89 height 33
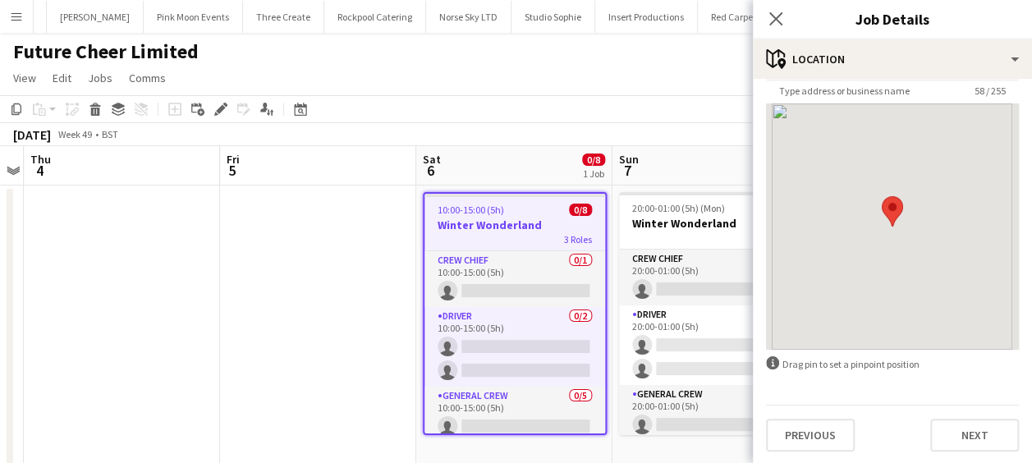
scroll to position [117, 0]
click at [811, 433] on button "Previous" at bounding box center [810, 433] width 89 height 33
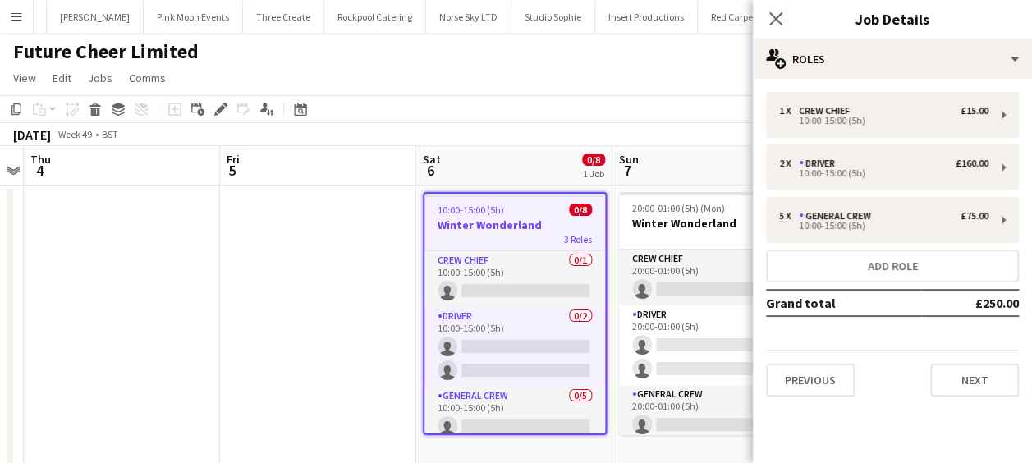
click at [535, 230] on h3 "Winter Wonderland" at bounding box center [514, 225] width 181 height 15
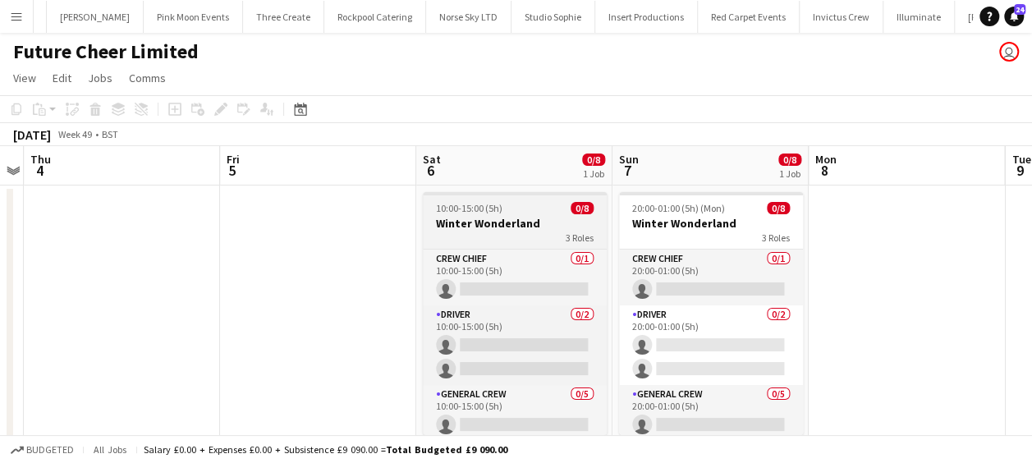
click at [494, 222] on h3 "Winter Wonderland" at bounding box center [515, 223] width 184 height 15
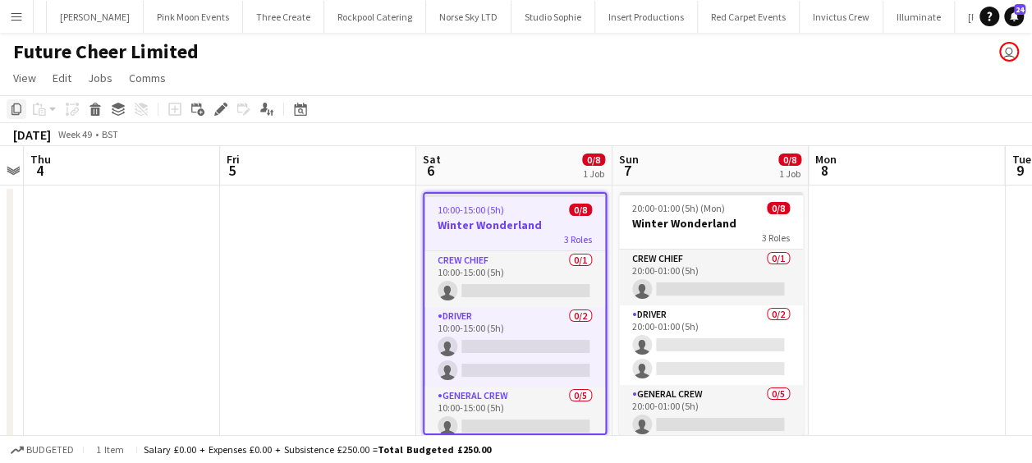
click at [18, 108] on icon "Copy" at bounding box center [16, 109] width 13 height 13
click at [301, 111] on icon "Date picker" at bounding box center [300, 109] width 13 height 13
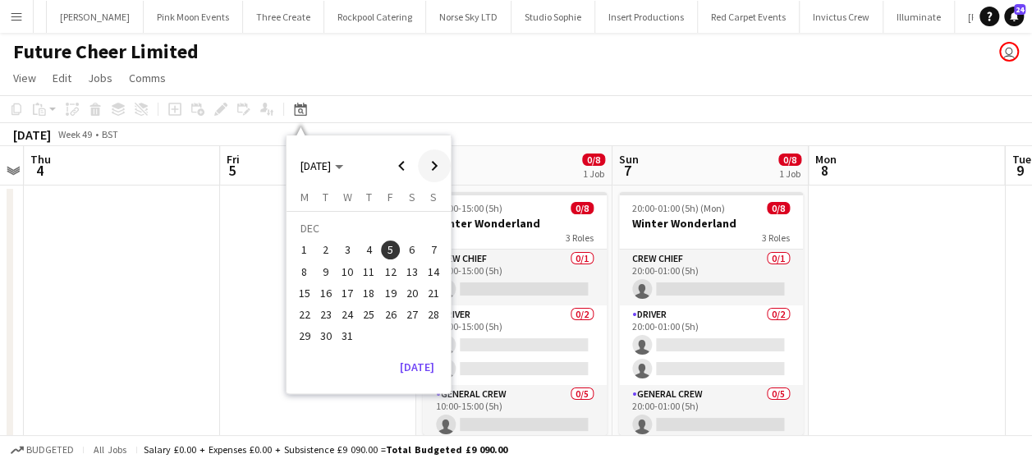
click at [435, 160] on span "Next month" at bounding box center [434, 165] width 33 height 33
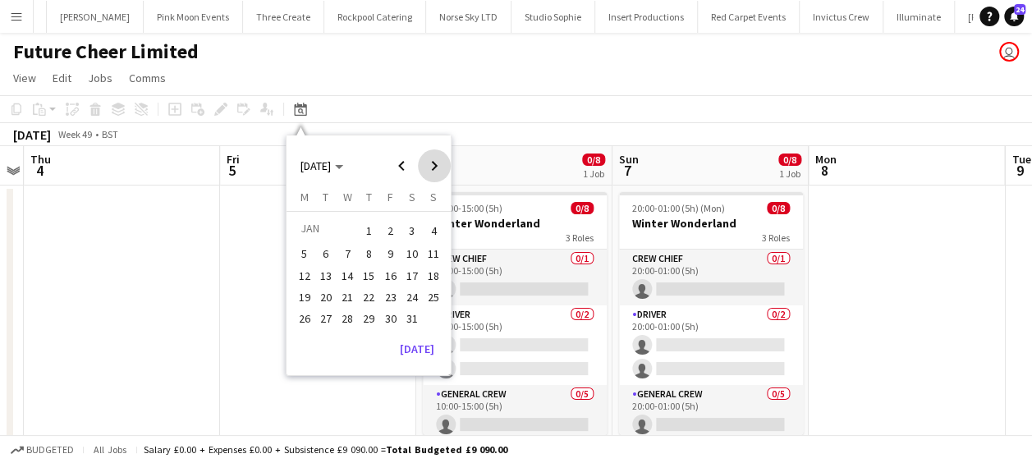
click at [435, 161] on span "Next month" at bounding box center [434, 165] width 33 height 33
click at [393, 274] on span "13" at bounding box center [391, 276] width 20 height 20
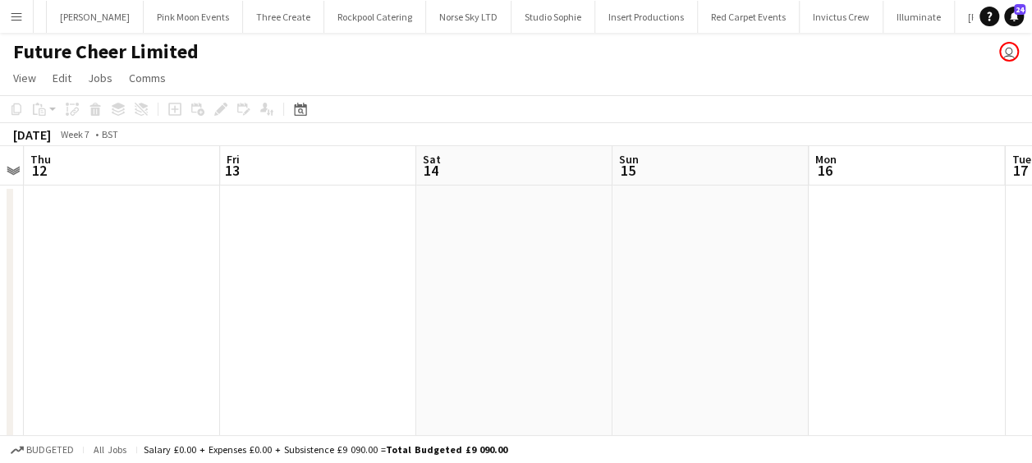
click at [331, 252] on app-date-cell at bounding box center [318, 327] width 196 height 282
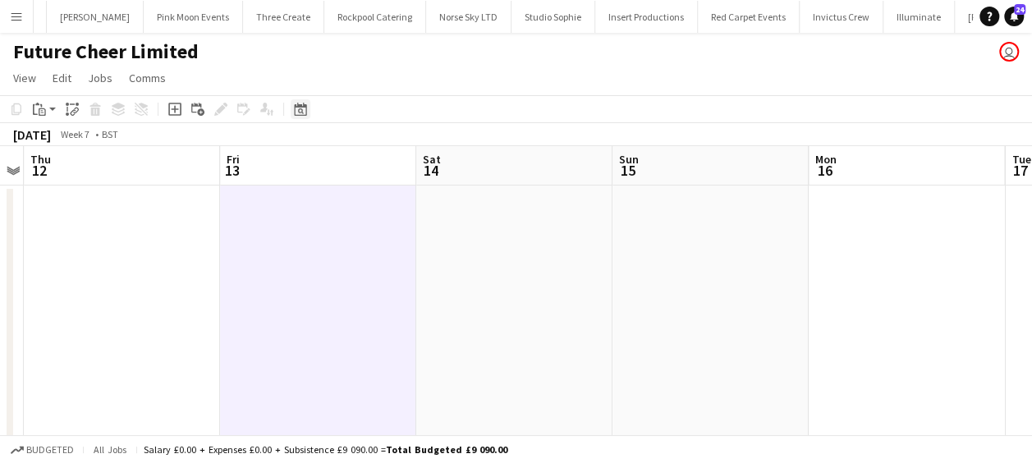
click at [306, 112] on icon at bounding box center [300, 109] width 12 height 13
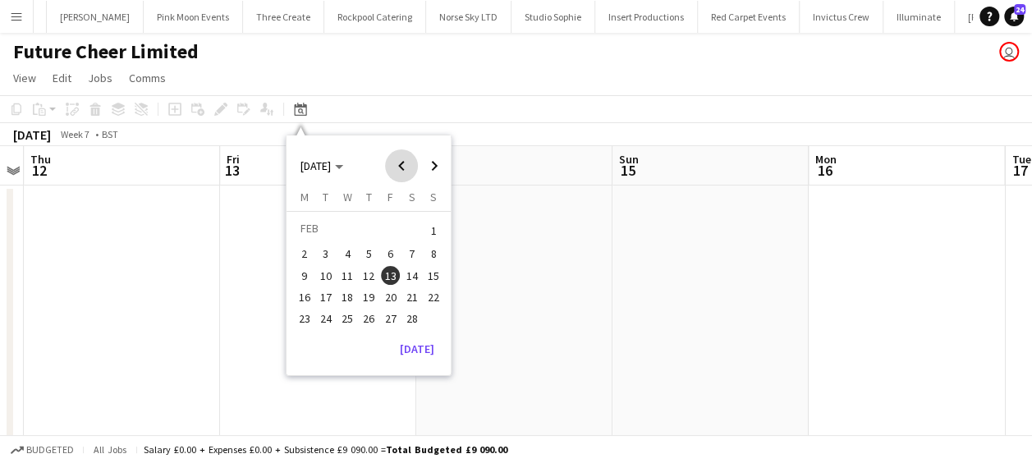
click at [406, 164] on span "Previous month" at bounding box center [401, 165] width 33 height 33
click at [437, 164] on span "Next month" at bounding box center [434, 165] width 33 height 33
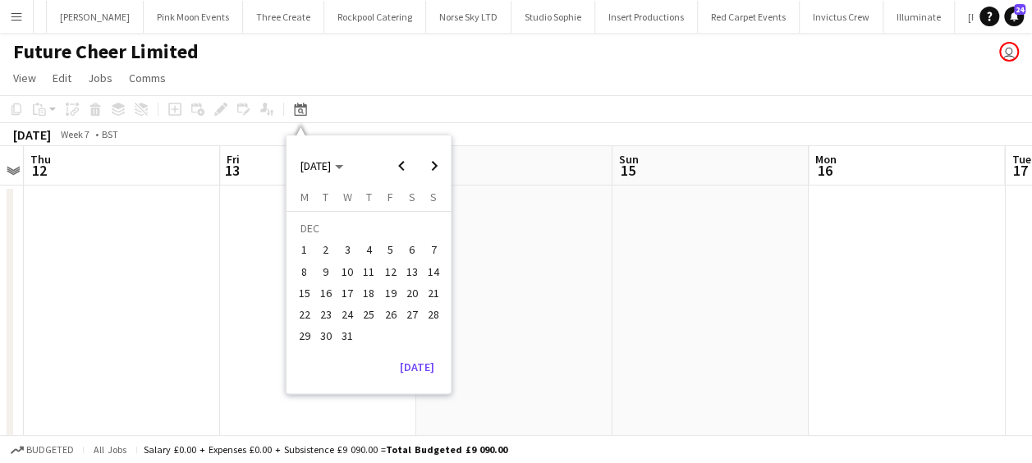
click at [410, 249] on span "6" at bounding box center [412, 251] width 20 height 20
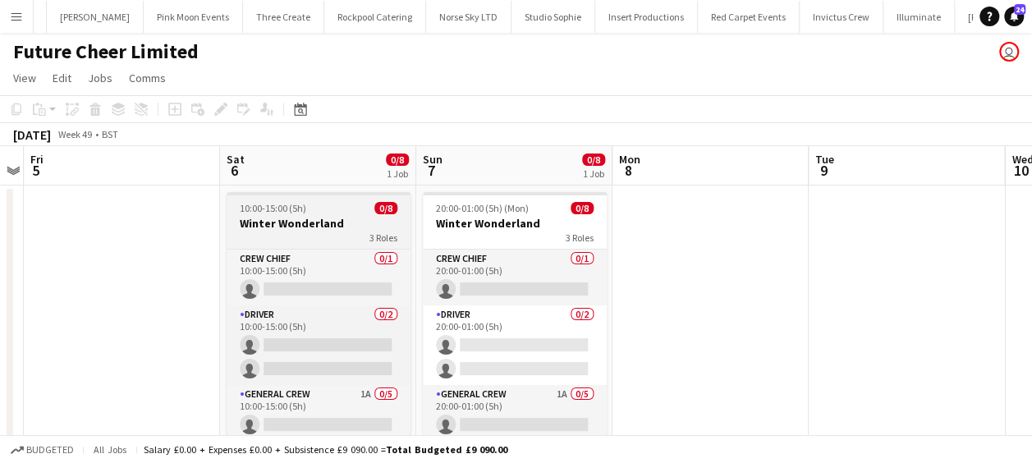
click at [307, 208] on div "10:00-15:00 (5h) 0/8" at bounding box center [319, 208] width 184 height 12
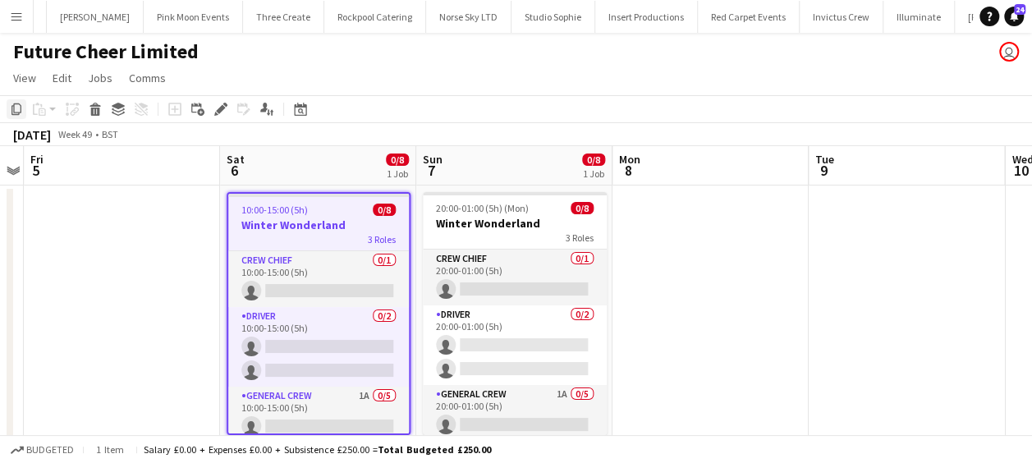
click at [11, 110] on icon "Copy" at bounding box center [16, 109] width 13 height 13
click at [85, 240] on app-date-cell at bounding box center [122, 327] width 196 height 282
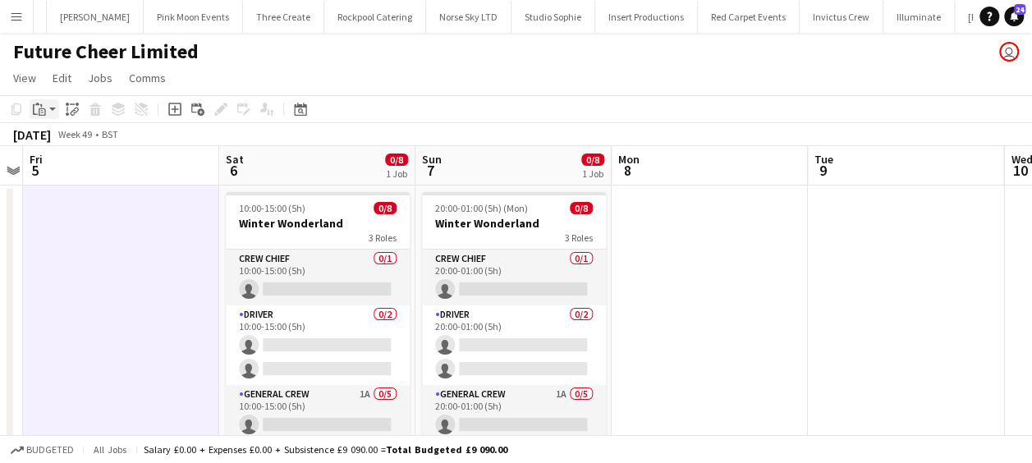
click at [39, 111] on icon "Paste" at bounding box center [39, 109] width 13 height 13
click at [63, 138] on link "Paste Ctrl+V" at bounding box center [121, 140] width 154 height 15
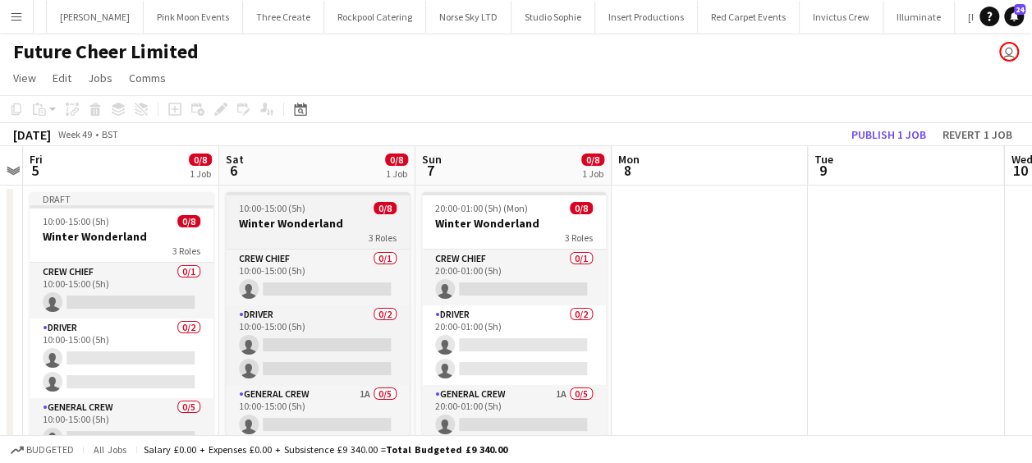
click at [257, 206] on span "10:00-15:00 (5h)" at bounding box center [272, 208] width 67 height 12
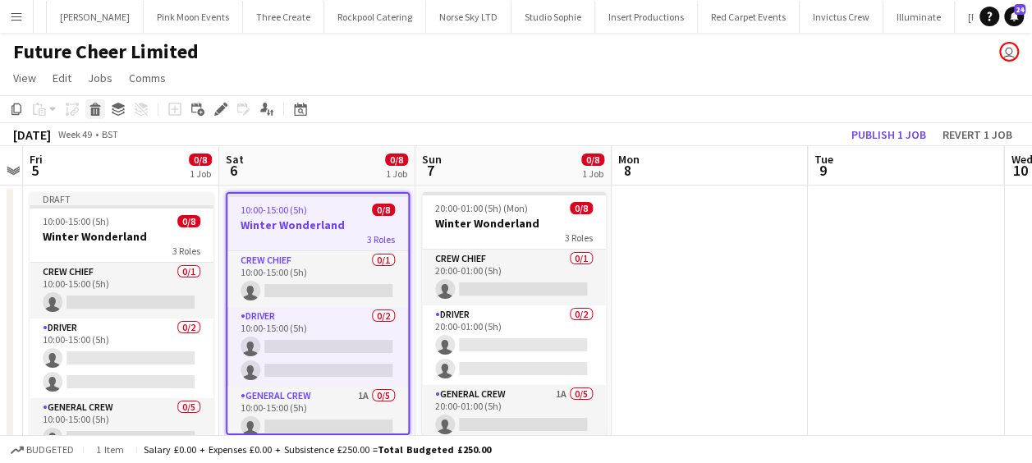
click at [94, 106] on icon at bounding box center [94, 105] width 11 height 4
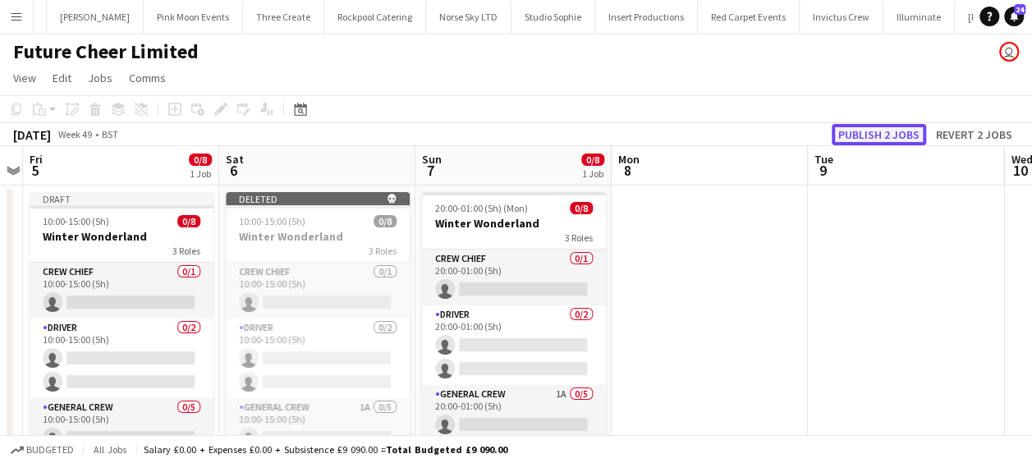
click at [855, 135] on button "Publish 2 jobs" at bounding box center [879, 134] width 94 height 21
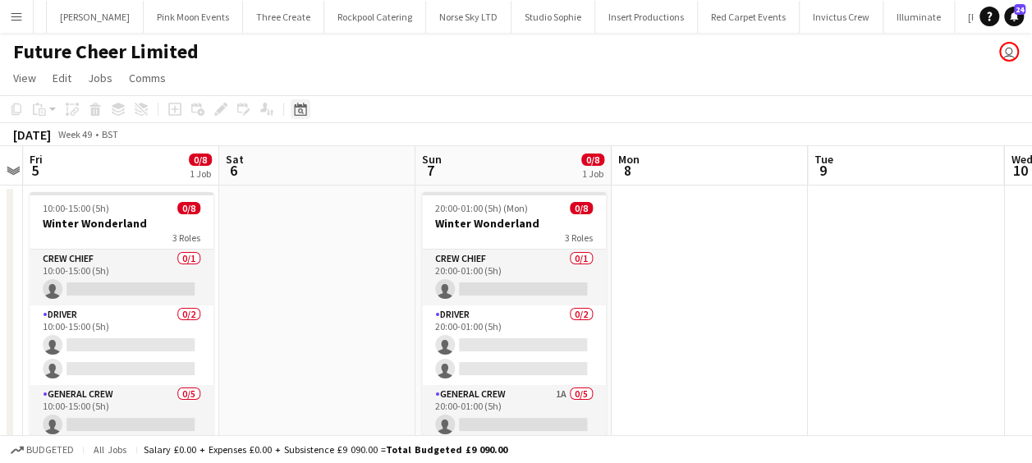
click at [300, 111] on icon "Date picker" at bounding box center [300, 109] width 13 height 13
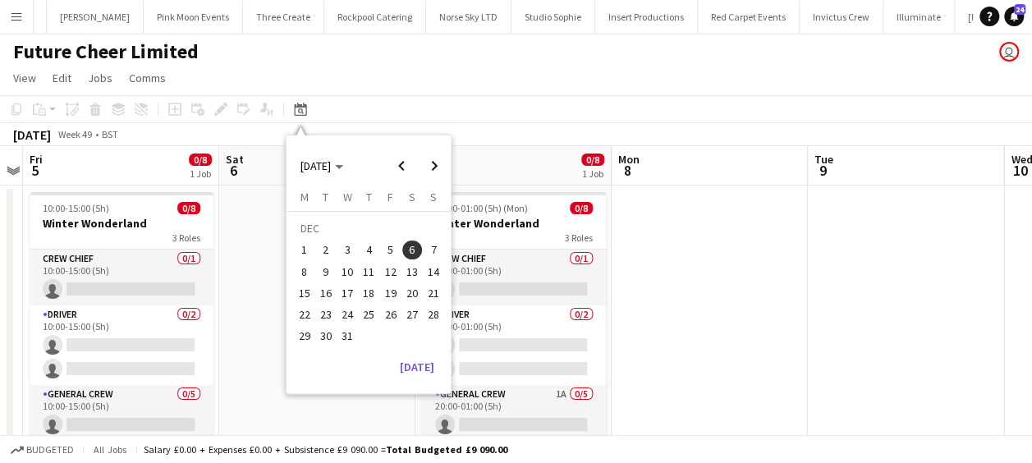
click at [759, 302] on app-date-cell at bounding box center [710, 327] width 196 height 282
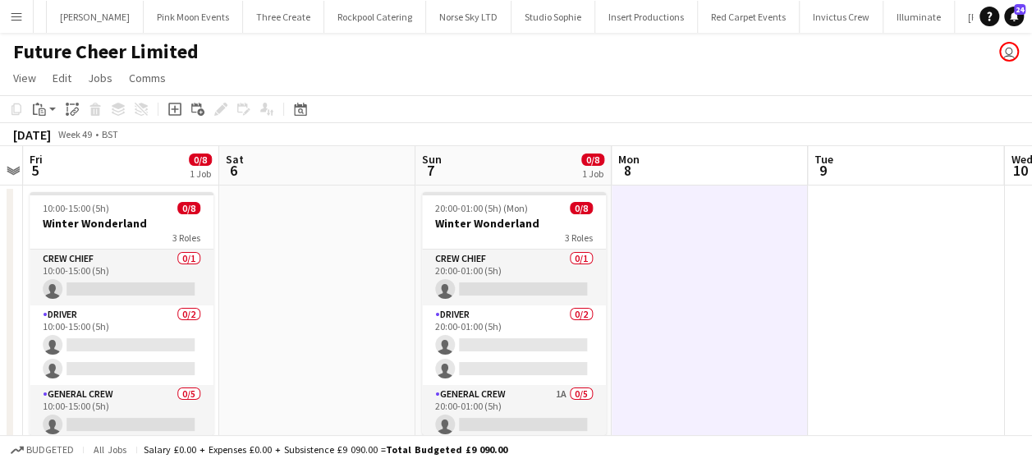
drag, startPoint x: 741, startPoint y: 292, endPoint x: 668, endPoint y: 292, distance: 72.2
click at [708, 296] on app-calendar-viewport "Tue 2 Wed 3 Thu 4 Fri 5 0/8 1 Job Sat 6 Sun 7 0/8 1 Job Mon 8 Tue 9 Wed 10 Thu …" at bounding box center [516, 307] width 1032 height 322
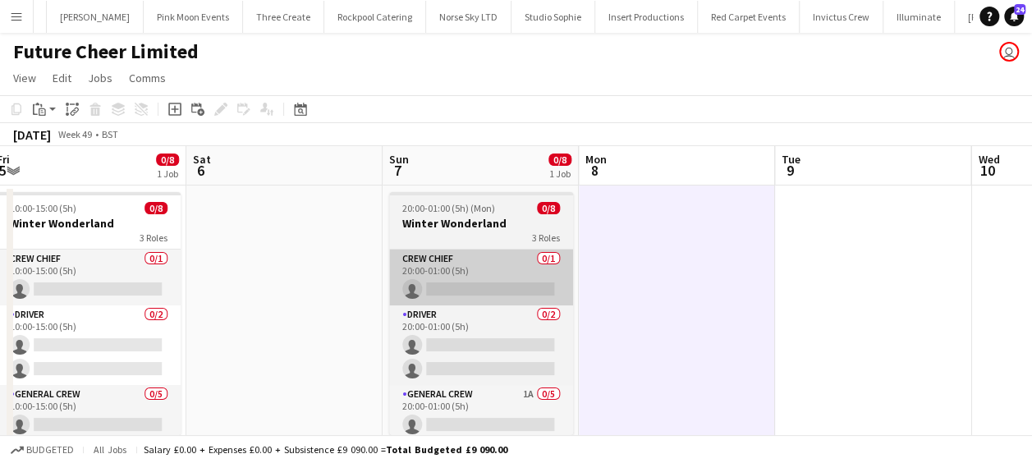
drag, startPoint x: 676, startPoint y: 276, endPoint x: 500, endPoint y: 252, distance: 177.3
click at [637, 280] on app-calendar-viewport "Tue 2 Wed 3 Thu 4 Fri 5 0/8 1 Job Sat 6 Sun 7 0/8 1 Job Mon 8 Tue 9 Wed 10 Thu …" at bounding box center [516, 307] width 1032 height 322
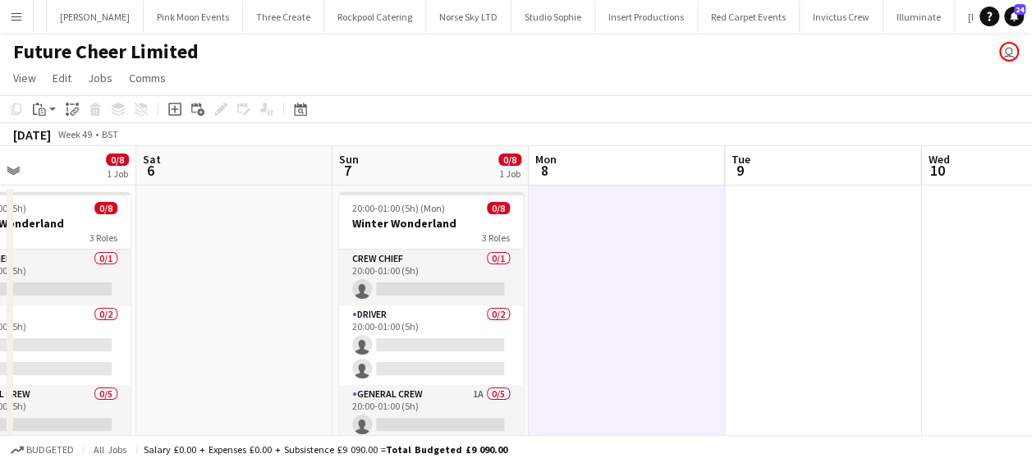
drag, startPoint x: 588, startPoint y: 259, endPoint x: 447, endPoint y: 232, distance: 143.9
click at [539, 253] on app-calendar-viewport "Tue 2 Wed 3 Thu 4 Fri 5 0/8 1 Job Sat 6 Sun 7 0/8 1 Job Mon 8 Tue 9 Wed 10 Thu …" at bounding box center [516, 307] width 1032 height 322
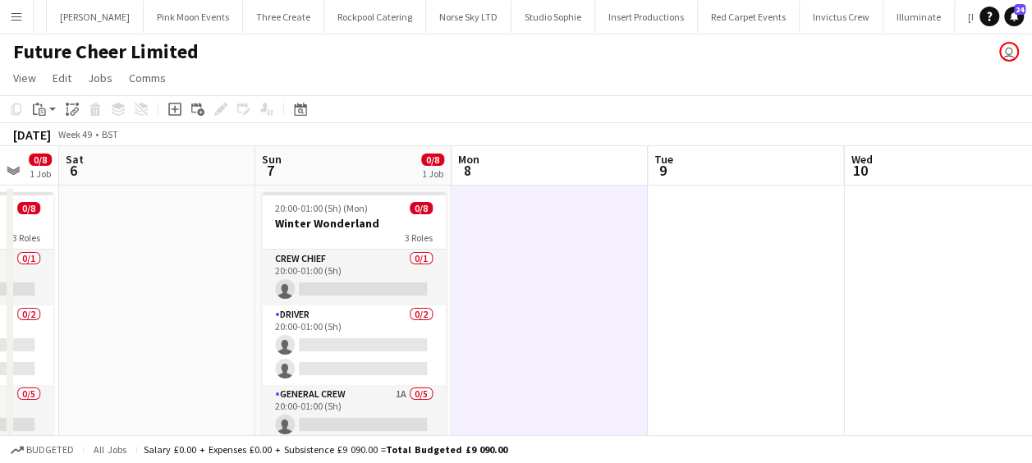
click at [583, 226] on app-date-cell at bounding box center [550, 327] width 196 height 282
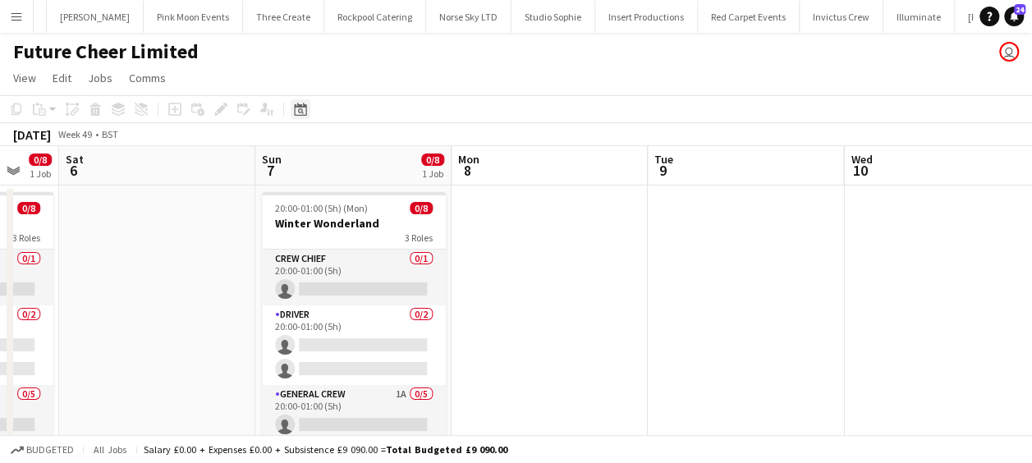
click at [301, 111] on icon "Date picker" at bounding box center [300, 109] width 13 height 13
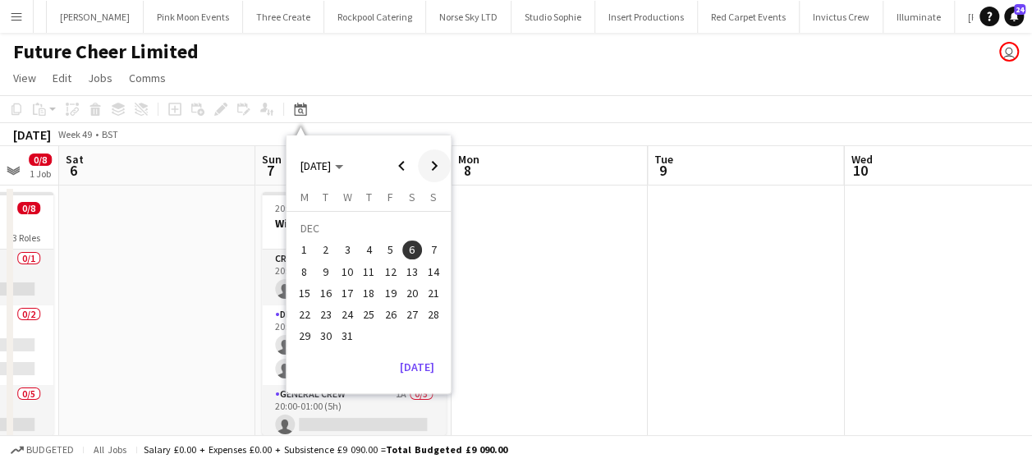
click at [435, 165] on span "Next month" at bounding box center [434, 165] width 33 height 33
click at [391, 274] on span "13" at bounding box center [391, 276] width 20 height 20
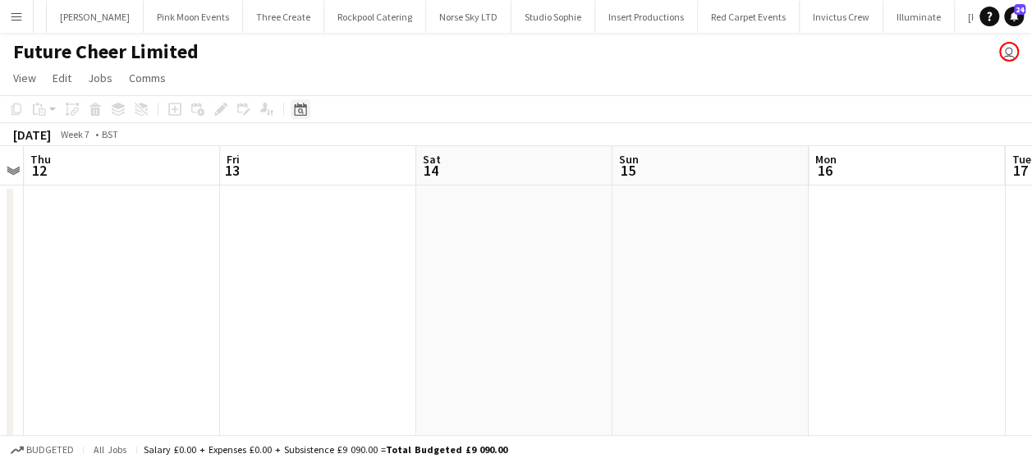
click at [300, 108] on icon at bounding box center [301, 111] width 6 height 6
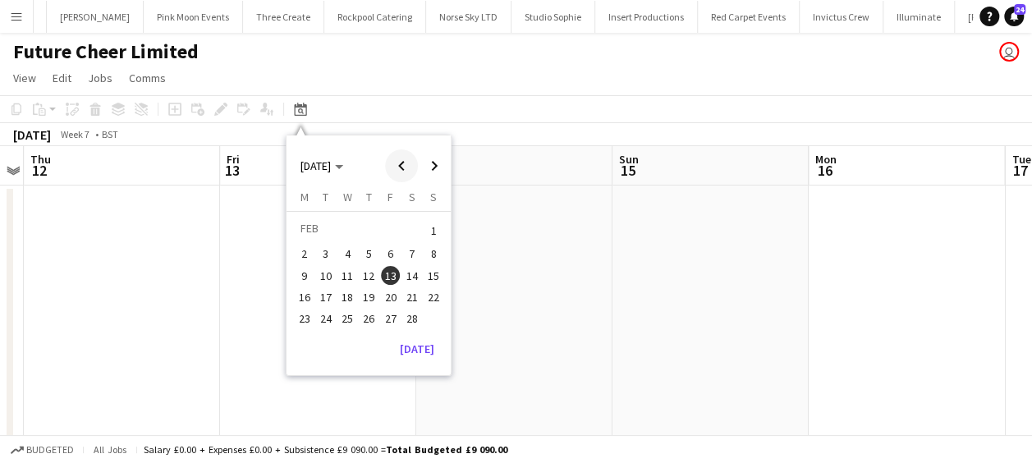
click at [408, 161] on span "Previous month" at bounding box center [401, 165] width 33 height 33
click at [397, 251] on span "5" at bounding box center [391, 251] width 20 height 20
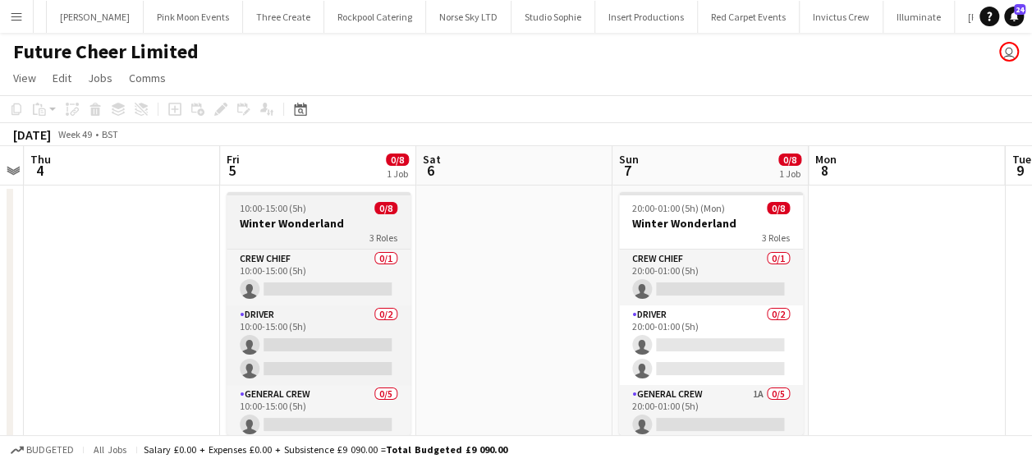
click at [368, 223] on h3 "Winter Wonderland" at bounding box center [319, 223] width 184 height 15
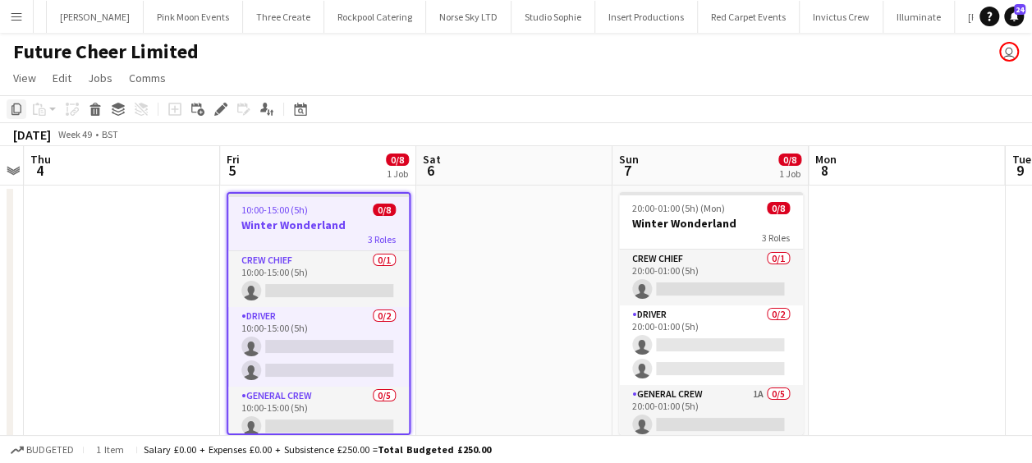
click at [13, 107] on icon at bounding box center [16, 108] width 10 height 11
click at [302, 107] on icon "Date picker" at bounding box center [300, 109] width 13 height 13
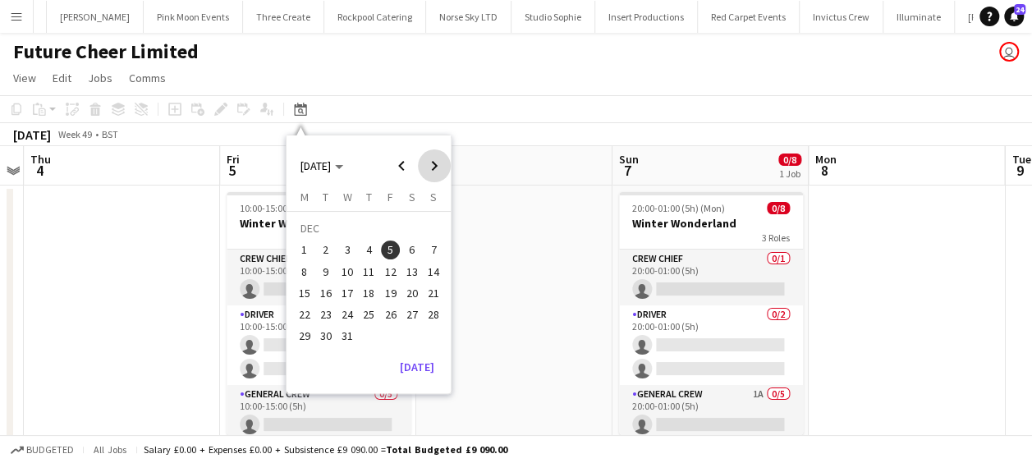
click at [435, 161] on span "Next month" at bounding box center [434, 165] width 33 height 33
click at [387, 272] on span "13" at bounding box center [391, 276] width 20 height 20
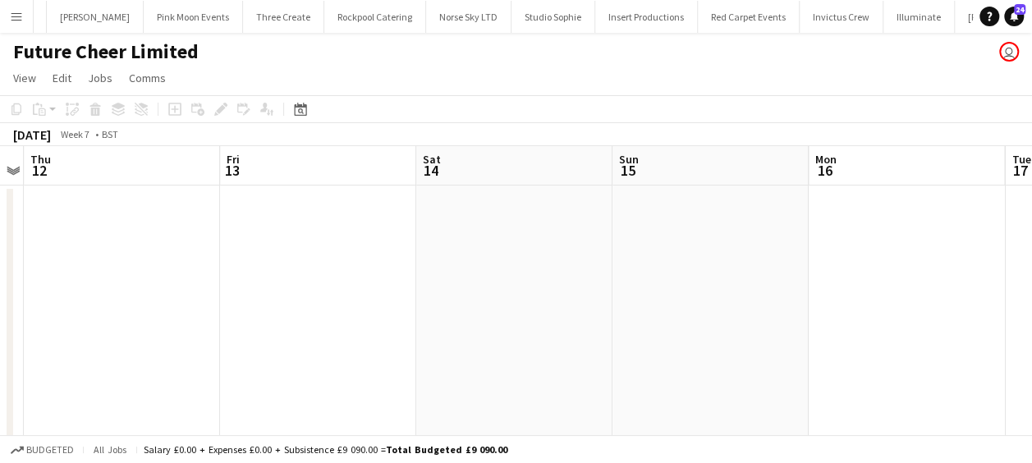
click at [308, 245] on app-date-cell at bounding box center [318, 327] width 196 height 282
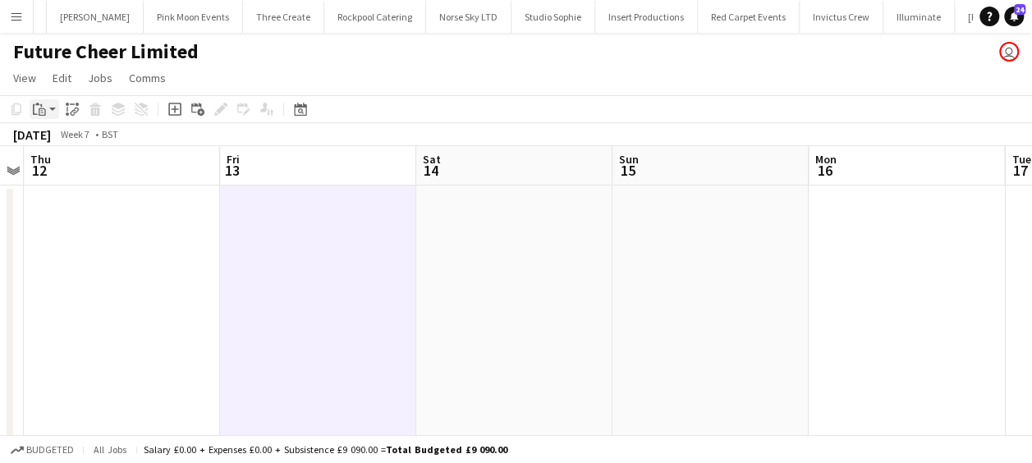
click at [43, 110] on icon "Paste" at bounding box center [39, 109] width 13 height 13
click at [66, 143] on link "Paste Ctrl+V" at bounding box center [121, 140] width 154 height 15
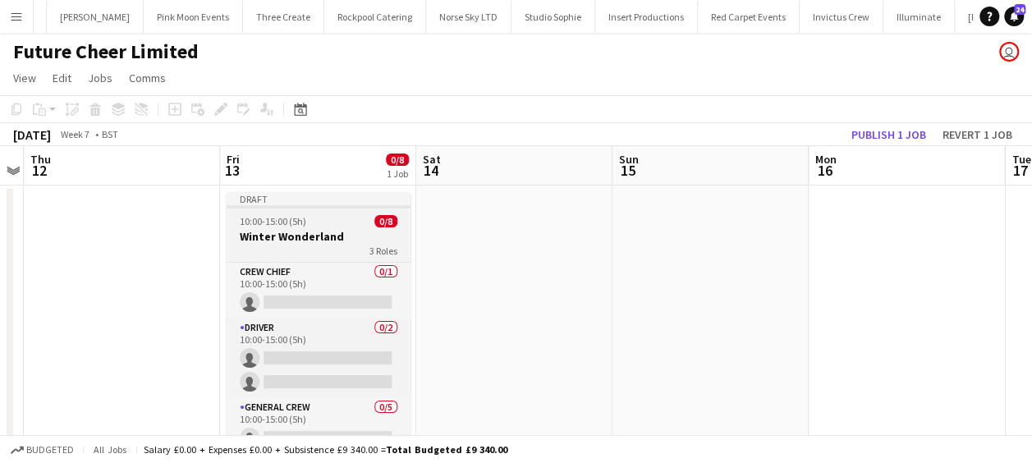
click at [332, 243] on h3 "Winter Wonderland" at bounding box center [319, 236] width 184 height 15
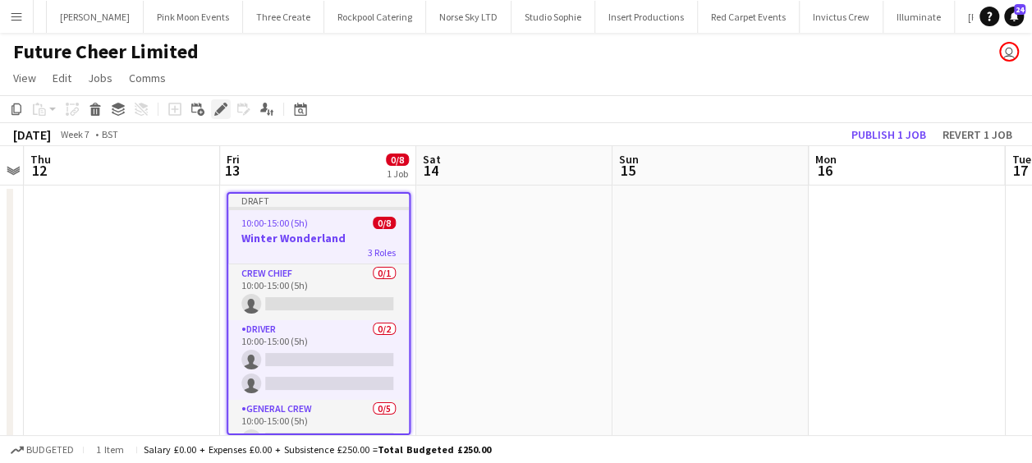
click at [223, 103] on icon "Edit" at bounding box center [220, 109] width 13 height 13
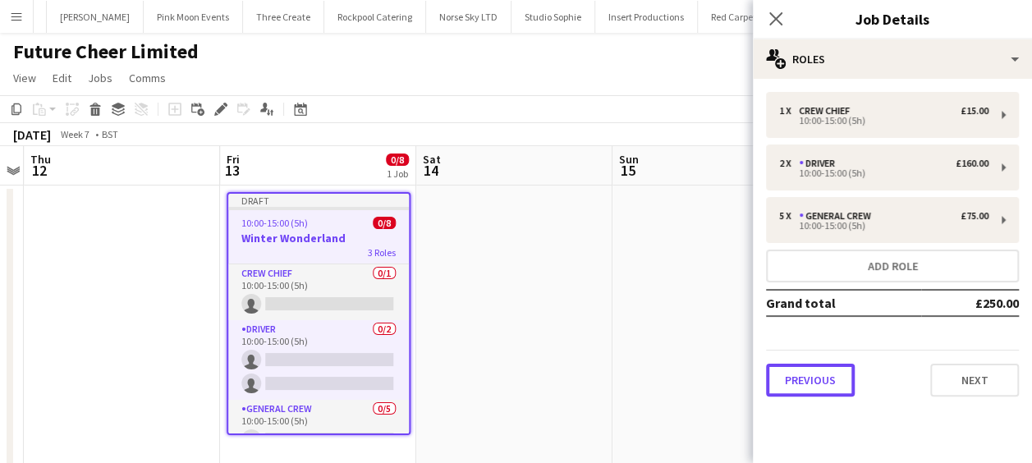
click at [813, 383] on button "Previous" at bounding box center [810, 380] width 89 height 33
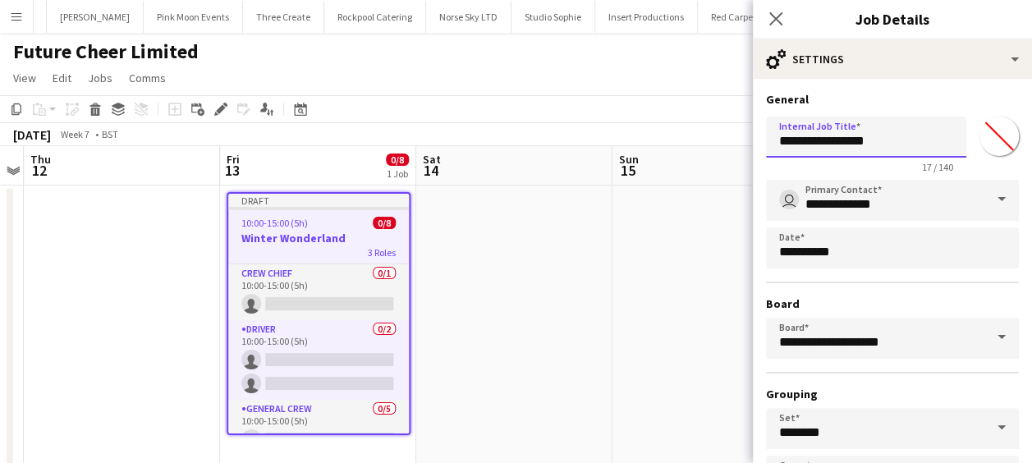
drag, startPoint x: 900, startPoint y: 143, endPoint x: 657, endPoint y: 141, distance: 243.0
click at [657, 141] on body "Menu Boards Boards Boards All jobs Status Workforce Workforce My Workforce Recr…" at bounding box center [516, 248] width 1032 height 496
type input "**********"
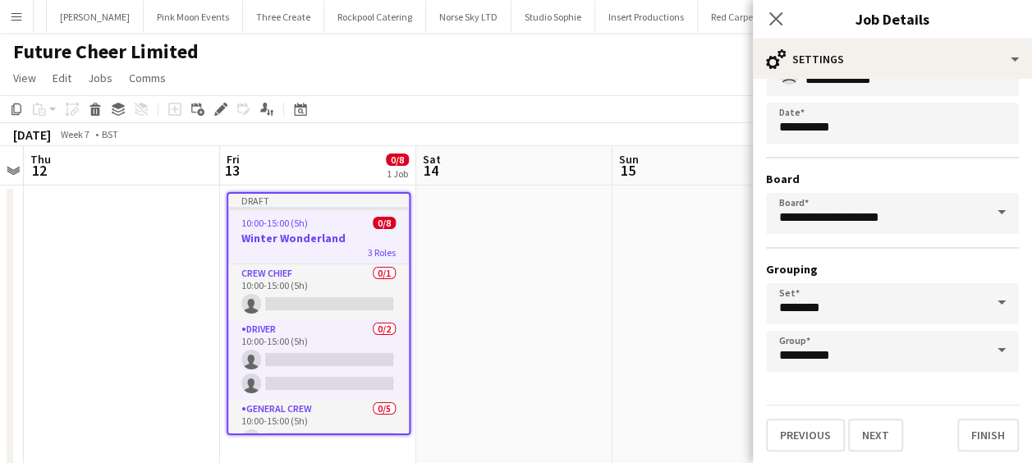
scroll to position [126, 0]
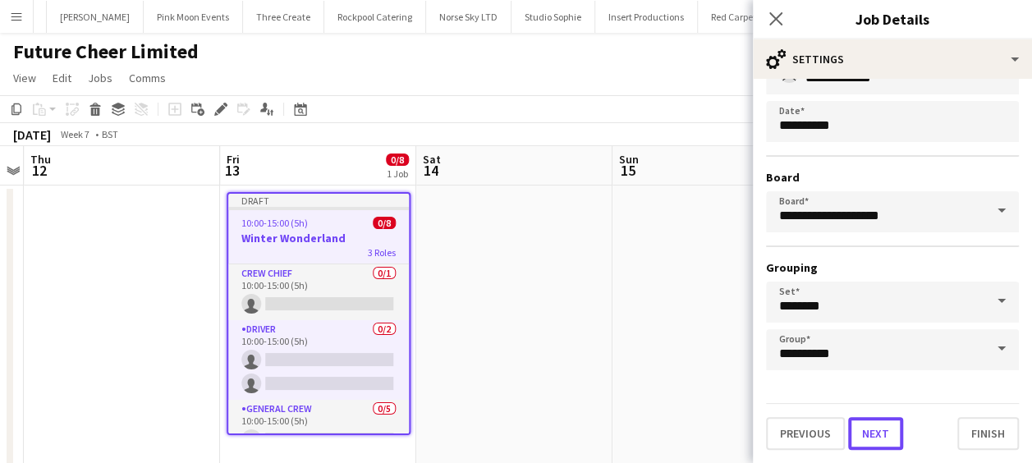
click at [869, 437] on button "Next" at bounding box center [875, 433] width 55 height 33
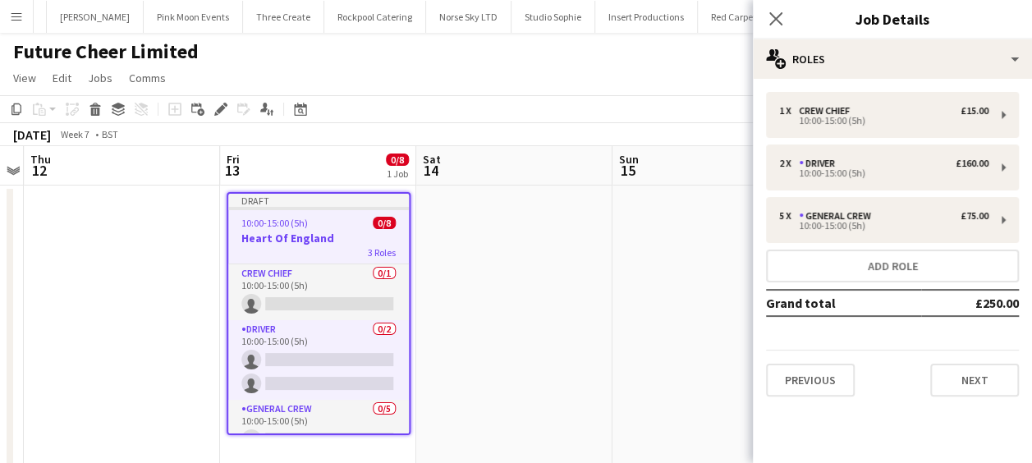
scroll to position [0, 0]
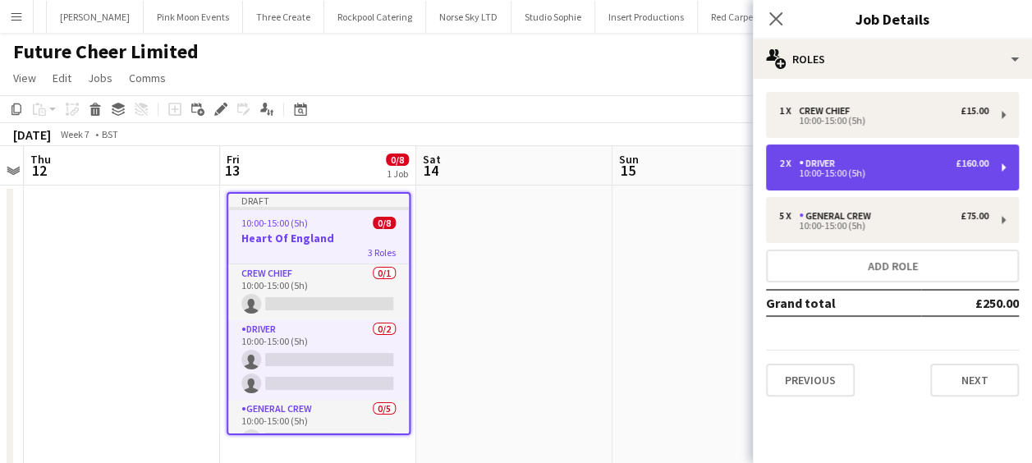
click at [857, 169] on div "10:00-15:00 (5h)" at bounding box center [883, 173] width 209 height 8
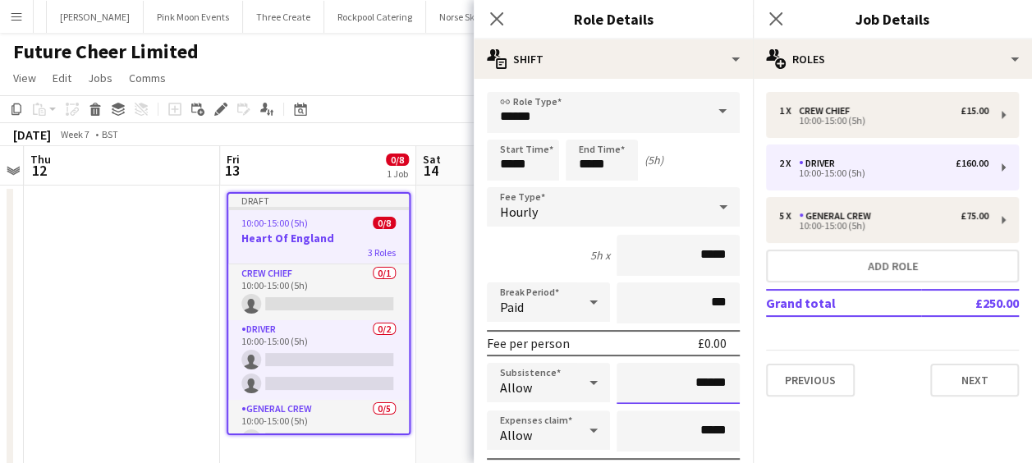
drag, startPoint x: 674, startPoint y: 383, endPoint x: 729, endPoint y: 381, distance: 55.1
type input "******"
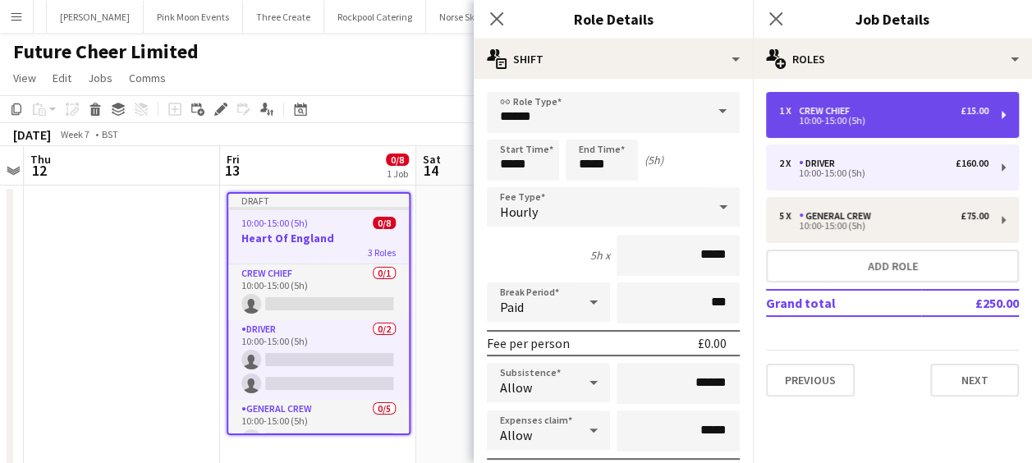
click at [832, 102] on div "1 x Crew Chief £15.00 10:00-15:00 (5h)" at bounding box center [892, 115] width 253 height 46
type input "**********"
type input "******"
type input "*"
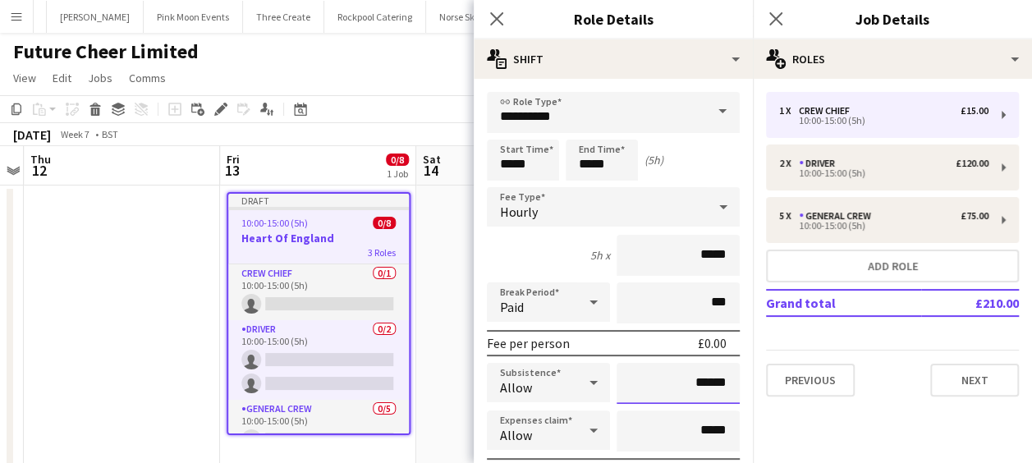
drag, startPoint x: 674, startPoint y: 388, endPoint x: 760, endPoint y: 385, distance: 86.2
click at [760, 385] on body "Menu Boards Boards Boards All jobs Status Workforce Workforce My Workforce Recr…" at bounding box center [516, 248] width 1032 height 496
drag, startPoint x: 682, startPoint y: 383, endPoint x: 715, endPoint y: 381, distance: 32.9
click at [715, 381] on input "******" at bounding box center [678, 383] width 123 height 41
type input "******"
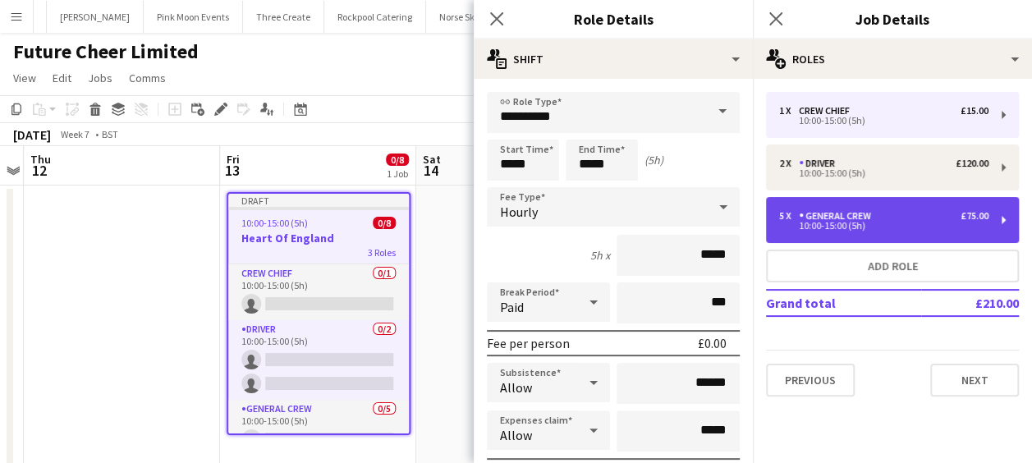
click at [826, 220] on div "General Crew" at bounding box center [838, 215] width 79 height 11
type input "**********"
type input "******"
type input "*"
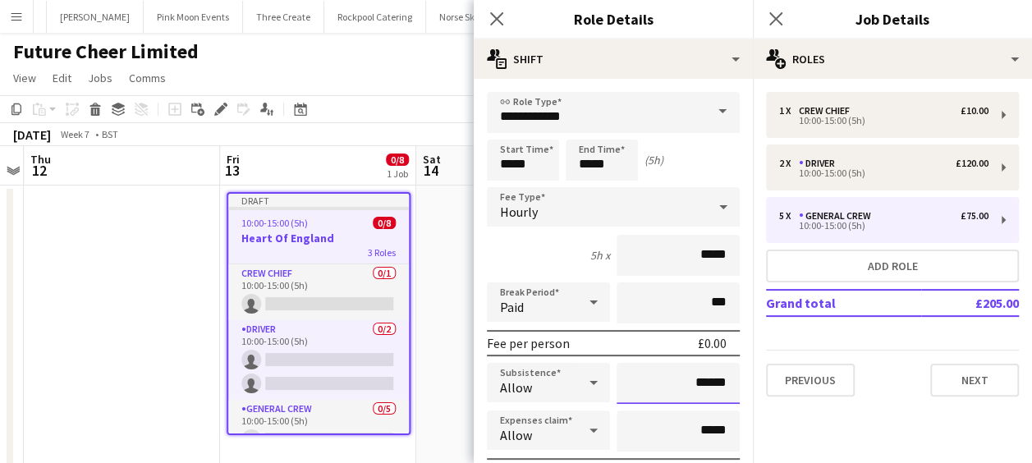
click at [695, 381] on input "******" at bounding box center [678, 383] width 123 height 41
type input "******"
click at [492, 20] on icon "Close pop-in" at bounding box center [496, 19] width 16 height 16
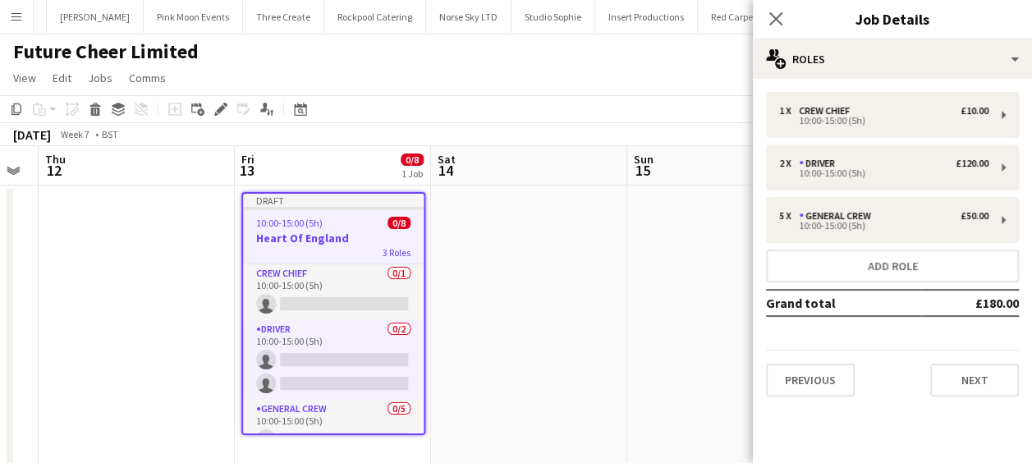
scroll to position [0, 525]
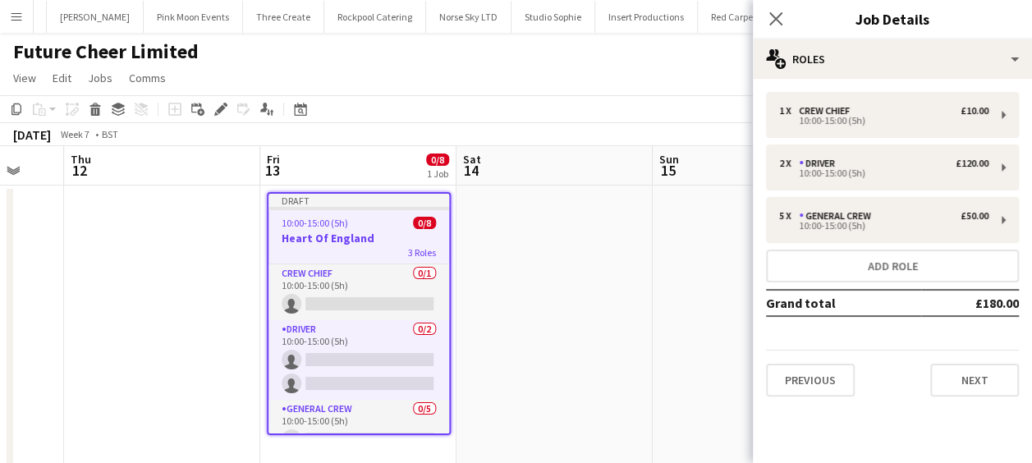
drag, startPoint x: 476, startPoint y: 279, endPoint x: 516, endPoint y: 278, distance: 40.2
click at [516, 278] on app-calendar-viewport "Mon 9 Tue 10 Wed 11 Thu 12 Fri 13 0/8 1 Job Sat 14 Sun 15 Mon 16 Tue 17 Wed 18 …" at bounding box center [516, 307] width 1032 height 322
click at [965, 375] on button "Next" at bounding box center [974, 380] width 89 height 33
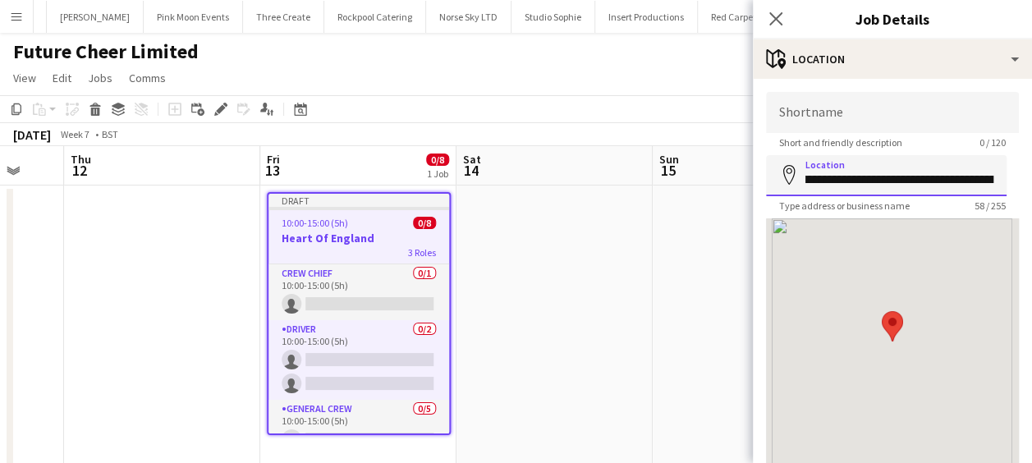
scroll to position [0, 137]
drag, startPoint x: 804, startPoint y: 181, endPoint x: 1039, endPoint y: 180, distance: 235.6
click at [1032, 180] on html "Menu Boards Boards Boards All jobs Status Workforce Workforce My Workforce Recr…" at bounding box center [516, 248] width 1032 height 496
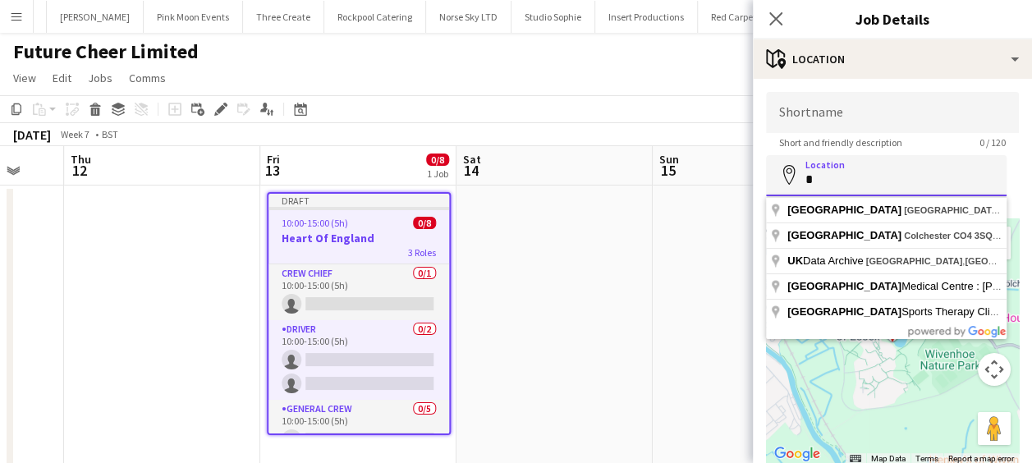
scroll to position [0, 0]
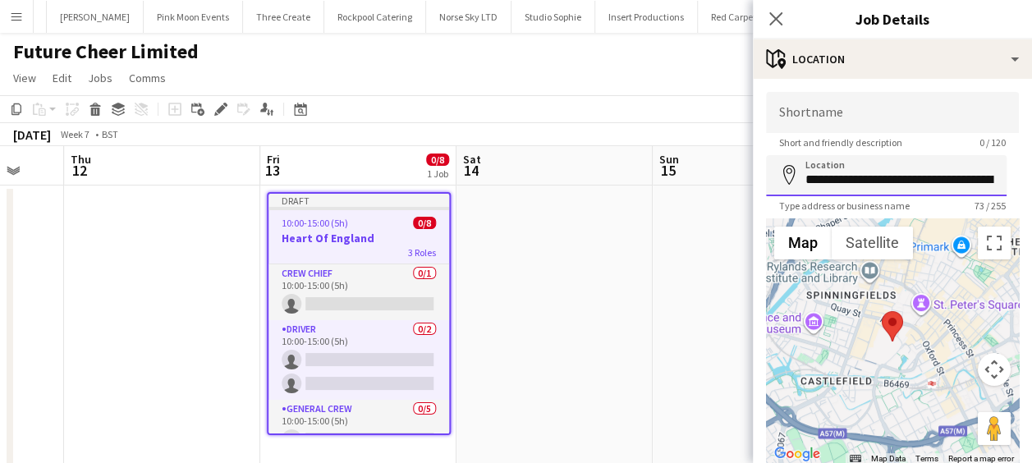
click at [971, 177] on input "**********" at bounding box center [886, 175] width 241 height 41
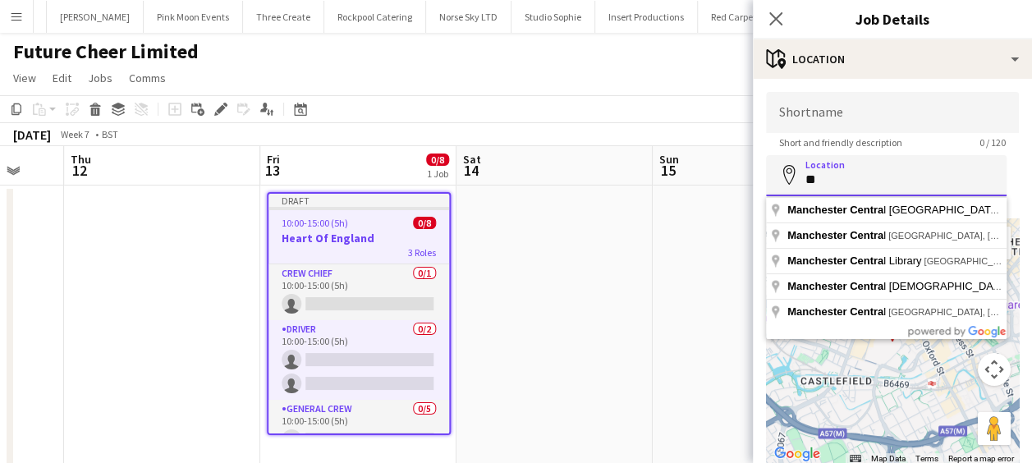
type input "*"
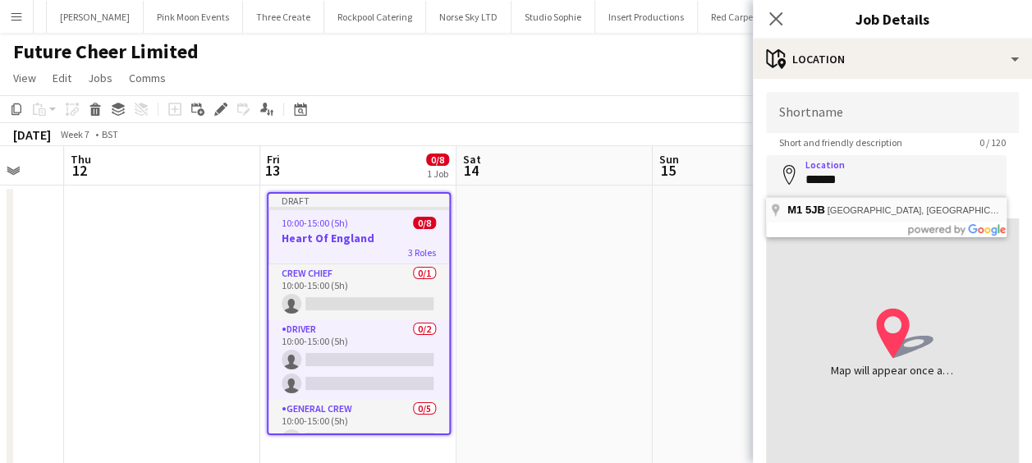
type input "**********"
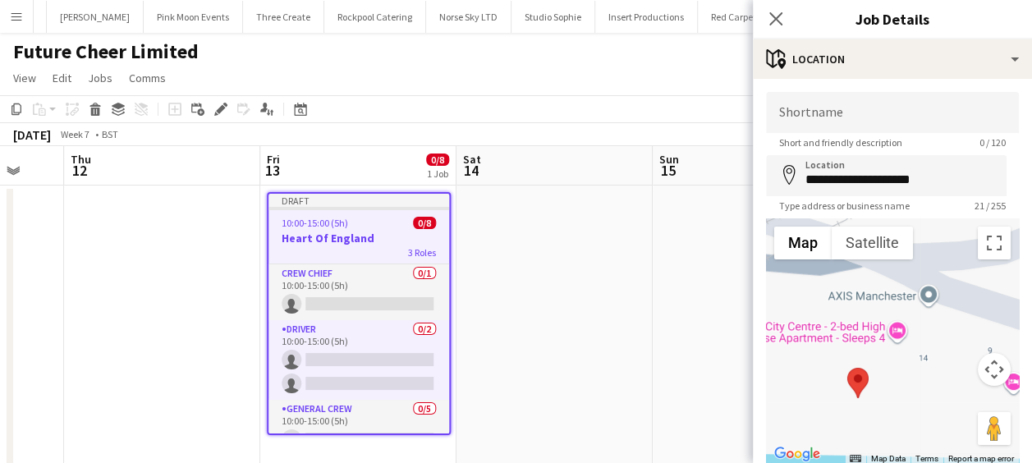
drag, startPoint x: 870, startPoint y: 320, endPoint x: 823, endPoint y: 390, distance: 84.5
click at [823, 390] on div at bounding box center [892, 341] width 253 height 246
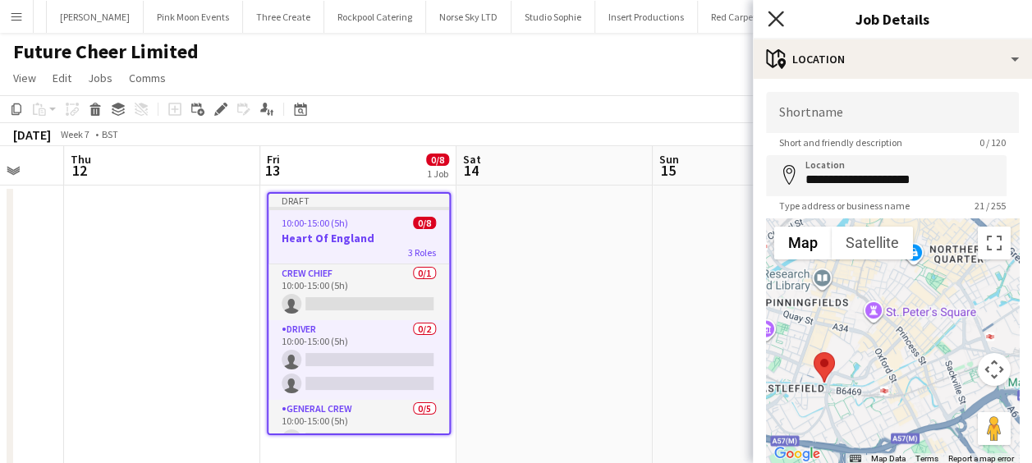
click at [776, 22] on icon "Close pop-in" at bounding box center [776, 19] width 16 height 16
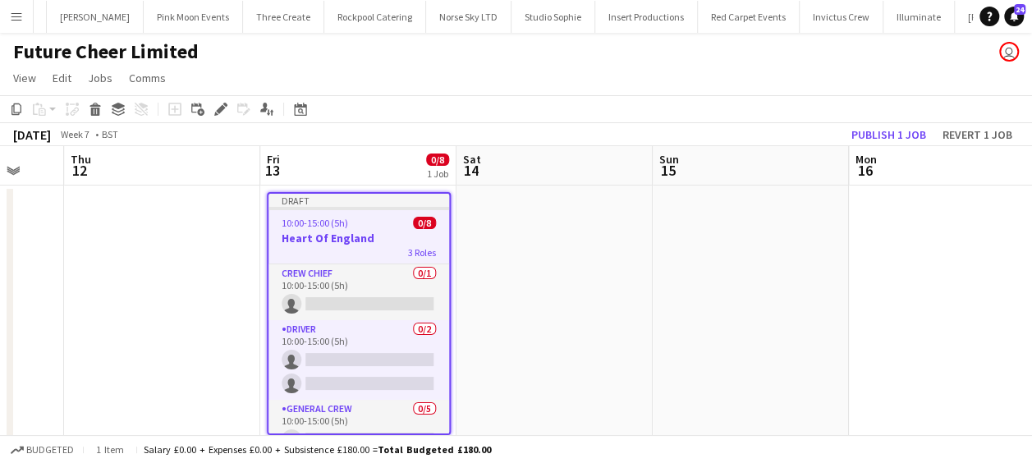
click at [314, 228] on span "10:00-15:00 (5h)" at bounding box center [315, 223] width 67 height 12
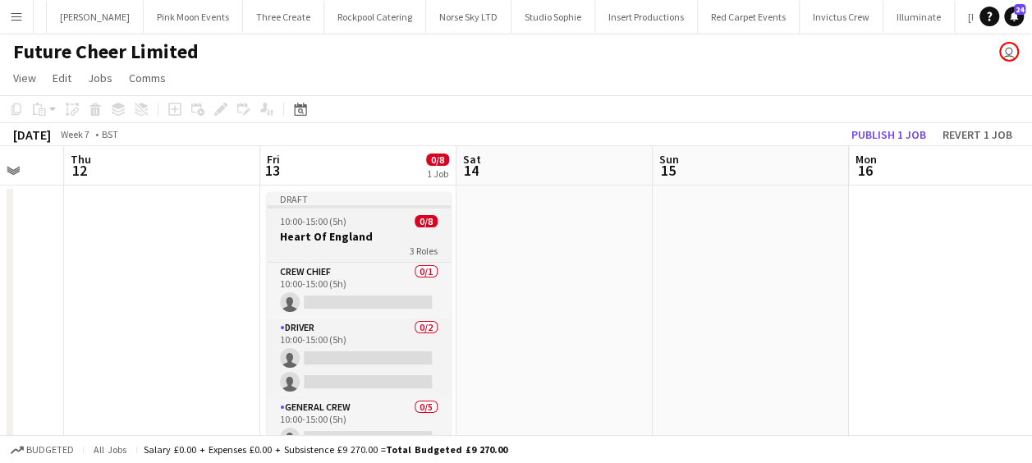
click at [355, 232] on h3 "Heart Of England" at bounding box center [359, 236] width 184 height 15
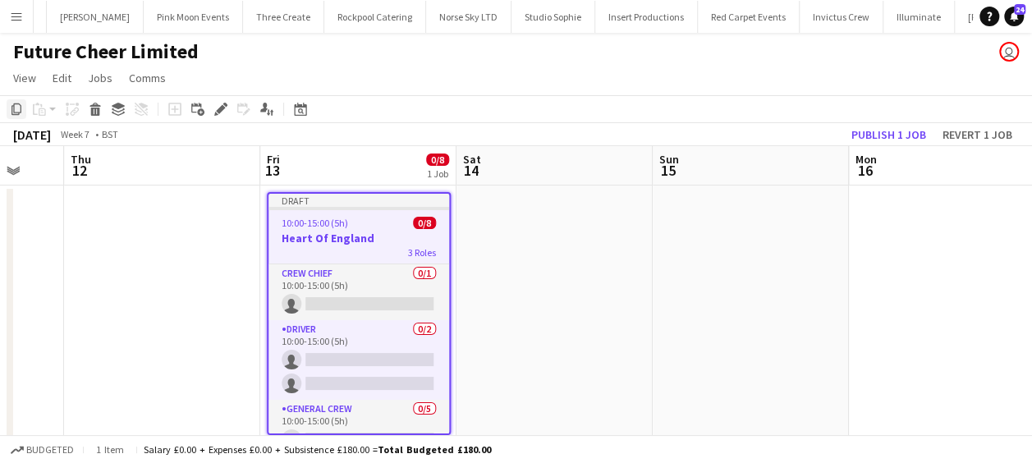
click at [16, 108] on icon "Copy" at bounding box center [16, 109] width 13 height 13
click at [697, 220] on app-date-cell at bounding box center [751, 327] width 196 height 282
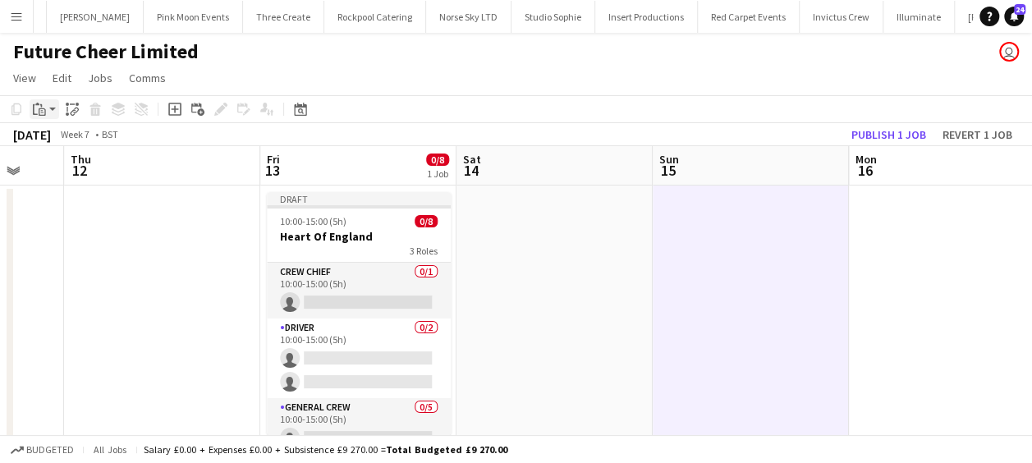
click at [53, 112] on app-action-btn "Paste" at bounding box center [45, 109] width 30 height 20
click at [79, 144] on link "Paste Ctrl+V" at bounding box center [121, 140] width 154 height 15
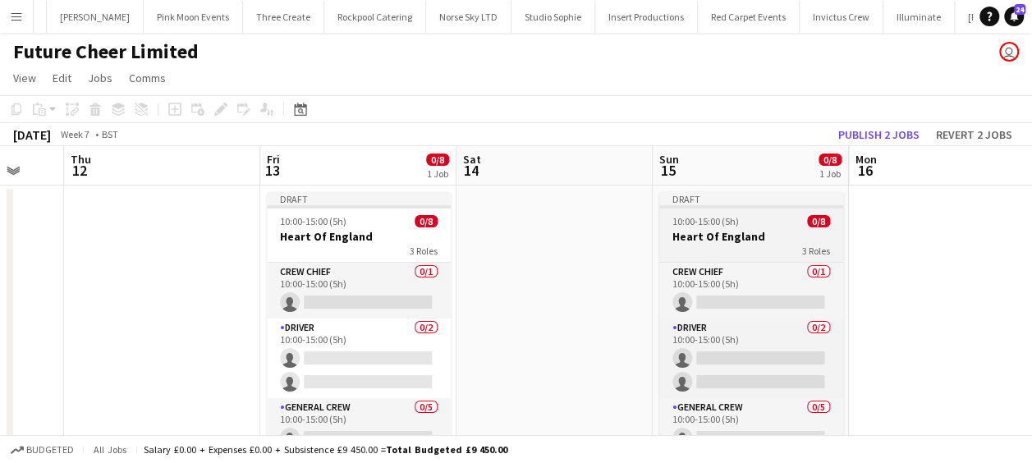
click at [710, 222] on span "10:00-15:00 (5h)" at bounding box center [705, 221] width 67 height 12
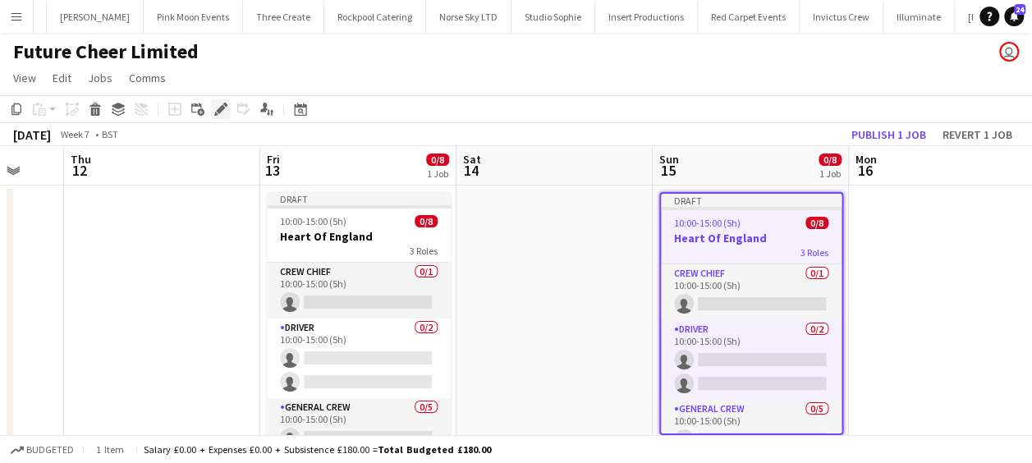
click at [226, 110] on icon "Edit" at bounding box center [220, 109] width 13 height 13
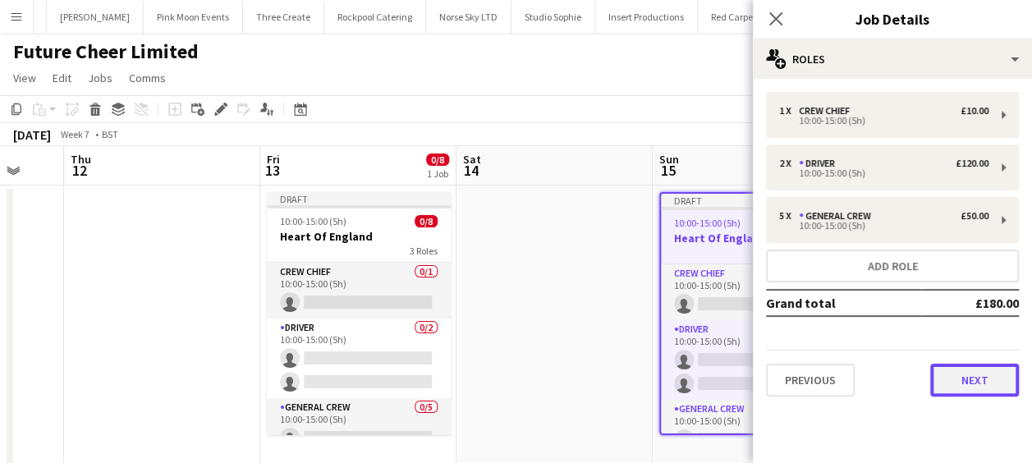
click at [964, 372] on button "Next" at bounding box center [974, 380] width 89 height 33
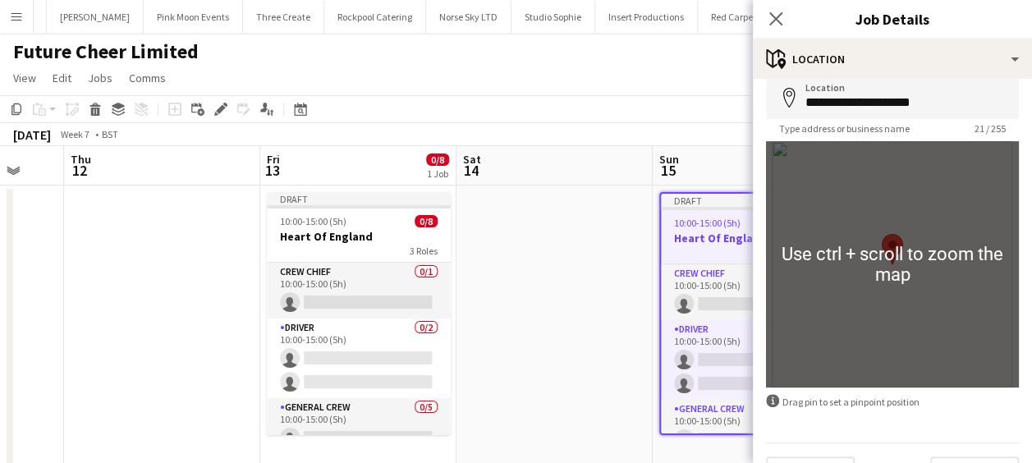
scroll to position [117, 0]
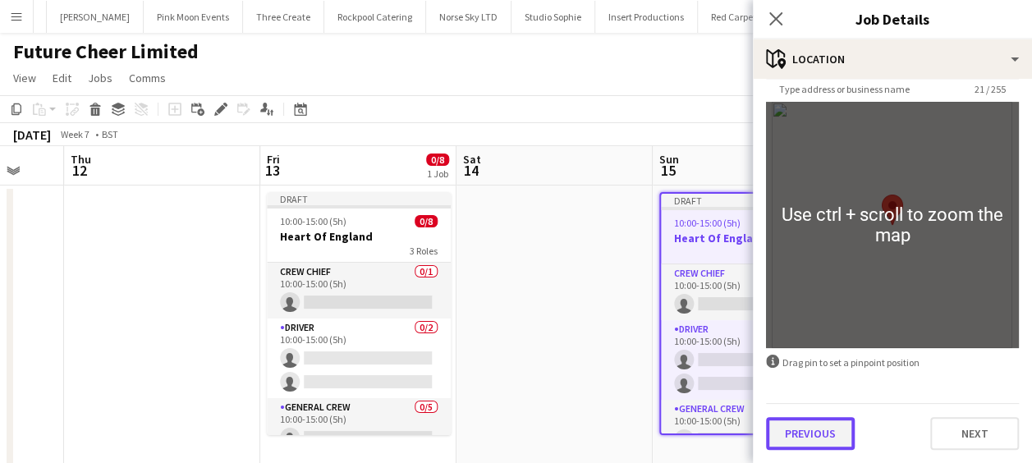
click at [830, 429] on button "Previous" at bounding box center [810, 433] width 89 height 33
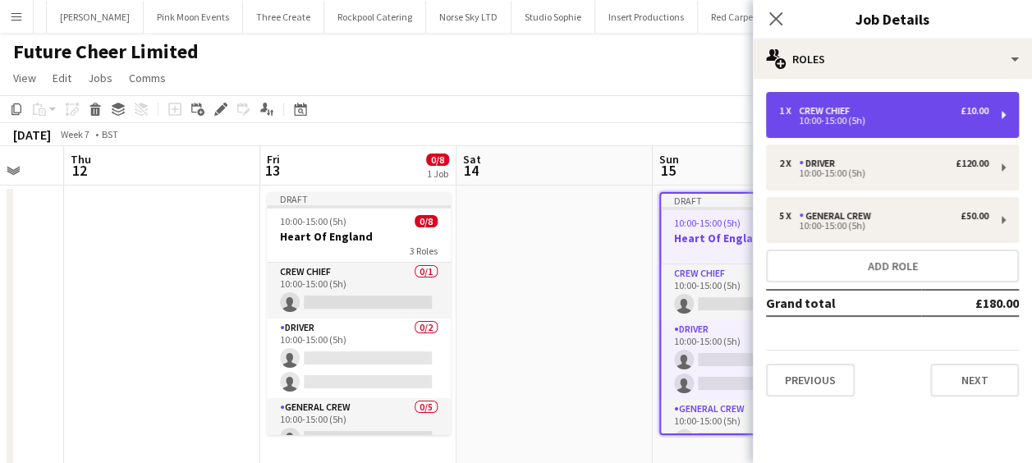
click at [885, 131] on div "1 x Crew Chief £10.00 10:00-15:00 (5h)" at bounding box center [892, 115] width 253 height 46
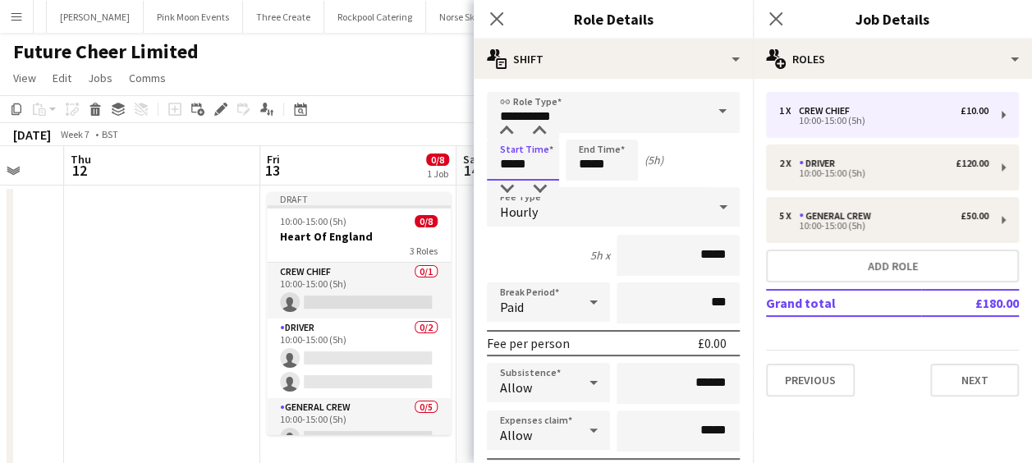
drag, startPoint x: 538, startPoint y: 166, endPoint x: 458, endPoint y: 172, distance: 79.9
click at [458, 172] on body "Menu Boards Boards Boards All jobs Status Workforce Workforce My Workforce Recr…" at bounding box center [516, 248] width 1032 height 496
type input "*****"
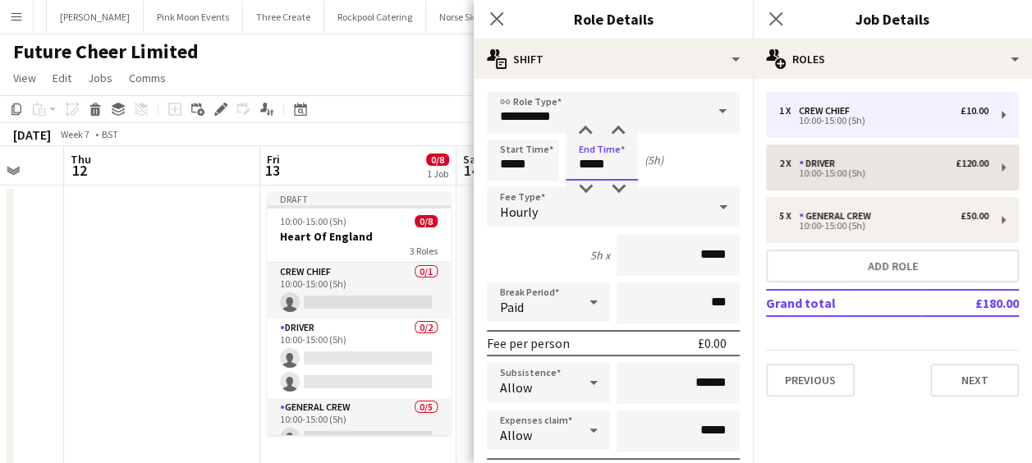
type input "*****"
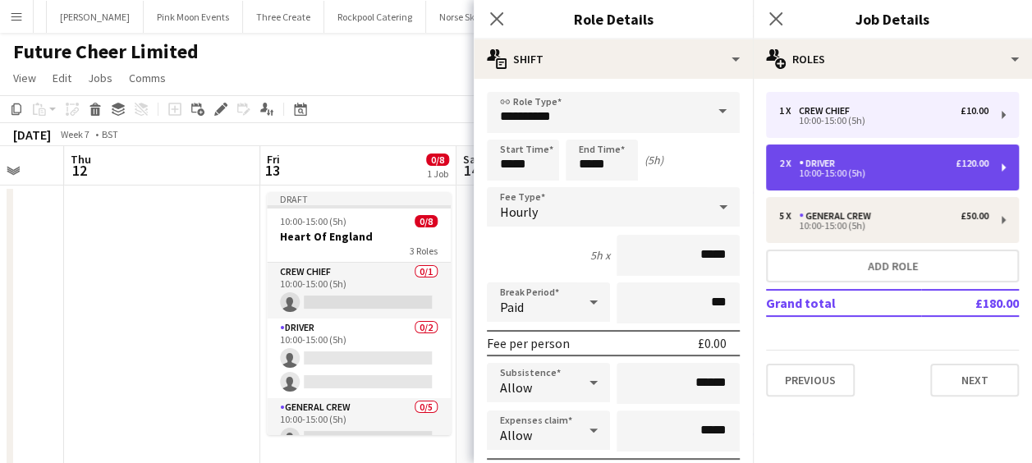
click at [791, 174] on div "10:00-15:00 (5h)" at bounding box center [883, 173] width 209 height 8
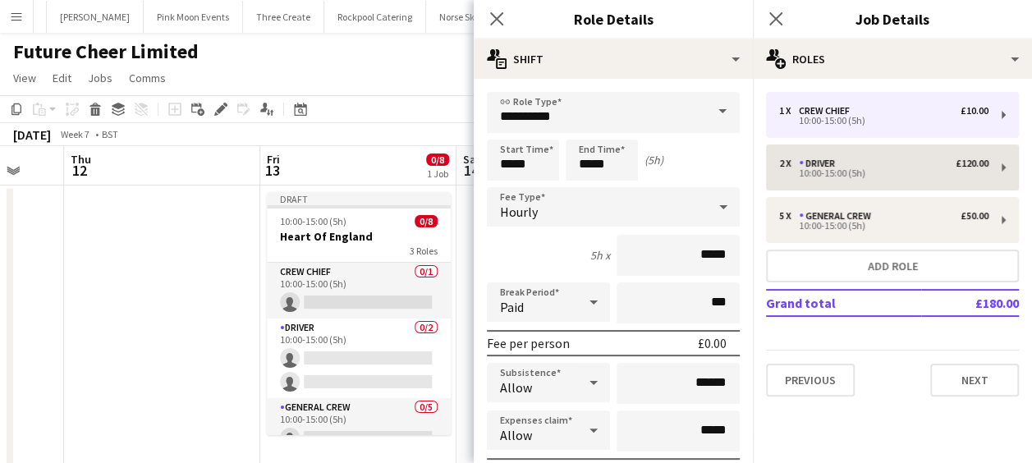
type input "******"
type input "*****"
type input "******"
type input "*"
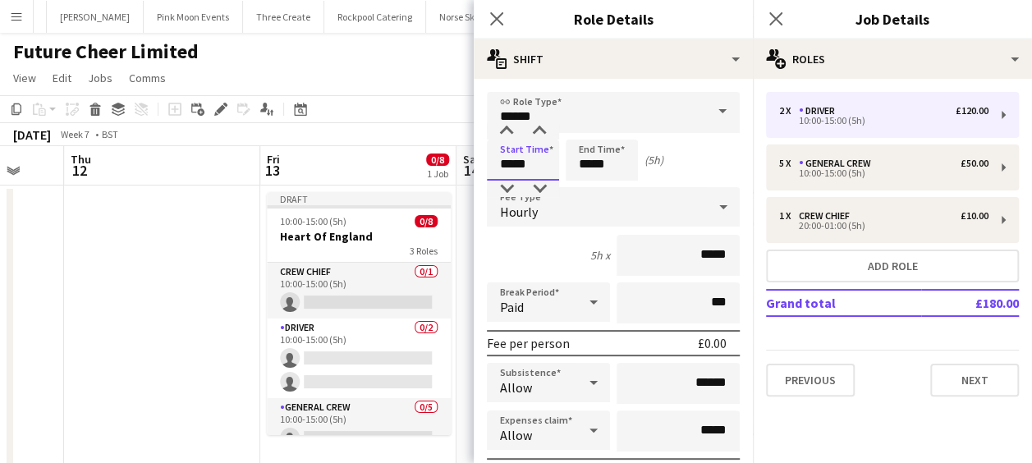
drag, startPoint x: 543, startPoint y: 165, endPoint x: 455, endPoint y: 163, distance: 87.9
click at [455, 166] on body "Menu Boards Boards Boards All jobs Status Workforce Workforce My Workforce Recr…" at bounding box center [516, 248] width 1032 height 496
type input "*****"
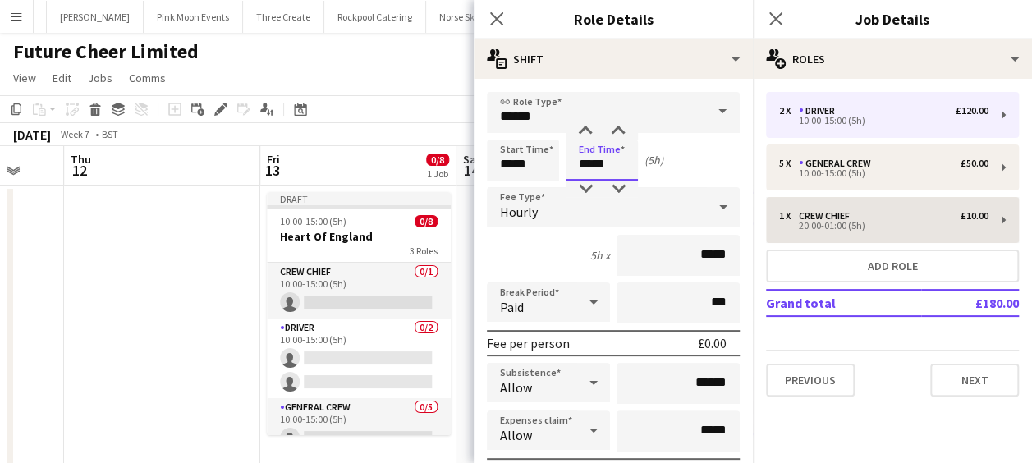
type input "*****"
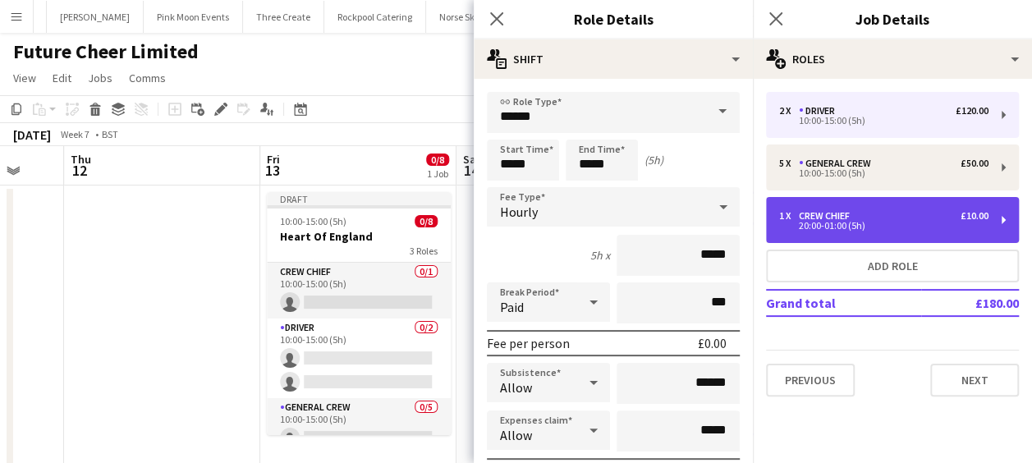
click at [916, 205] on div "1 x Crew Chief £10.00 20:00-01:00 (5h)" at bounding box center [892, 220] width 253 height 46
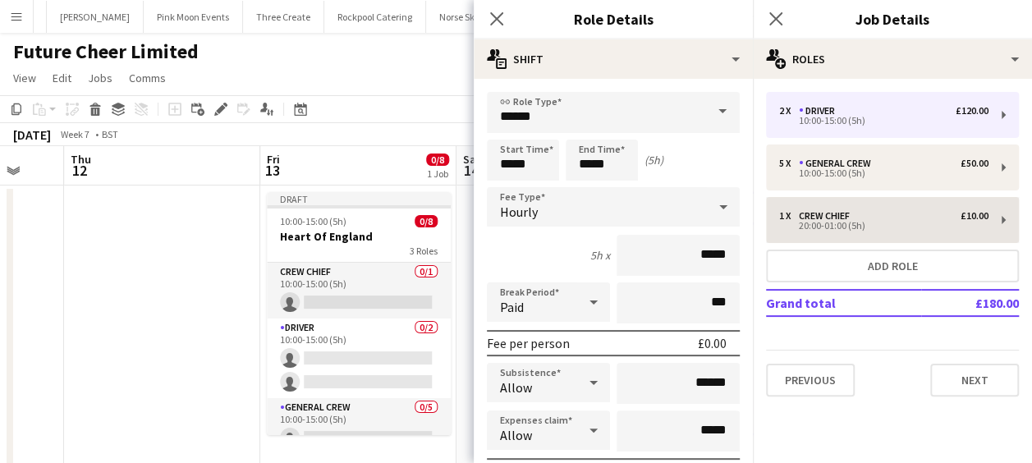
type input "**********"
type input "*****"
type input "******"
type input "*"
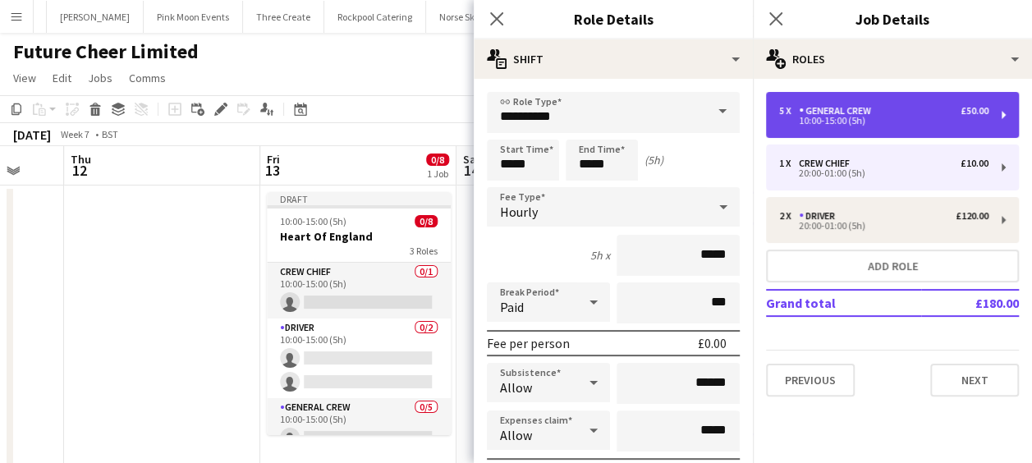
click at [809, 130] on div "5 x General Crew £50.00 10:00-15:00 (5h)" at bounding box center [892, 115] width 253 height 46
type input "**********"
type input "*****"
type input "*"
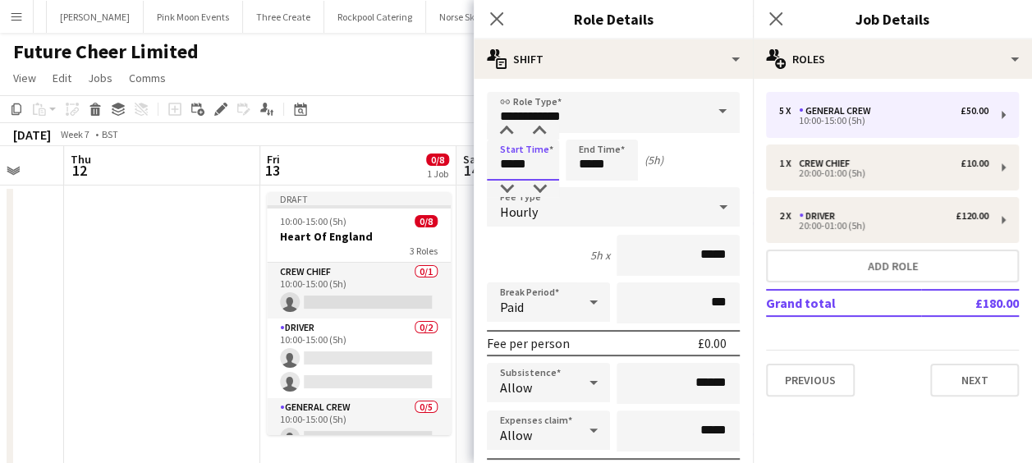
drag, startPoint x: 537, startPoint y: 163, endPoint x: 454, endPoint y: 169, distance: 83.2
click at [454, 169] on body "Menu Boards Boards Boards All jobs Status Workforce Workforce My Workforce Recr…" at bounding box center [516, 248] width 1032 height 496
type input "*****"
click at [494, 16] on icon at bounding box center [496, 19] width 16 height 16
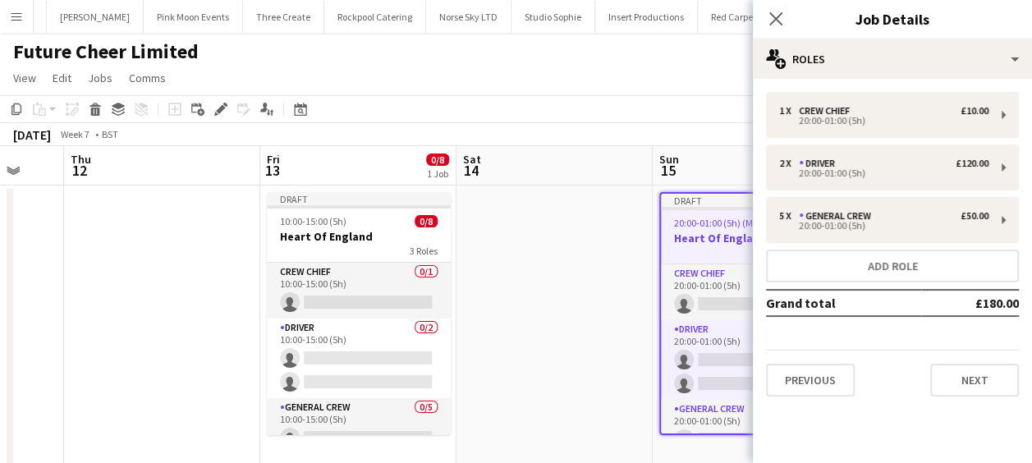
click at [600, 258] on app-date-cell at bounding box center [554, 327] width 196 height 282
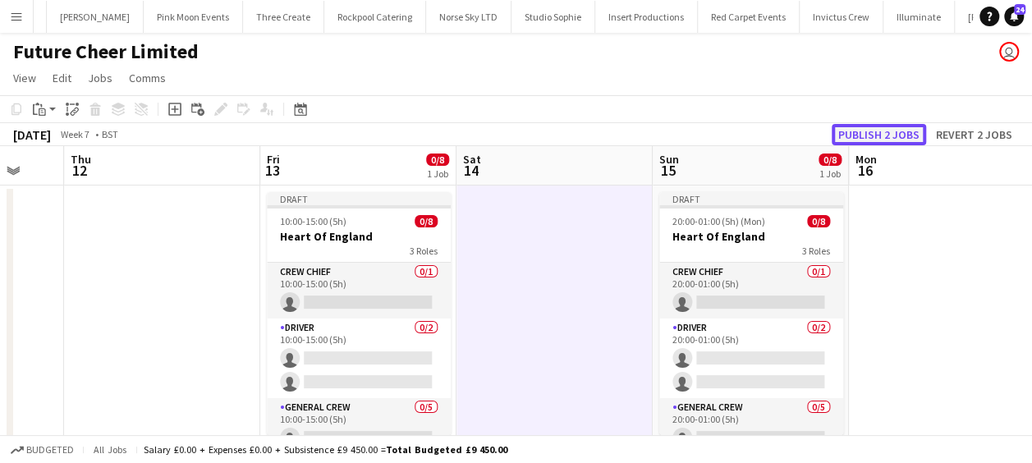
click at [892, 131] on button "Publish 2 jobs" at bounding box center [879, 134] width 94 height 21
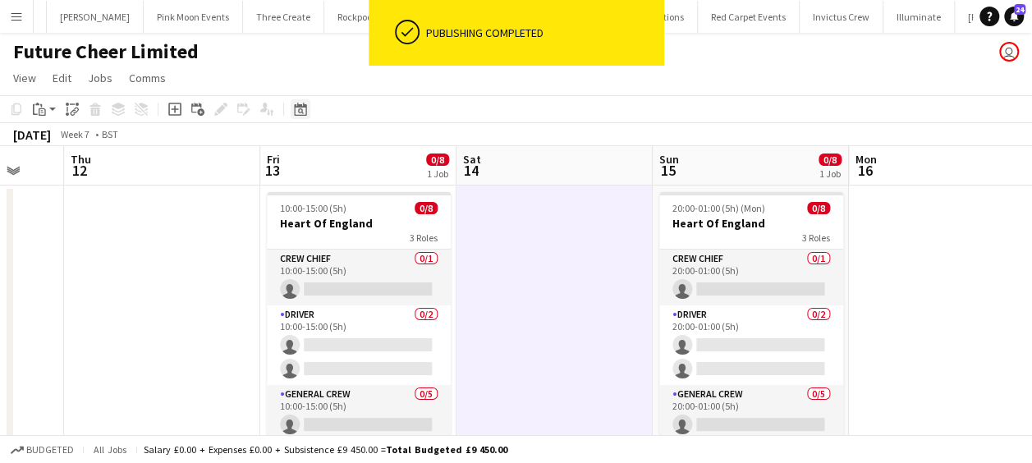
click at [294, 108] on icon "Date picker" at bounding box center [300, 109] width 13 height 13
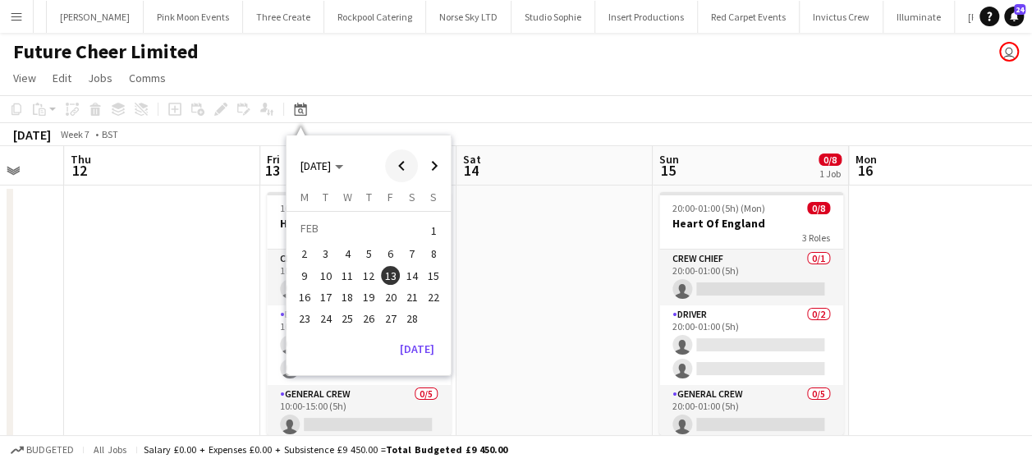
click at [409, 167] on span "Previous month" at bounding box center [401, 165] width 33 height 33
click at [499, 220] on app-date-cell at bounding box center [554, 327] width 196 height 282
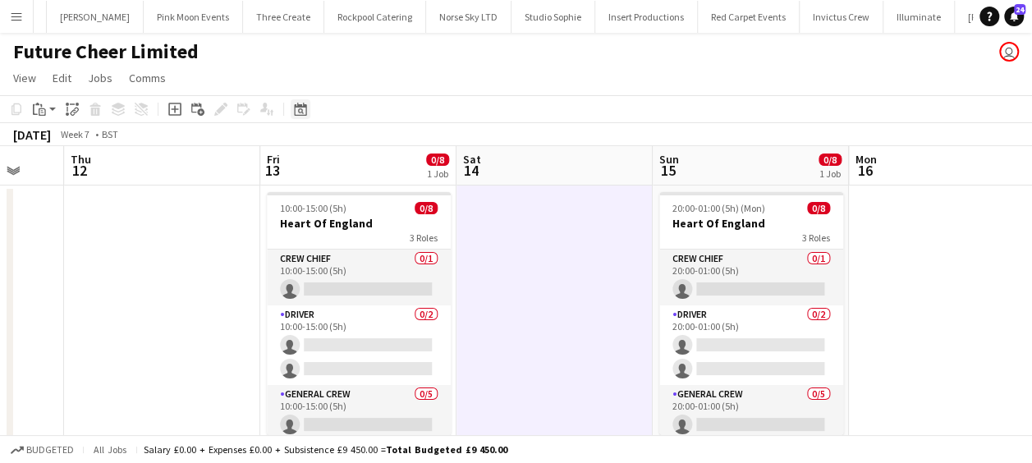
click at [307, 110] on div "Date picker" at bounding box center [301, 109] width 20 height 20
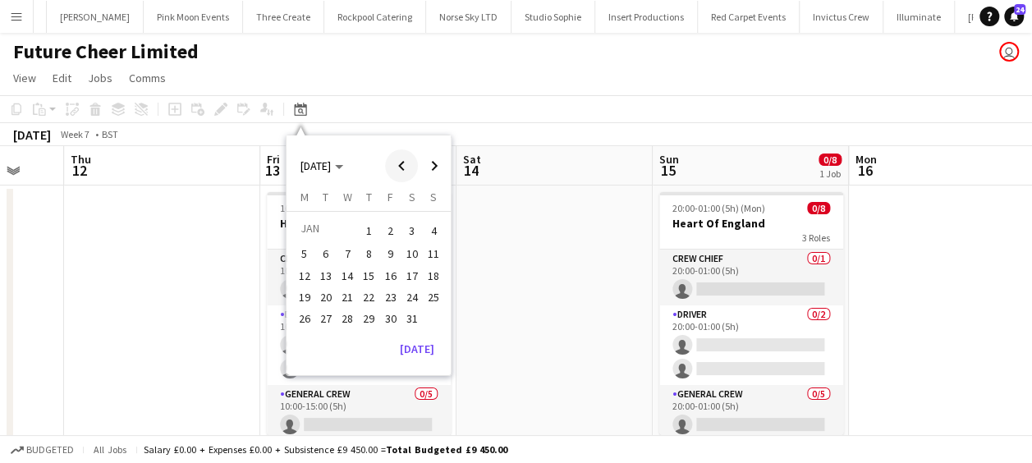
click at [399, 164] on span "Previous month" at bounding box center [401, 165] width 33 height 33
click at [396, 276] on span "14" at bounding box center [391, 276] width 20 height 20
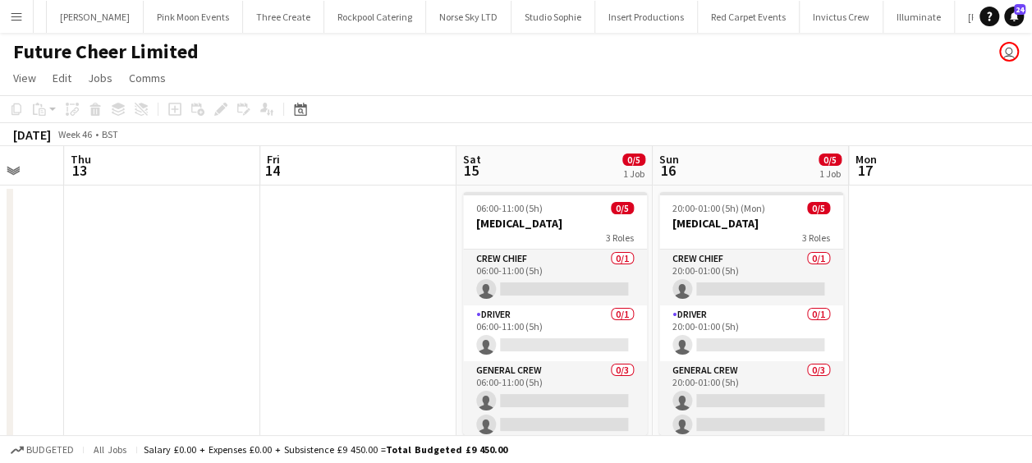
scroll to position [0, 565]
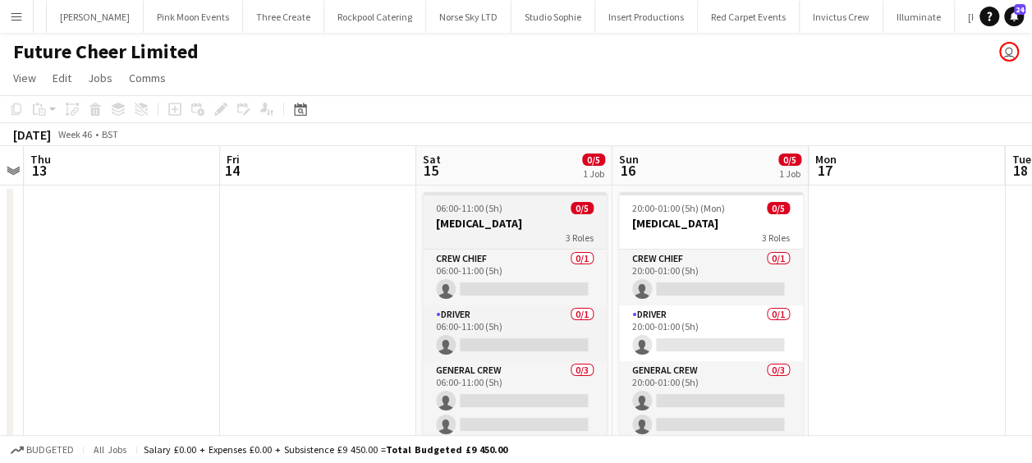
click at [514, 213] on div "06:00-11:00 (5h) 0/5" at bounding box center [515, 208] width 184 height 12
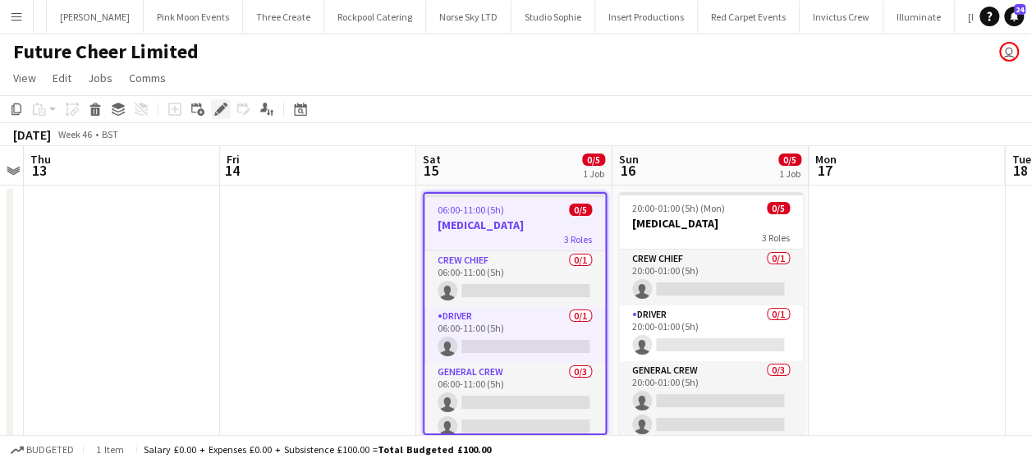
click at [224, 108] on icon "Edit" at bounding box center [220, 109] width 13 height 13
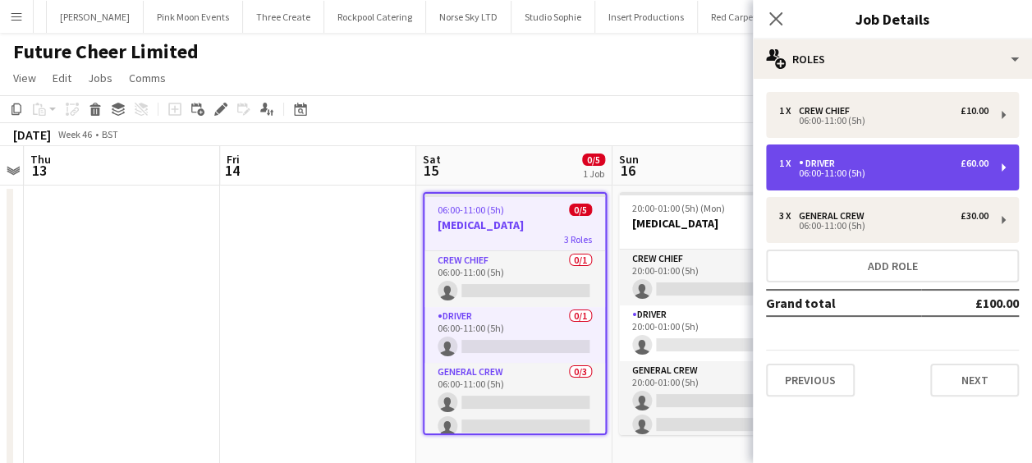
click at [845, 165] on div "1 x Driver £60.00" at bounding box center [883, 163] width 209 height 11
